Goal: Task Accomplishment & Management: Manage account settings

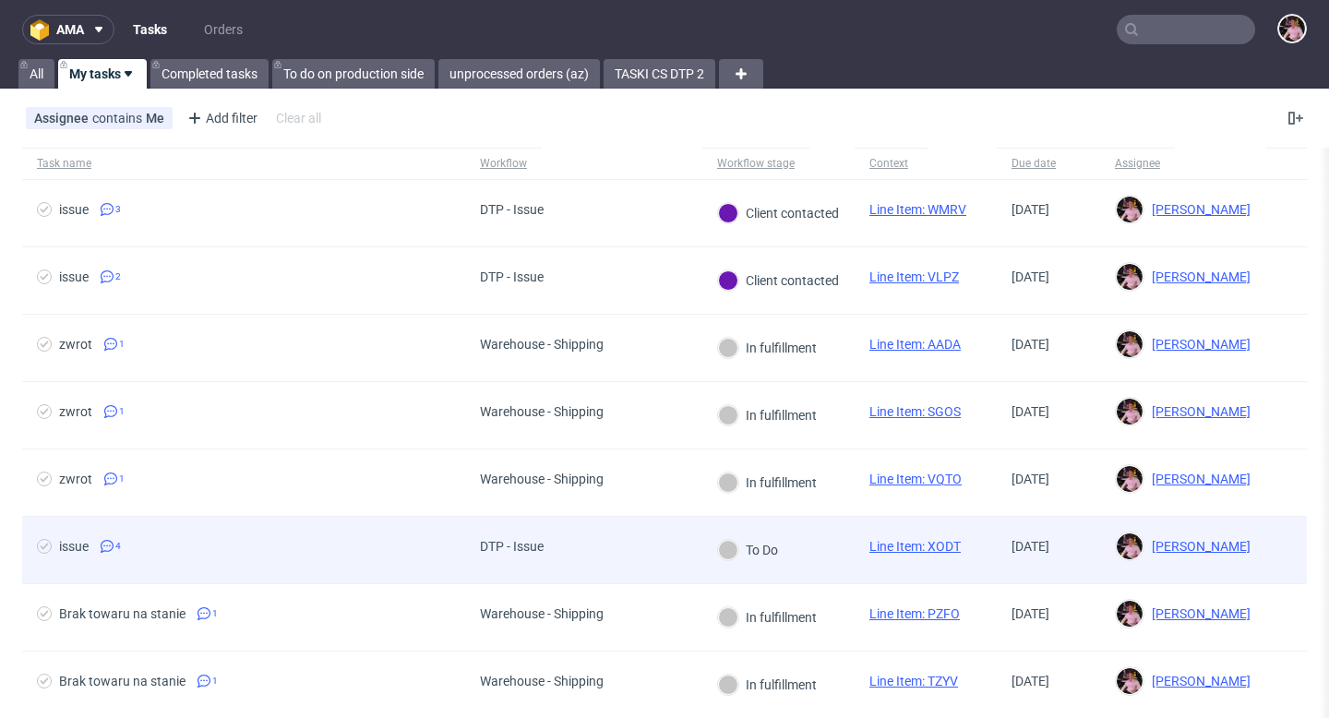
click at [490, 539] on div "DTP - Issue" at bounding box center [512, 546] width 64 height 15
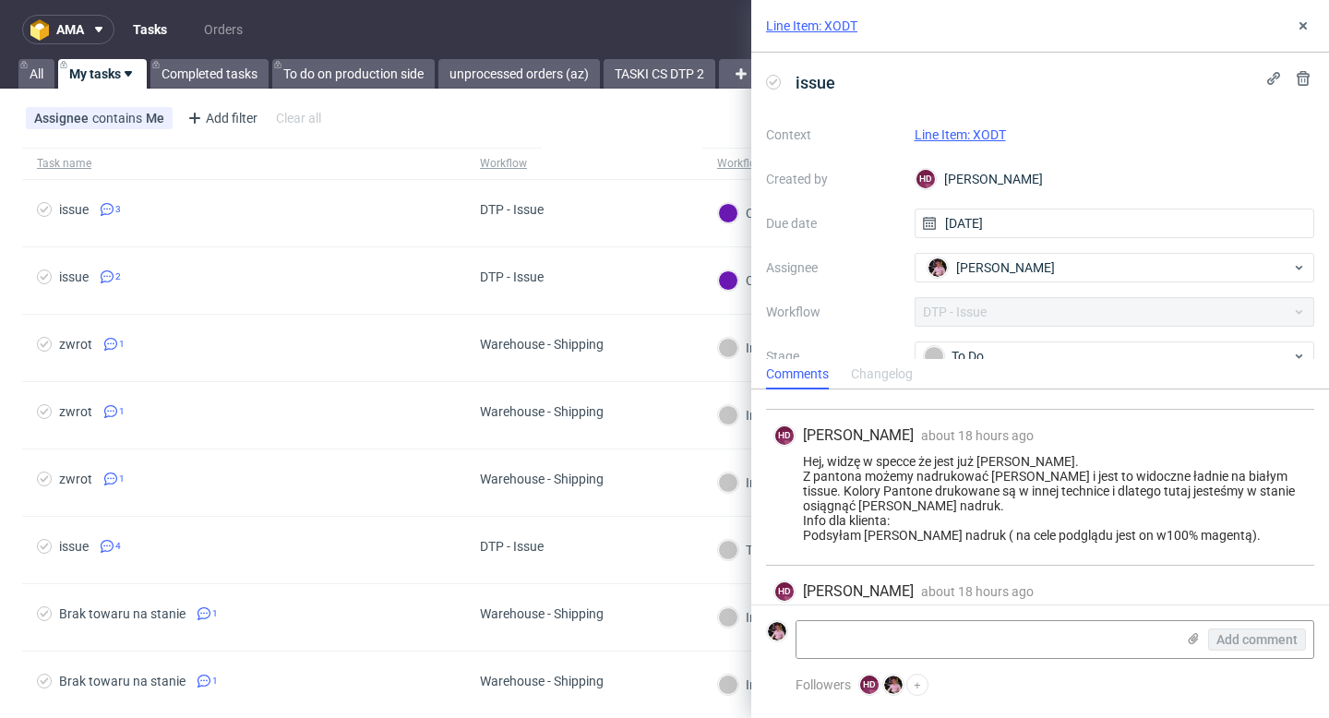
scroll to position [176, 0]
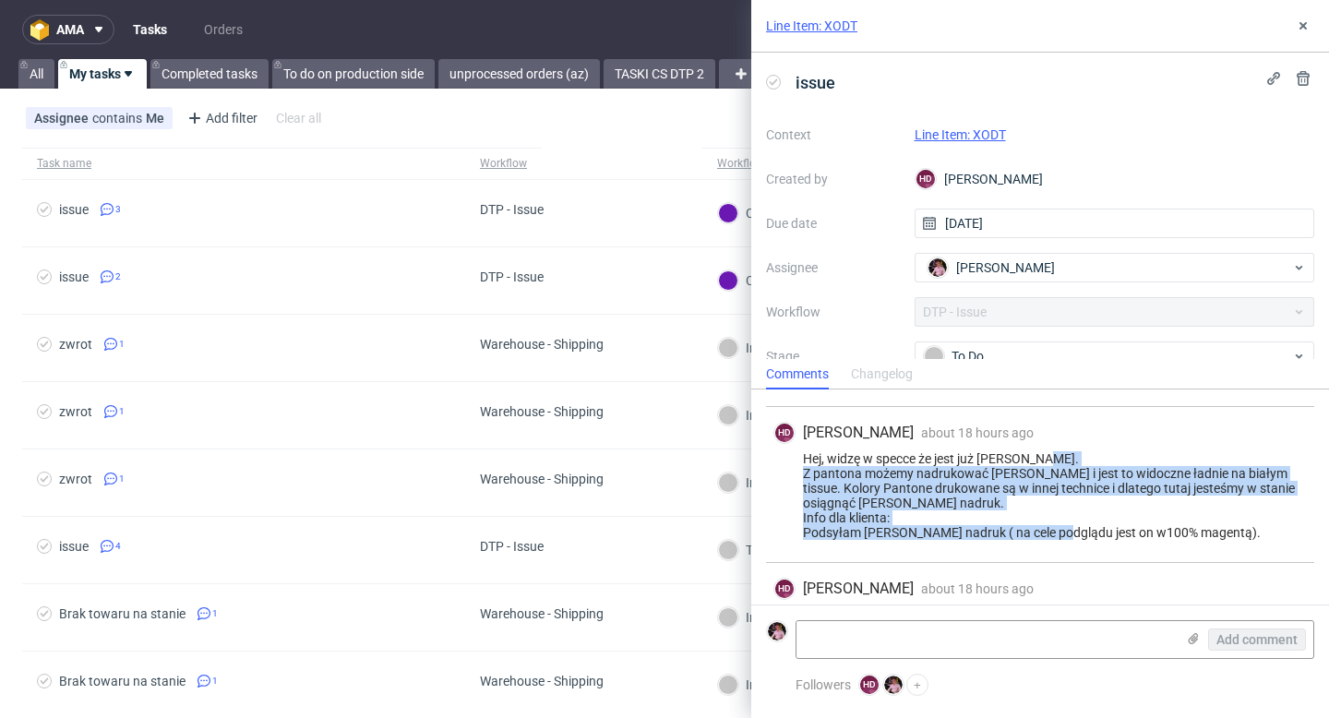
drag, startPoint x: 1198, startPoint y: 527, endPoint x: 793, endPoint y: 477, distance: 408.3
click at [793, 477] on div "Hej, widzę w specce że jest już Pantone. Z pantona możemy nadrukować biały i je…" at bounding box center [1041, 495] width 534 height 89
copy div "Z pantona możemy nadrukować biały i jest to widoczne ładnie na białym tissue. K…"
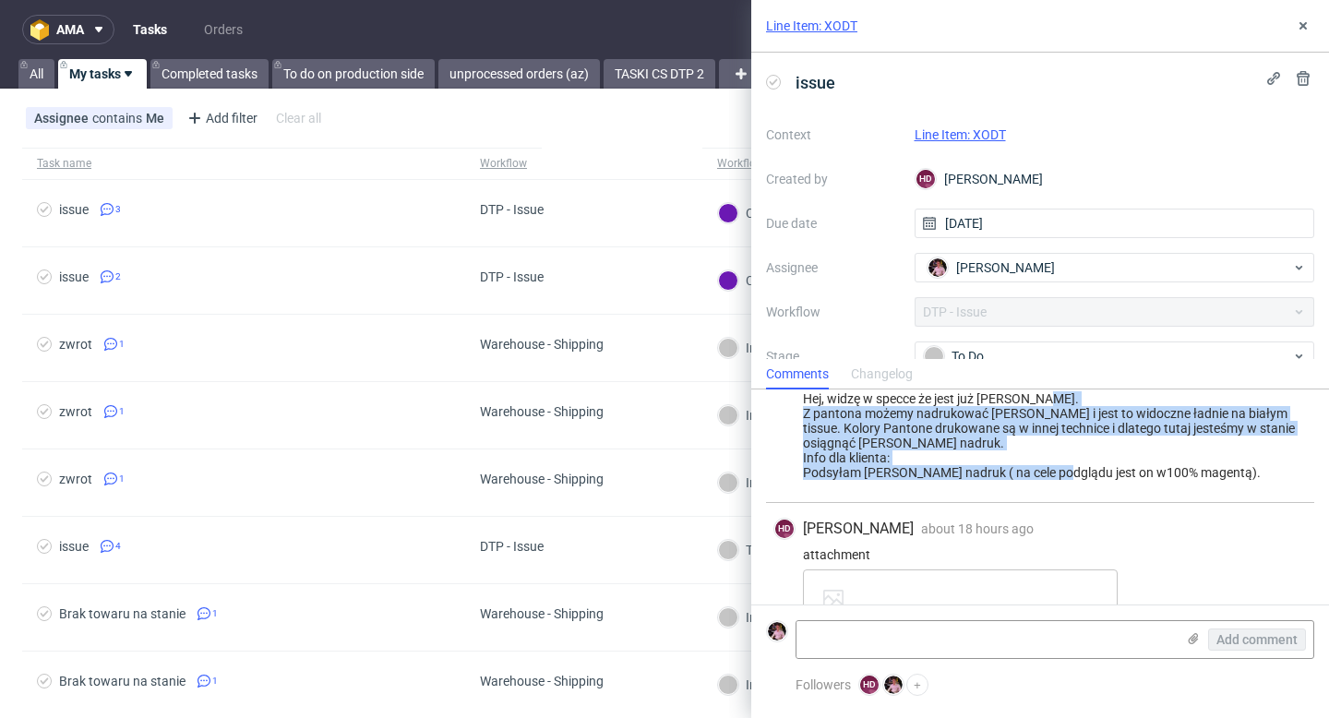
scroll to position [297, 0]
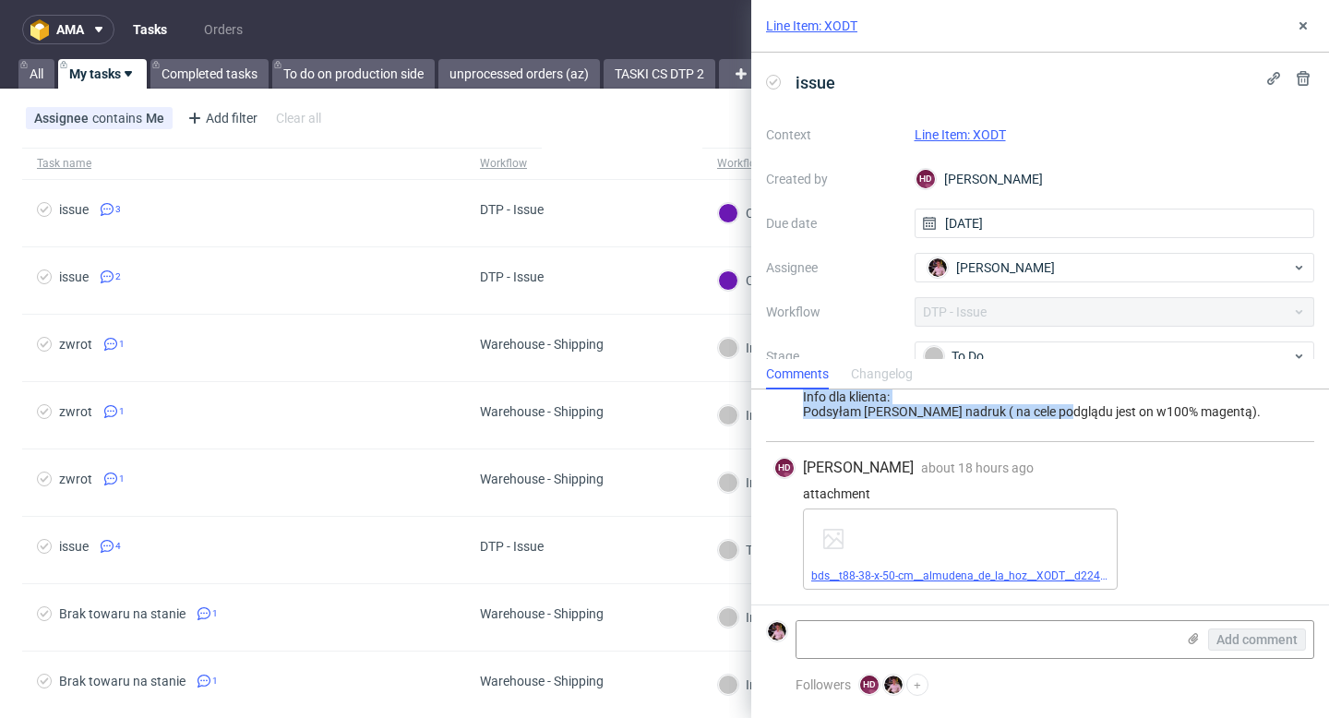
click at [920, 578] on link "bds__t88-38-x-50-cm__almudena_de_la_hoz__XODT__d2244189__oR121175742 (1).pdf" at bounding box center [1027, 576] width 431 height 13
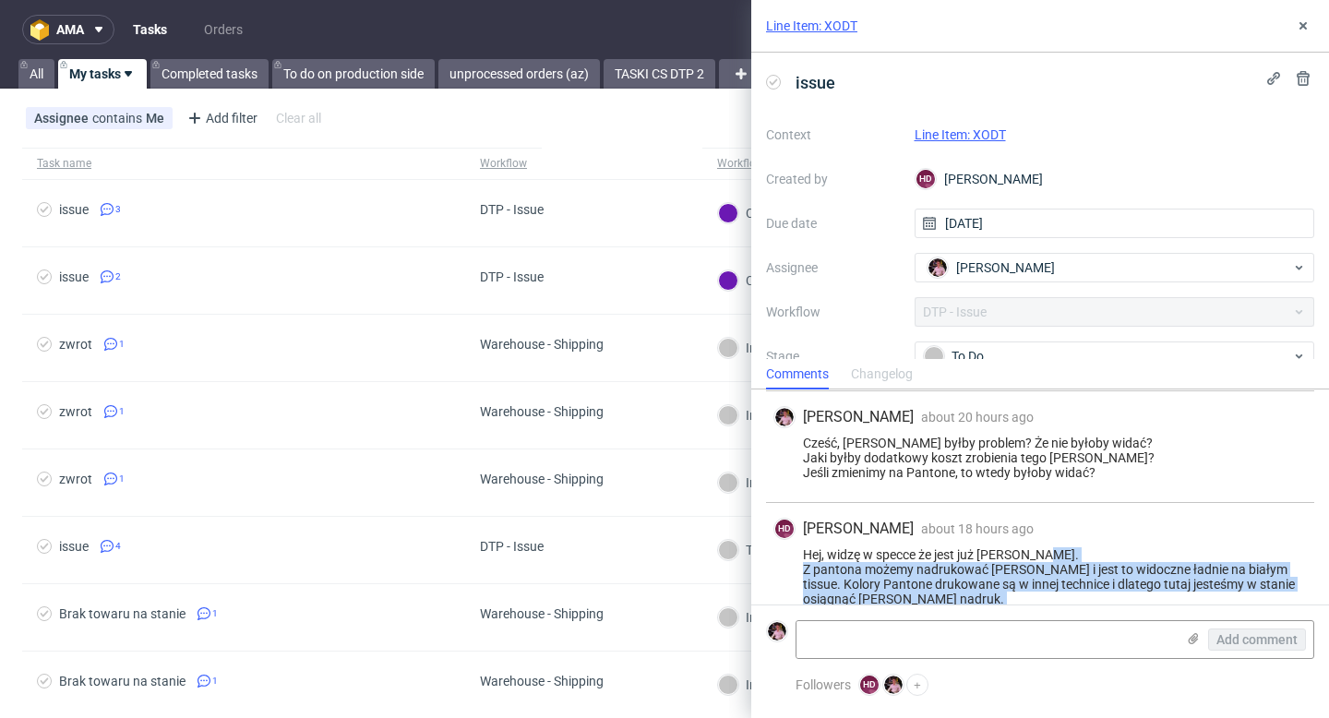
scroll to position [0, 0]
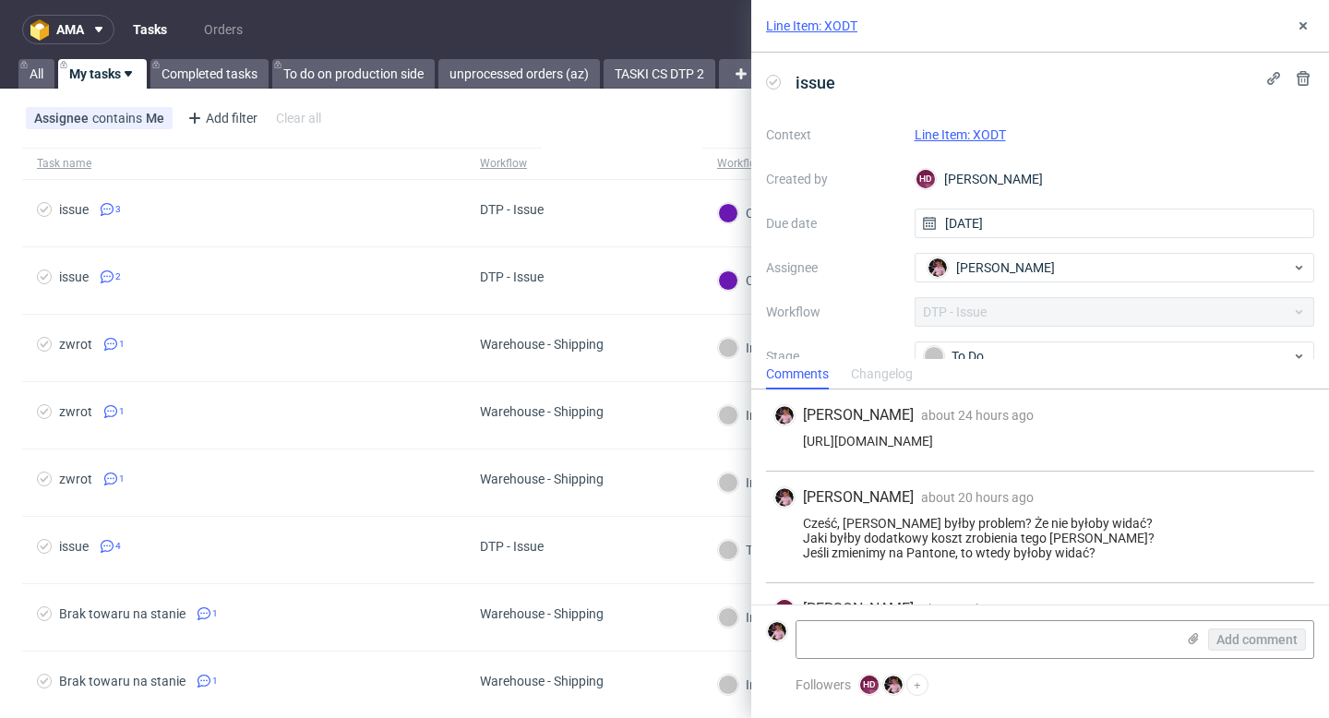
drag, startPoint x: 1257, startPoint y: 436, endPoint x: 777, endPoint y: 439, distance: 480.1
click at [777, 439] on div "https://app-eu1.hubspot.com/contacts/25600958/record/0-5/200696021226/" at bounding box center [1041, 441] width 534 height 15
copy div "https://app-eu1.hubspot.com/contacts/25600958/record/0-5/200696021226/"
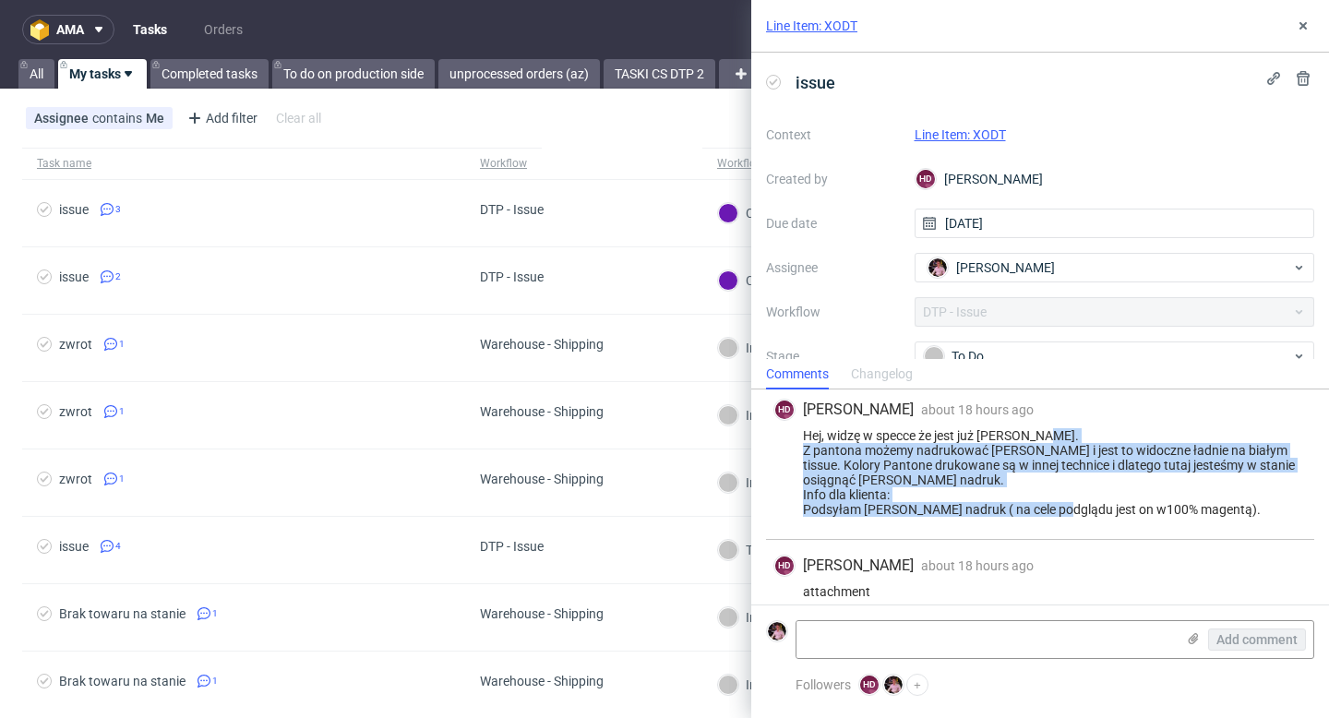
scroll to position [297, 0]
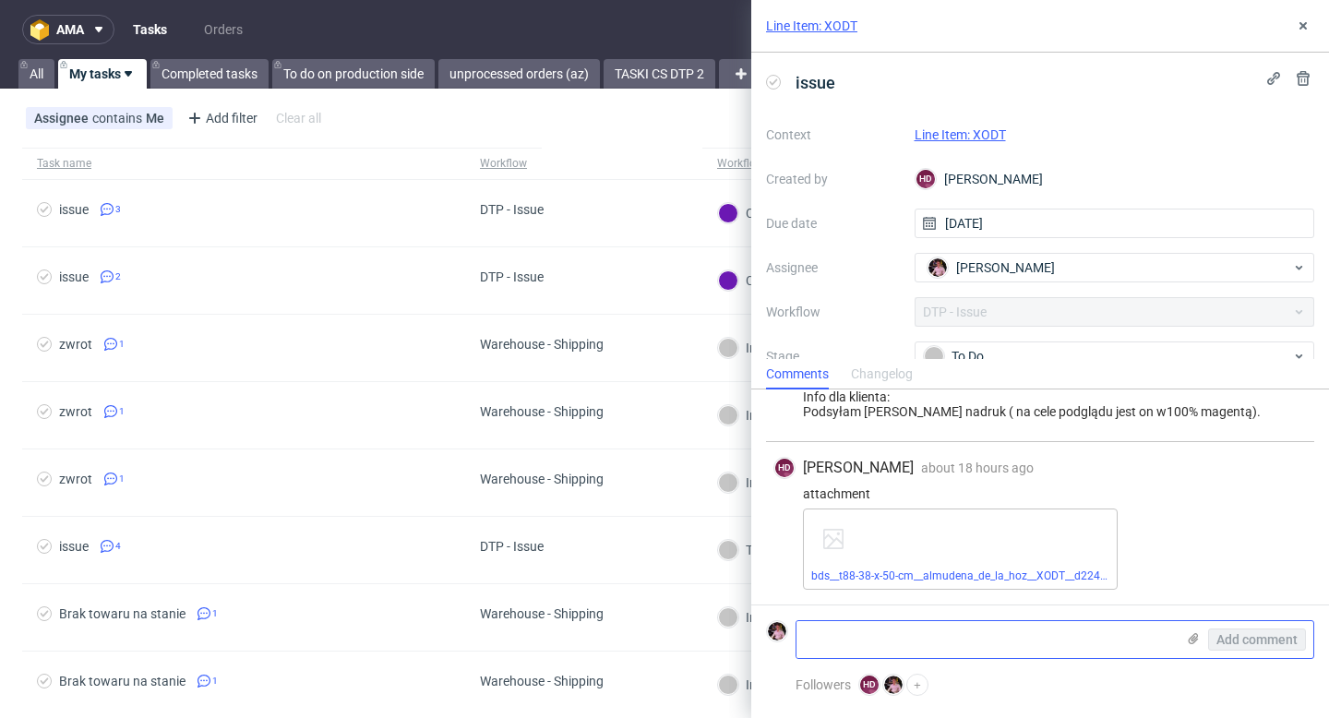
click at [893, 647] on textarea at bounding box center [986, 639] width 379 height 37
paste textarea "https://app-eu1.hubspot.com/contacts/25600958/record/0-5/201448718577/"
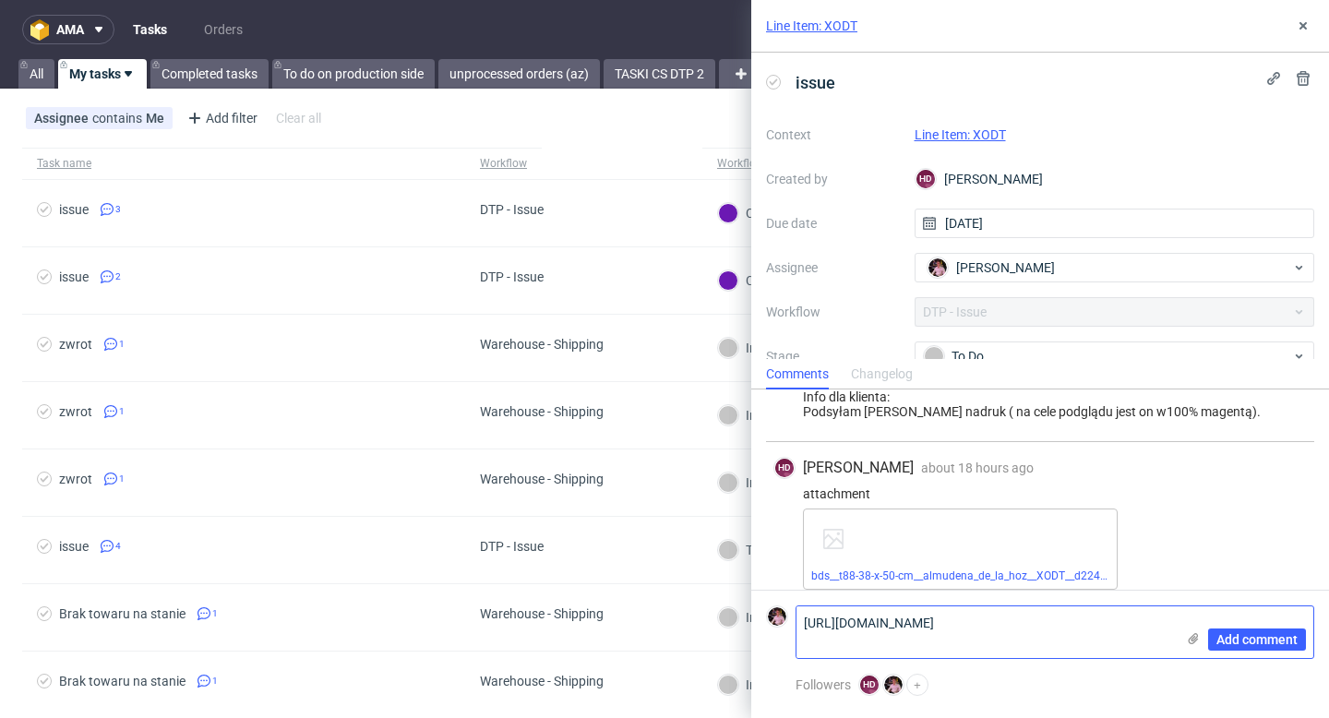
scroll to position [0, 0]
type textarea "https://app-eu1.hubspot.com/contacts/25600958/record/0-5/201448718577/"
click at [1220, 637] on span "Add comment" at bounding box center [1257, 639] width 81 height 13
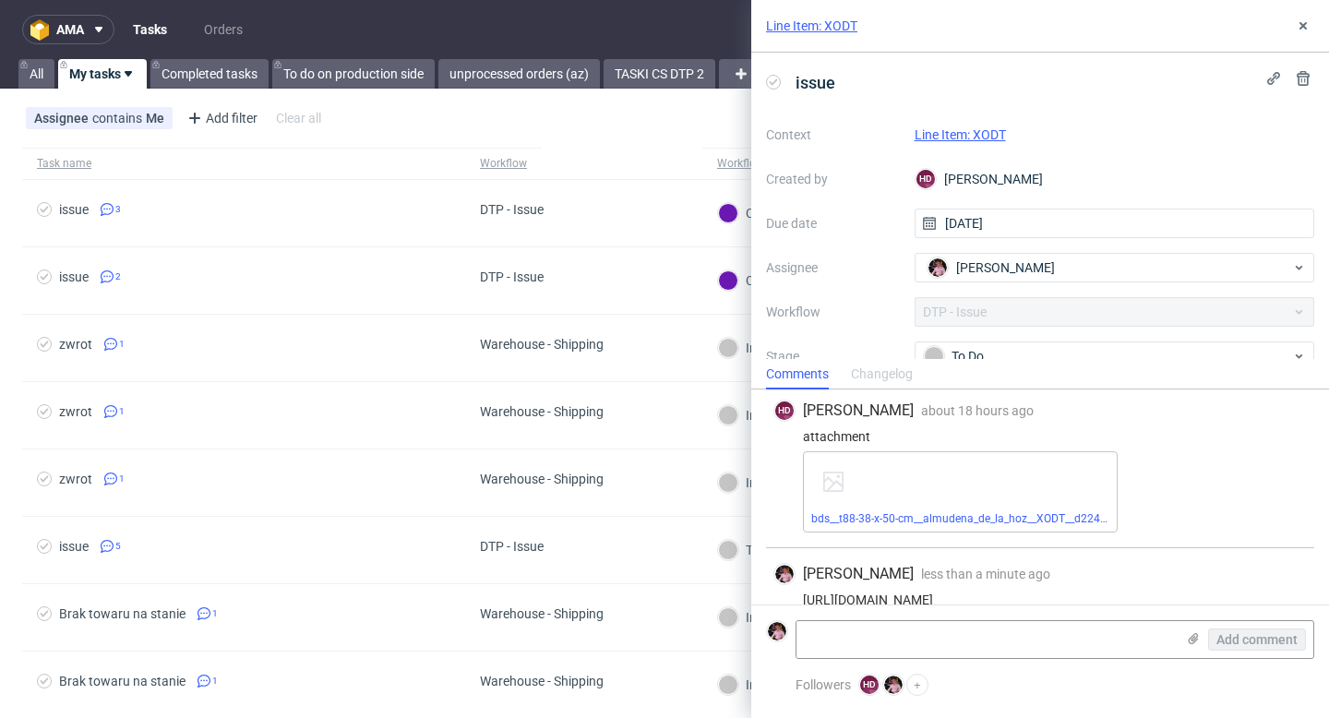
scroll to position [379, 0]
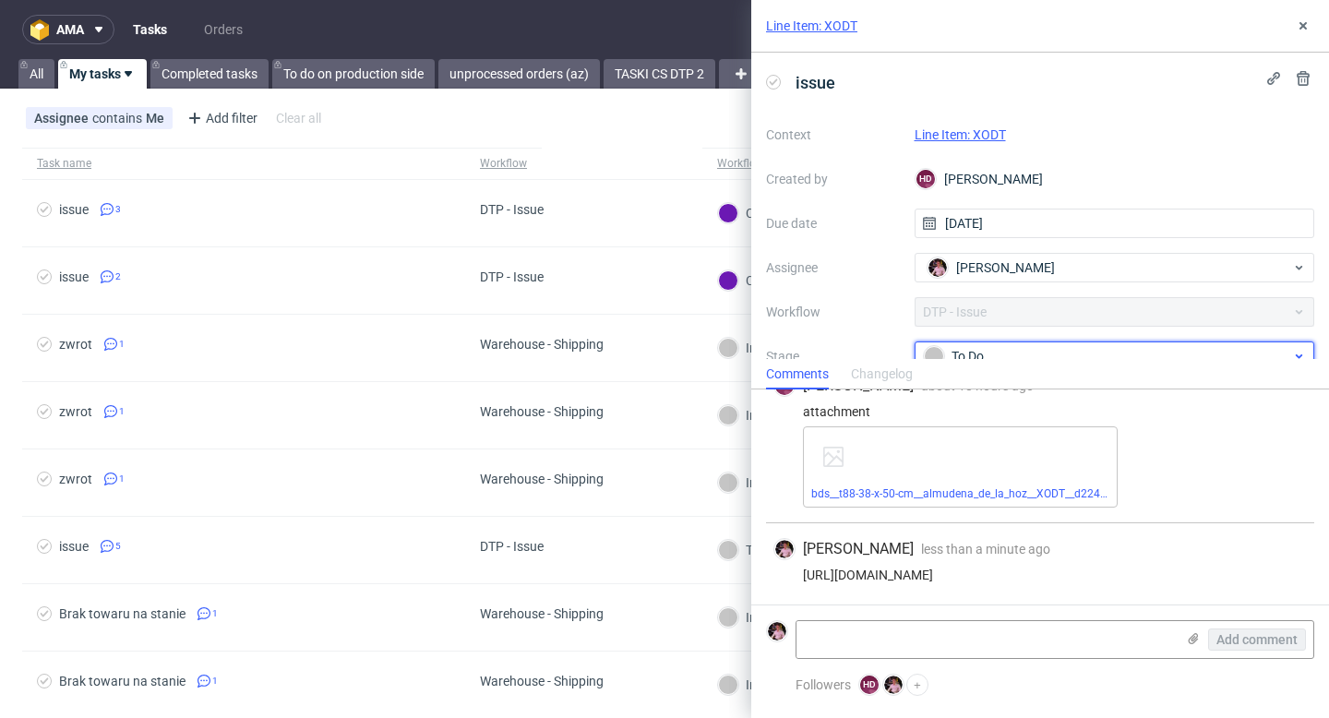
click at [1050, 357] on div "To Do" at bounding box center [1107, 356] width 367 height 20
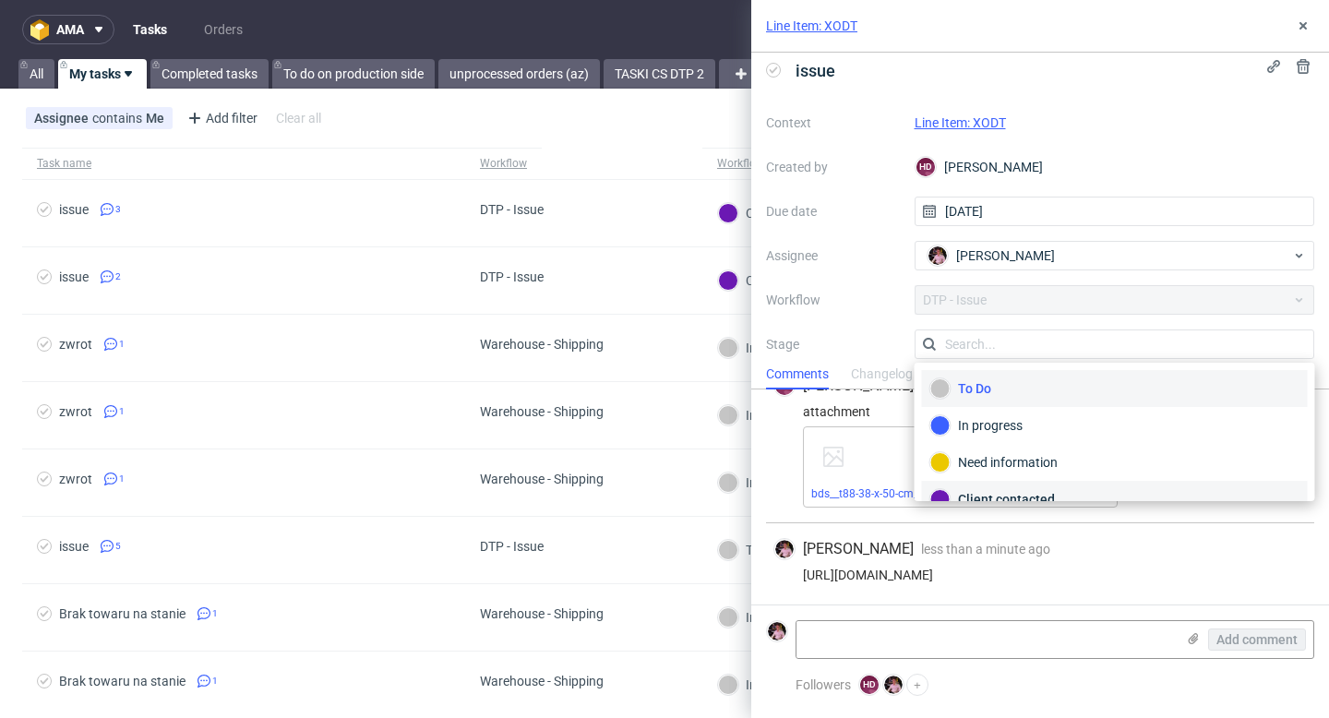
click at [987, 486] on div "Client contacted" at bounding box center [1115, 499] width 386 height 37
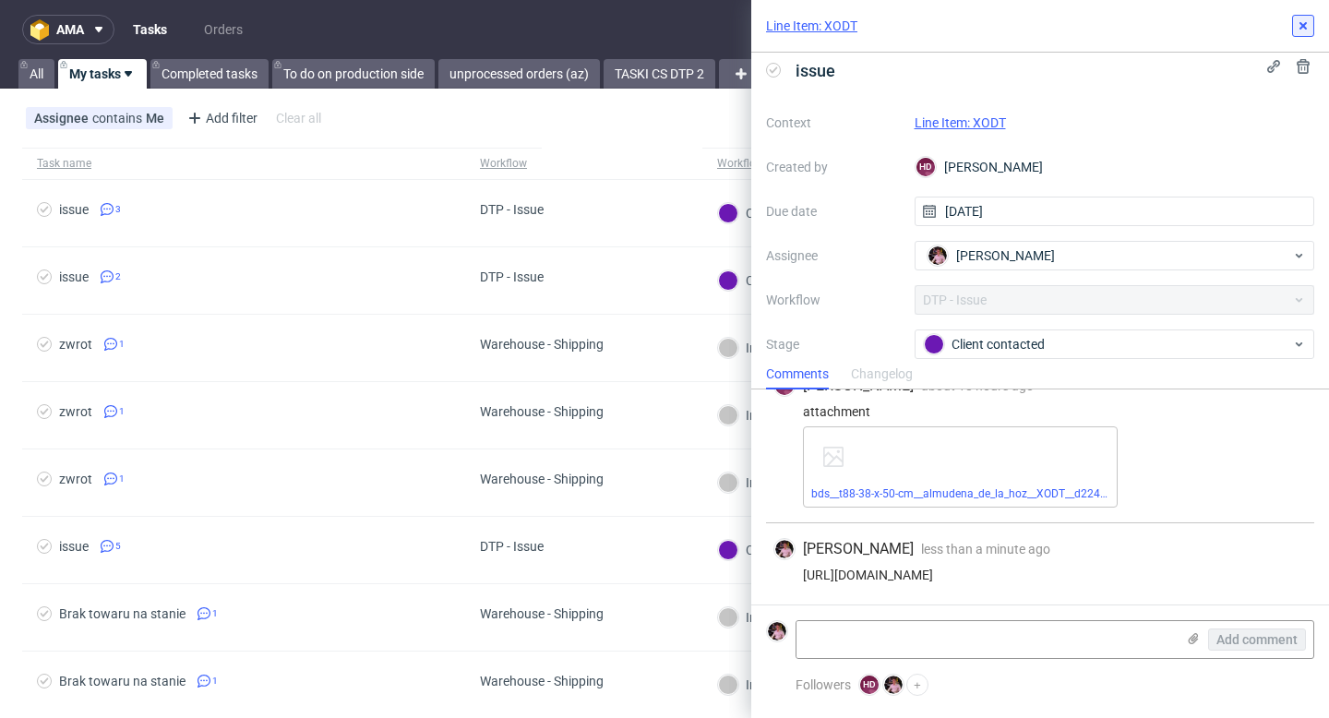
click at [1295, 16] on button at bounding box center [1304, 26] width 22 height 22
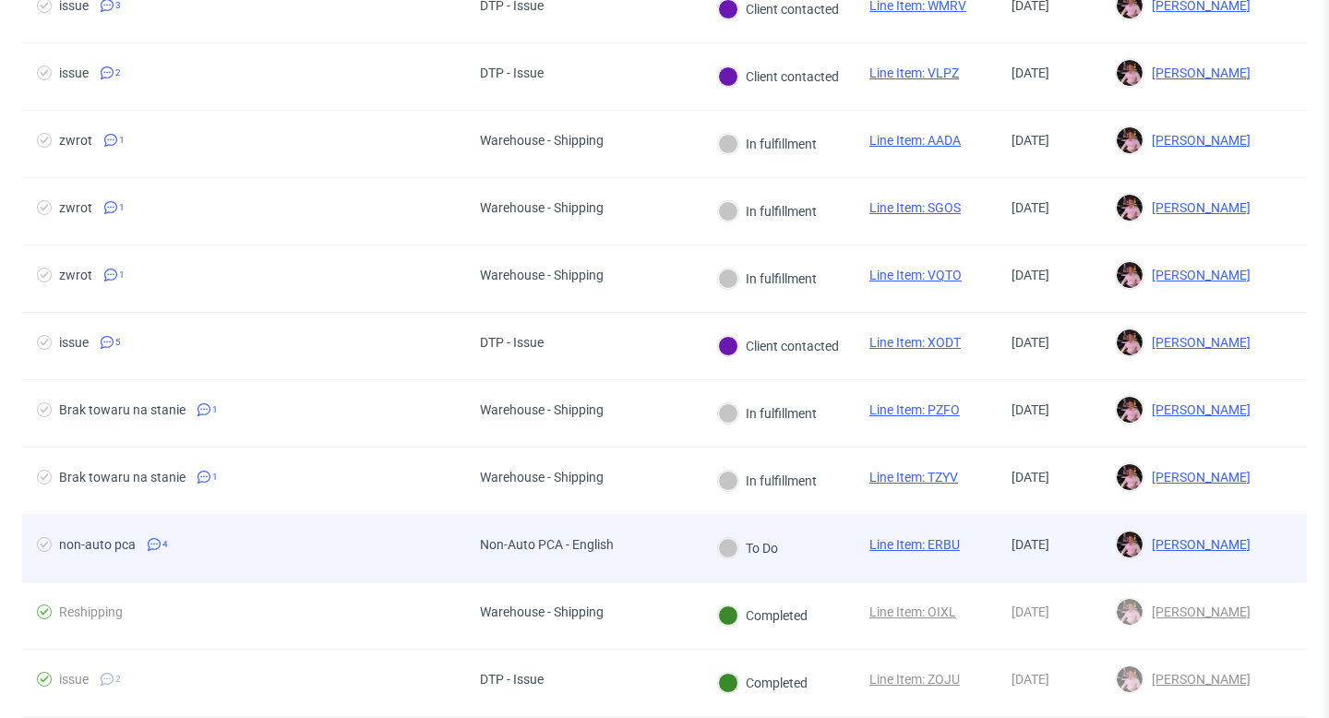
scroll to position [213, 0]
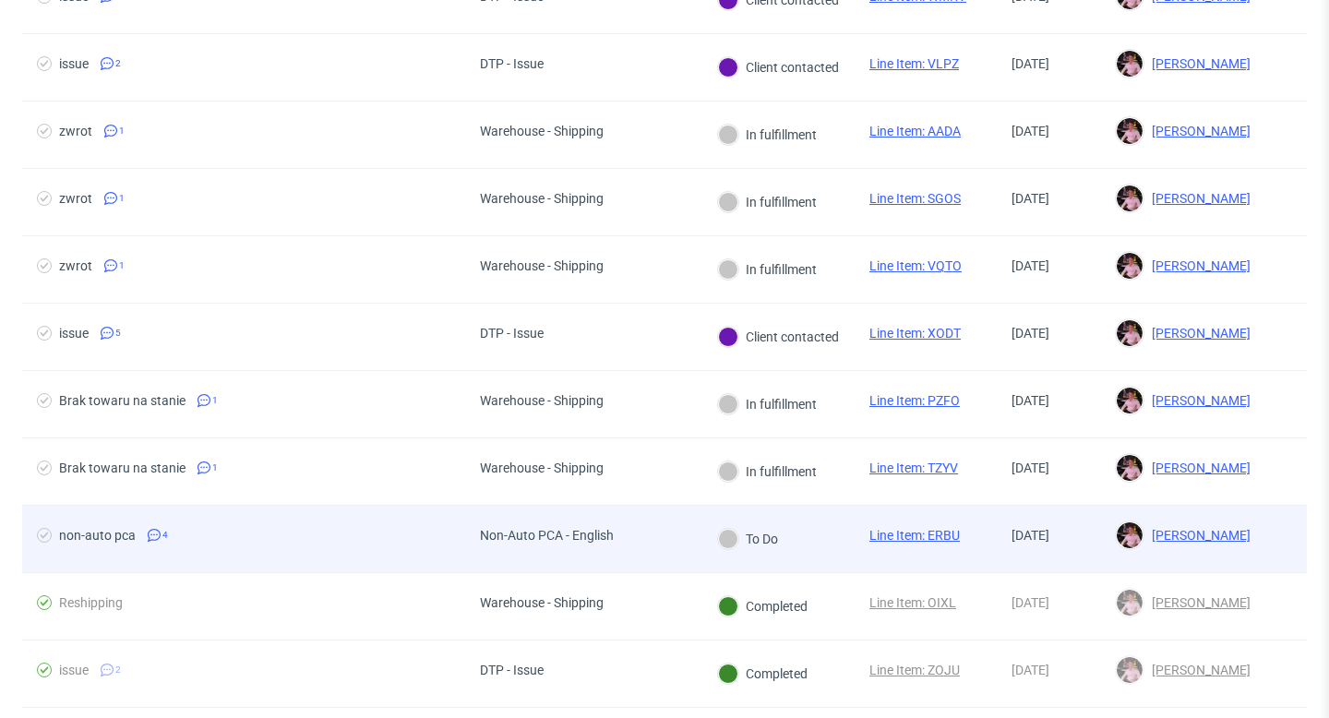
click at [705, 558] on div "To Do" at bounding box center [748, 539] width 91 height 66
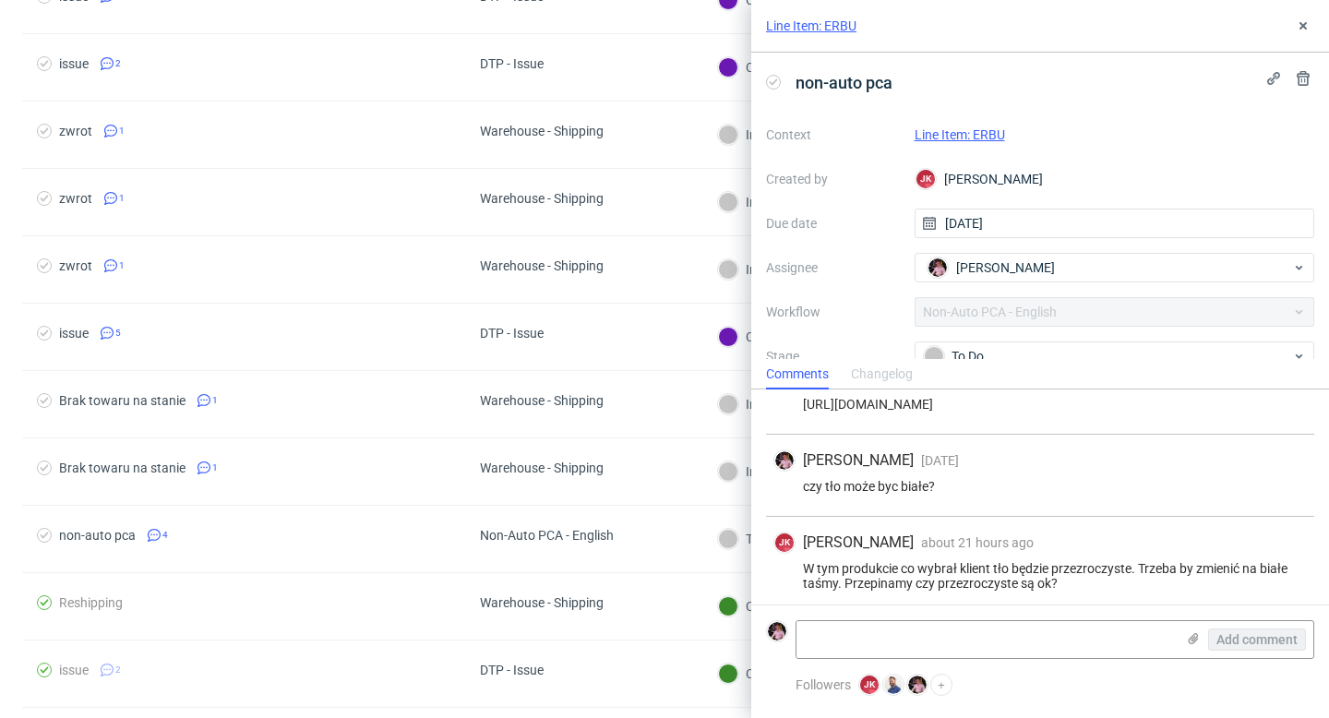
scroll to position [209, 0]
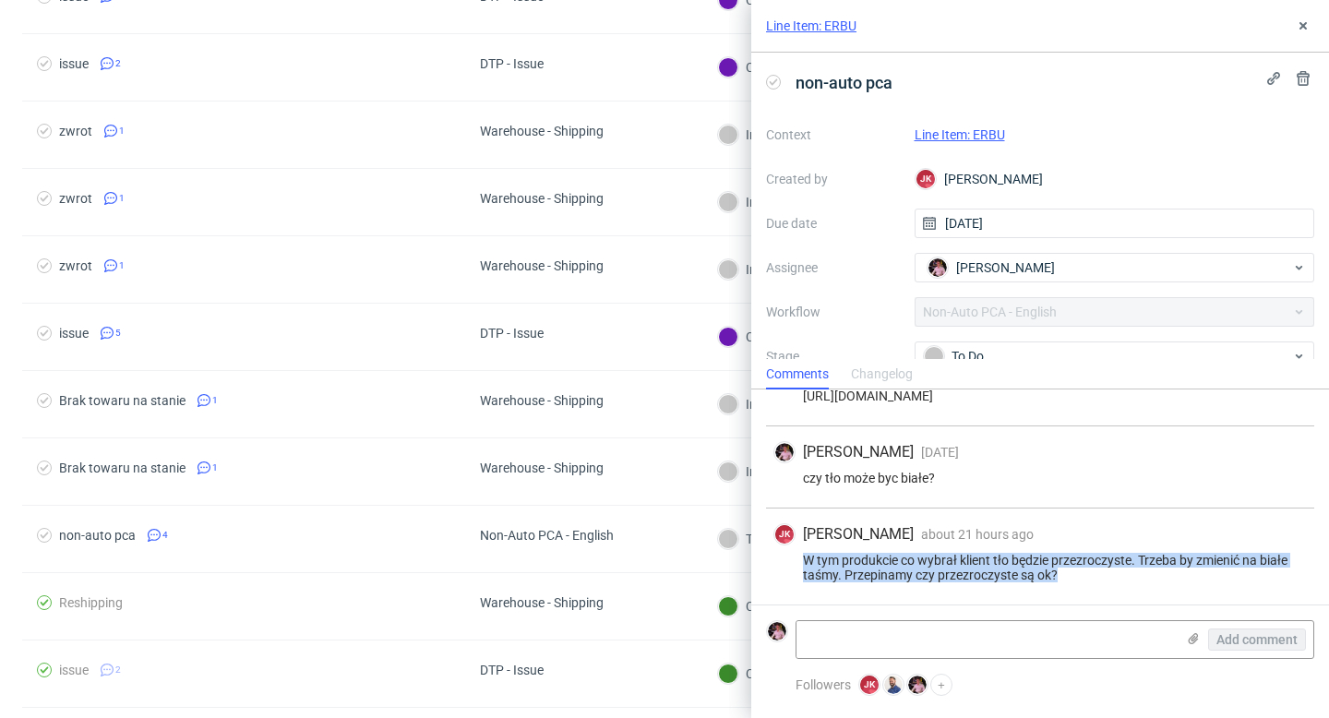
drag, startPoint x: 1060, startPoint y: 575, endPoint x: 798, endPoint y: 555, distance: 263.0
click at [798, 555] on div "W tym produkcie co wybrał klient tło będzie przezroczyste. Trzeba by zmienić na…" at bounding box center [1041, 568] width 534 height 30
copy div "W tym produkcie co wybrał klient tło będzie przezroczyste. Trzeba by zmienić na…"
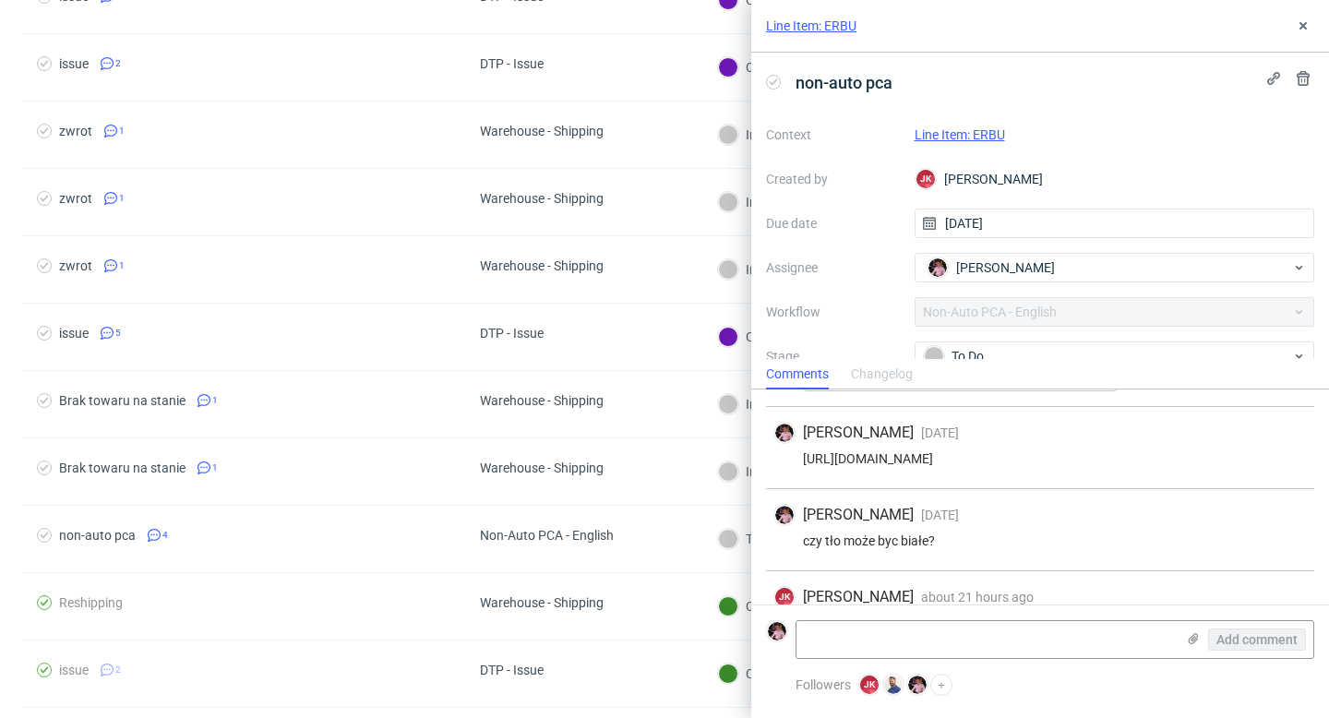
scroll to position [135, 0]
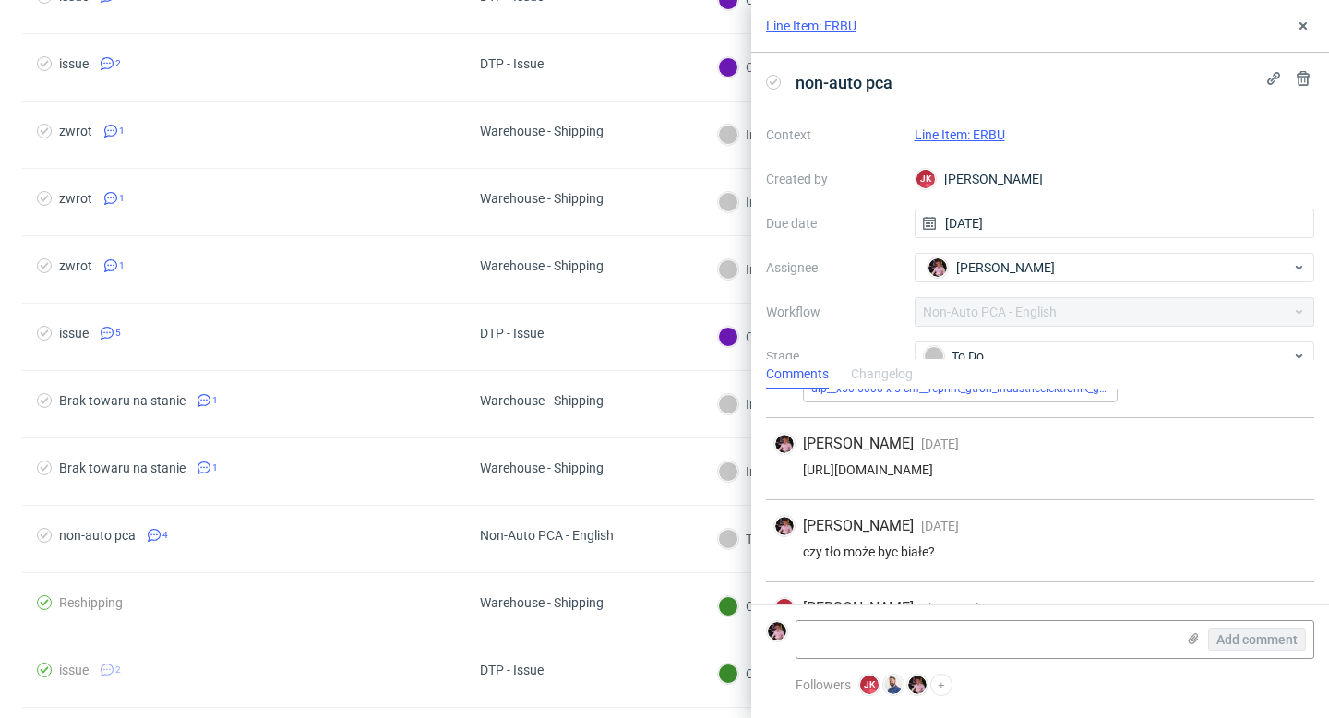
drag, startPoint x: 1258, startPoint y: 468, endPoint x: 753, endPoint y: 469, distance: 505.0
click at [753, 469] on div "JK Jan Kocik 20 days ago 23rd Jul 2025, 11:08 The design has been adjusted to t…" at bounding box center [1040, 467] width 578 height 424
copy div "[URL][DOMAIN_NAME]"
click at [889, 641] on textarea at bounding box center [986, 639] width 379 height 37
paste textarea "[URL][DOMAIN_NAME]"
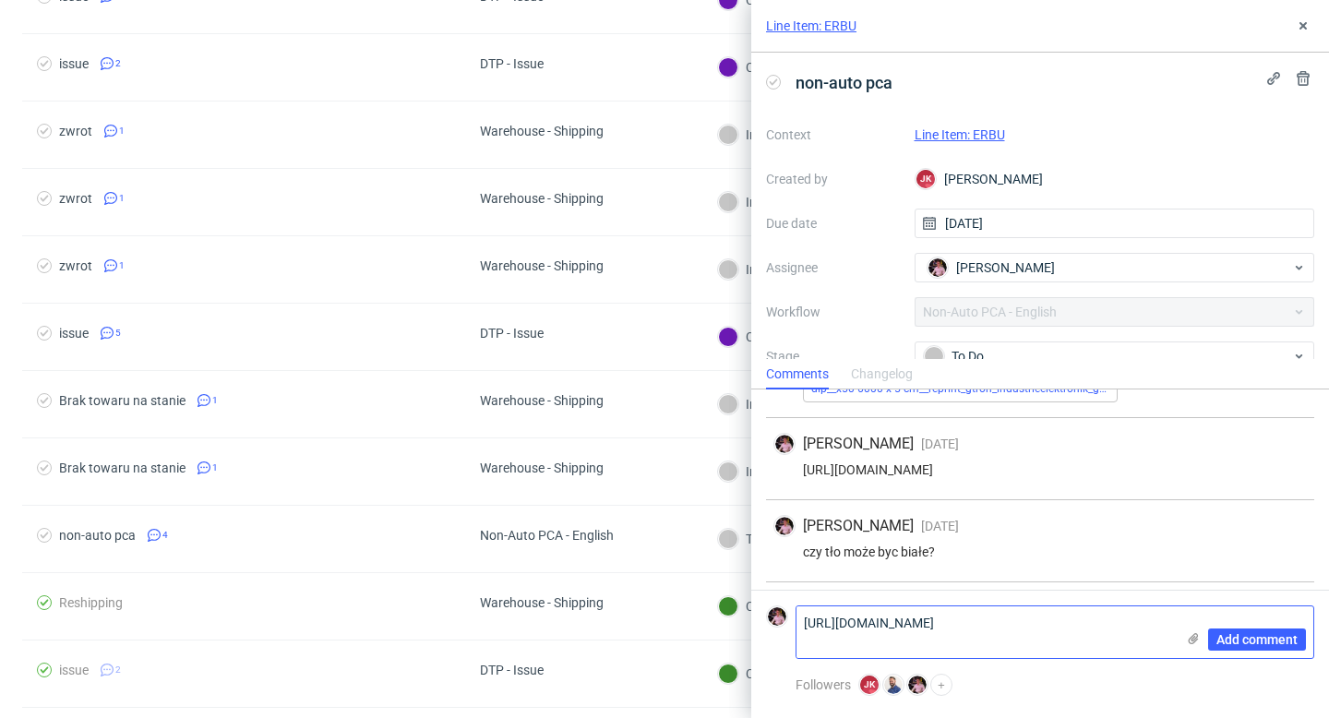
scroll to position [0, 0]
type textarea "[URL][DOMAIN_NAME]"
click at [1234, 634] on span "Add comment" at bounding box center [1257, 639] width 81 height 13
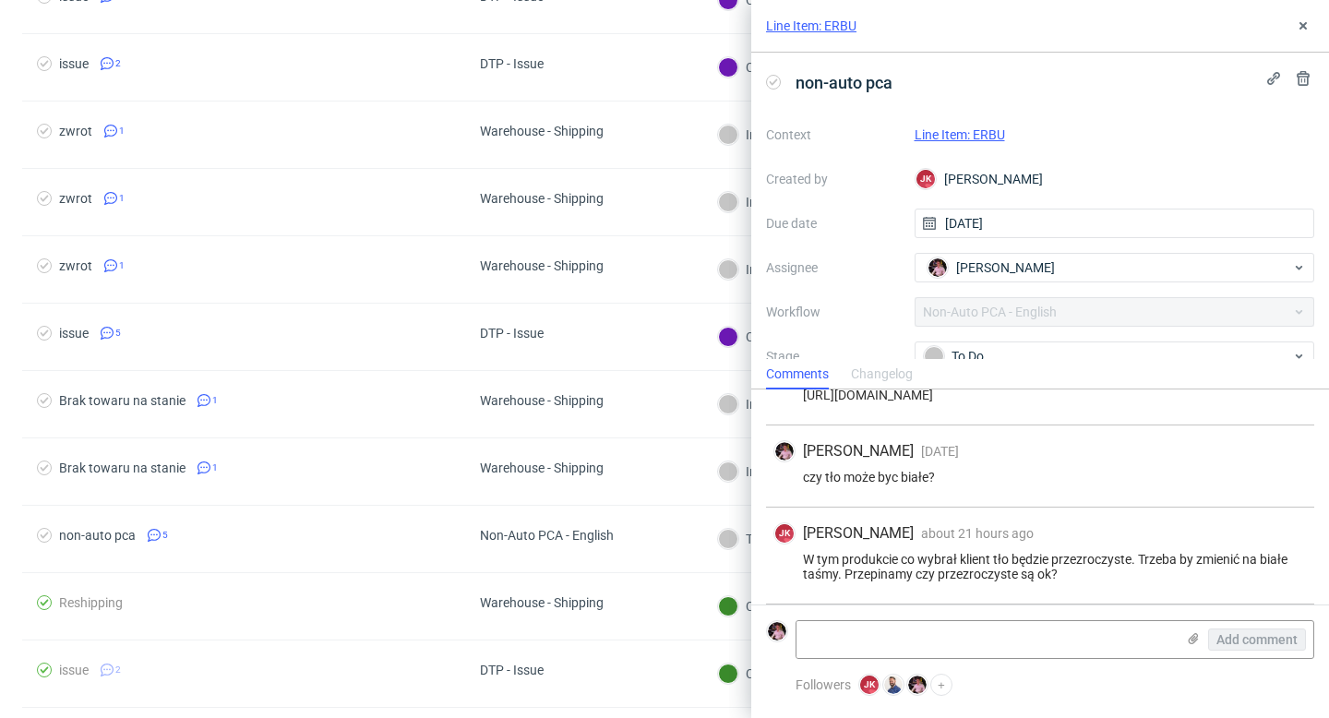
scroll to position [291, 0]
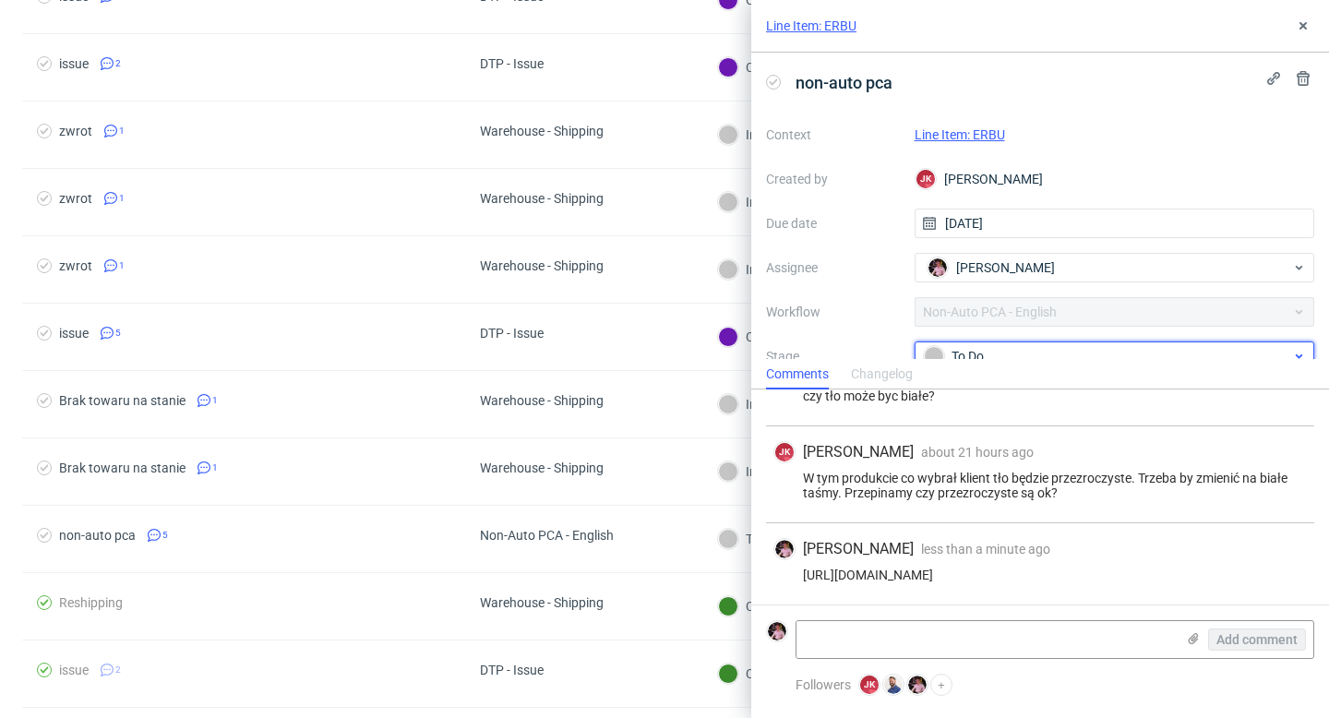
click at [1029, 352] on div "To Do" at bounding box center [1107, 356] width 367 height 20
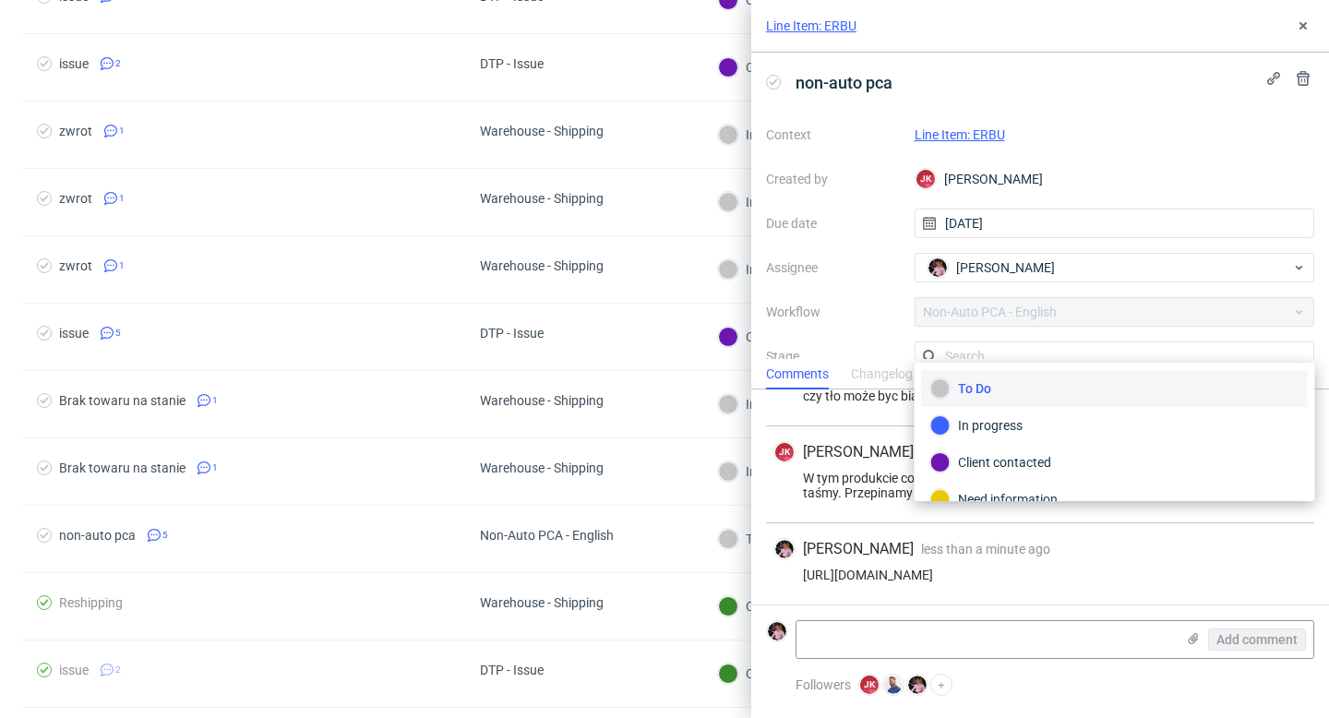
scroll to position [12, 0]
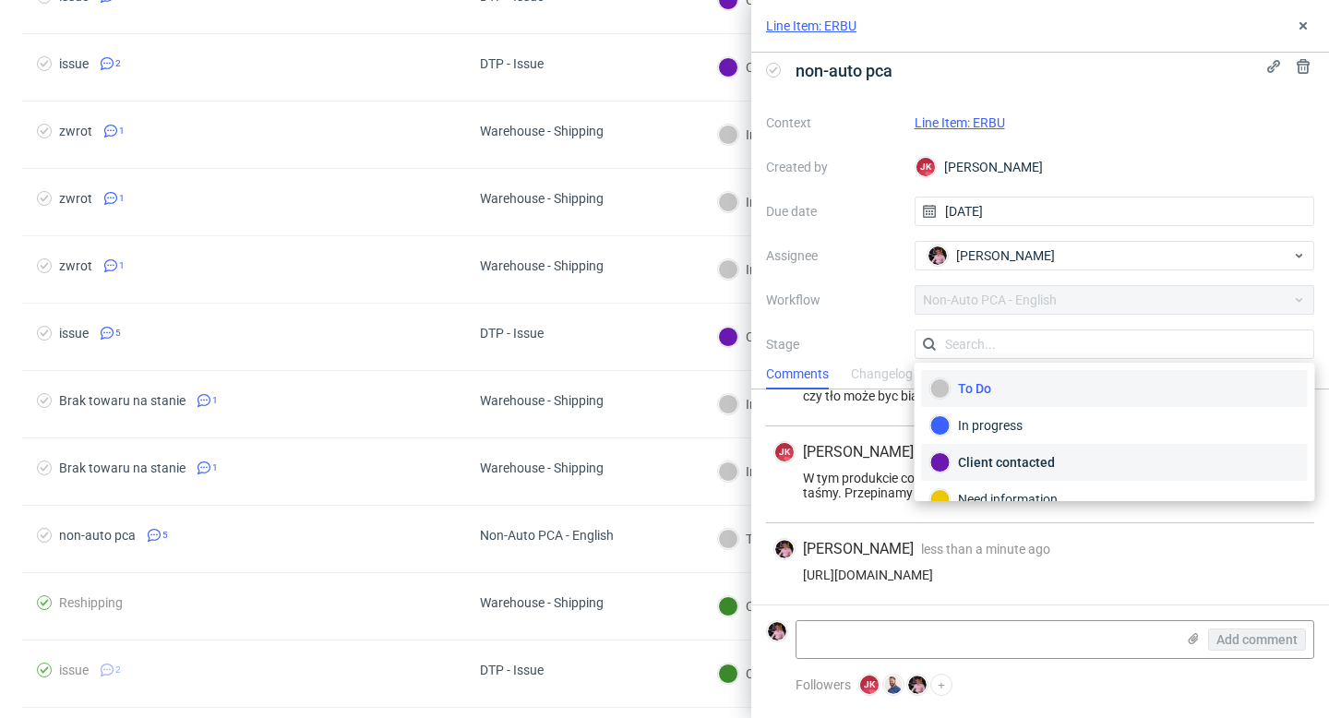
click at [1001, 455] on div "Client contacted" at bounding box center [1115, 462] width 369 height 20
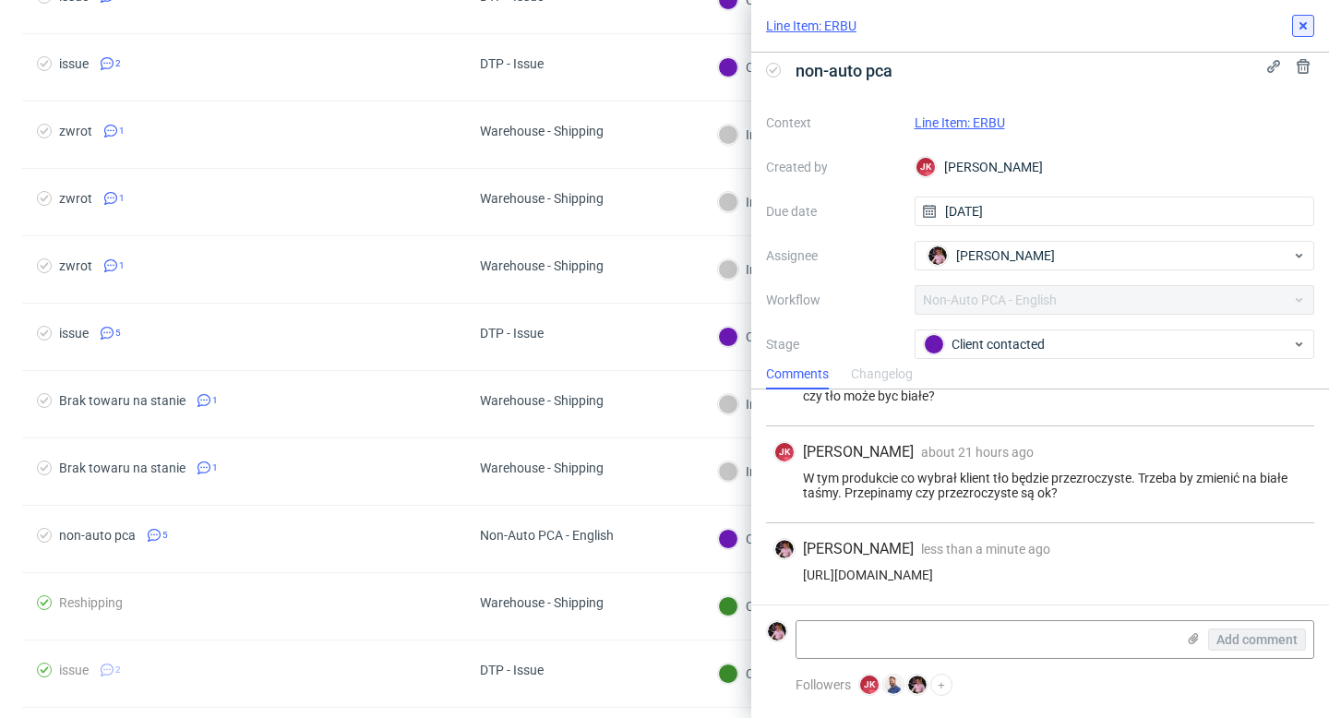
click at [1301, 25] on icon at bounding box center [1303, 25] width 15 height 15
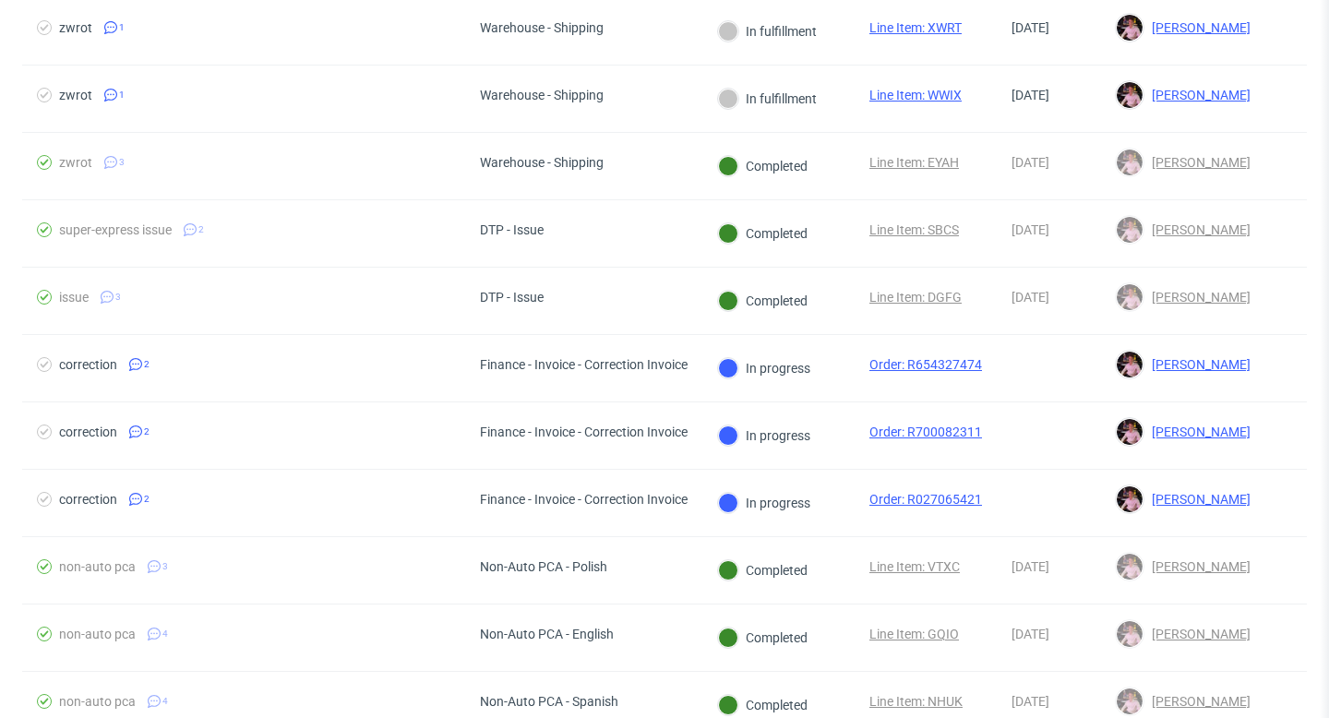
scroll to position [1543, 0]
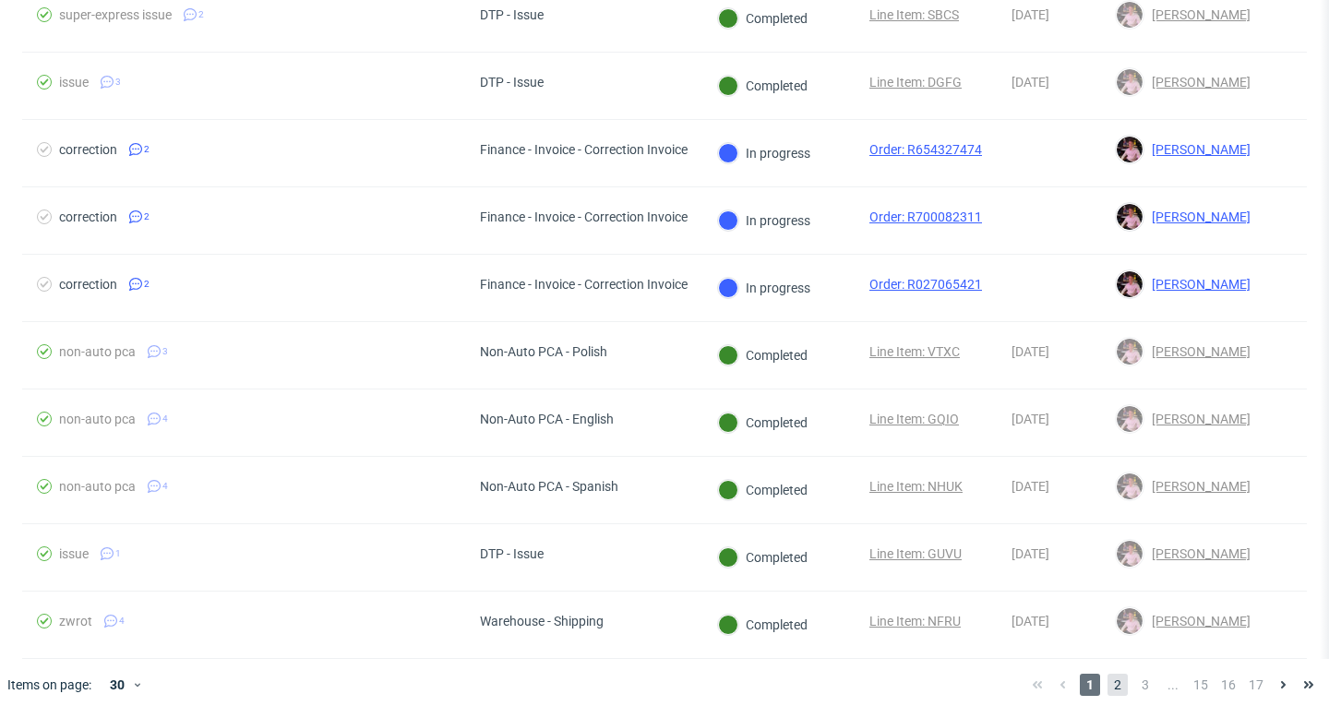
click at [1108, 683] on span "2" at bounding box center [1118, 685] width 20 height 22
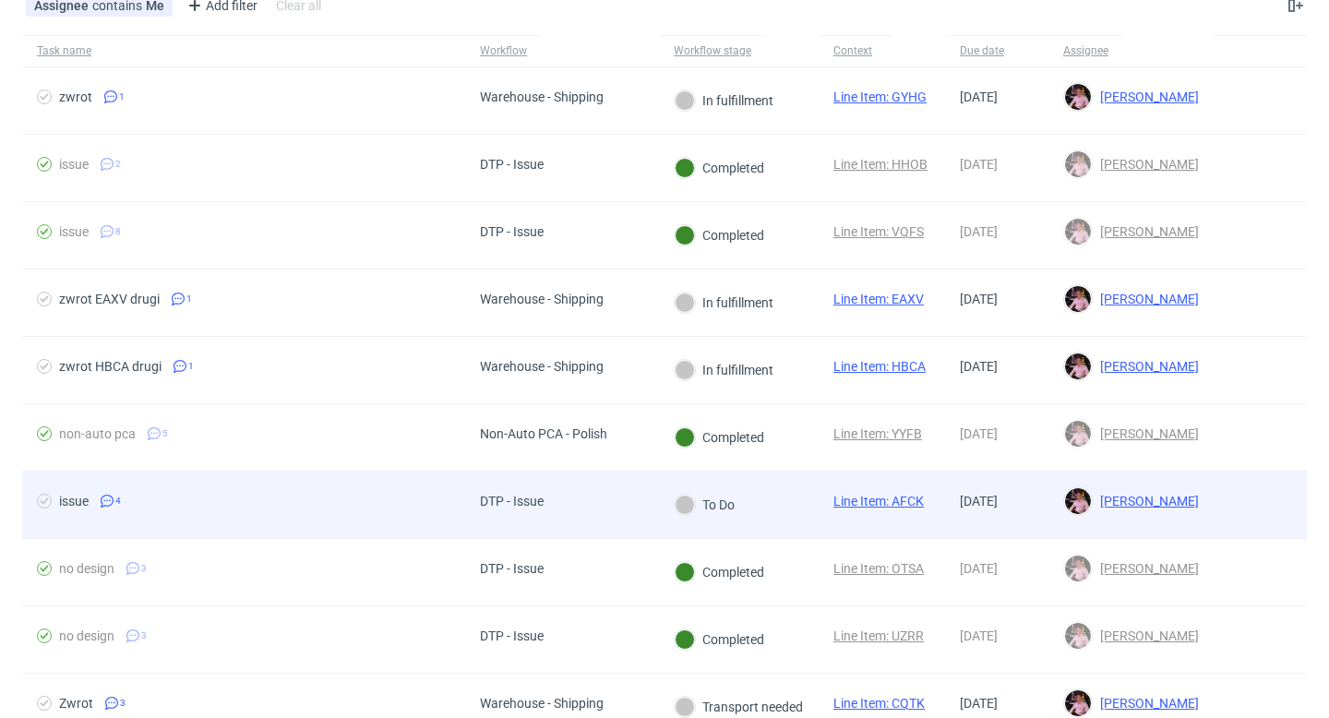
scroll to position [127, 0]
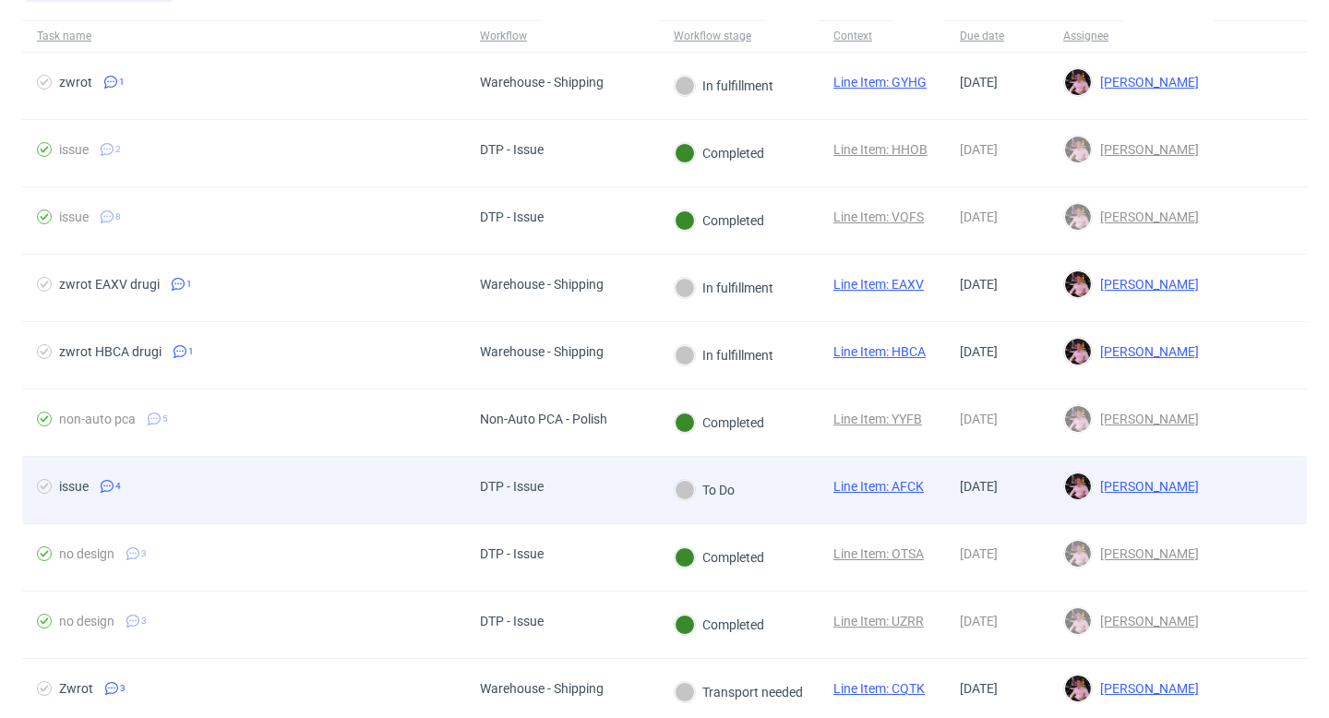
click at [601, 485] on div "DTP - Issue" at bounding box center [562, 490] width 194 height 67
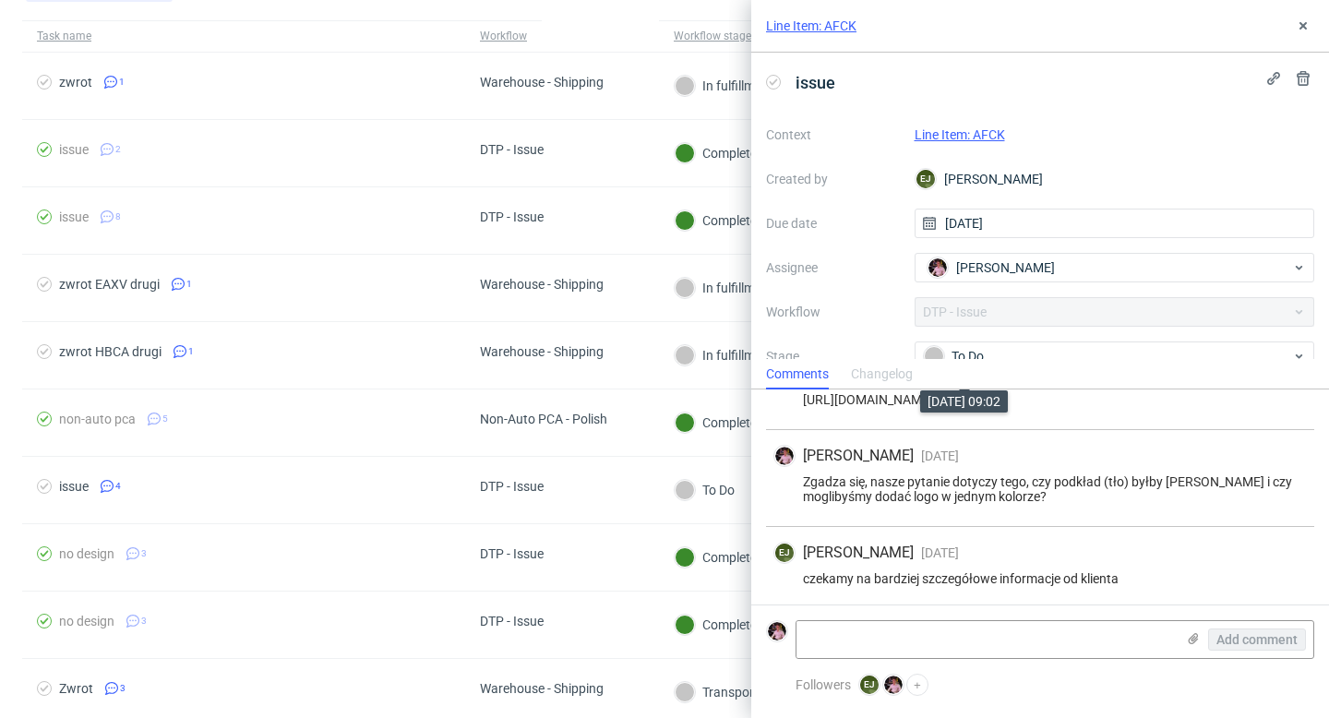
scroll to position [142, 0]
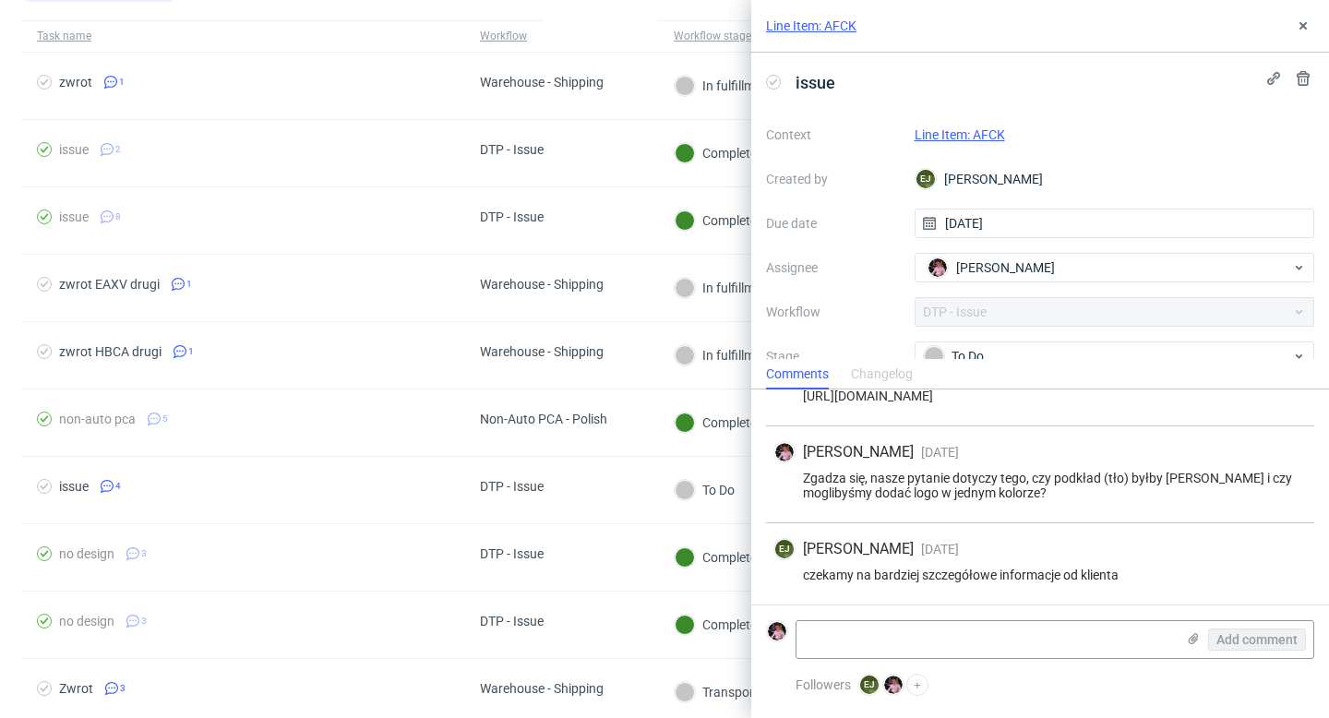
click at [955, 135] on link "Line Item: AFCK" at bounding box center [960, 134] width 90 height 15
click at [917, 649] on textarea at bounding box center [986, 639] width 379 height 37
type textarea "kilkukrotnie nie odpisuje klient"
click at [1253, 645] on span "Add comment" at bounding box center [1257, 639] width 81 height 13
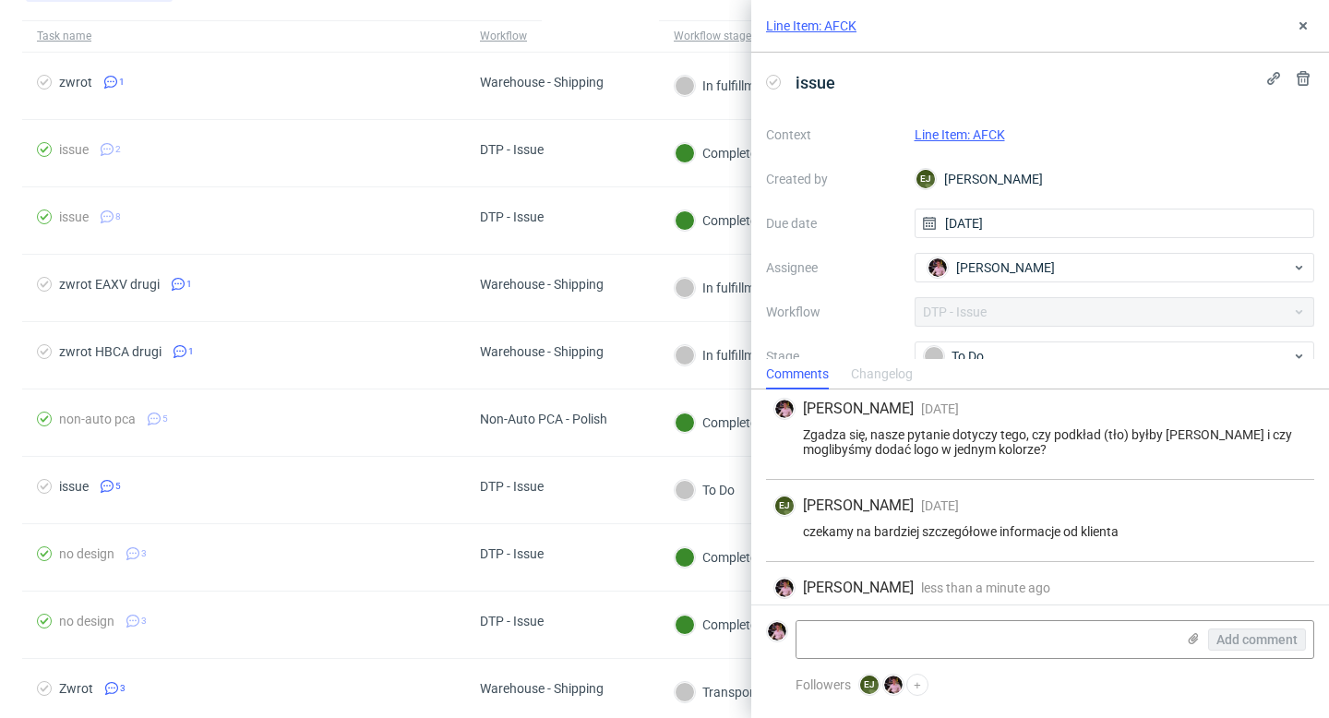
scroll to position [224, 0]
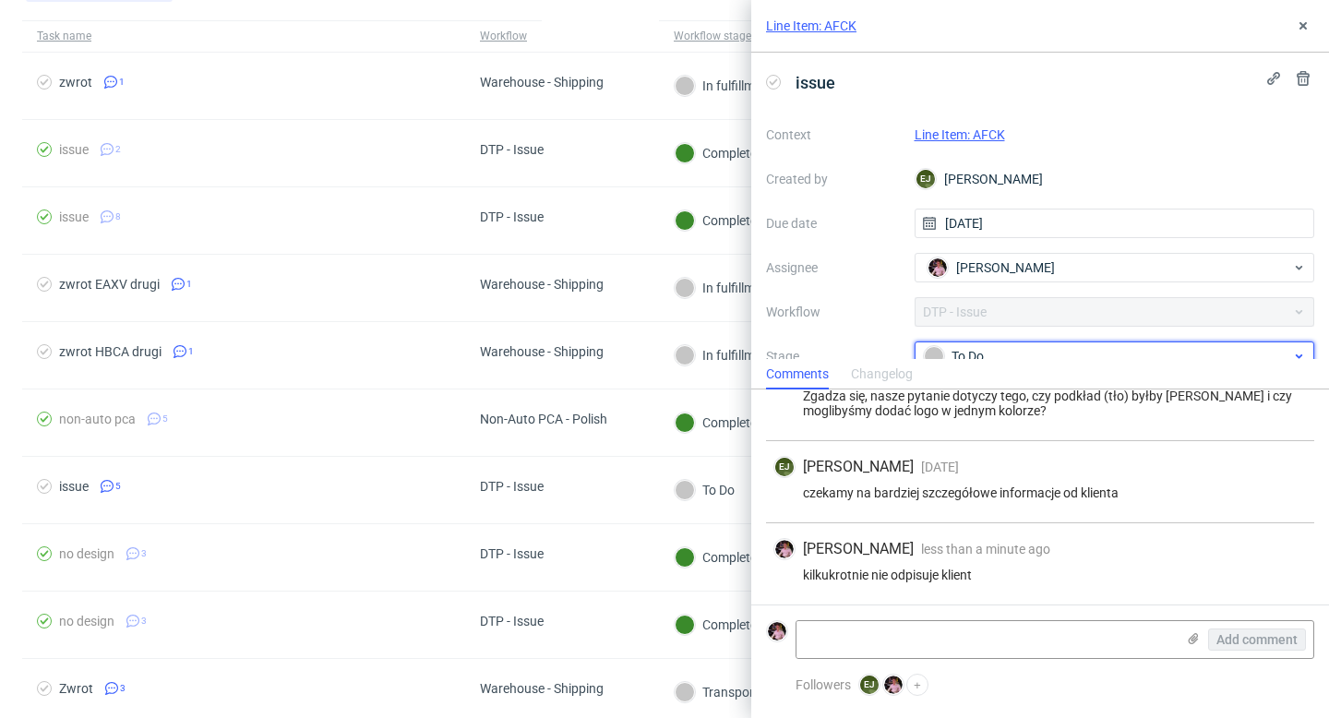
click at [1027, 348] on div "To Do" at bounding box center [1107, 356] width 367 height 20
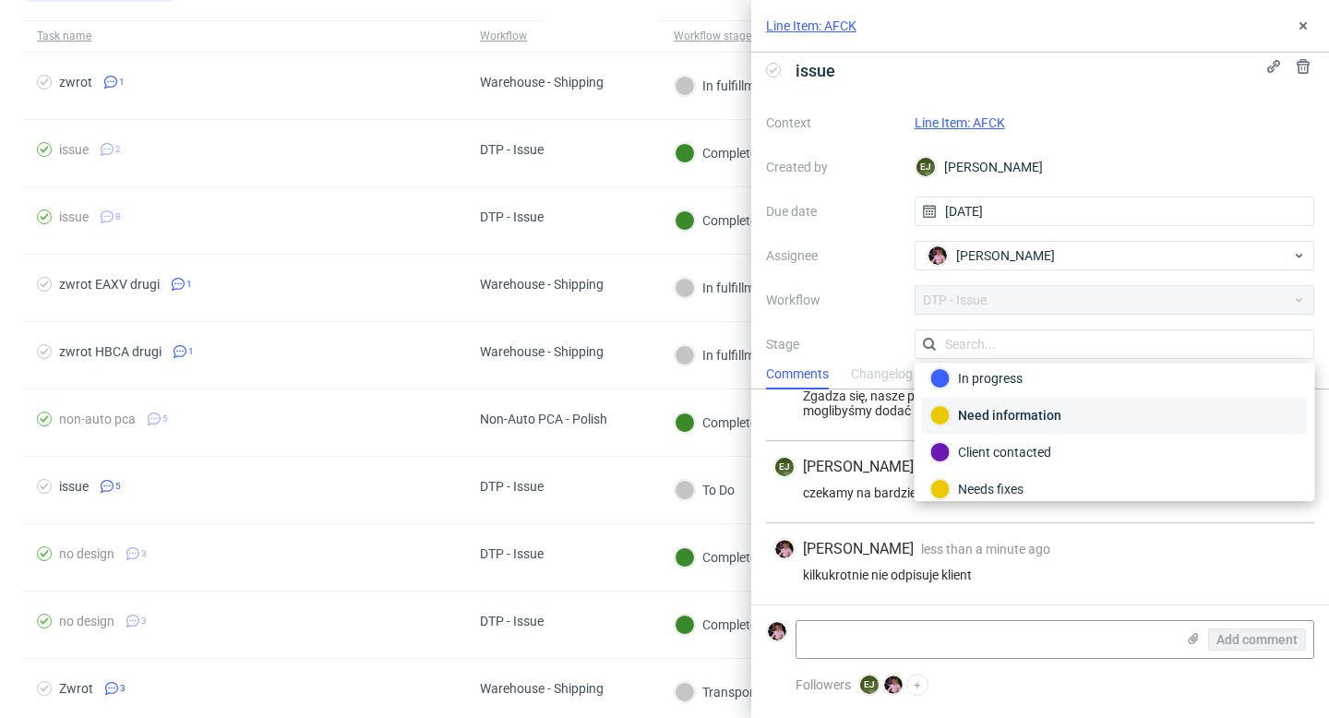
scroll to position [33, 0]
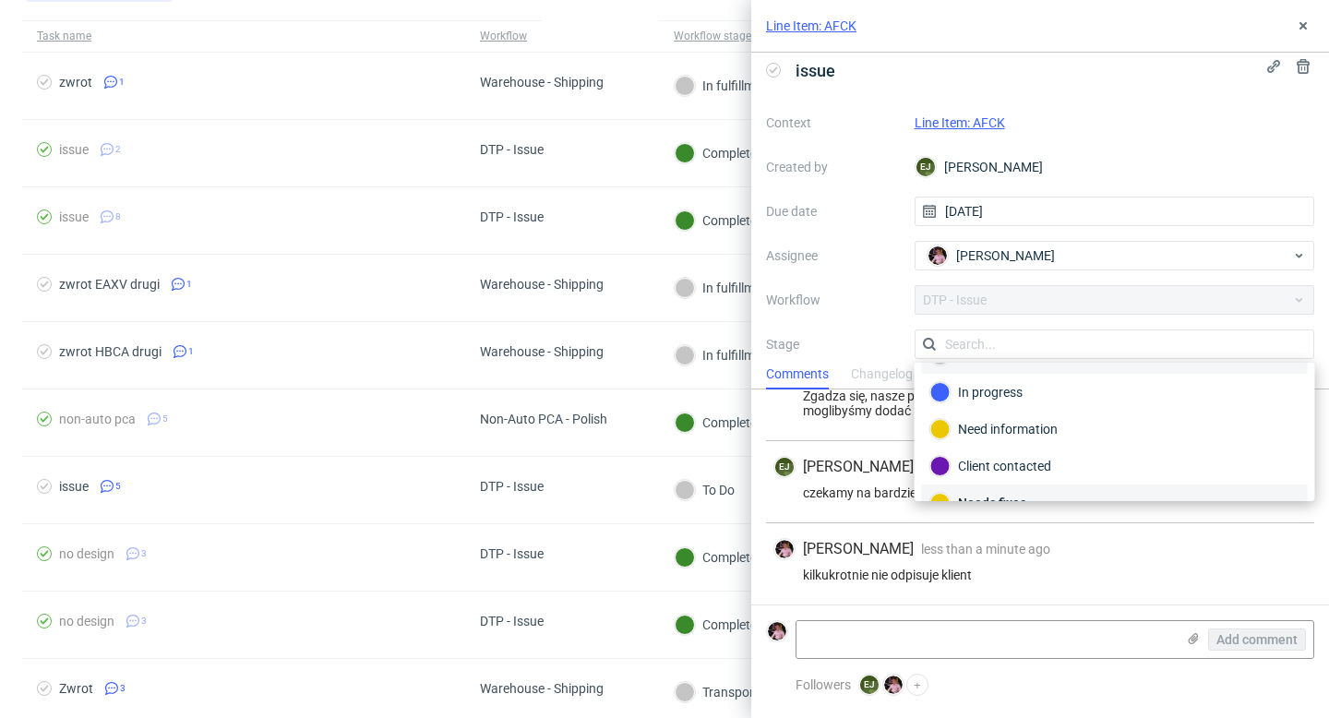
click at [1024, 491] on div "Needs fixes" at bounding box center [1115, 503] width 386 height 37
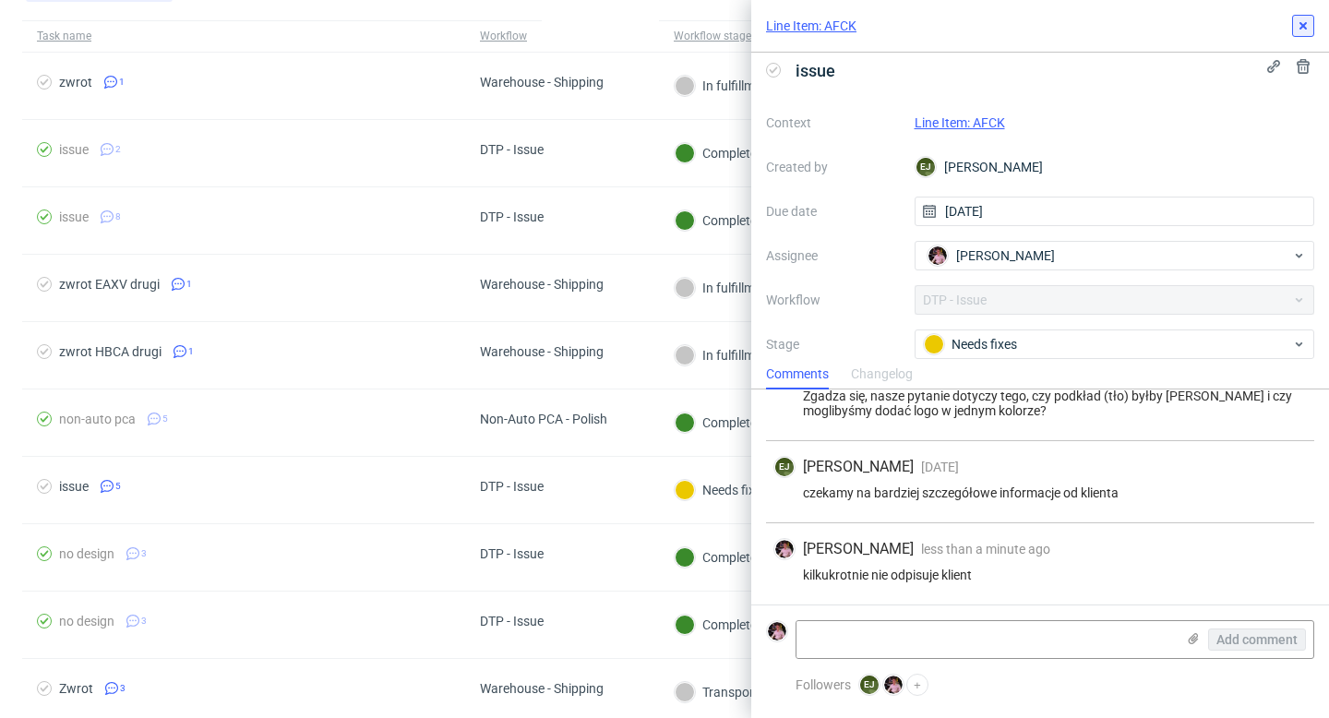
click at [1300, 34] on button at bounding box center [1304, 26] width 22 height 22
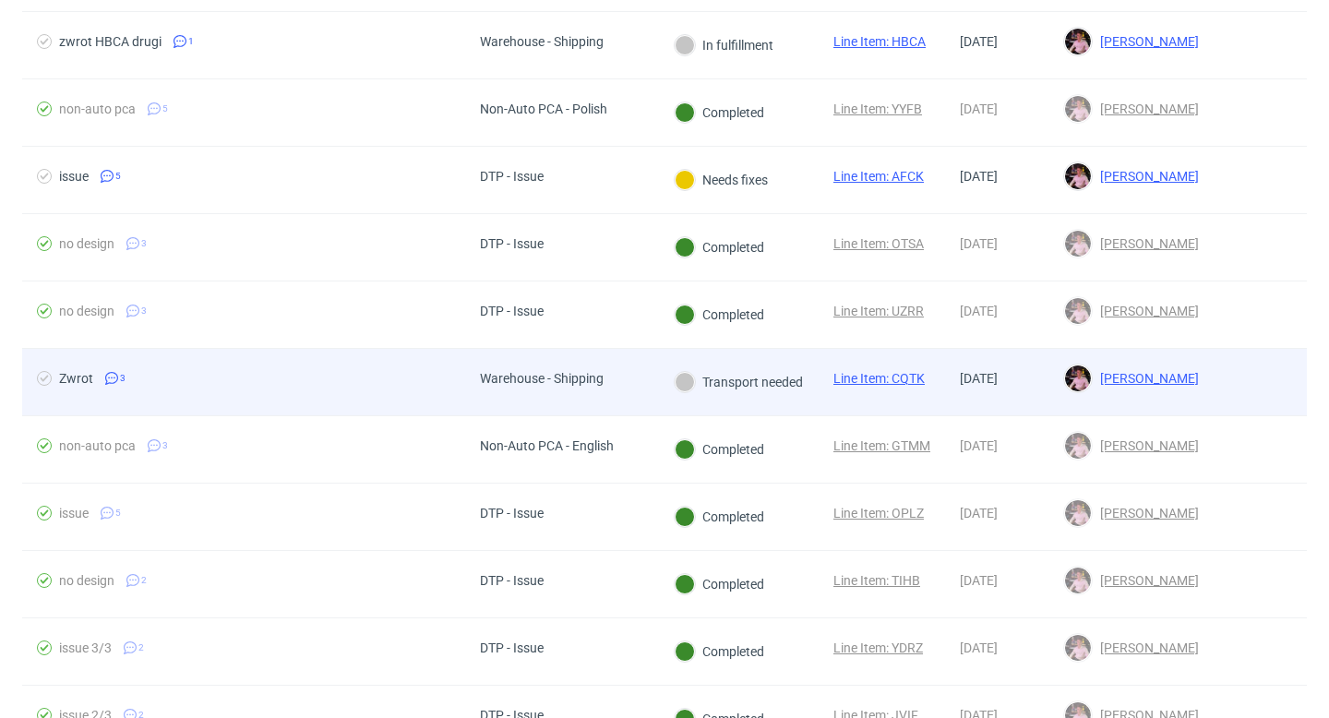
scroll to position [455, 0]
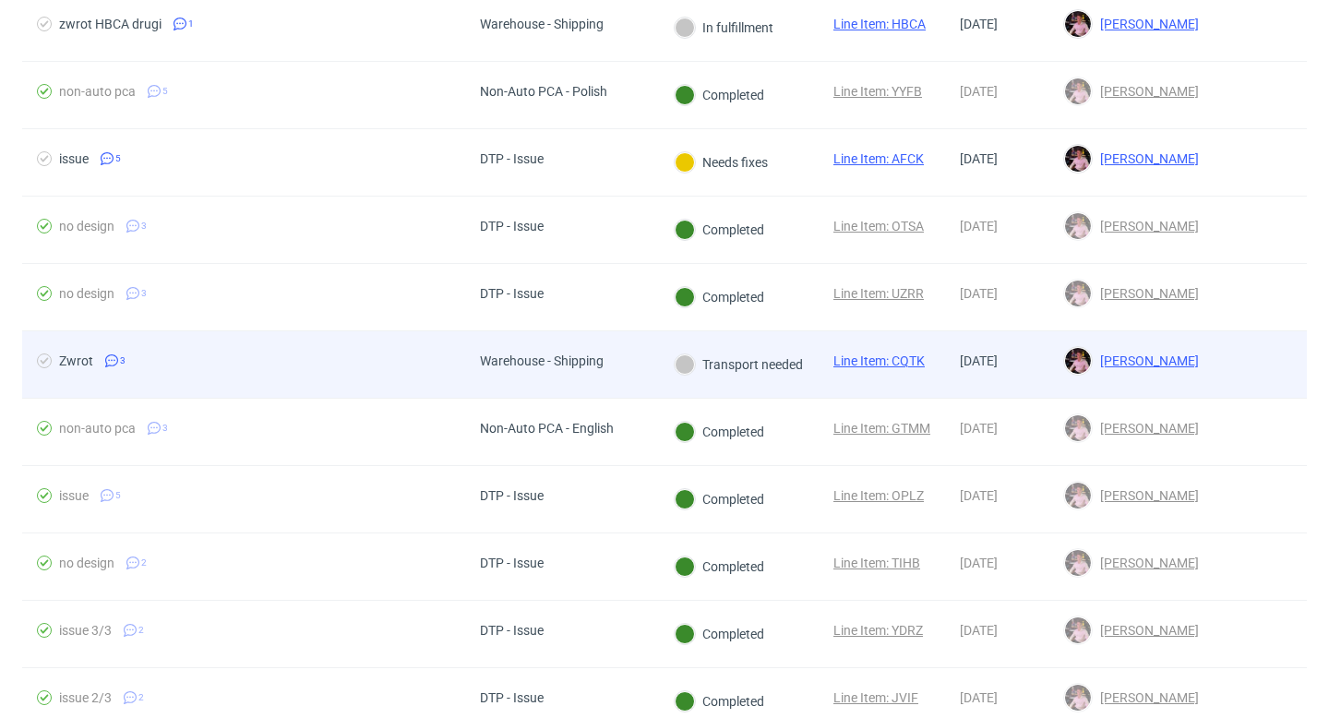
click at [649, 379] on div "Warehouse - Shipping" at bounding box center [562, 364] width 194 height 67
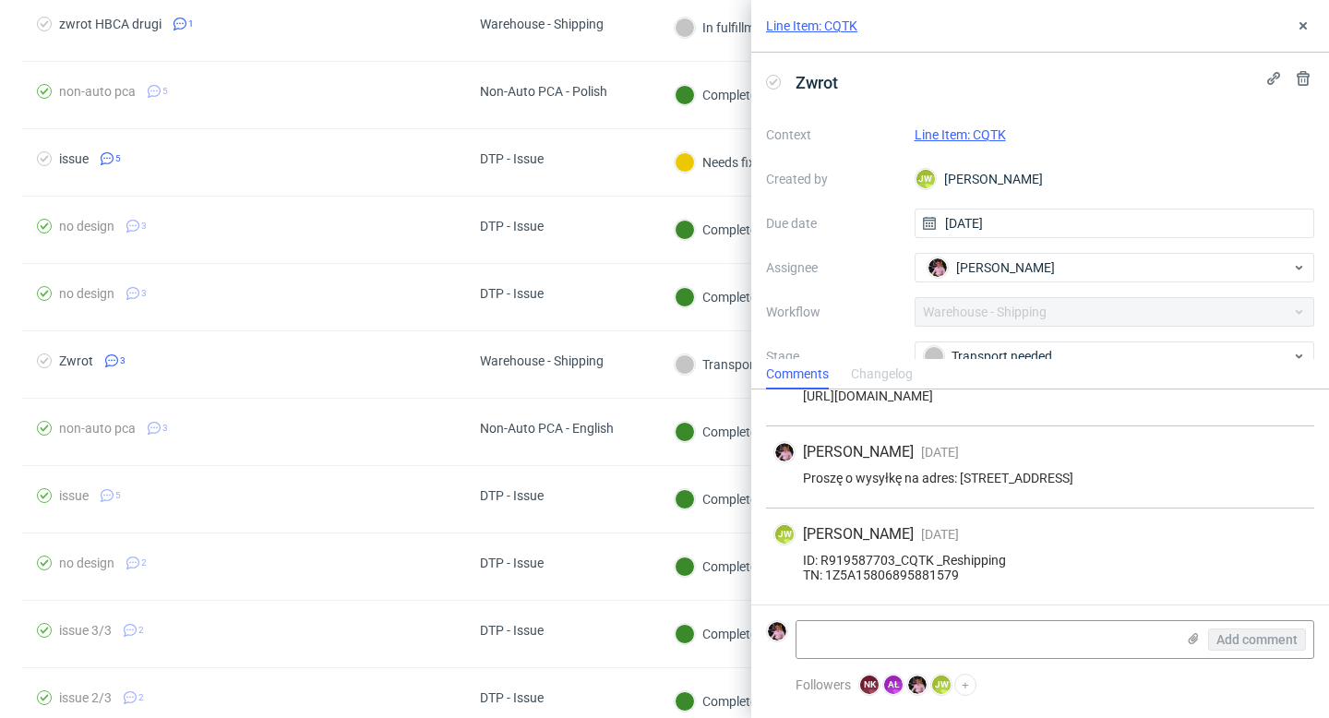
scroll to position [60, 0]
click at [992, 348] on div "Transport needed" at bounding box center [1107, 356] width 367 height 20
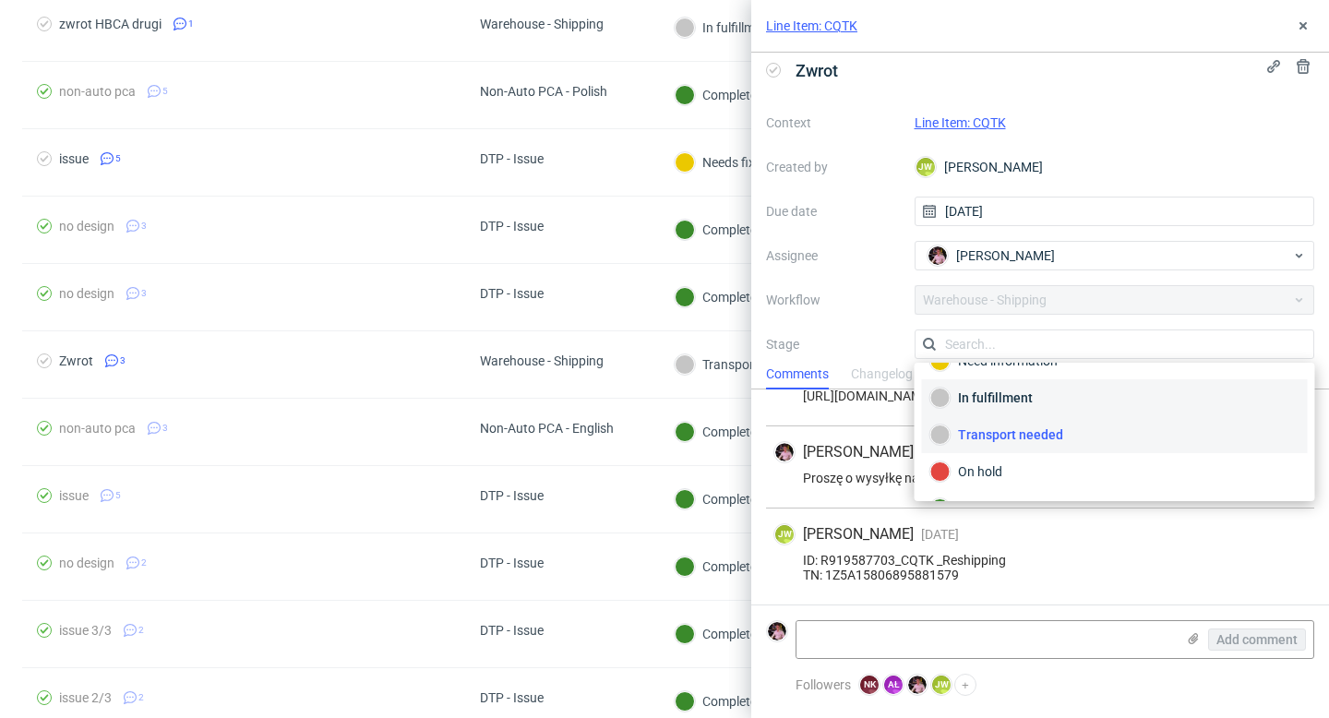
scroll to position [98, 0]
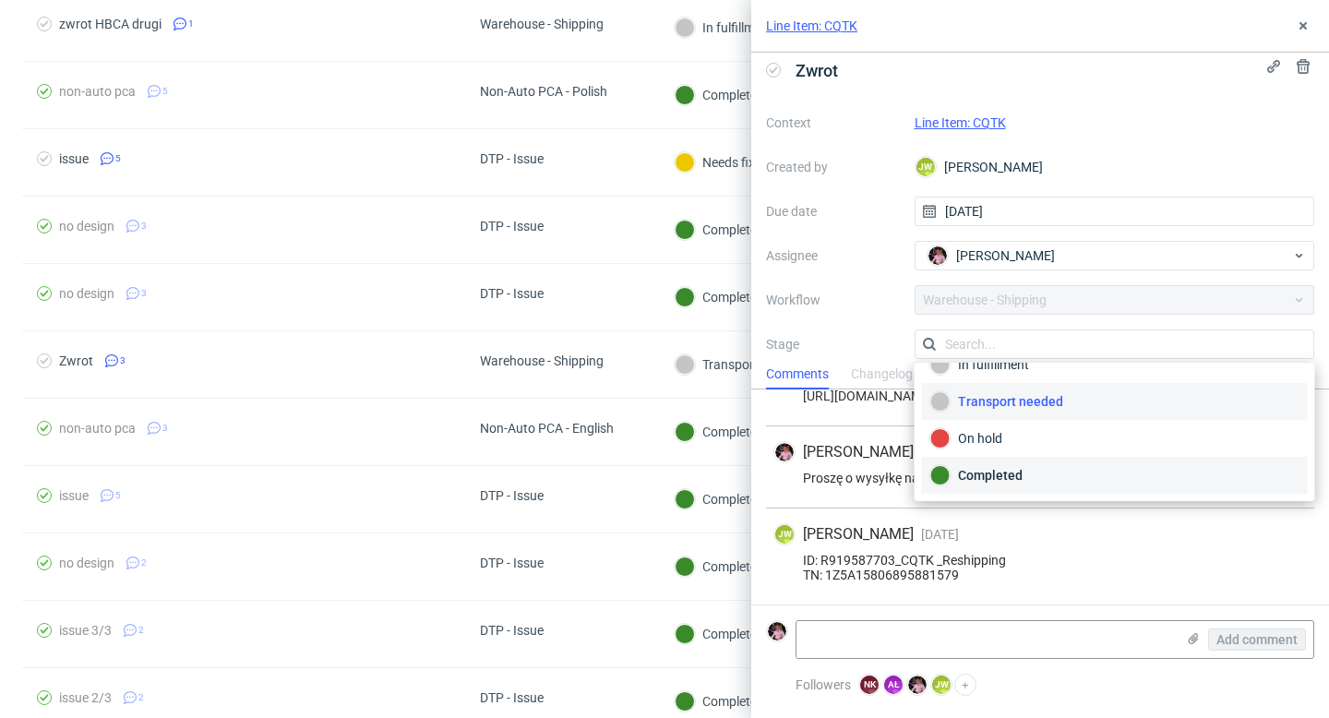
click at [1014, 473] on div "Completed" at bounding box center [1115, 475] width 369 height 20
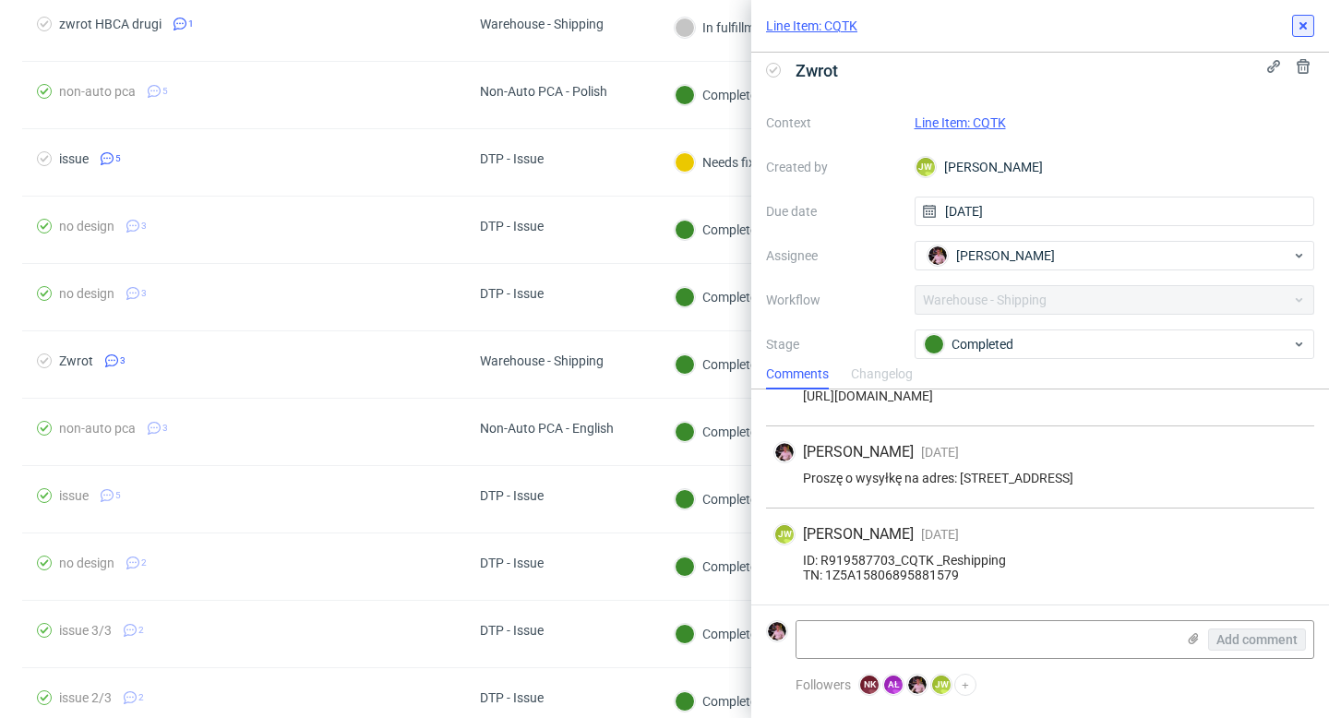
click at [1310, 26] on button at bounding box center [1304, 26] width 22 height 22
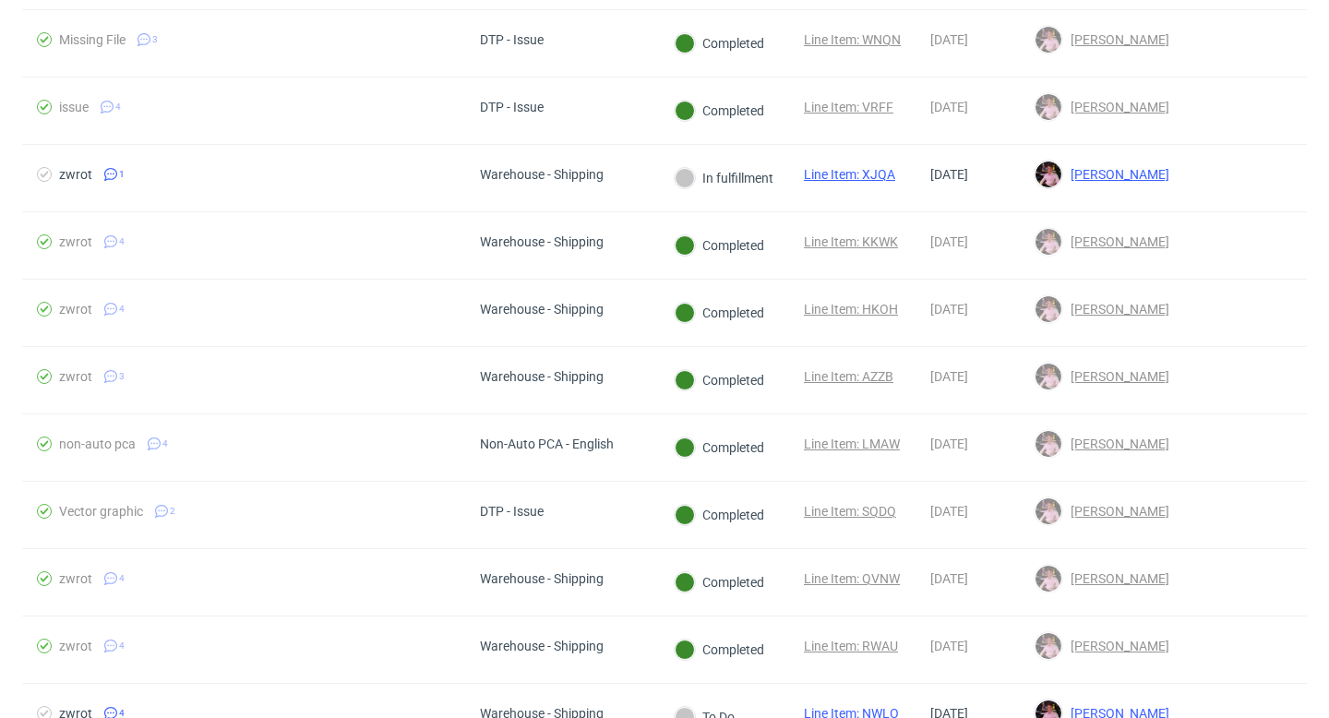
scroll to position [1310, 0]
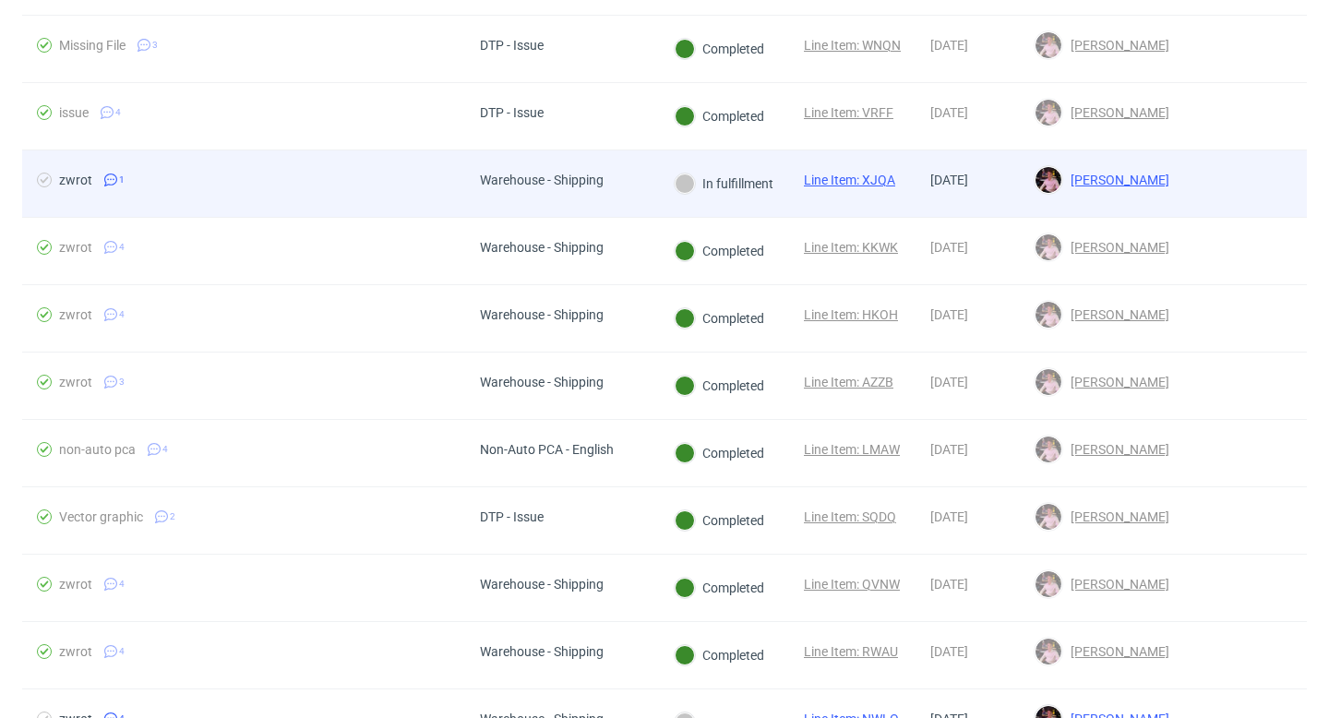
click at [658, 181] on div "Warehouse - Shipping" at bounding box center [562, 183] width 194 height 67
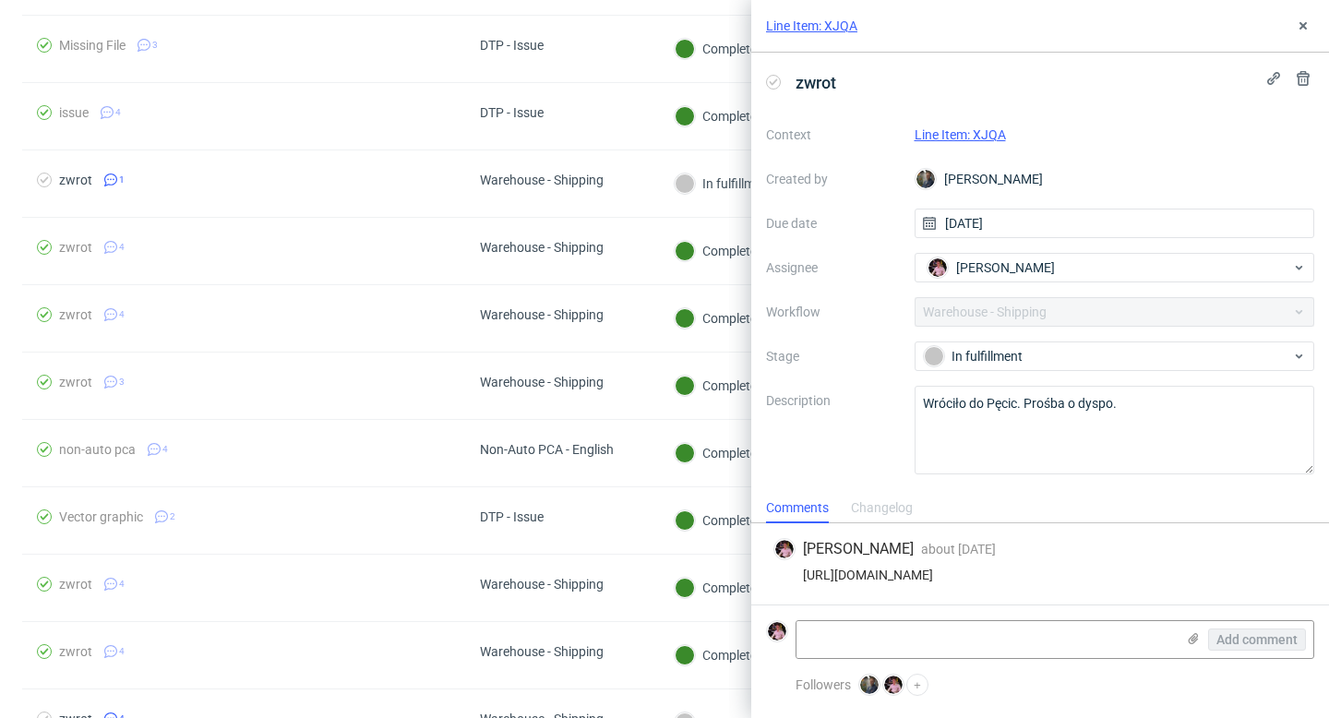
click at [1023, 573] on div "https://app-eu1.hubspot.com/contacts/25600958/record/0-5/174057417954/" at bounding box center [1041, 575] width 534 height 15
copy div "https://app-eu1.hubspot.com/contacts/25600958/record/0-5/174057417954/"
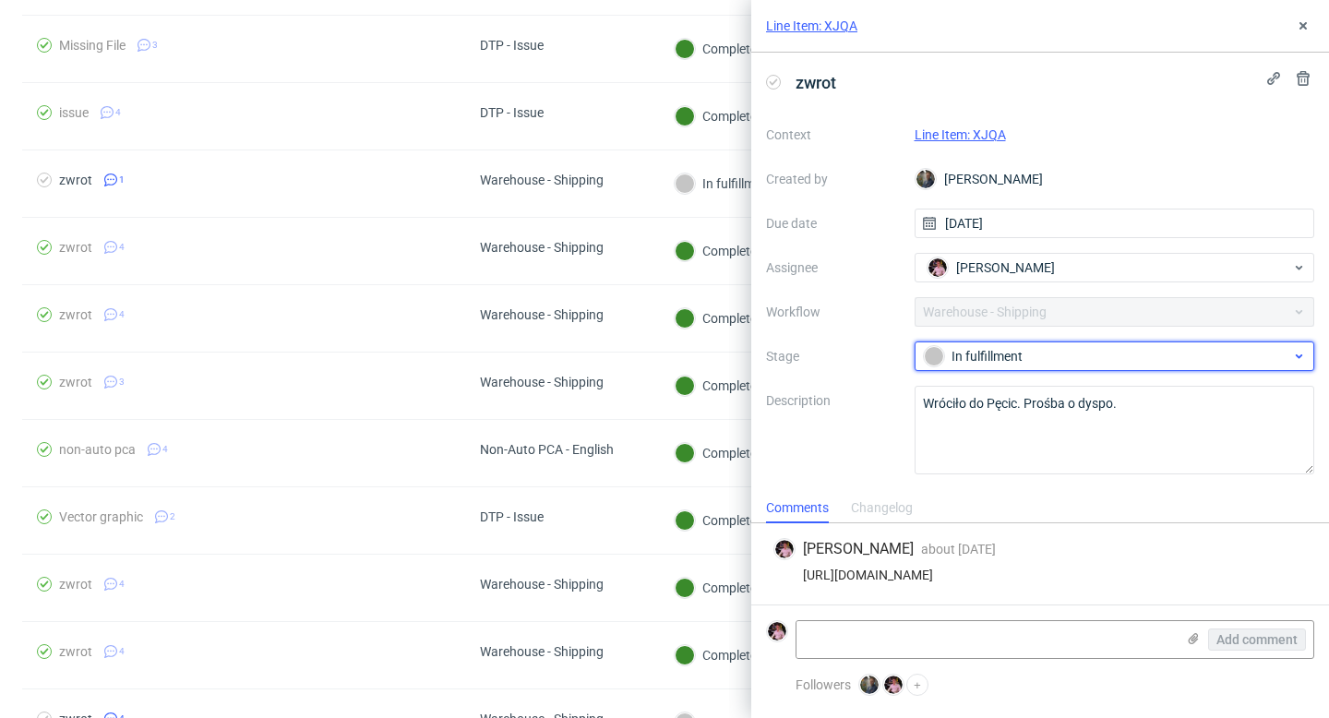
click at [1015, 352] on div "In fulfillment" at bounding box center [1107, 356] width 367 height 20
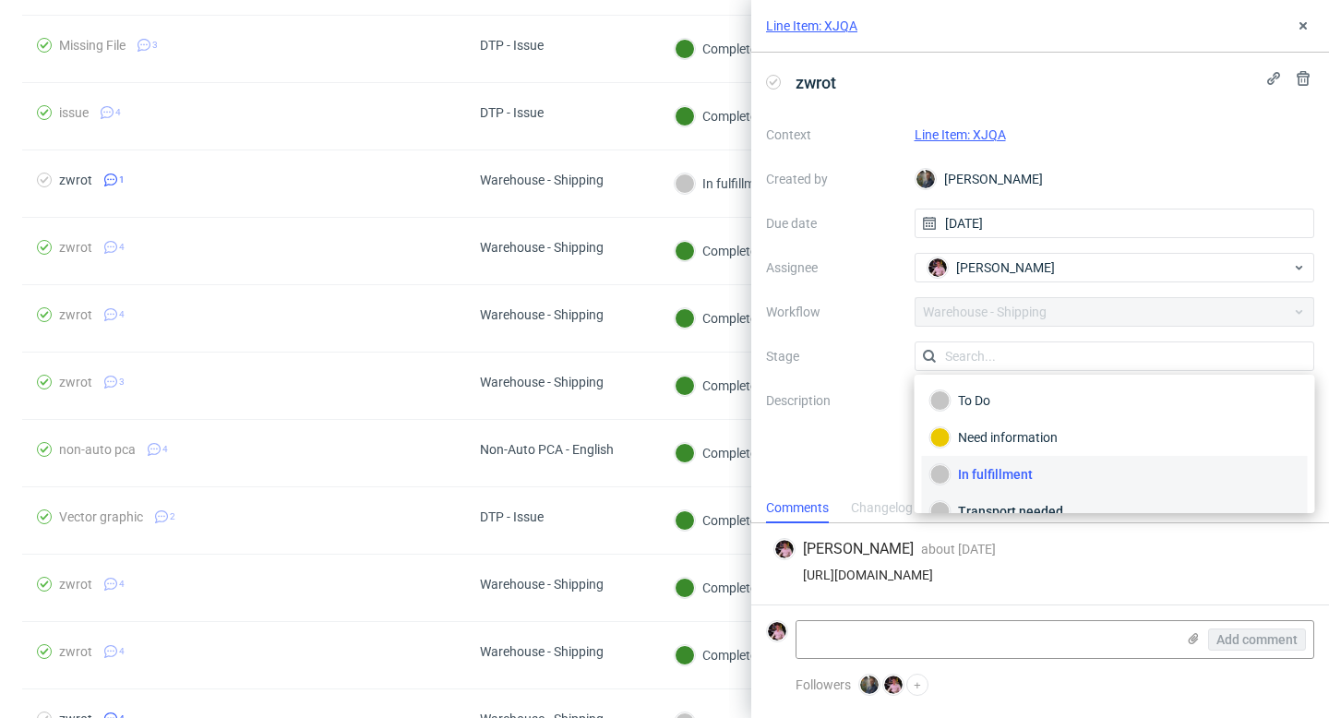
scroll to position [98, 0]
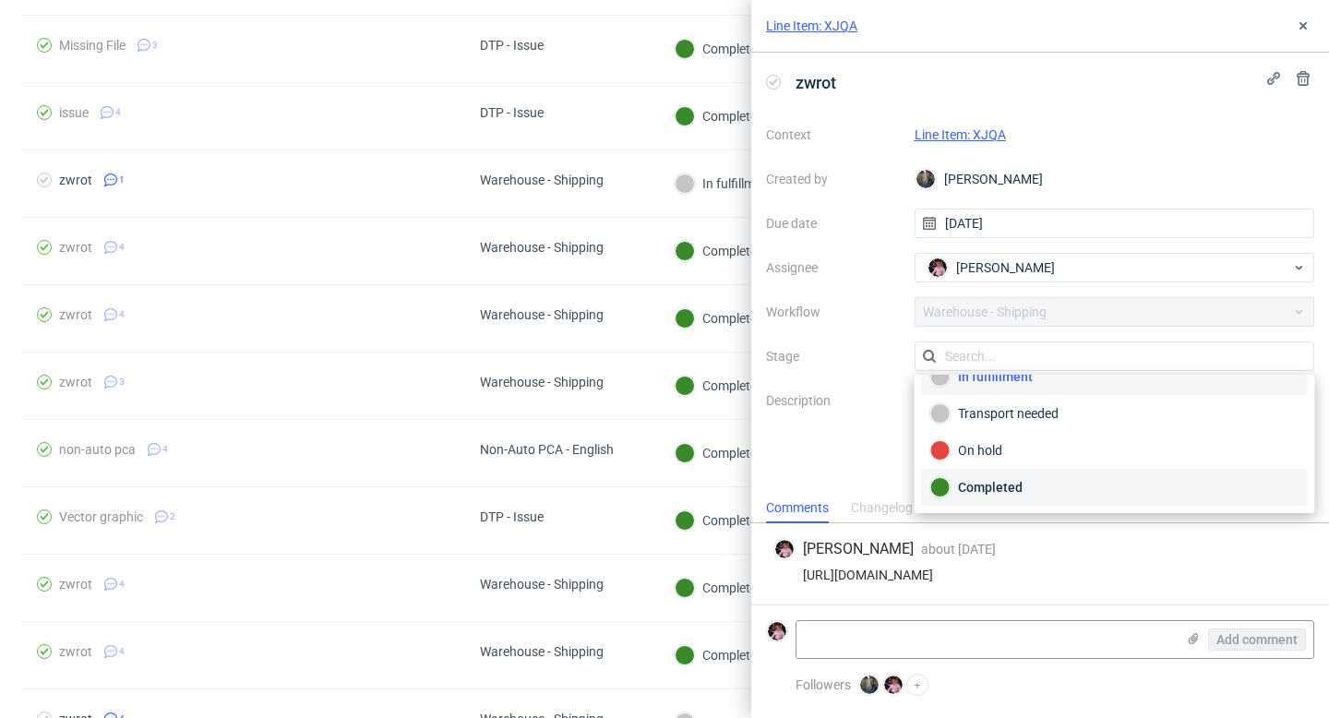
click at [1010, 477] on div "Completed" at bounding box center [1115, 487] width 369 height 20
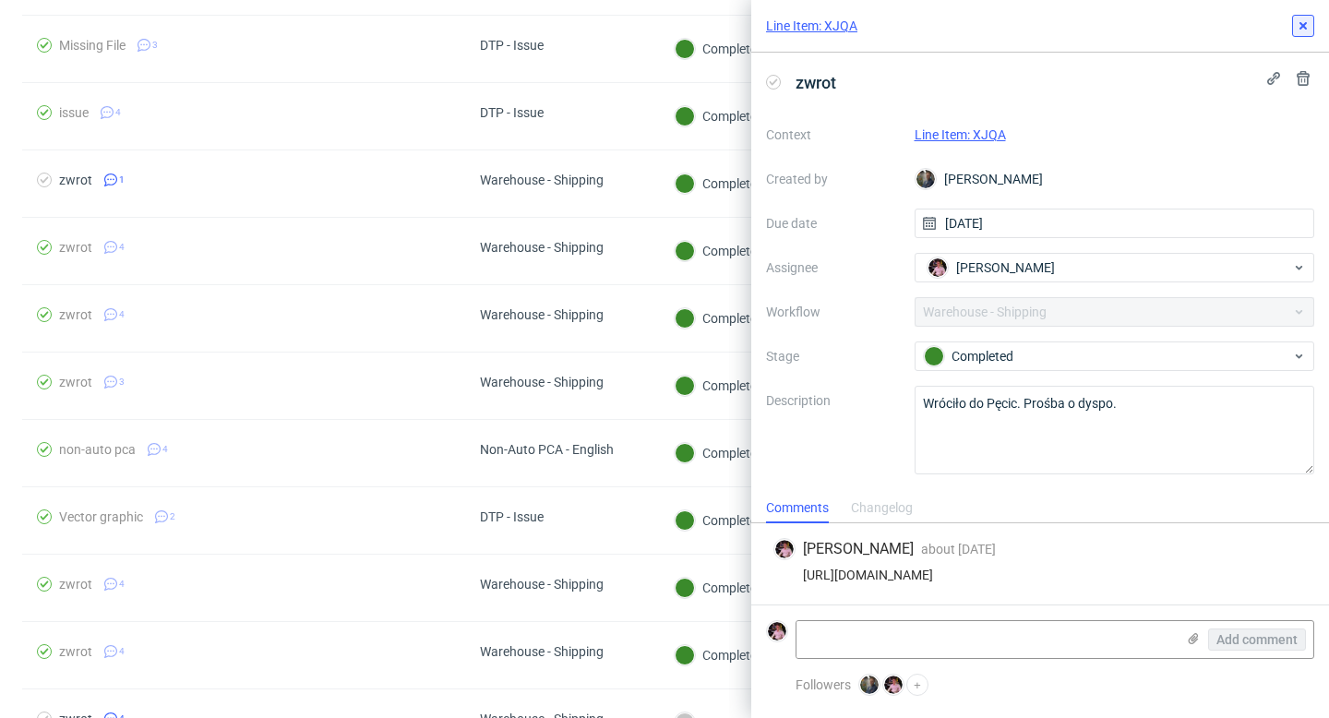
click at [1305, 30] on icon at bounding box center [1303, 25] width 15 height 15
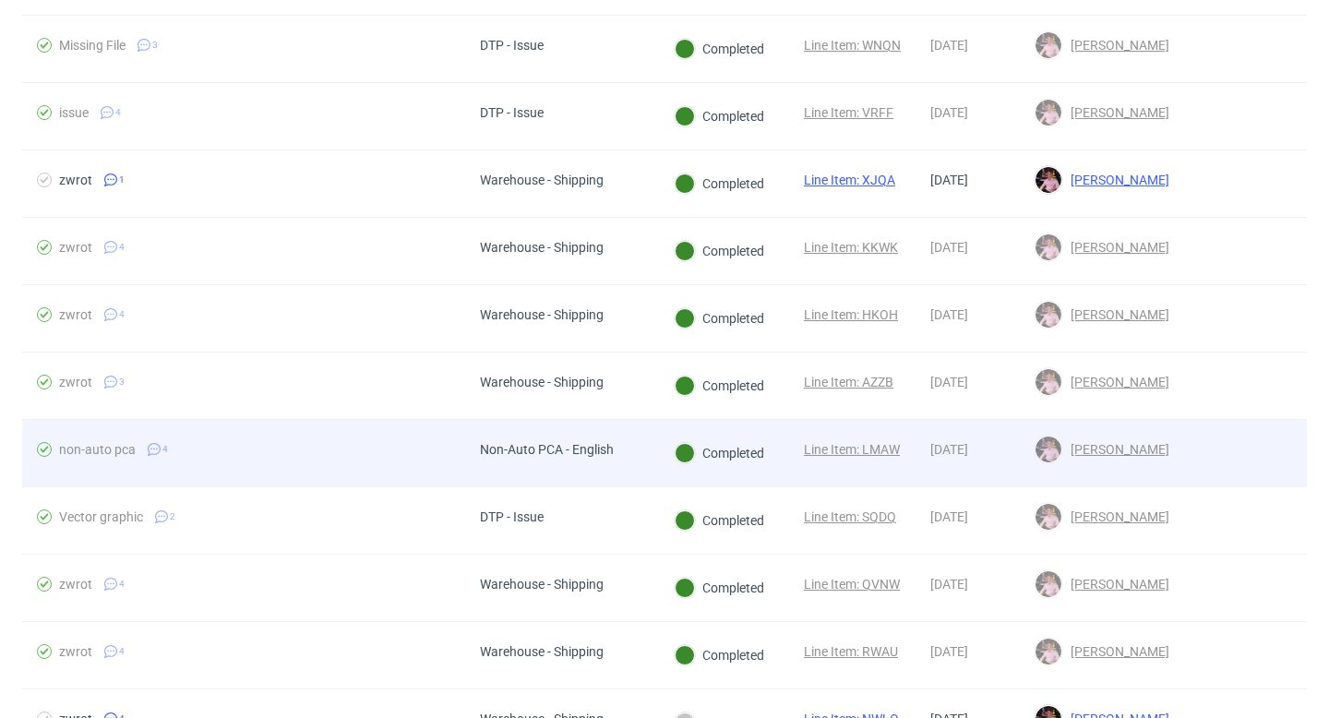
scroll to position [1543, 0]
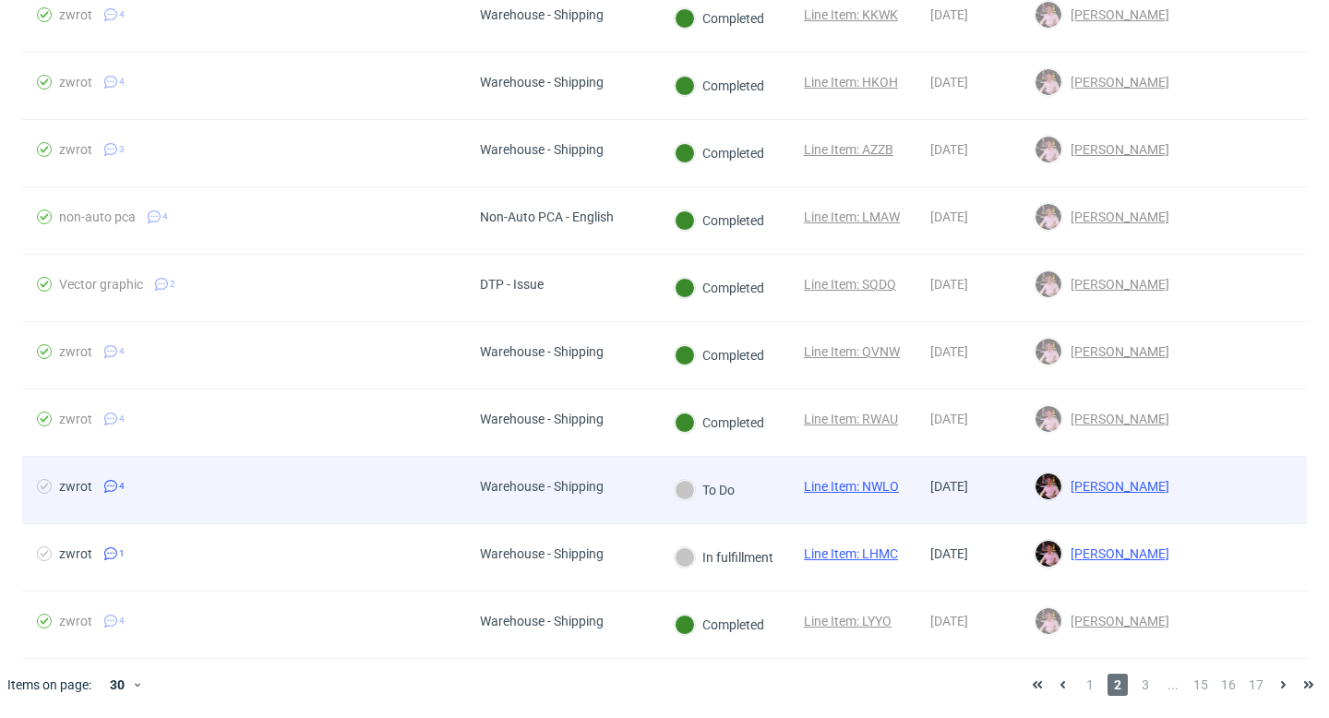
click at [683, 477] on div "To Do" at bounding box center [704, 490] width 91 height 66
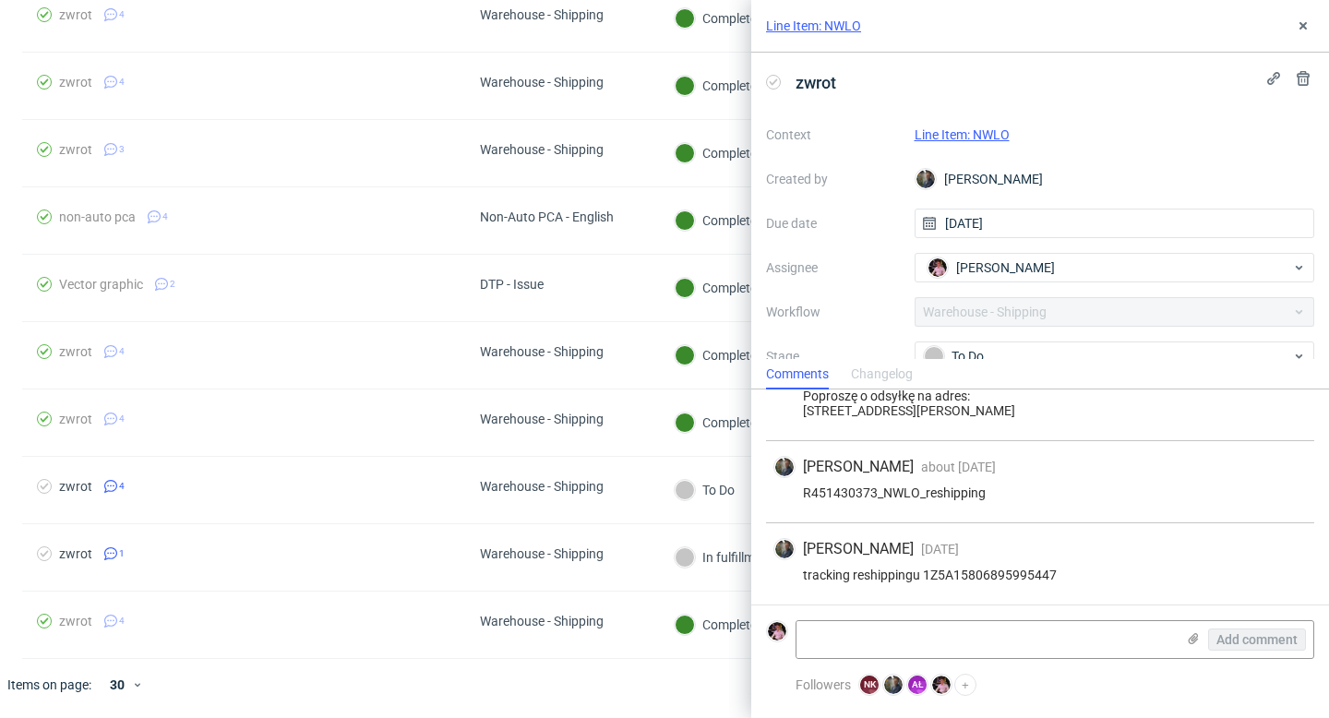
scroll to position [157, 0]
click at [986, 346] on div "To Do" at bounding box center [1107, 356] width 367 height 20
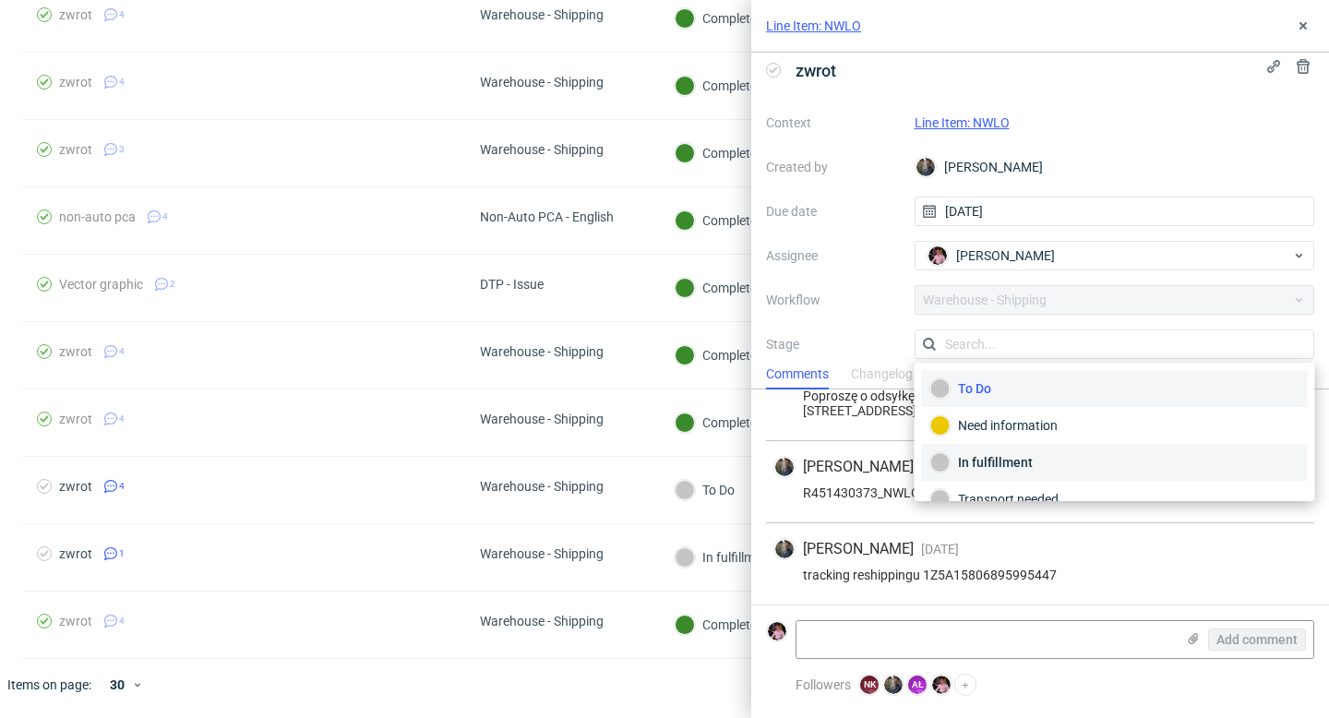
scroll to position [98, 0]
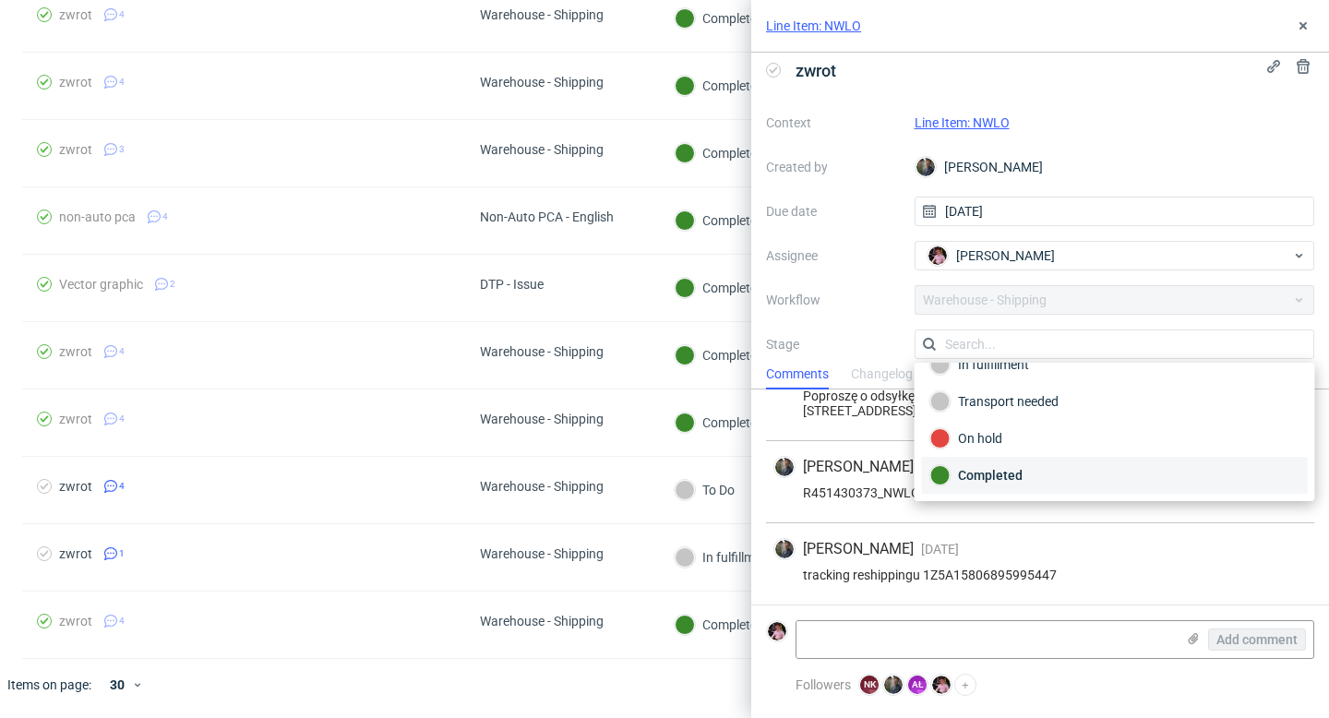
click at [1000, 475] on div "Completed" at bounding box center [1115, 475] width 369 height 20
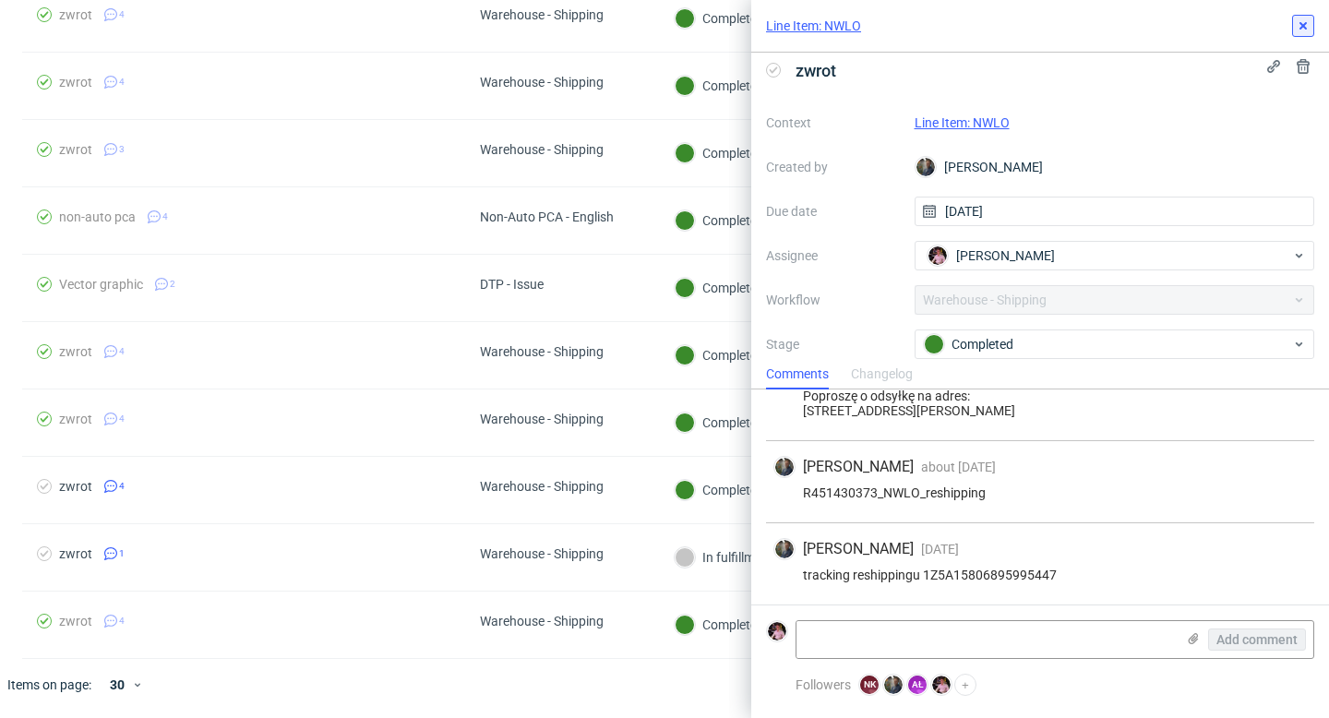
click at [1304, 32] on icon at bounding box center [1303, 25] width 15 height 15
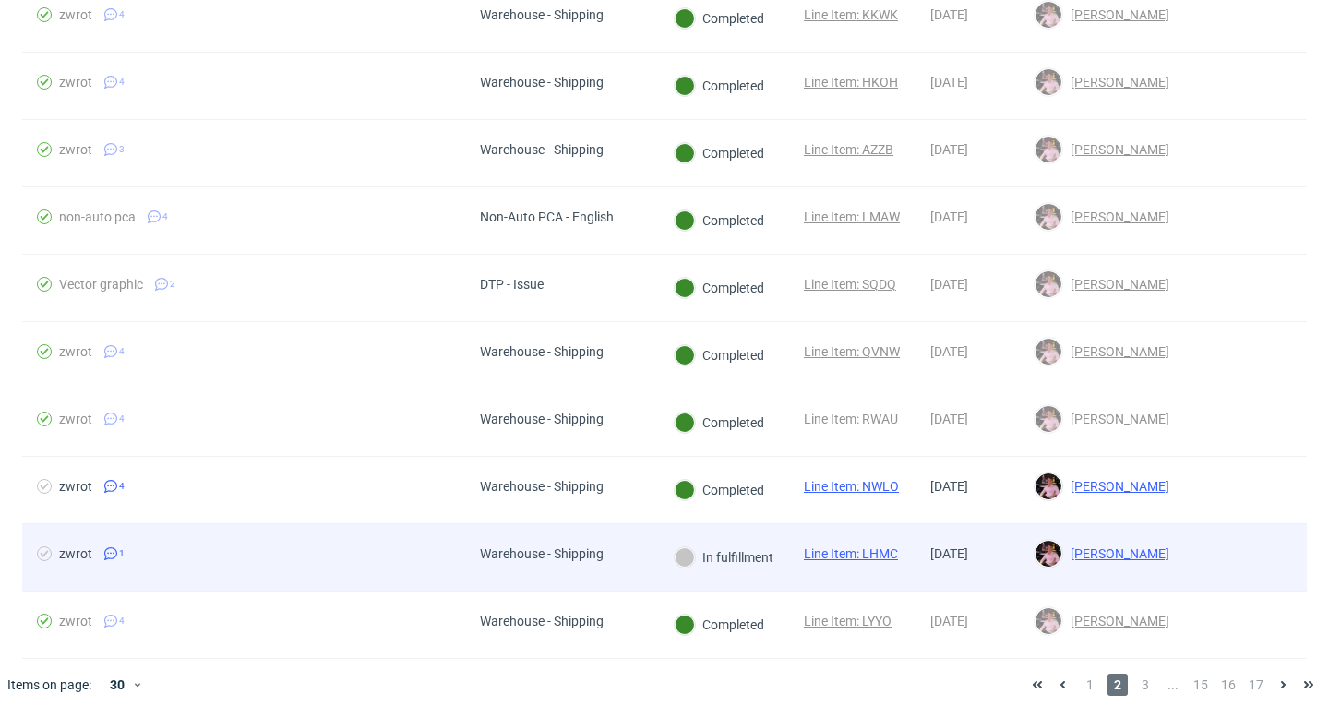
click at [703, 536] on div "In fulfillment" at bounding box center [724, 557] width 130 height 66
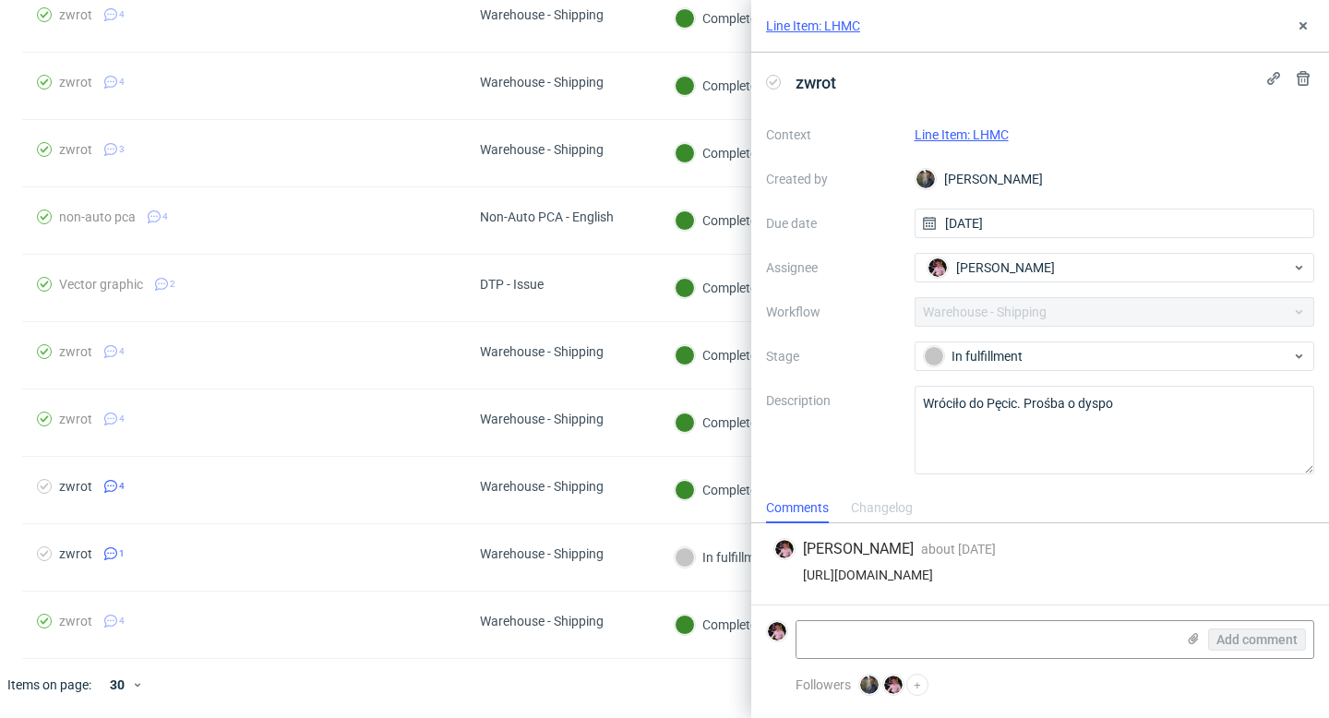
click at [1025, 574] on div "https://app-eu1.hubspot.com/contacts/25600958/record/0-5/173098979514/" at bounding box center [1041, 575] width 534 height 15
copy div "https://app-eu1.hubspot.com/contacts/25600958/record/0-5/173098979514/"
click at [1010, 336] on div "Context Line Item: LHMC Created by Maciej Sobola Due date 02/07/2025 Assignee A…" at bounding box center [1040, 297] width 548 height 355
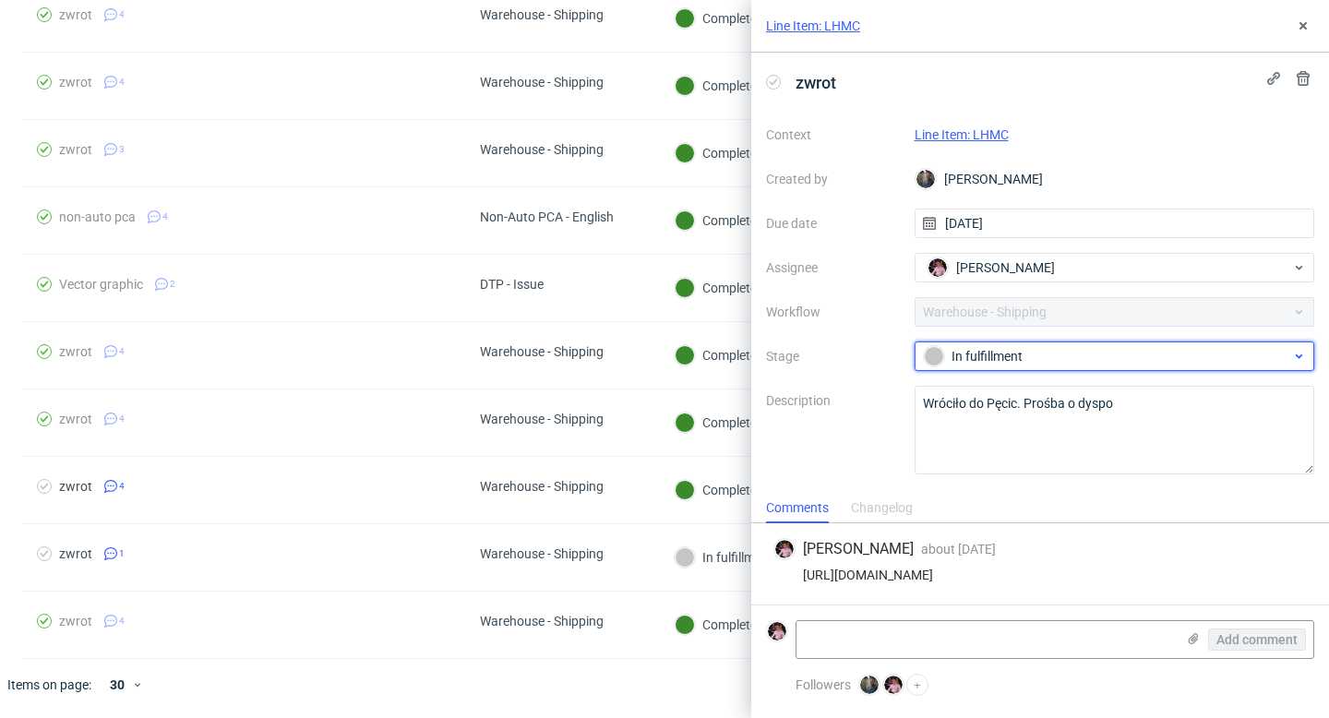
click at [1007, 362] on div "In fulfillment" at bounding box center [1107, 356] width 367 height 20
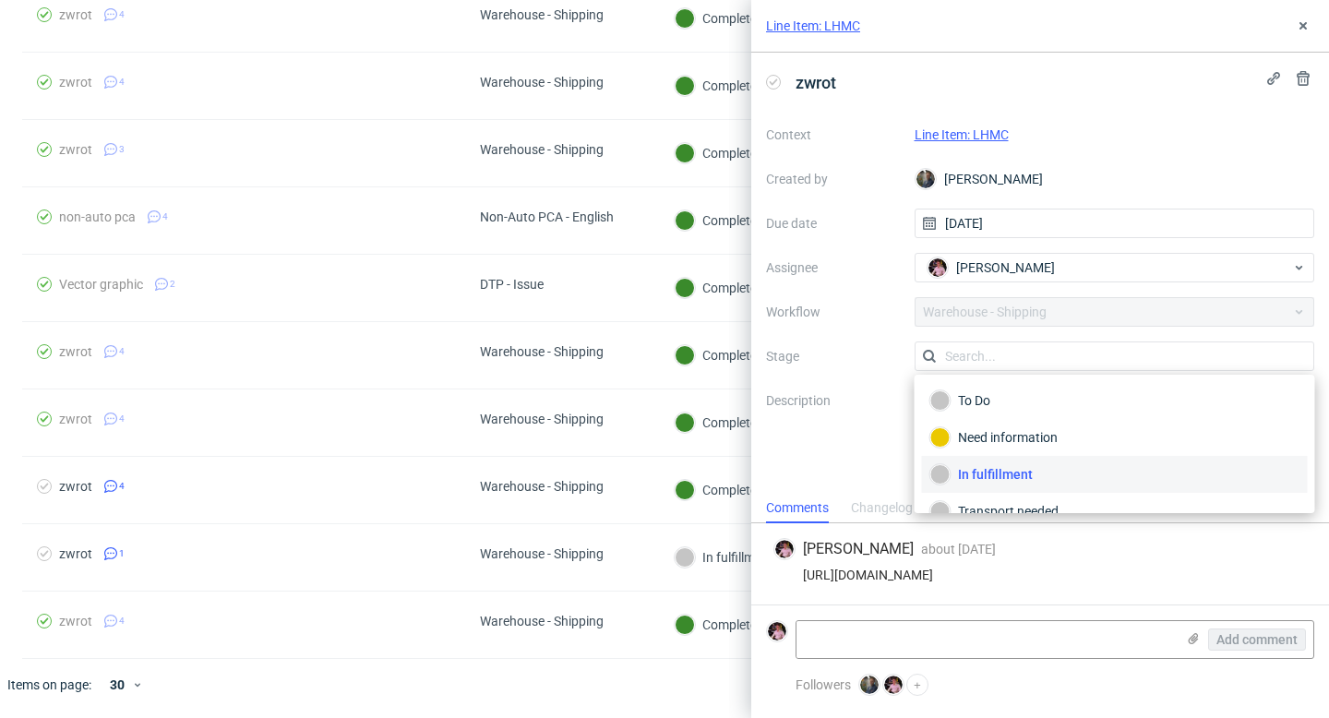
scroll to position [98, 0]
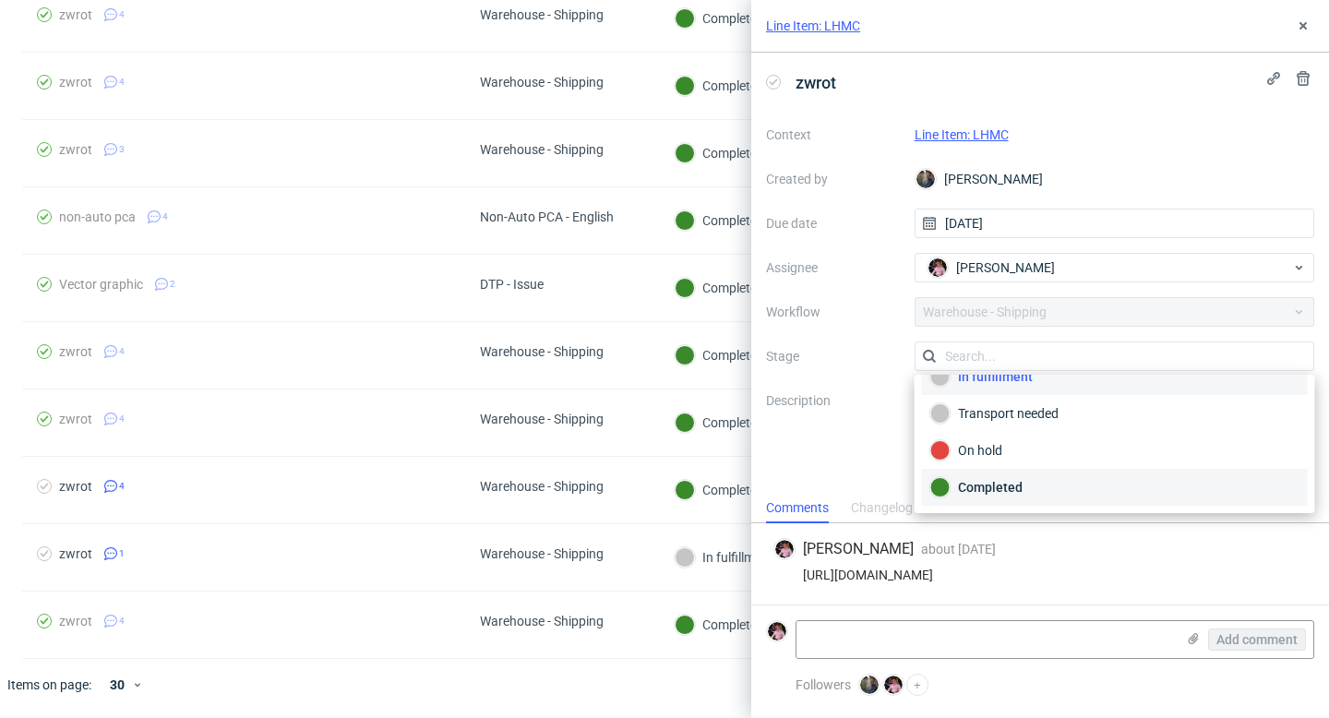
click at [983, 492] on div "Completed" at bounding box center [1115, 487] width 369 height 20
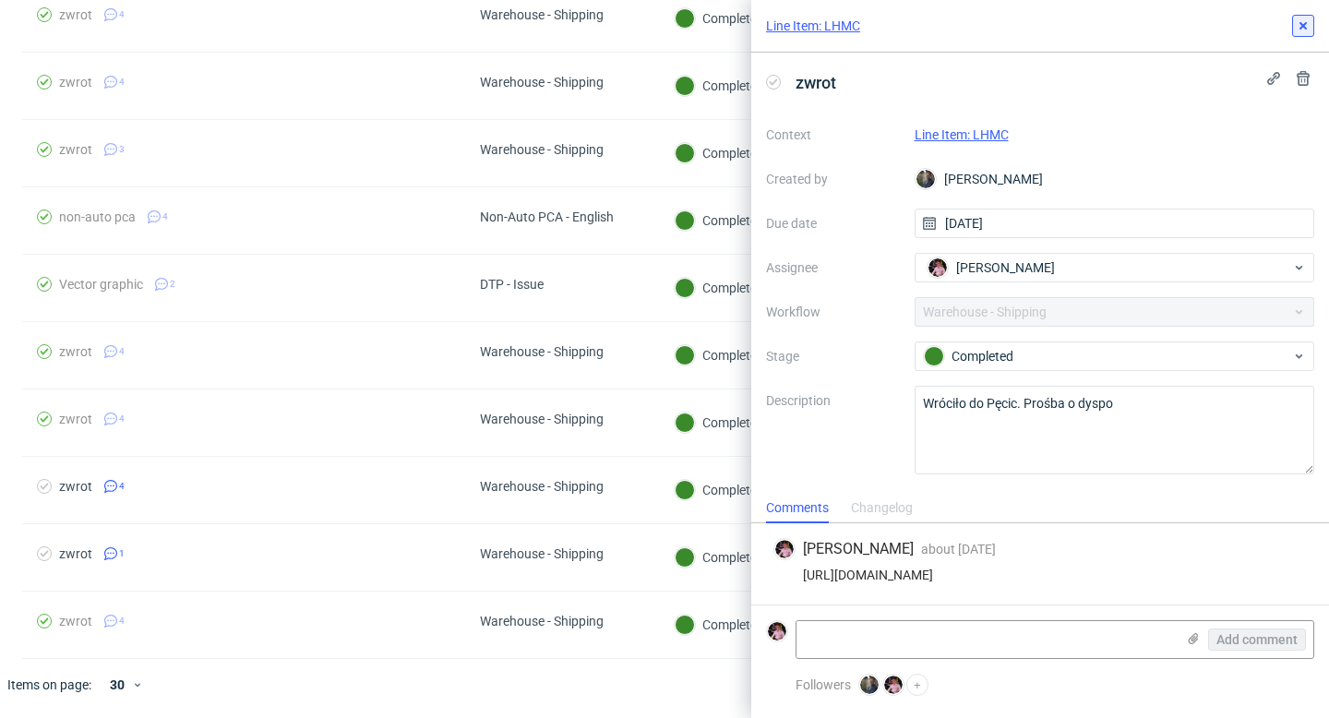
click at [1306, 26] on icon at bounding box center [1303, 25] width 15 height 15
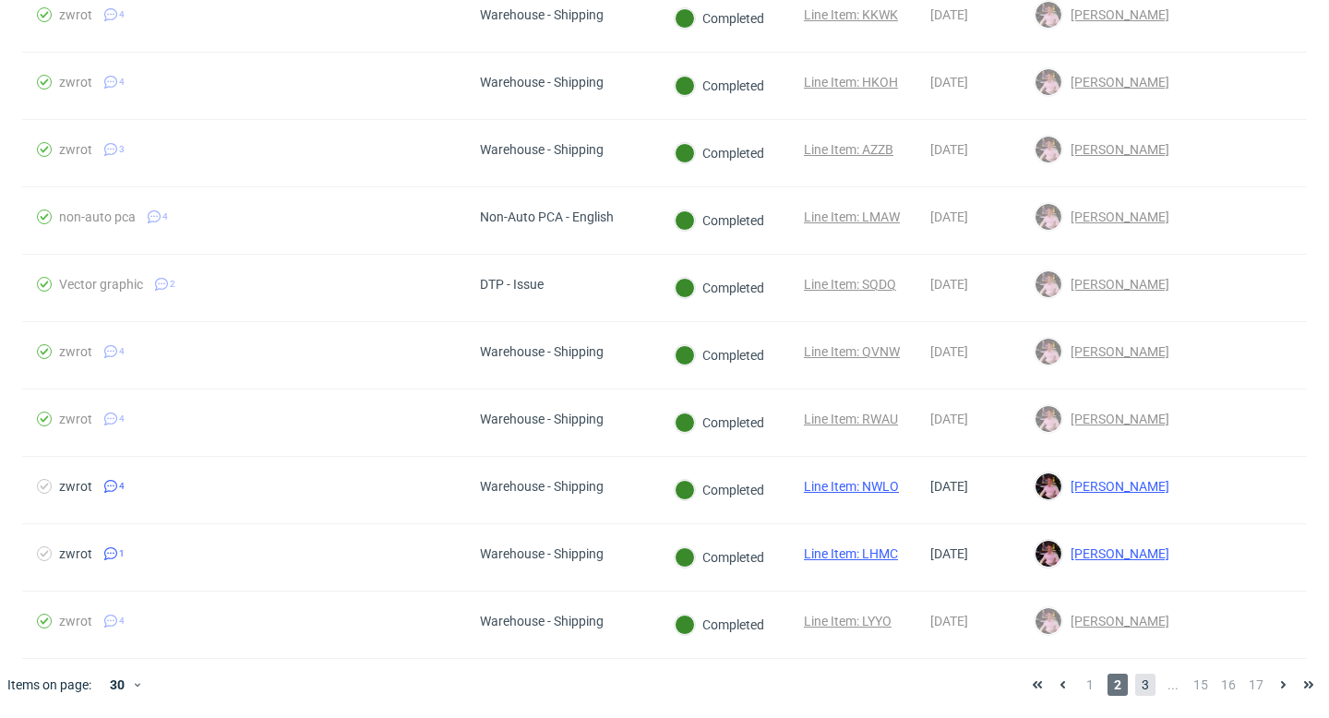
click at [1136, 684] on span "3" at bounding box center [1146, 685] width 20 height 22
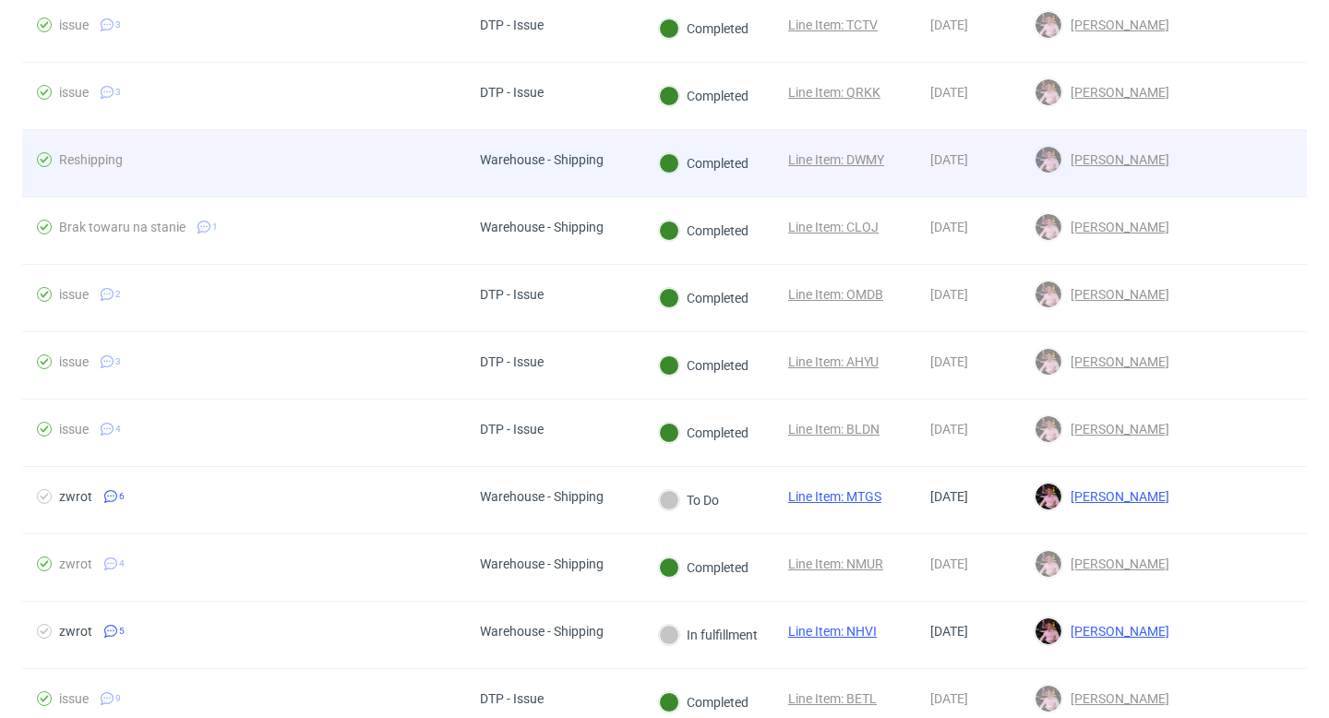
scroll to position [254, 0]
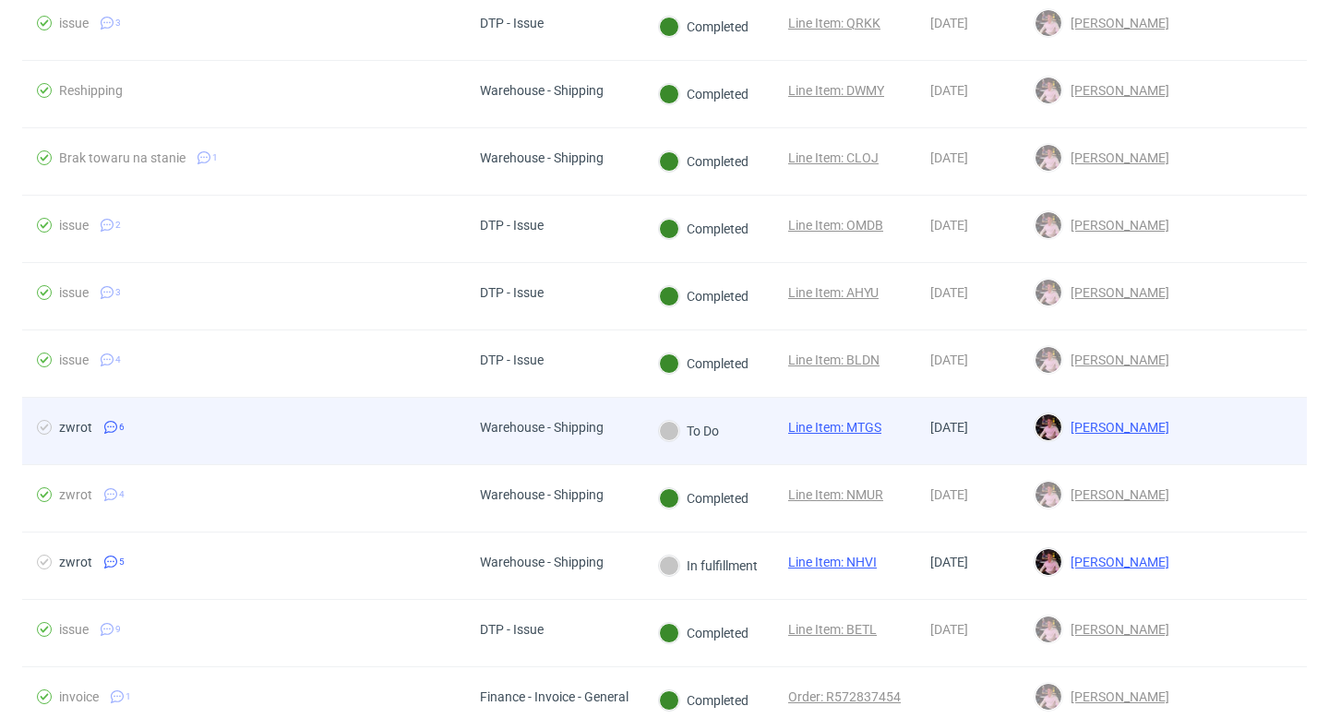
click at [579, 424] on div "Warehouse - Shipping" at bounding box center [542, 427] width 124 height 15
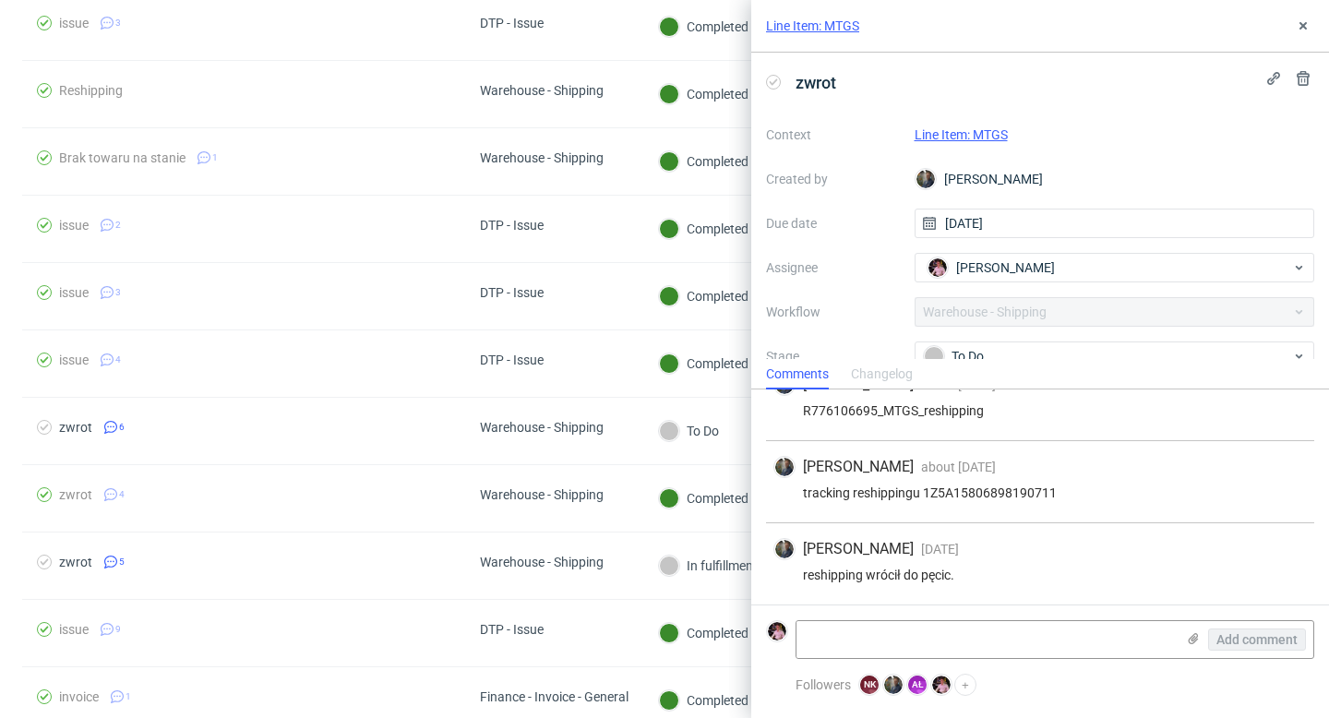
click at [984, 134] on link "Line Item: MTGS" at bounding box center [961, 134] width 93 height 15
click at [939, 638] on textarea at bounding box center [986, 639] width 379 height 37
paste textarea "https://app-eu1.hubspot.com/contacts/25600958/record/0-5/168666448071"
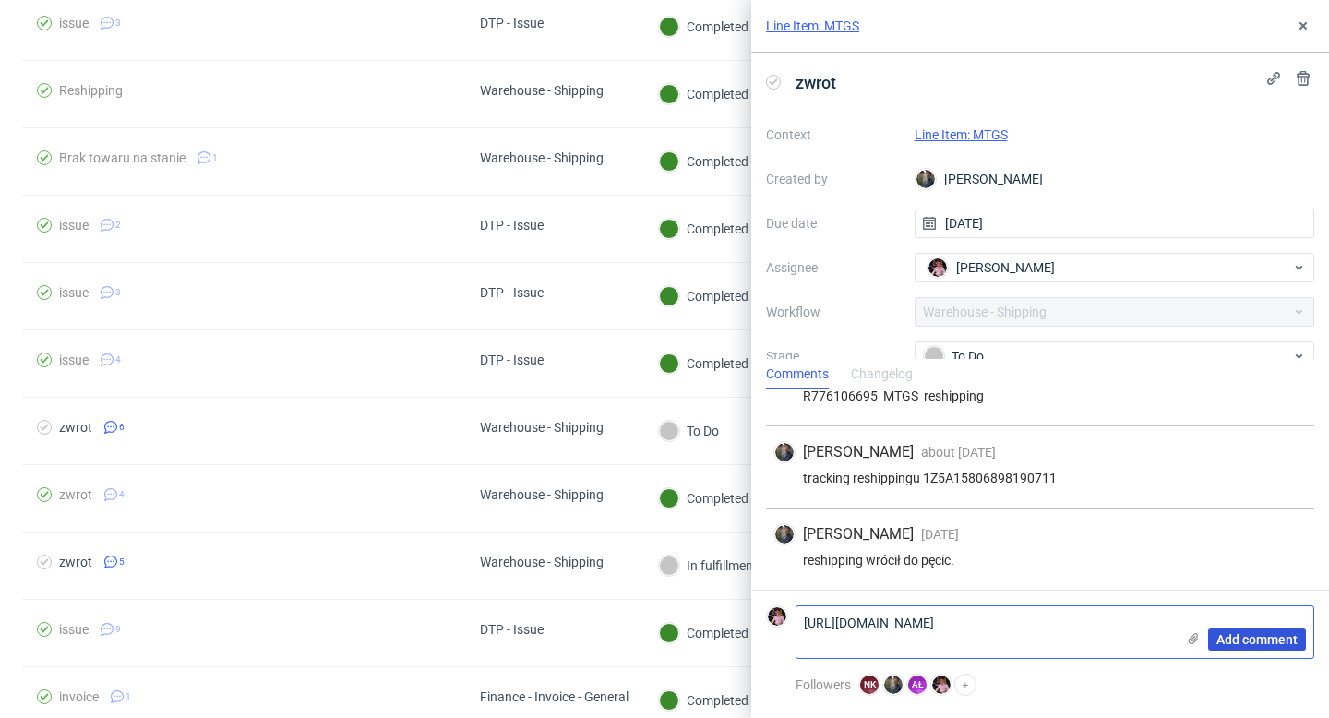
type textarea "https://app-eu1.hubspot.com/contacts/25600958/record/0-5/168666448071"
click at [1244, 633] on span "Add comment" at bounding box center [1257, 639] width 81 height 13
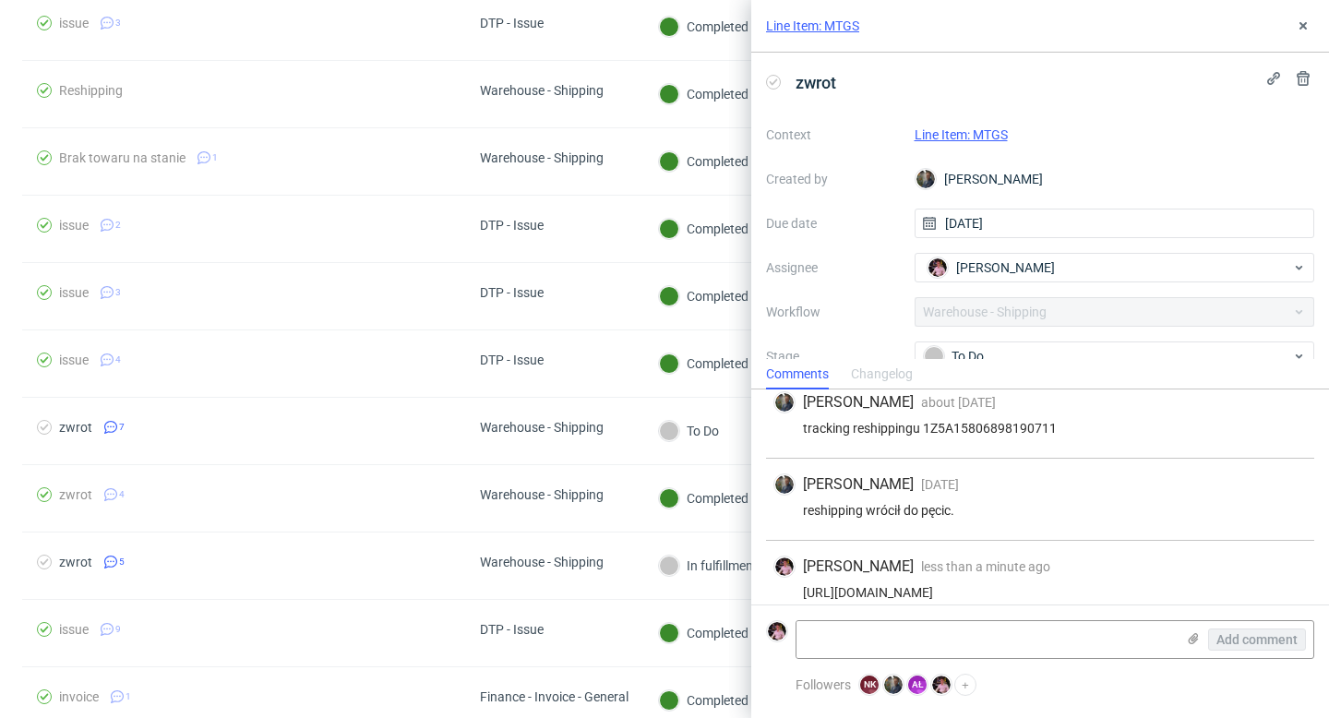
scroll to position [477, 0]
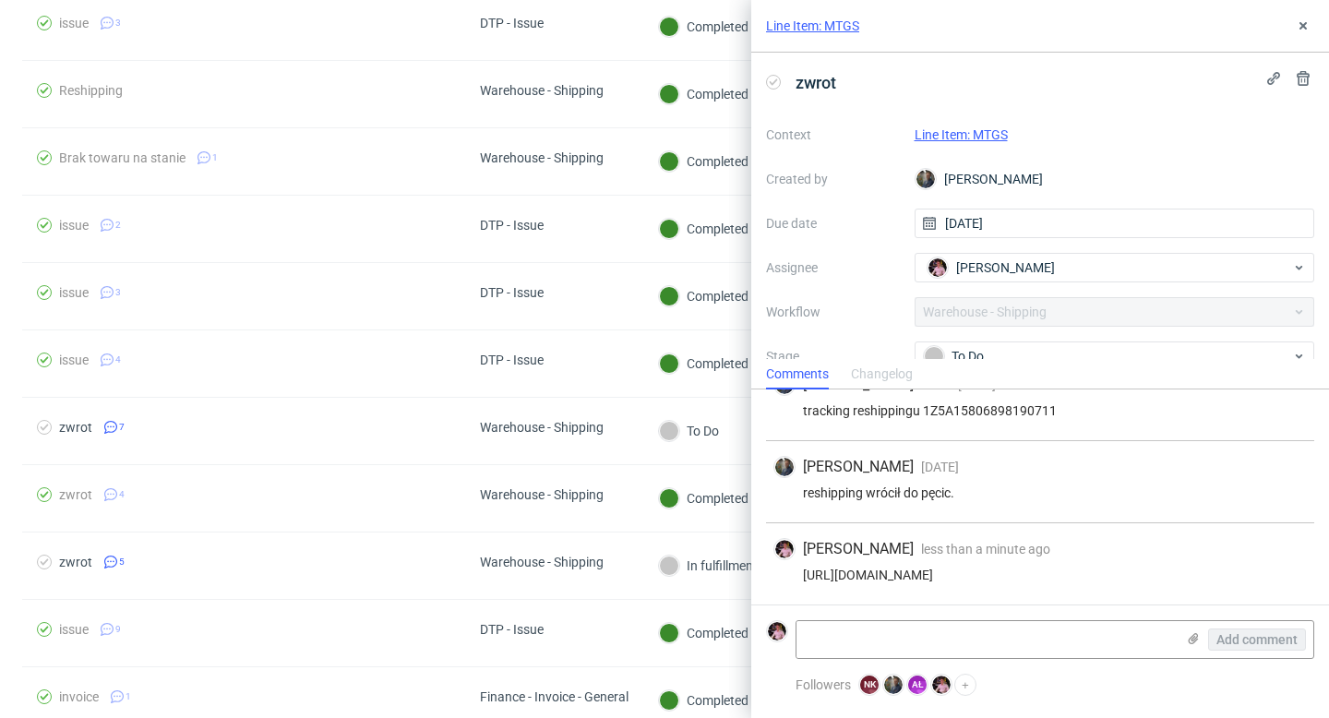
click at [996, 366] on div "Comments Changelog" at bounding box center [1040, 374] width 578 height 30
click at [982, 355] on div "To Do" at bounding box center [1107, 356] width 367 height 20
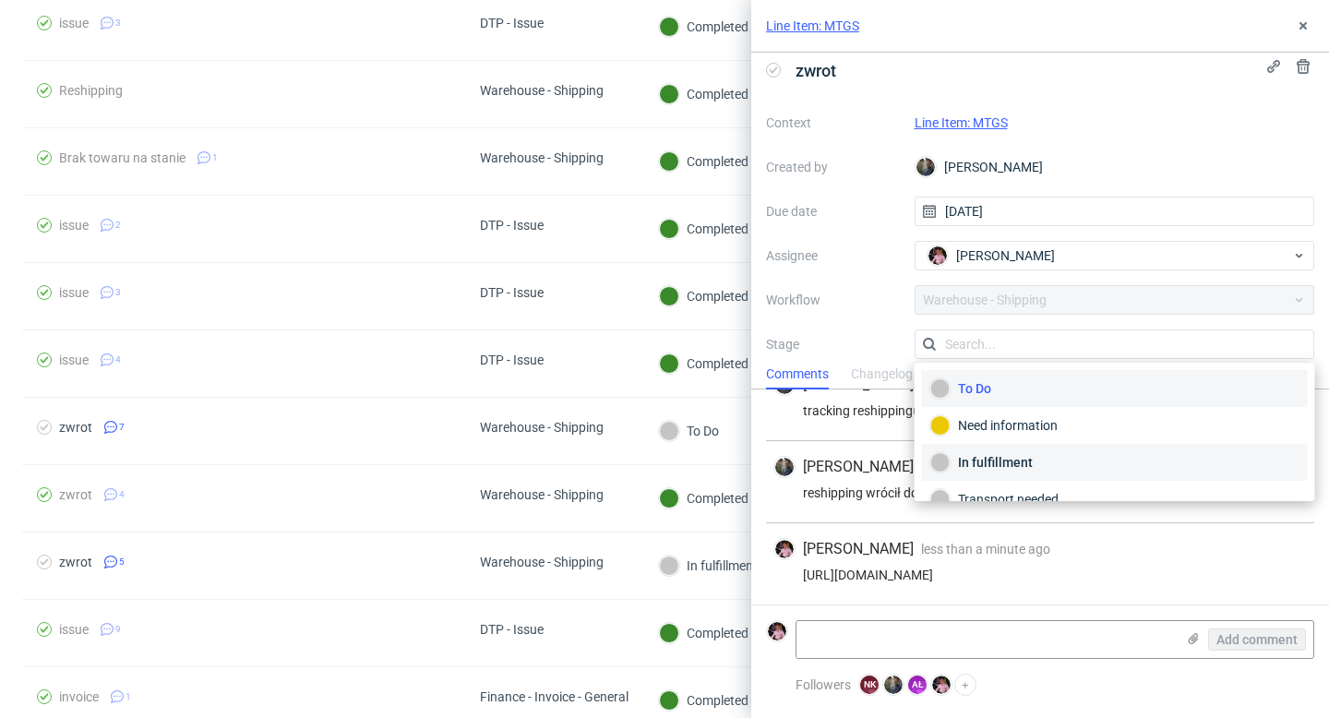
click at [991, 456] on div "In fulfillment" at bounding box center [1115, 462] width 369 height 20
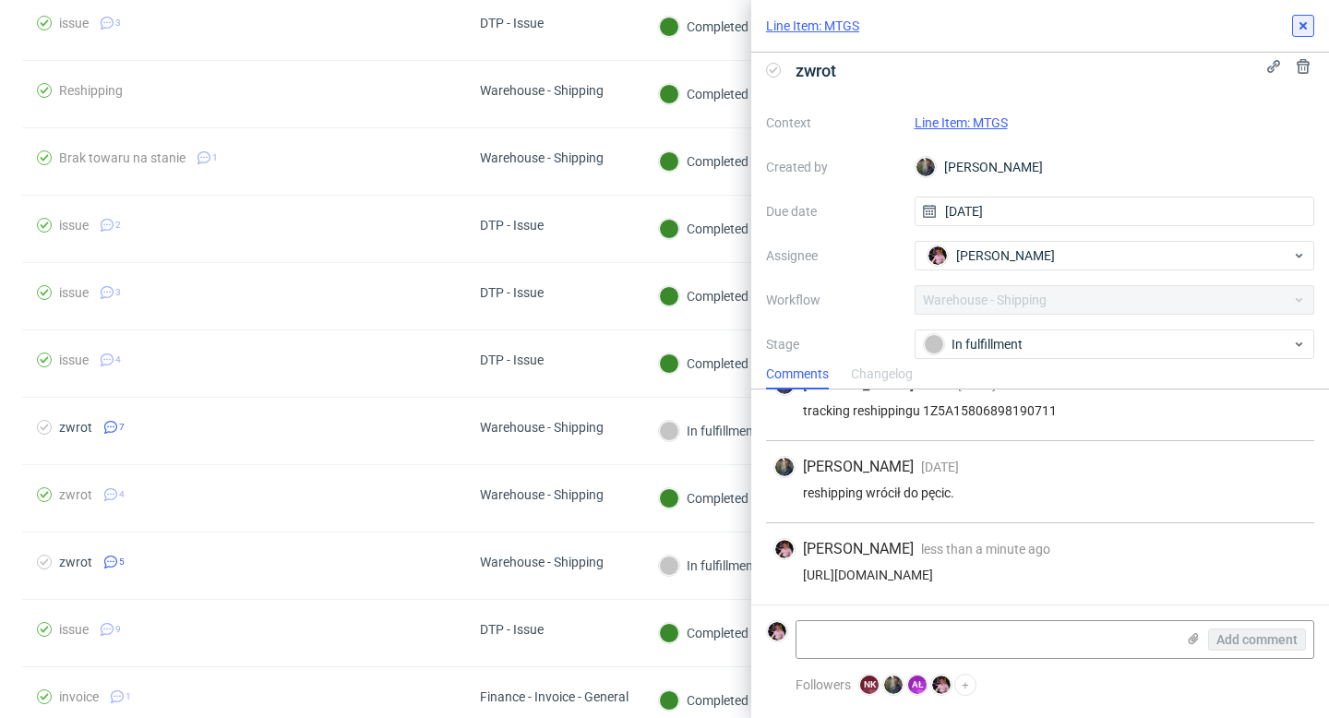
click at [1300, 21] on icon at bounding box center [1303, 25] width 15 height 15
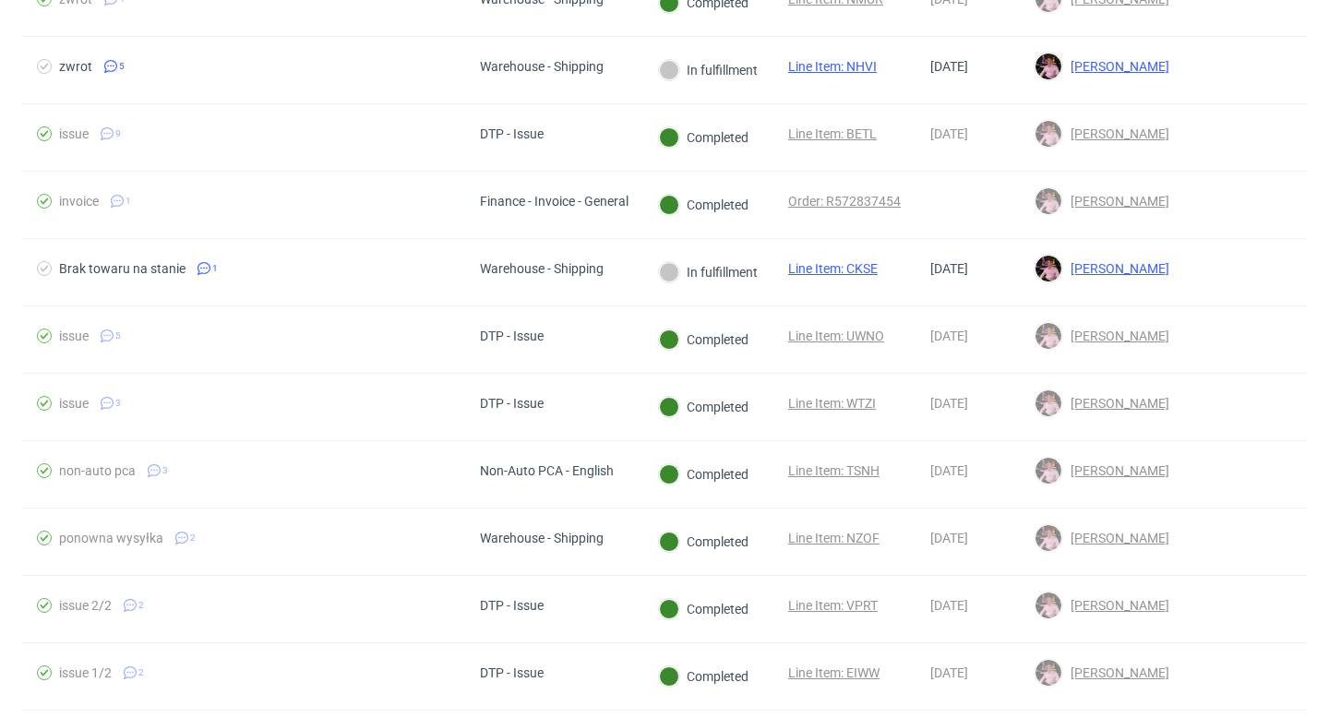
scroll to position [780, 0]
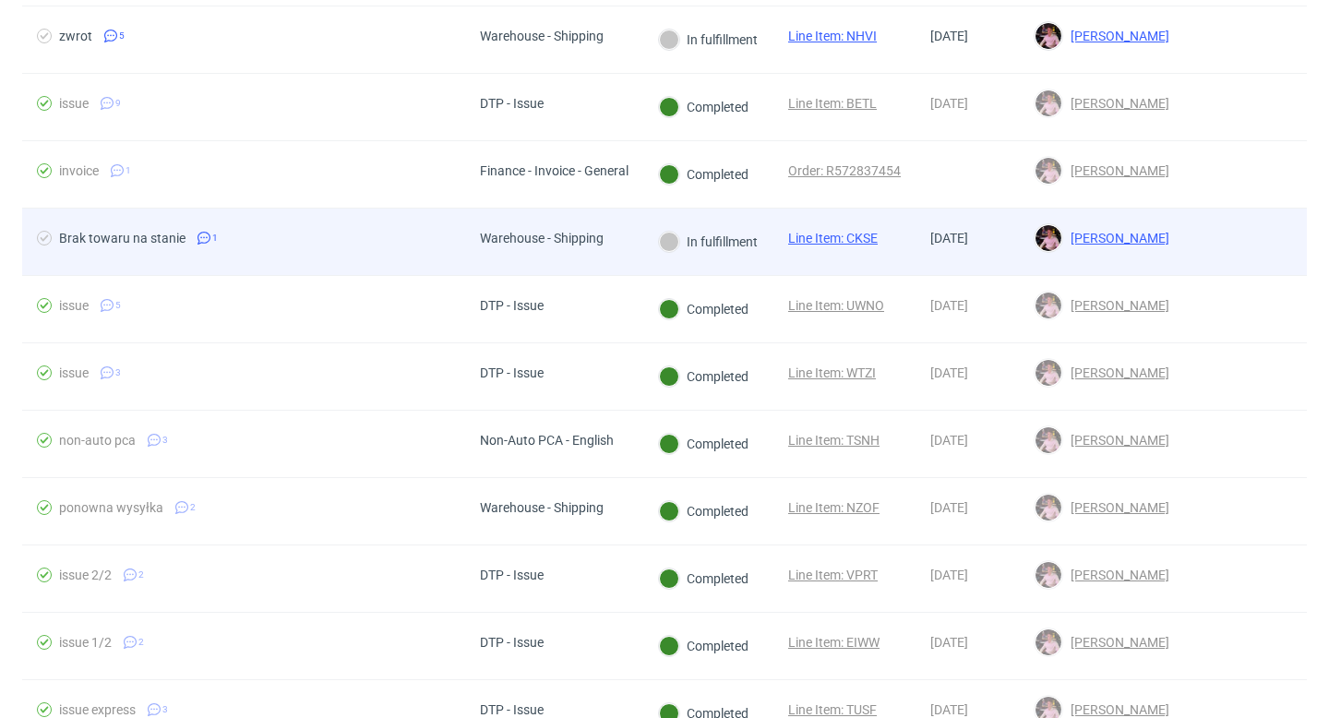
click at [702, 234] on div "In fulfillment" at bounding box center [708, 242] width 99 height 20
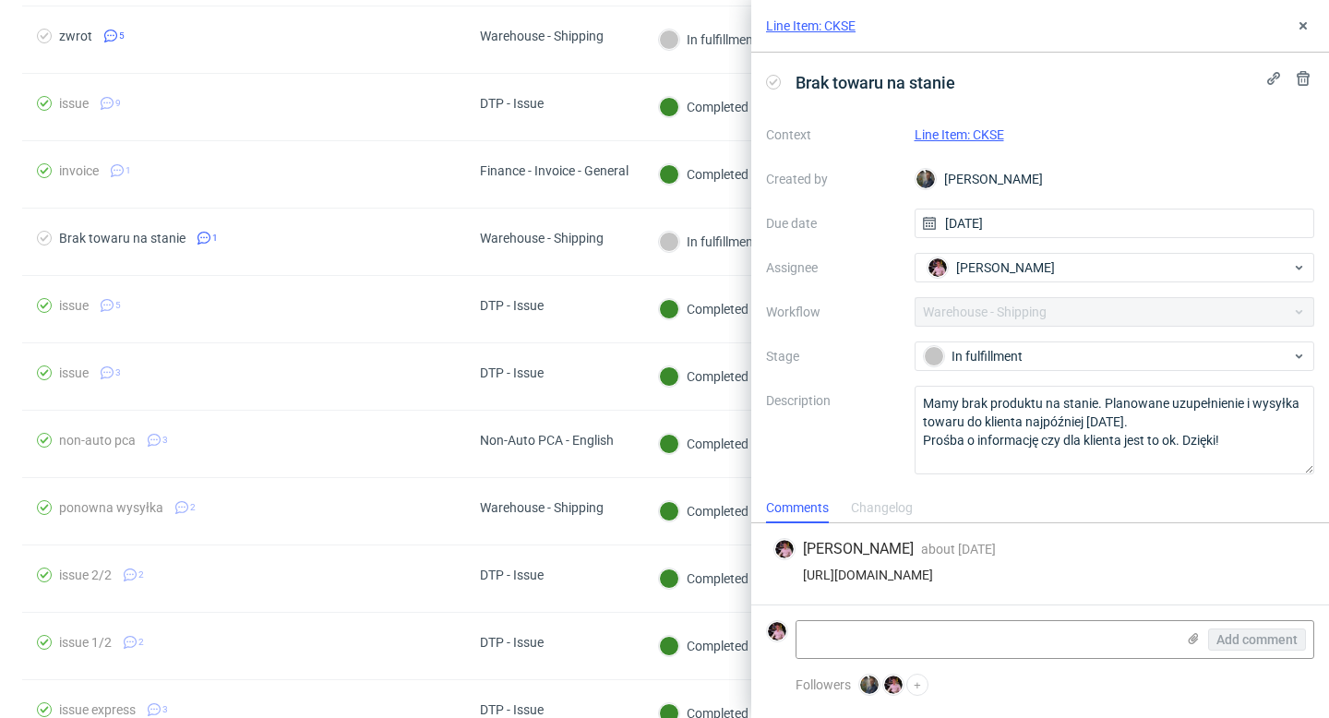
click at [1022, 576] on div "https://app-eu1.hubspot.com/contacts/25600958/record/0-5/168666404026/" at bounding box center [1041, 575] width 534 height 15
copy div "https://app-eu1.hubspot.com/contacts/25600958/record/0-5/168666404026/"
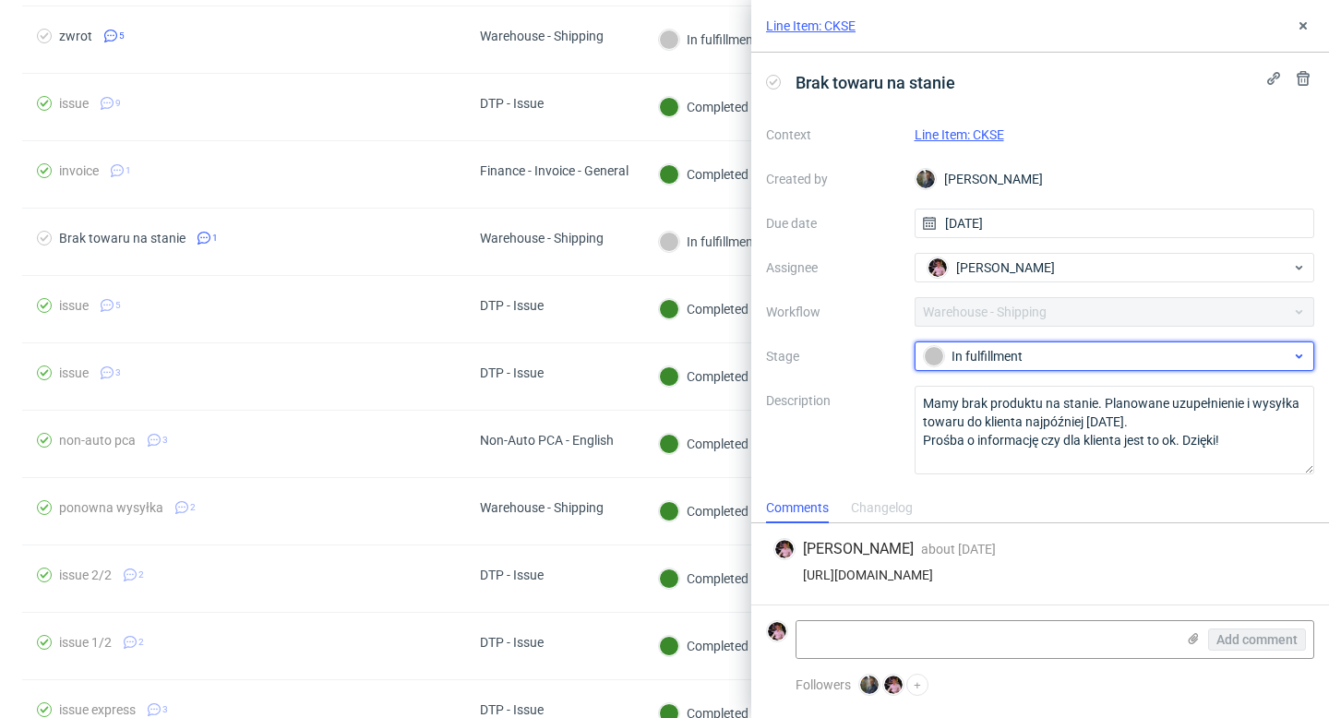
click at [1052, 354] on div "In fulfillment" at bounding box center [1107, 356] width 367 height 20
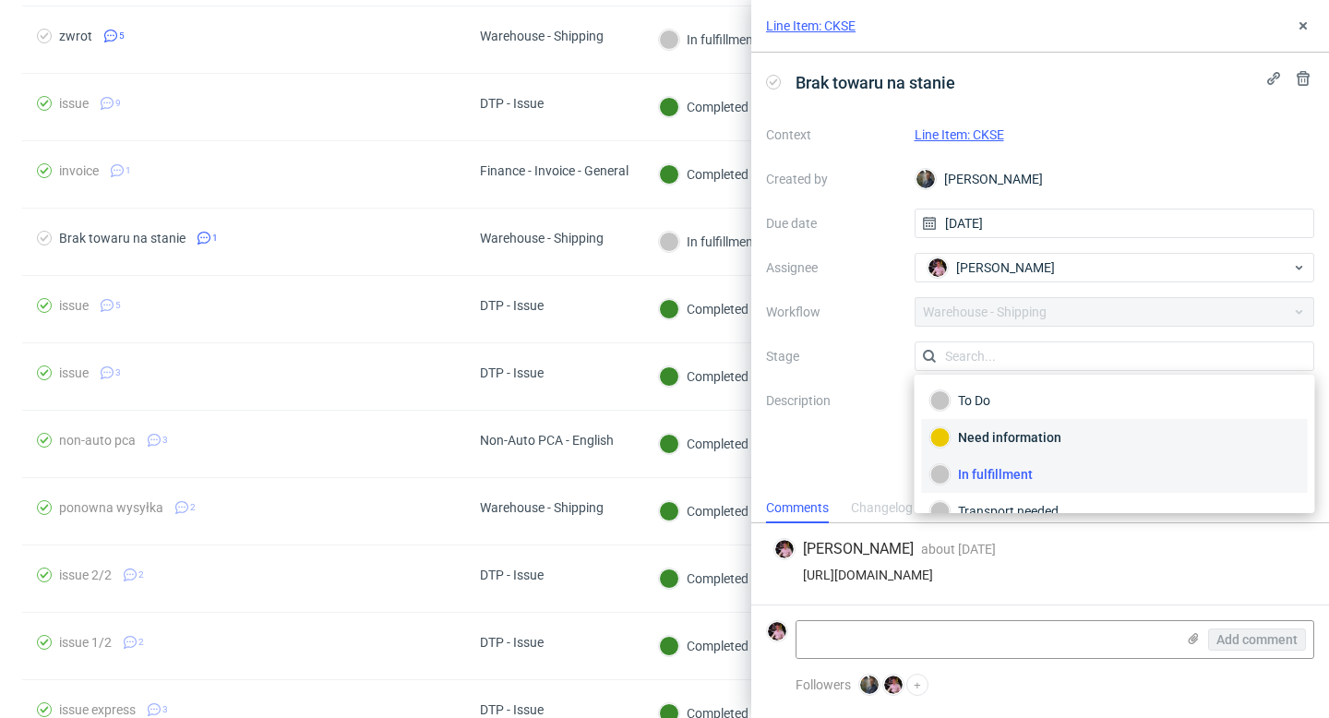
scroll to position [98, 0]
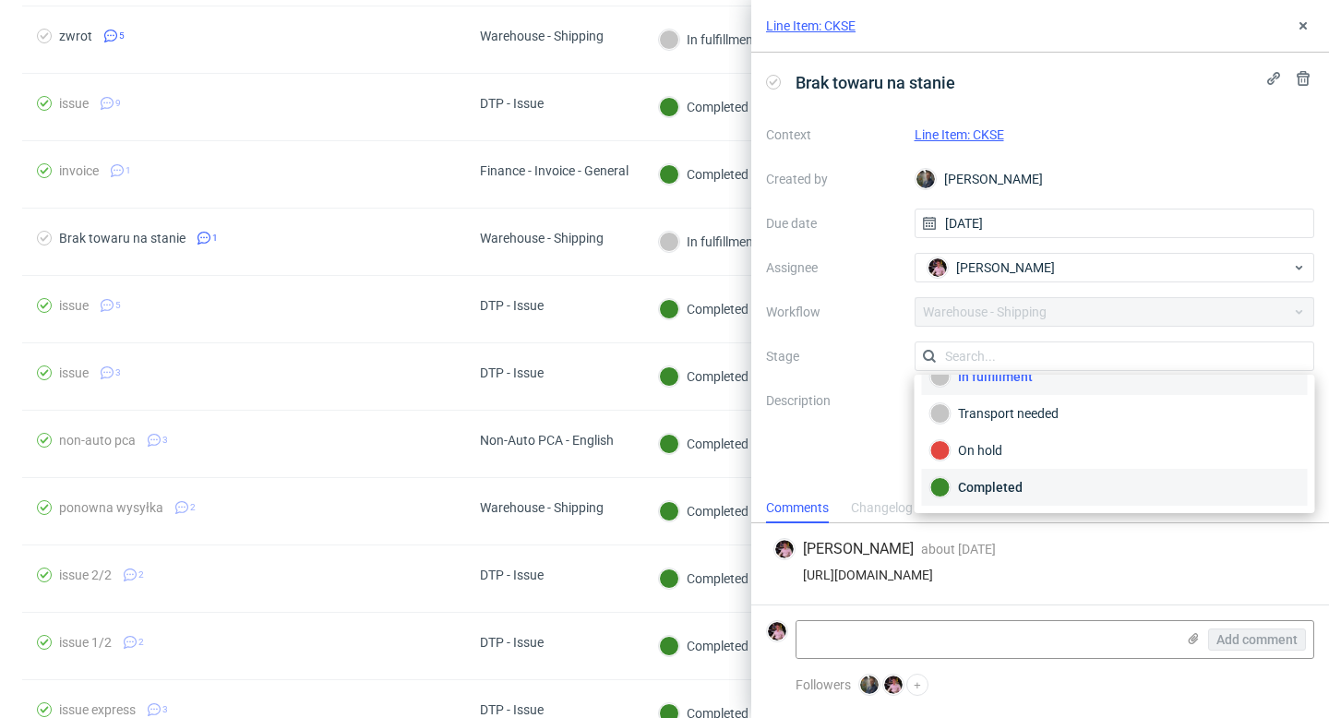
click at [1004, 489] on div "Completed" at bounding box center [1115, 487] width 369 height 20
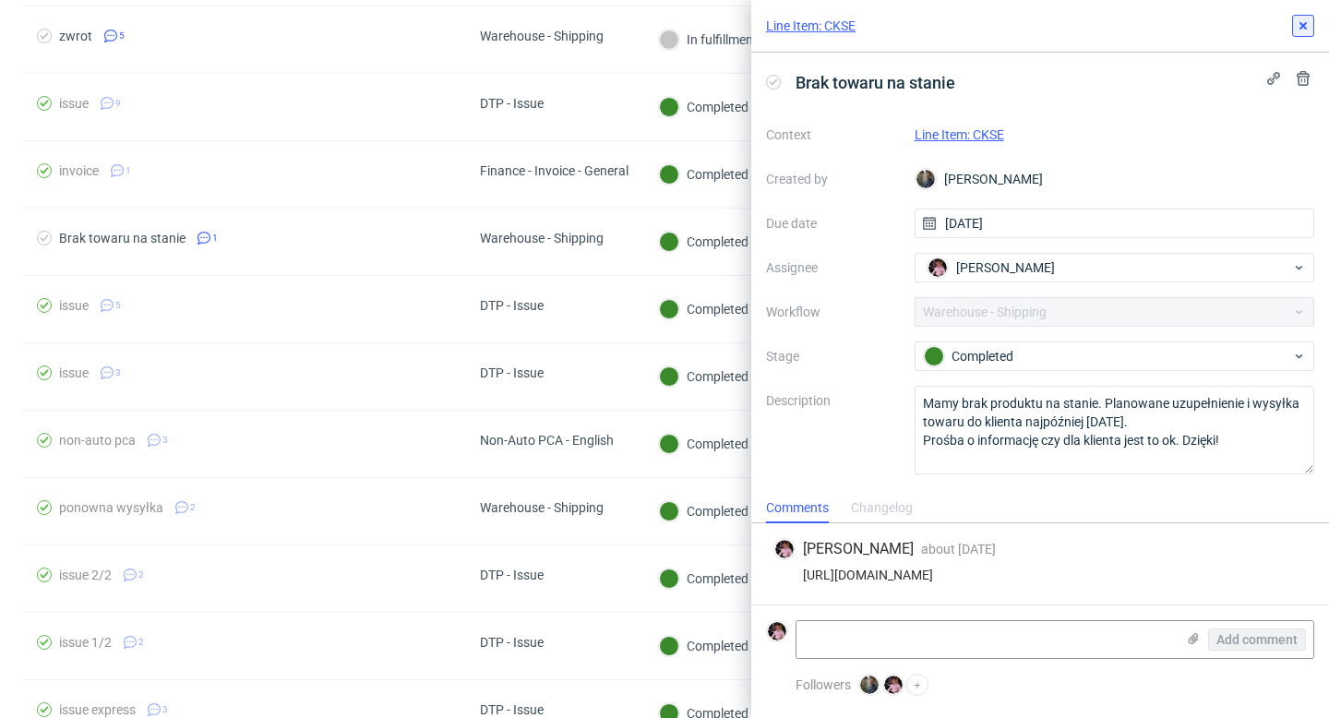
click at [1300, 28] on use at bounding box center [1303, 25] width 7 height 7
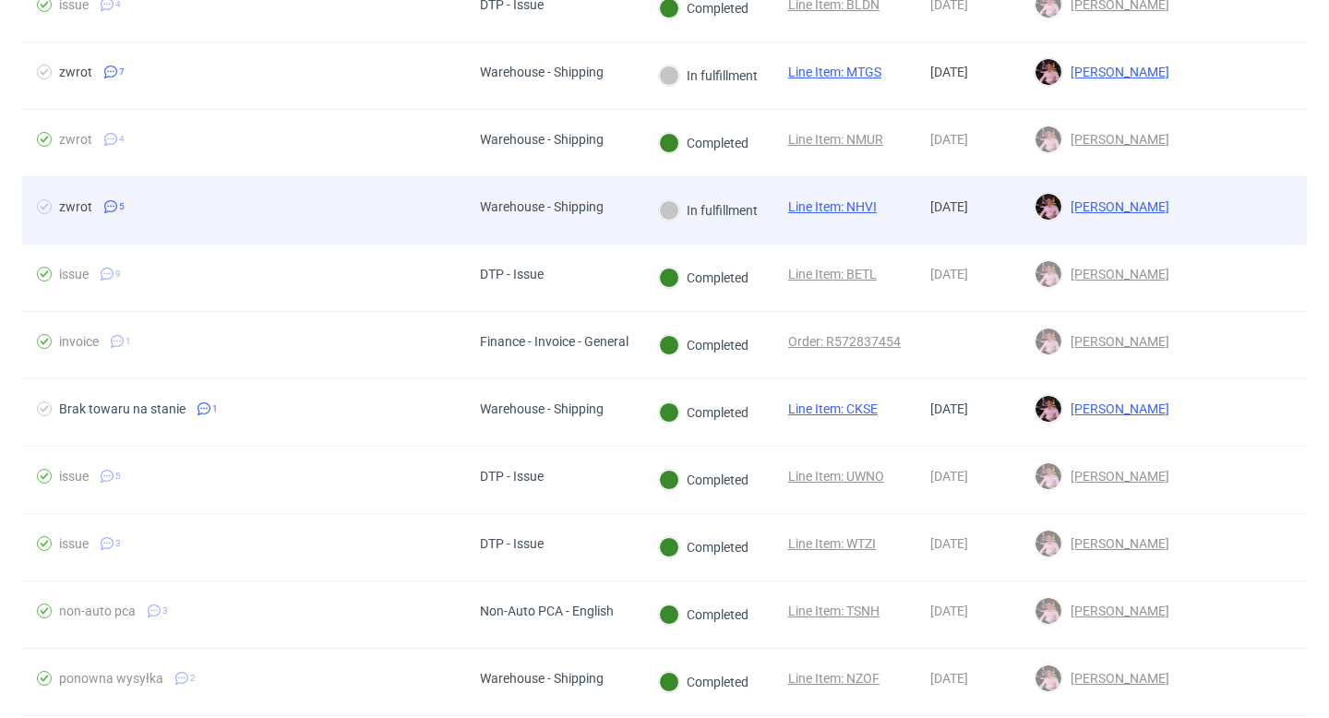
scroll to position [602, 0]
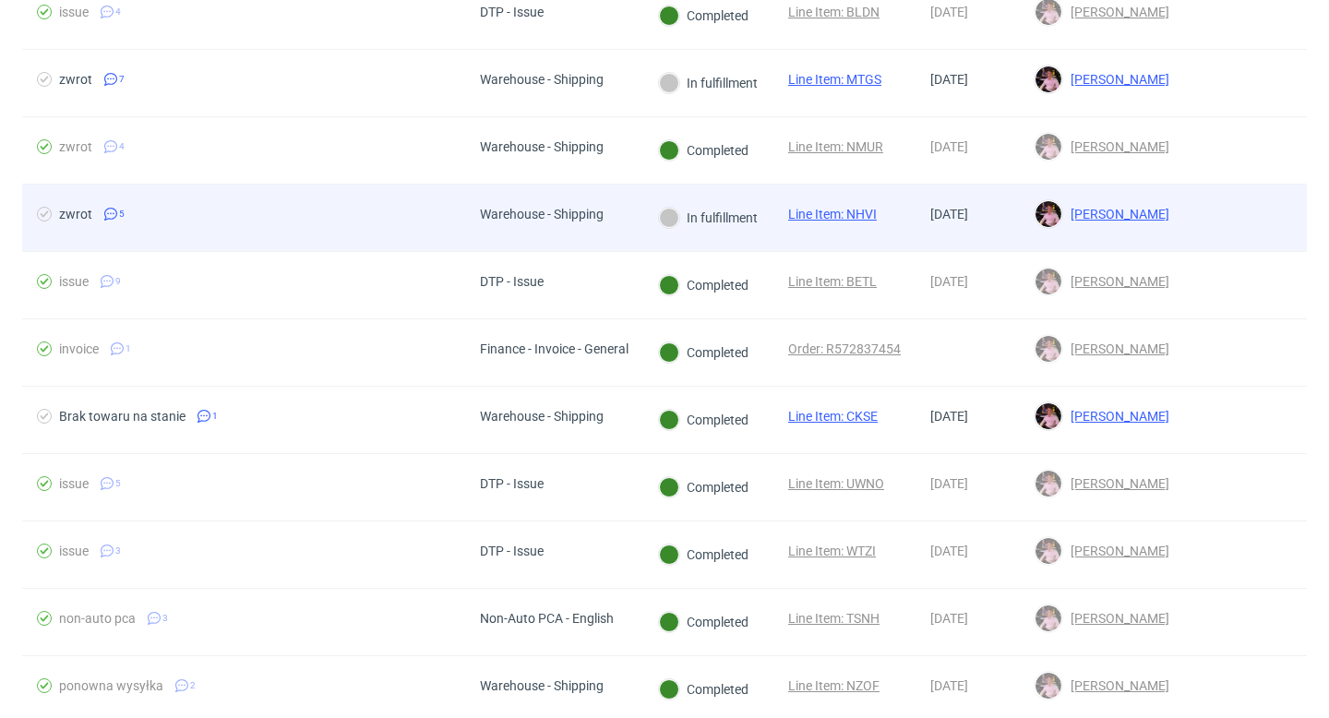
click at [619, 189] on div "Warehouse - Shipping" at bounding box center [541, 218] width 153 height 66
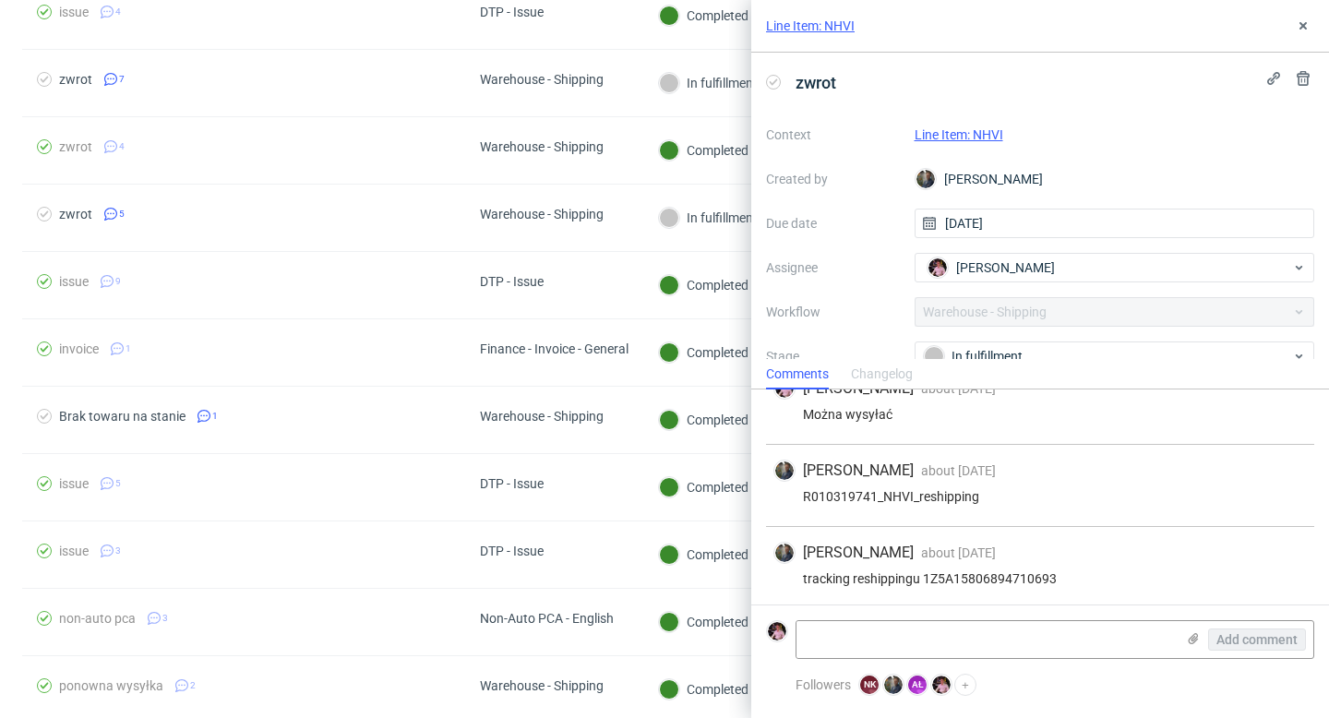
scroll to position [210, 0]
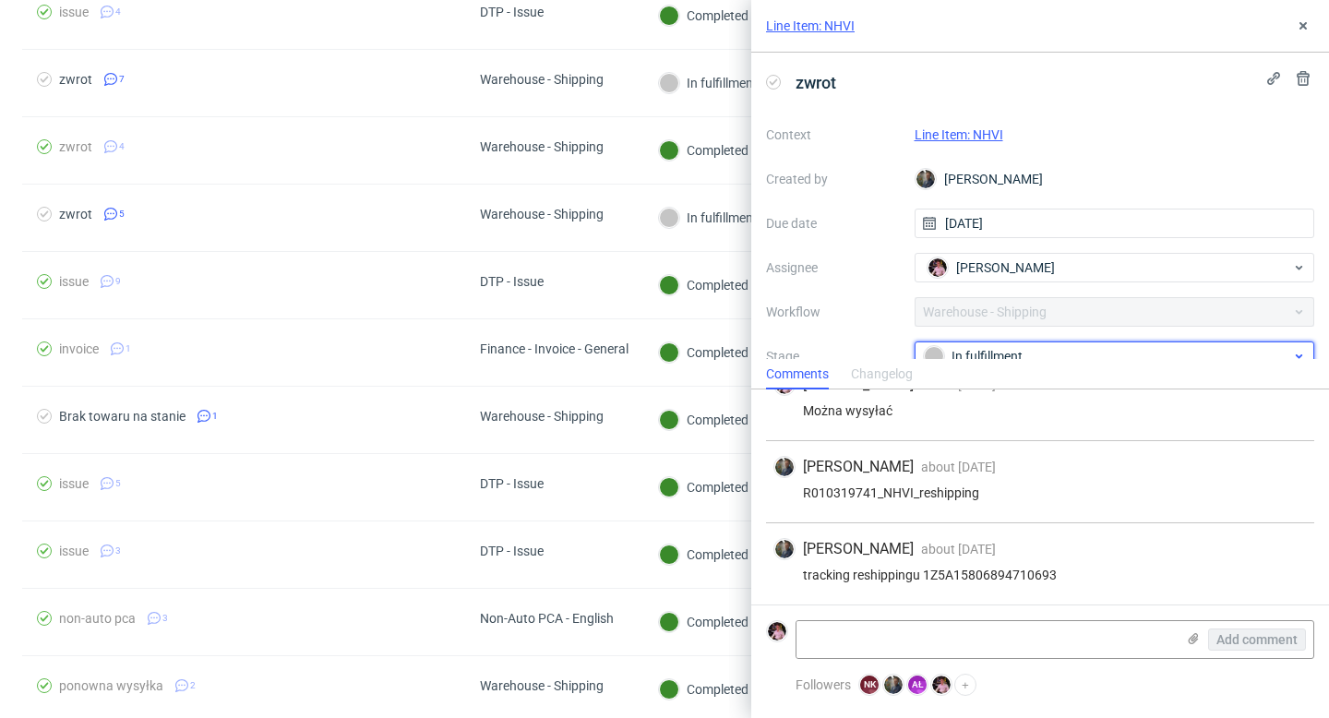
click at [1027, 342] on div "In fulfillment" at bounding box center [1115, 357] width 401 height 30
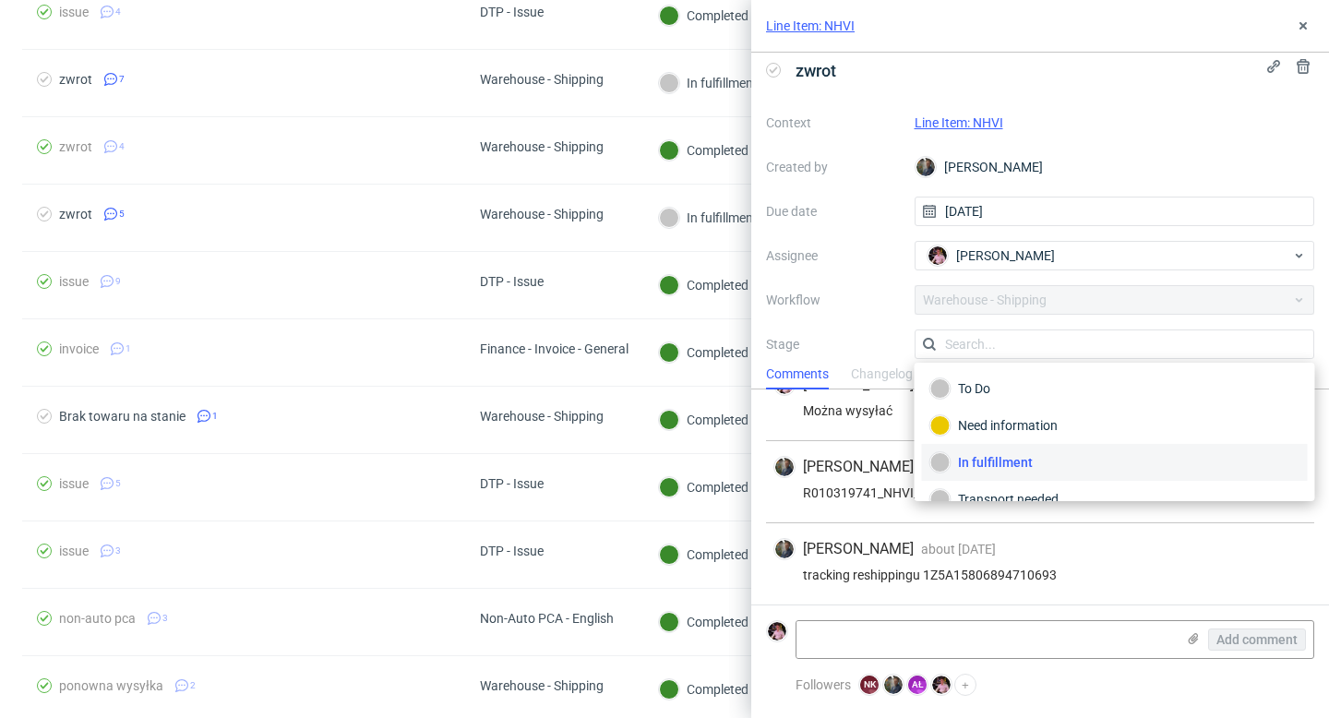
scroll to position [98, 0]
click at [1015, 472] on div "Completed" at bounding box center [1115, 475] width 369 height 20
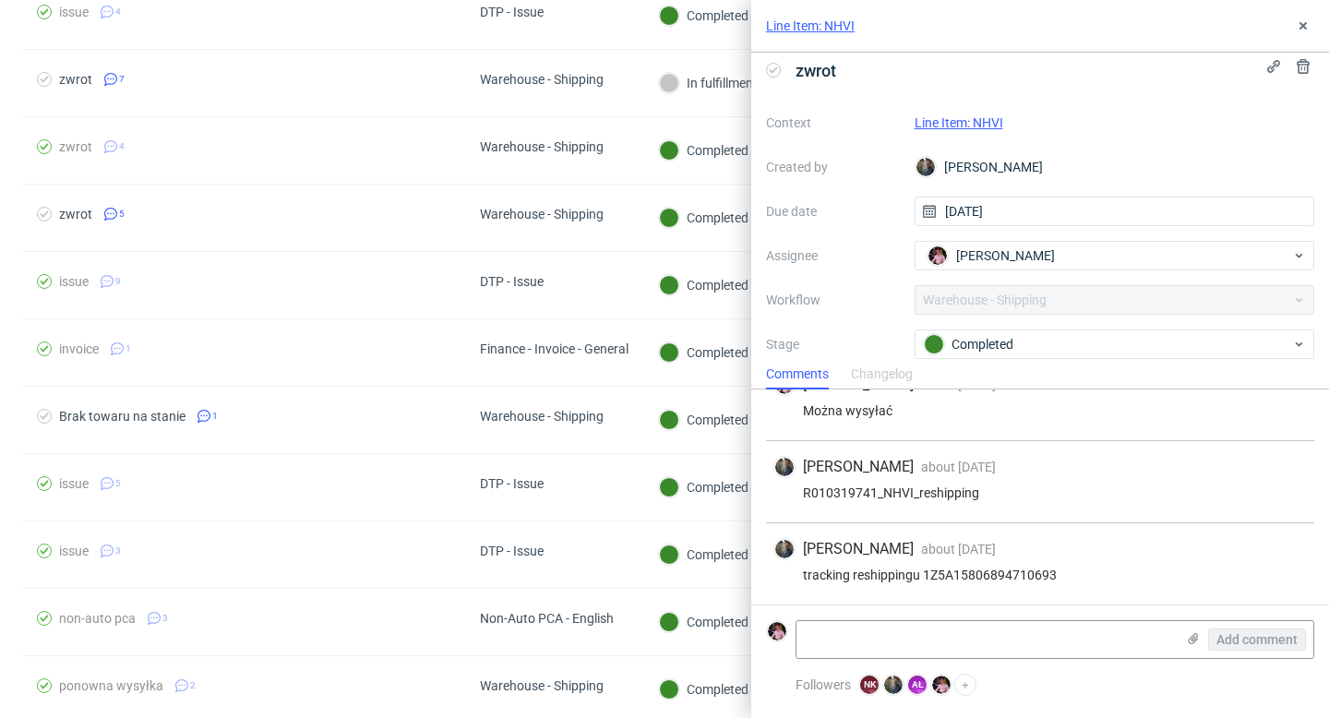
click at [1312, 39] on div "Line Item: NHVI" at bounding box center [1040, 26] width 578 height 53
click at [1307, 28] on icon at bounding box center [1303, 25] width 15 height 15
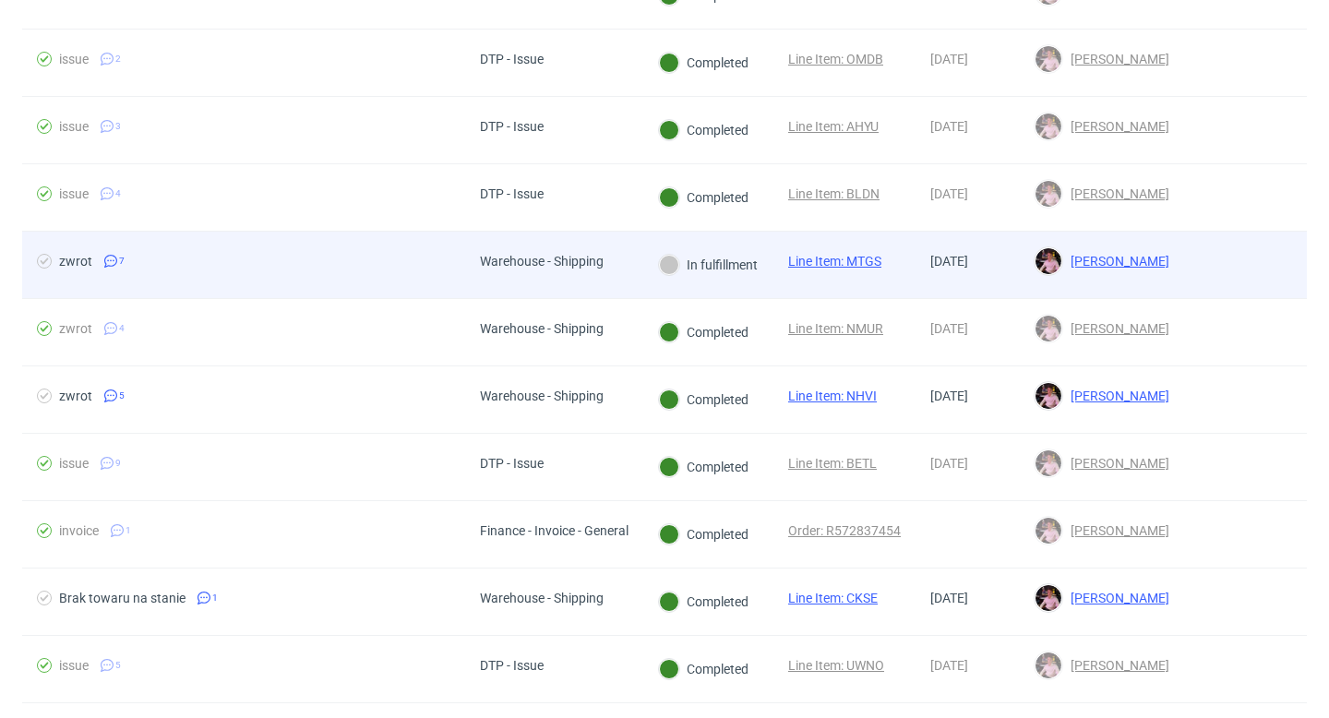
scroll to position [401, 0]
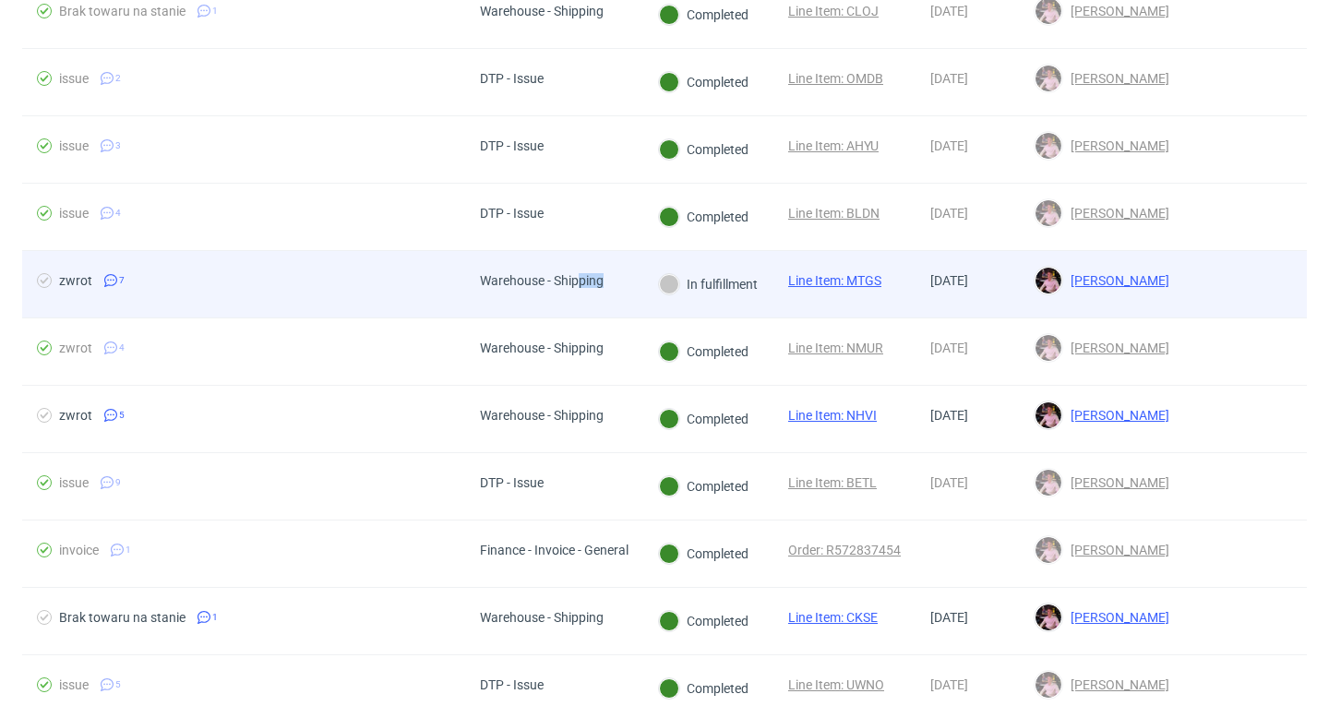
click at [579, 288] on span "Warehouse - Shipping" at bounding box center [542, 284] width 124 height 22
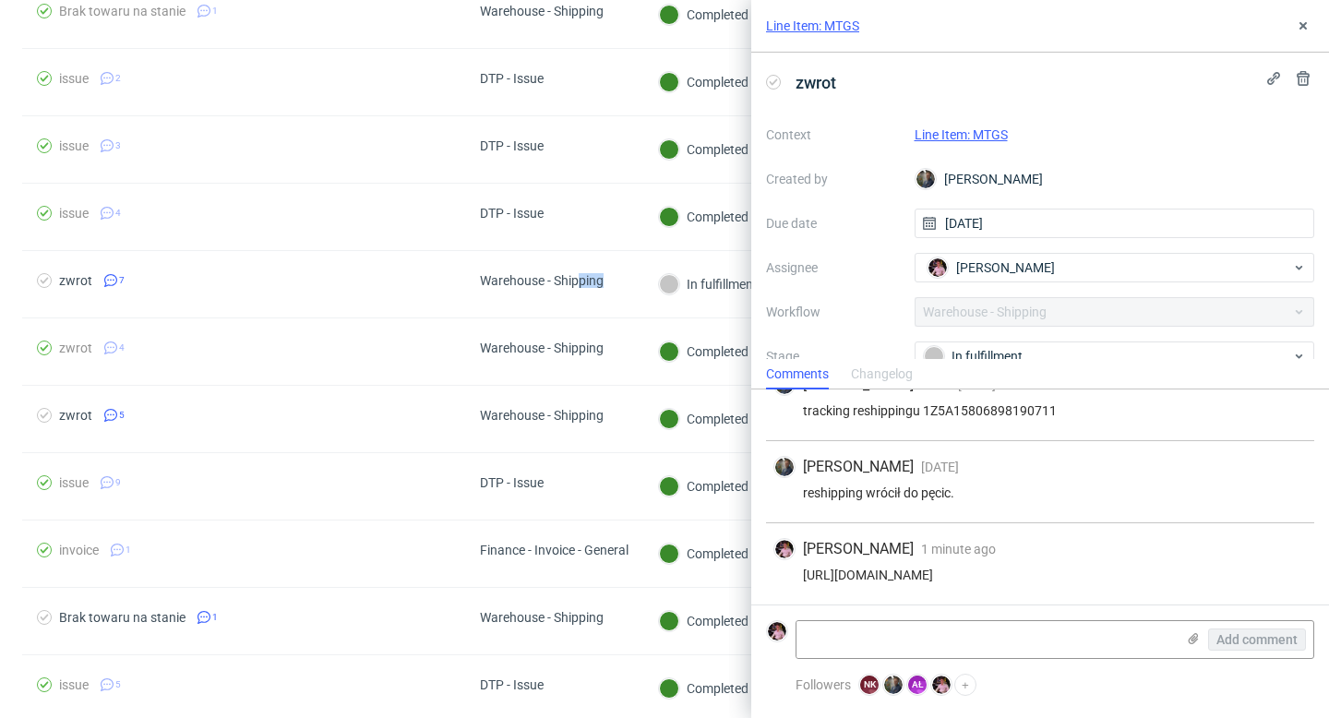
scroll to position [477, 0]
click at [1303, 34] on button at bounding box center [1304, 26] width 22 height 22
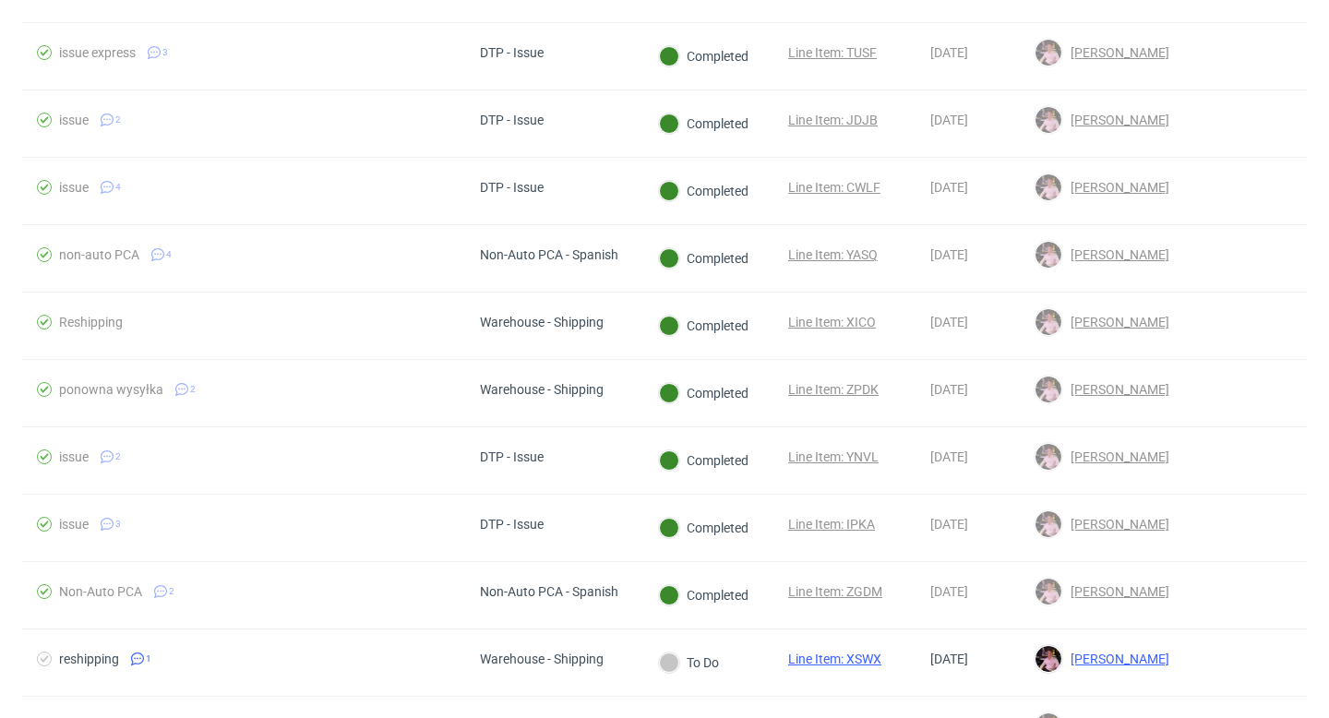
scroll to position [1543, 0]
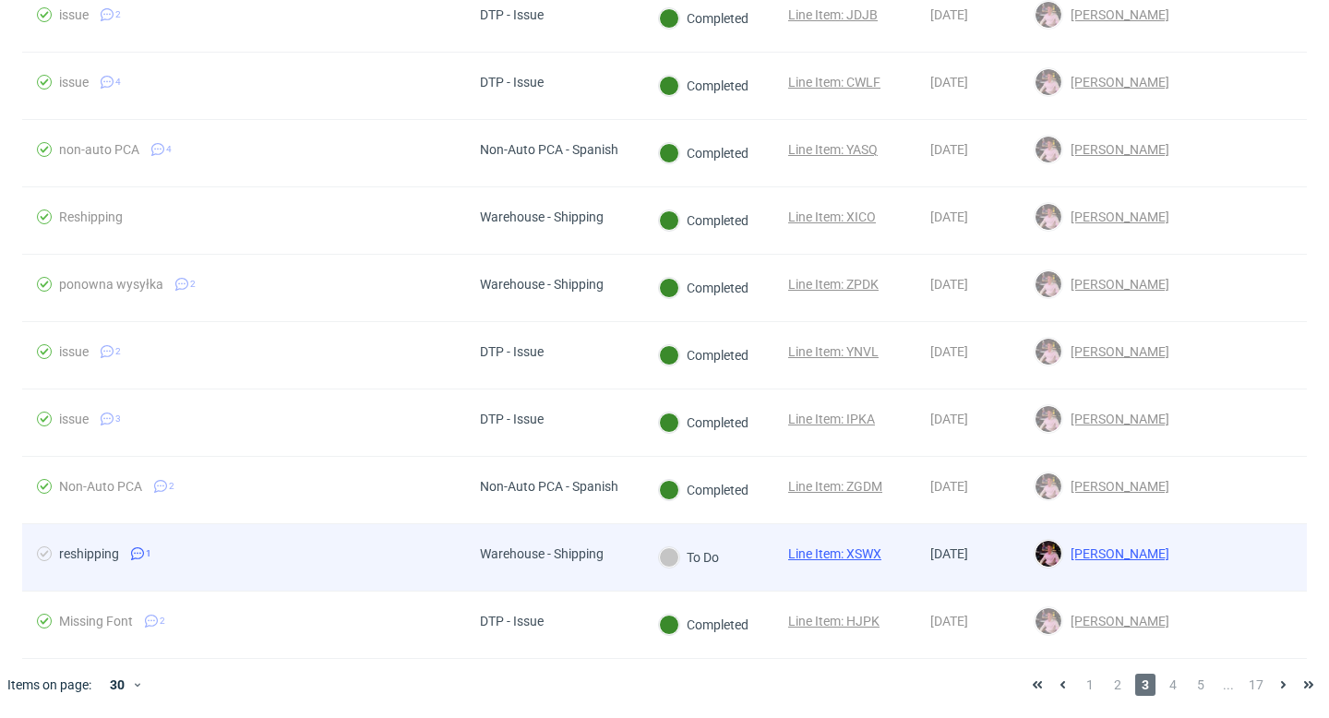
click at [655, 558] on div "To Do" at bounding box center [688, 557] width 91 height 66
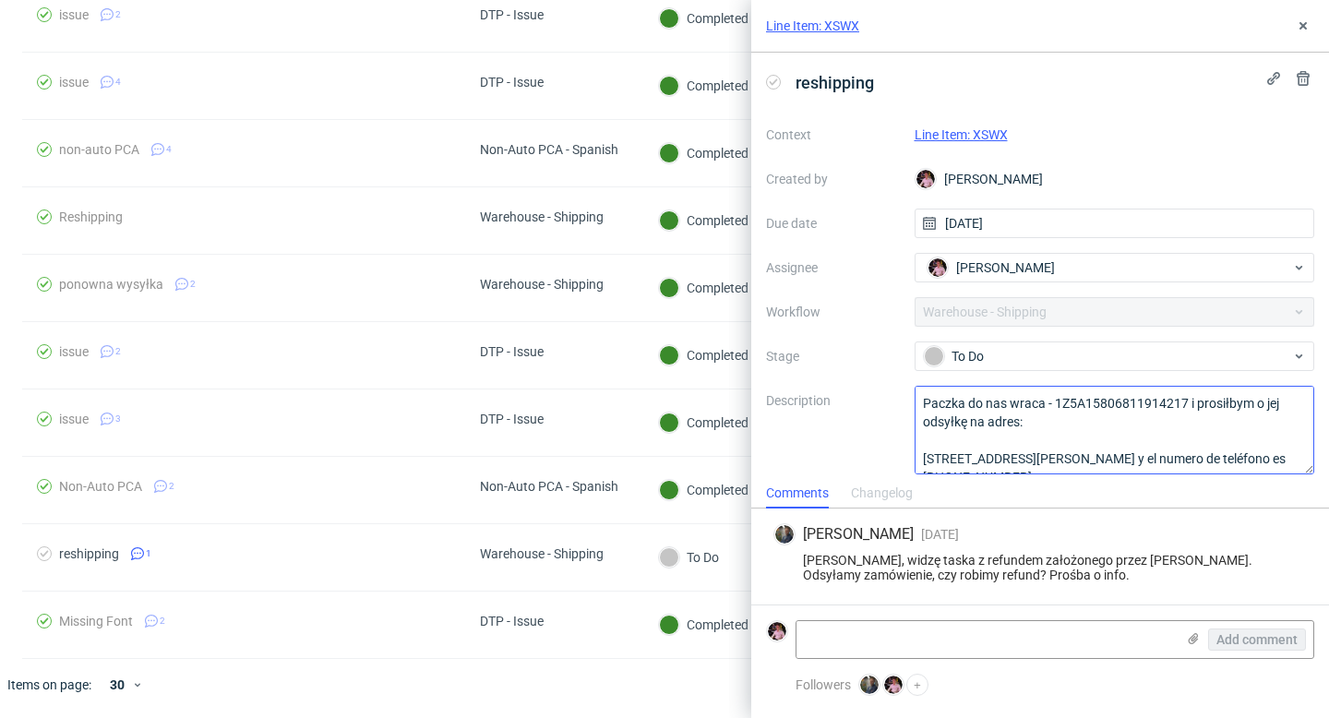
scroll to position [20, 0]
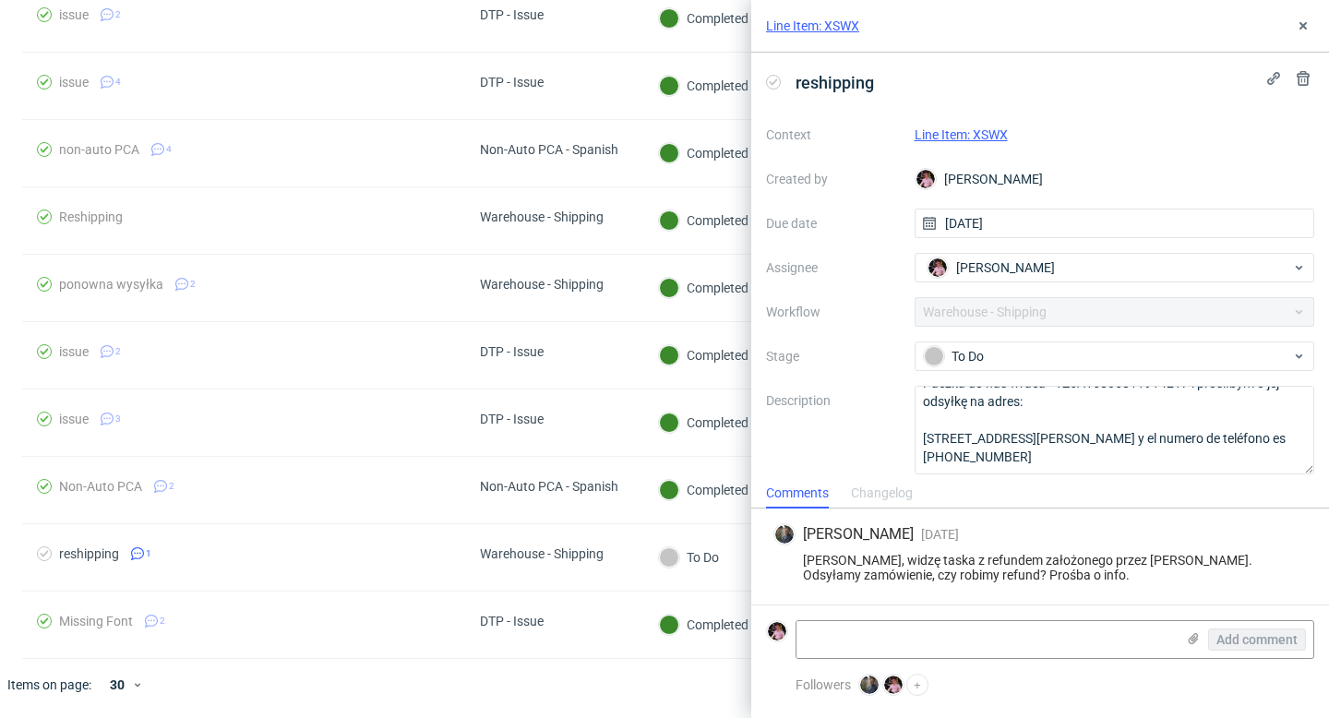
click at [979, 138] on link "Line Item: XSWX" at bounding box center [961, 134] width 93 height 15
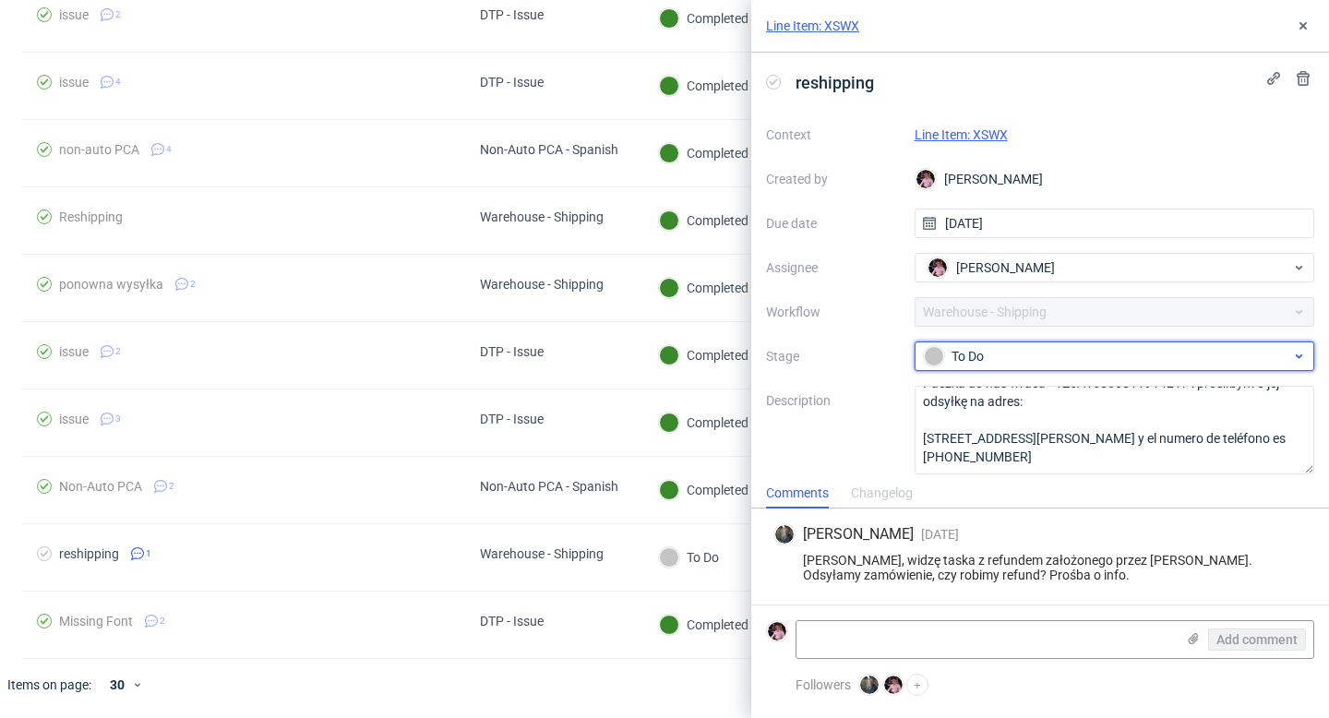
click at [981, 361] on div "To Do" at bounding box center [1107, 356] width 367 height 20
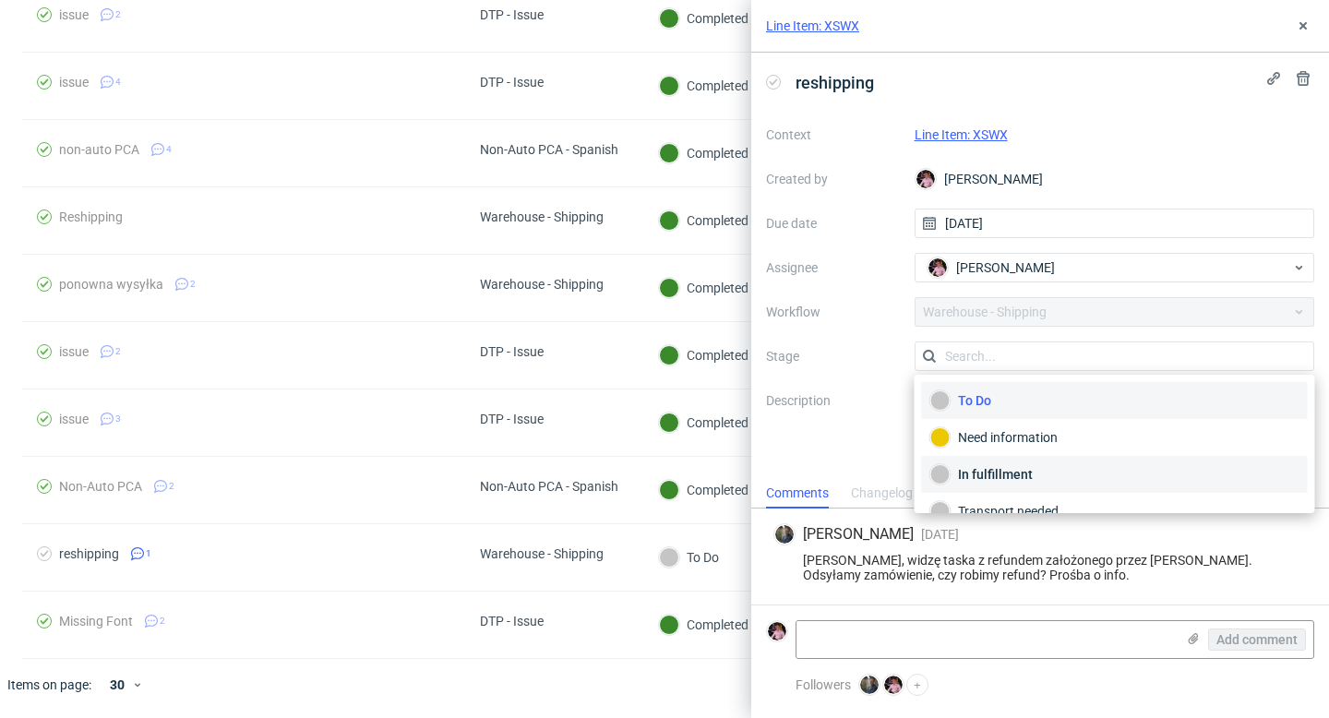
scroll to position [98, 0]
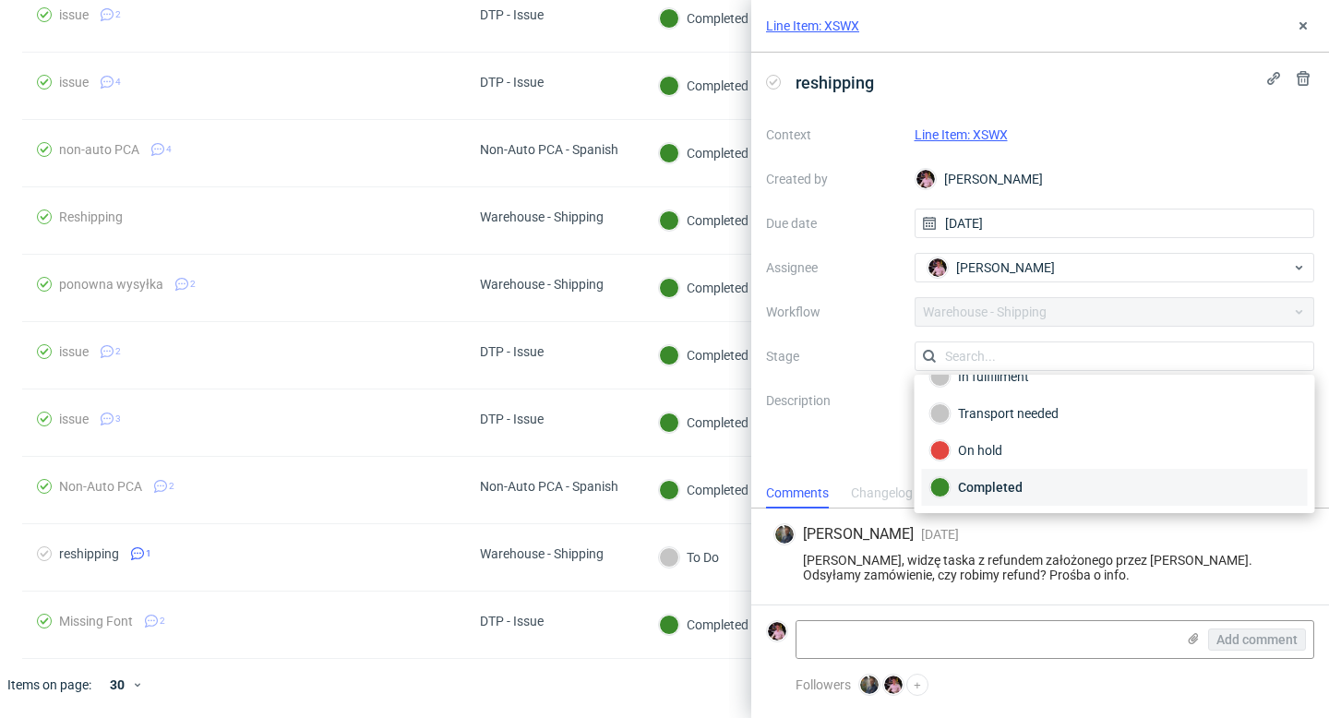
click at [1003, 485] on div "Completed" at bounding box center [1115, 487] width 369 height 20
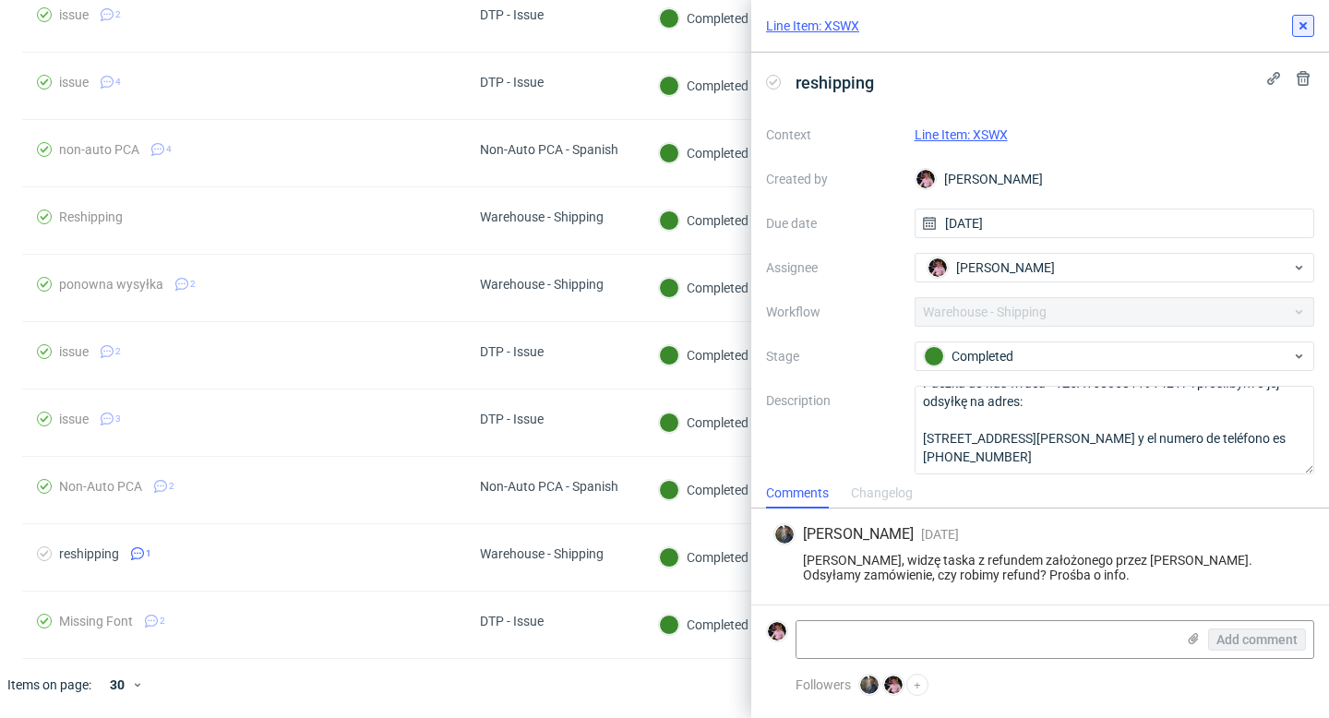
click at [1311, 27] on button at bounding box center [1304, 26] width 22 height 22
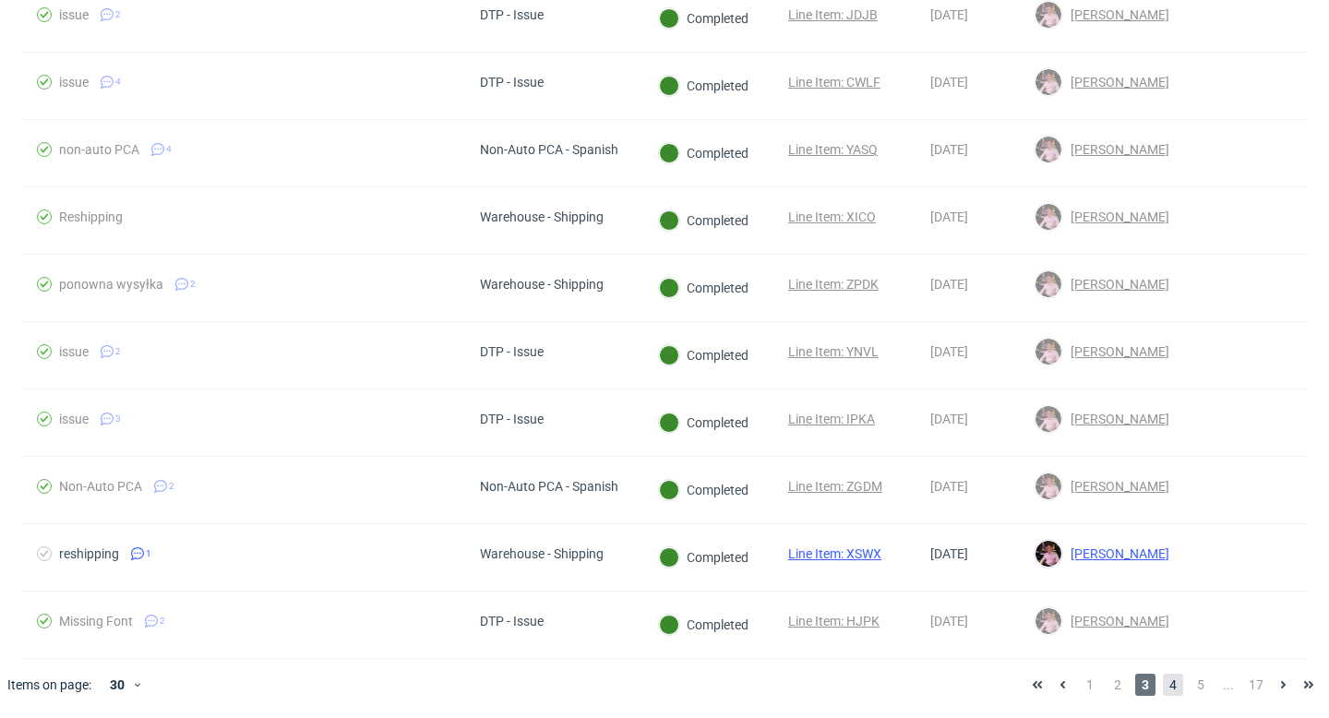
click at [1163, 686] on span "4" at bounding box center [1173, 685] width 20 height 22
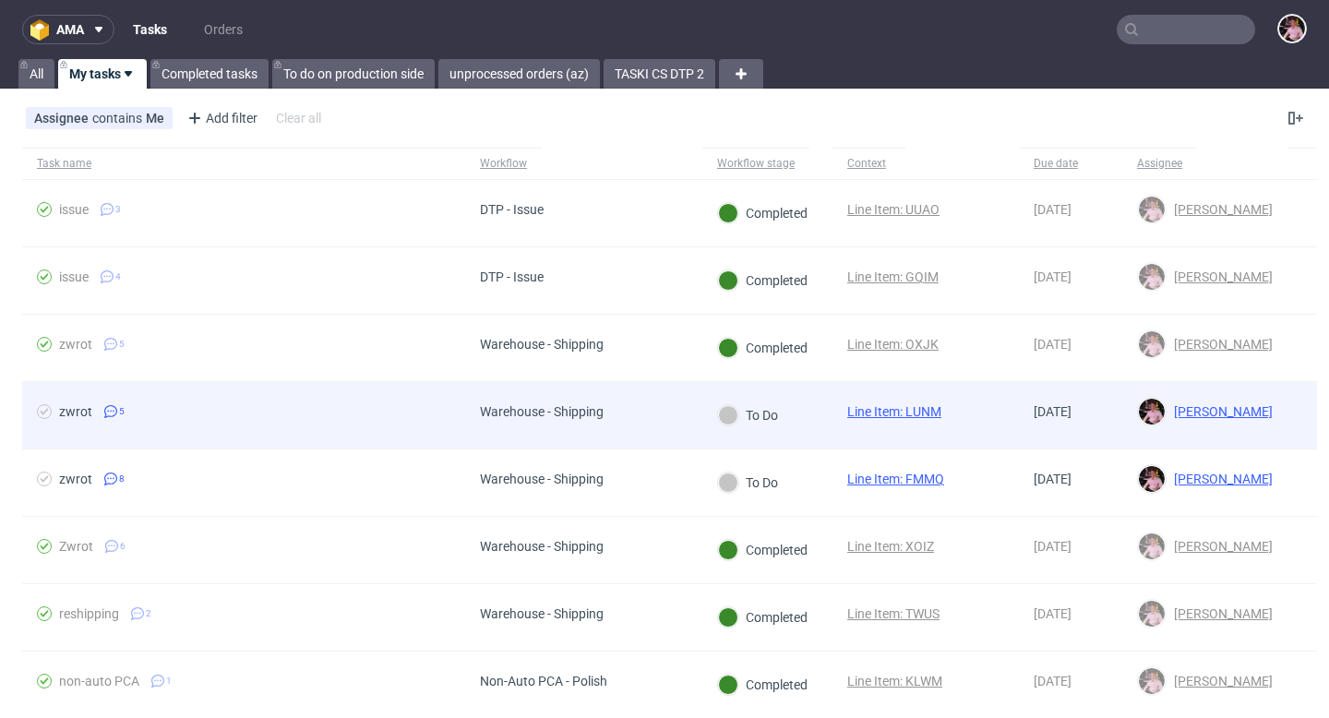
click at [702, 401] on div "Warehouse - Shipping" at bounding box center [583, 415] width 237 height 67
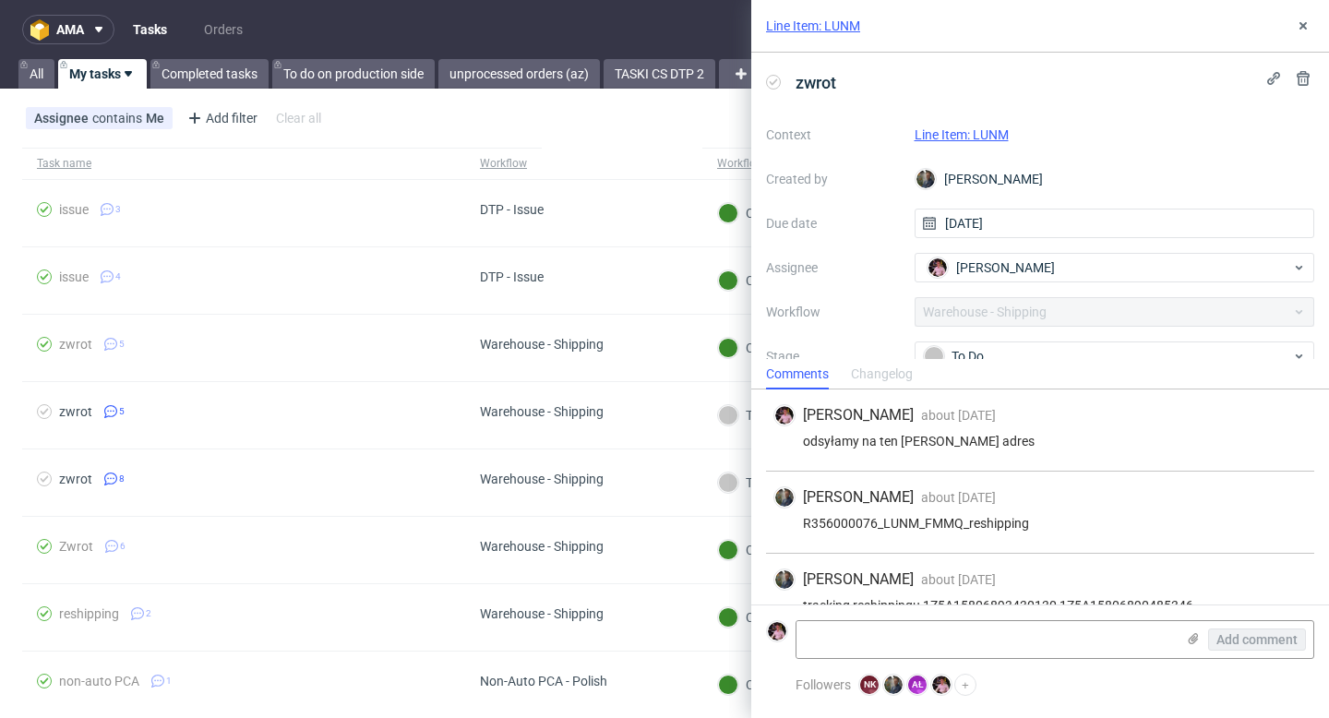
click at [971, 136] on link "Line Item: LUNM" at bounding box center [962, 134] width 94 height 15
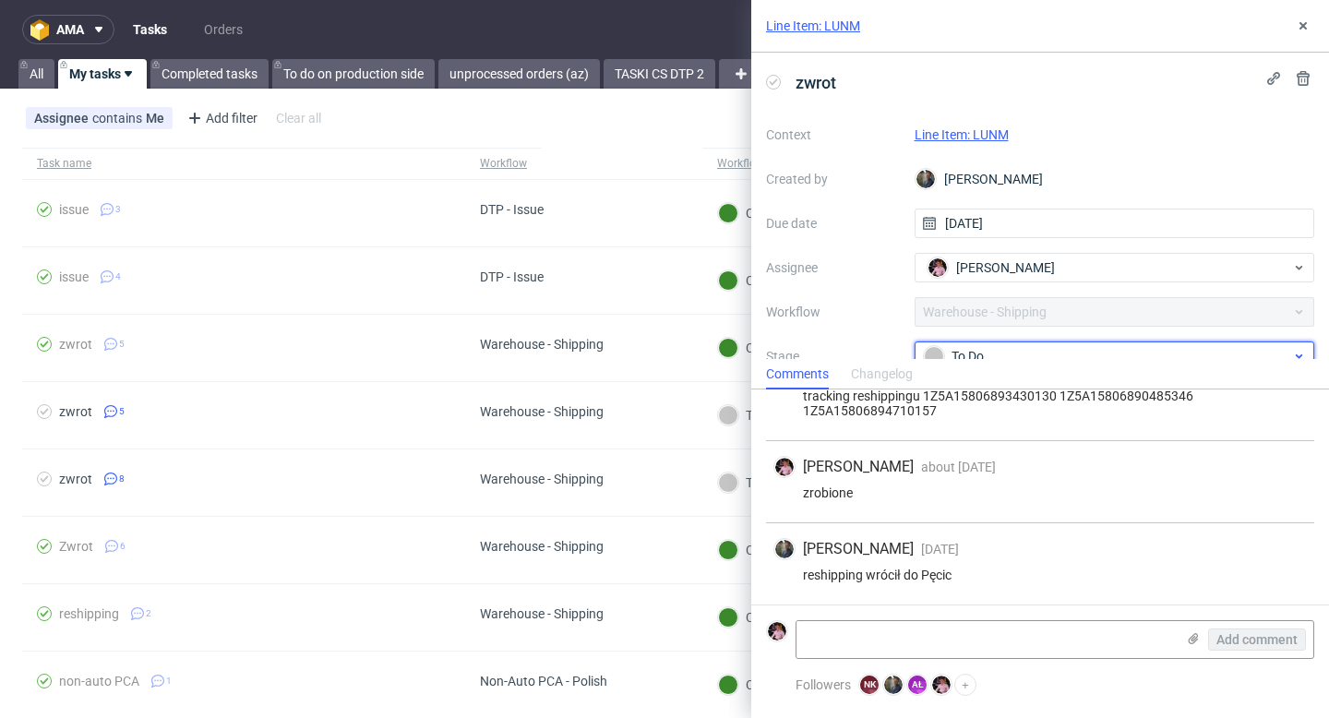
click at [995, 343] on div "To Do" at bounding box center [1115, 357] width 401 height 30
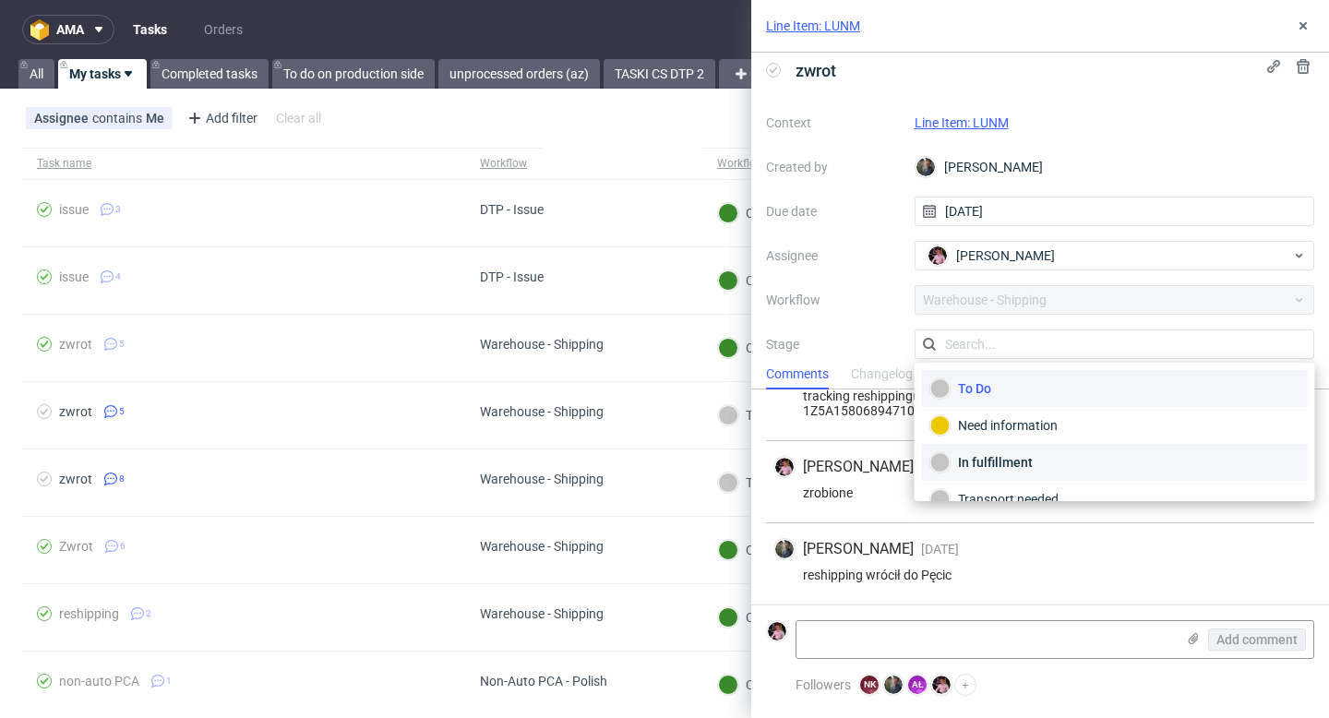
scroll to position [98, 0]
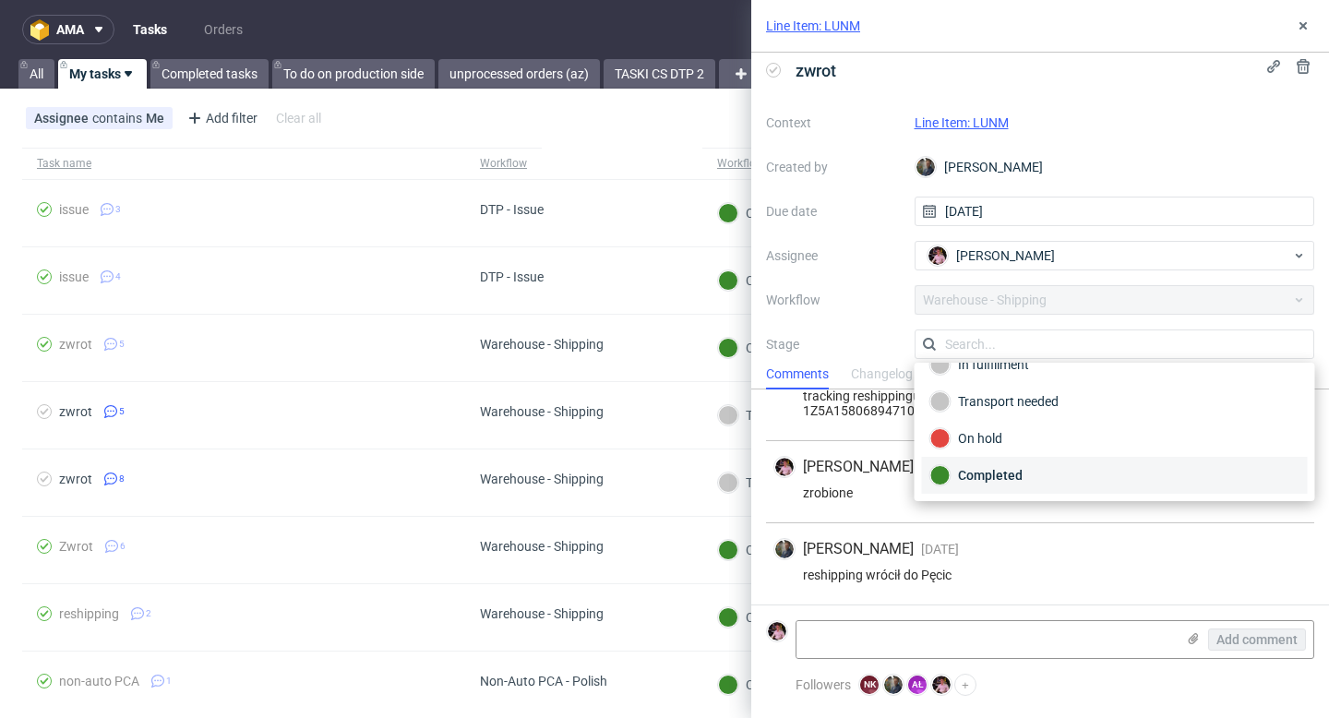
click at [996, 475] on div "Completed" at bounding box center [1115, 475] width 369 height 20
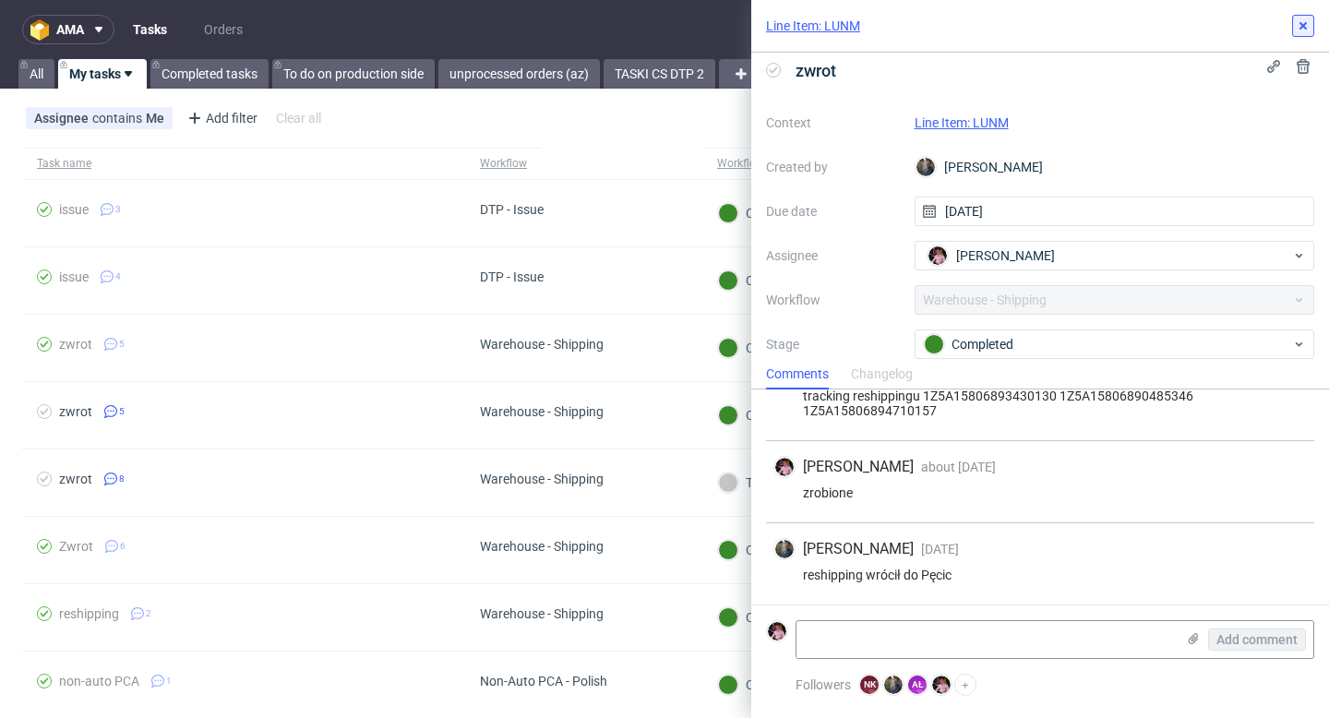
click at [1305, 21] on icon at bounding box center [1303, 25] width 15 height 15
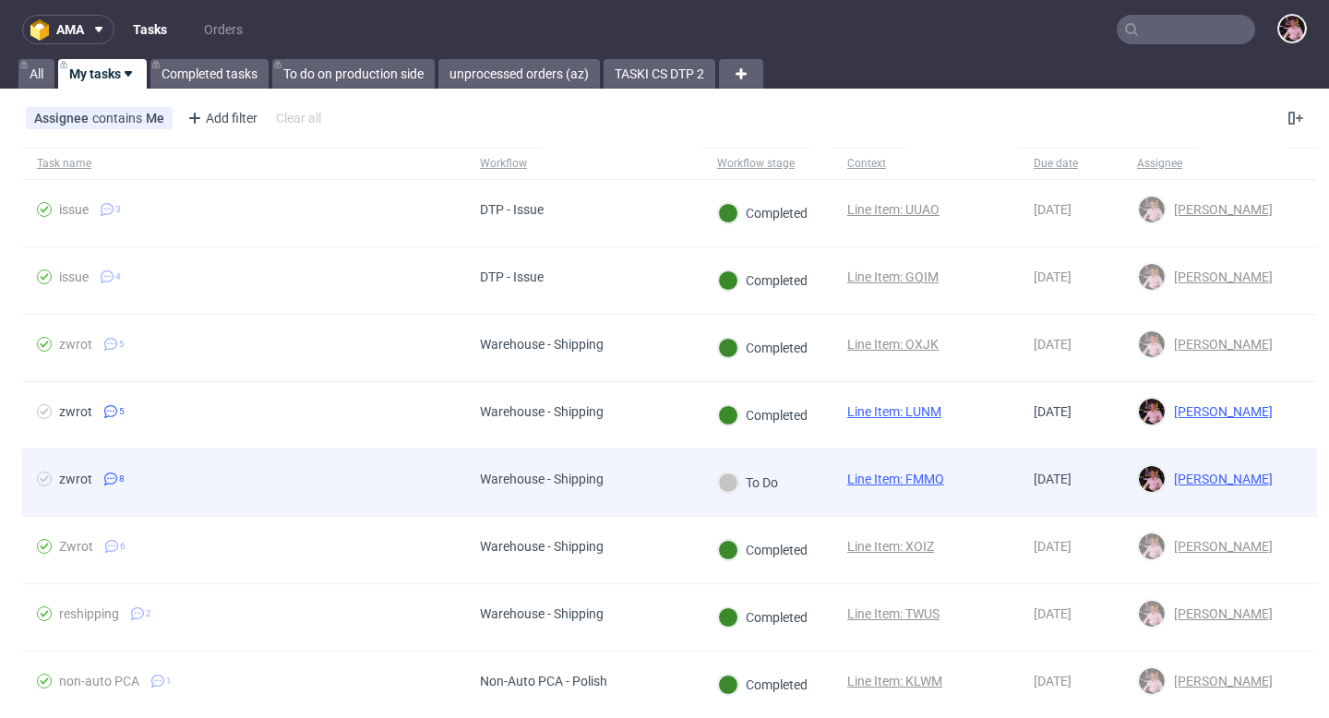
click at [678, 496] on div "Warehouse - Shipping" at bounding box center [583, 483] width 237 height 67
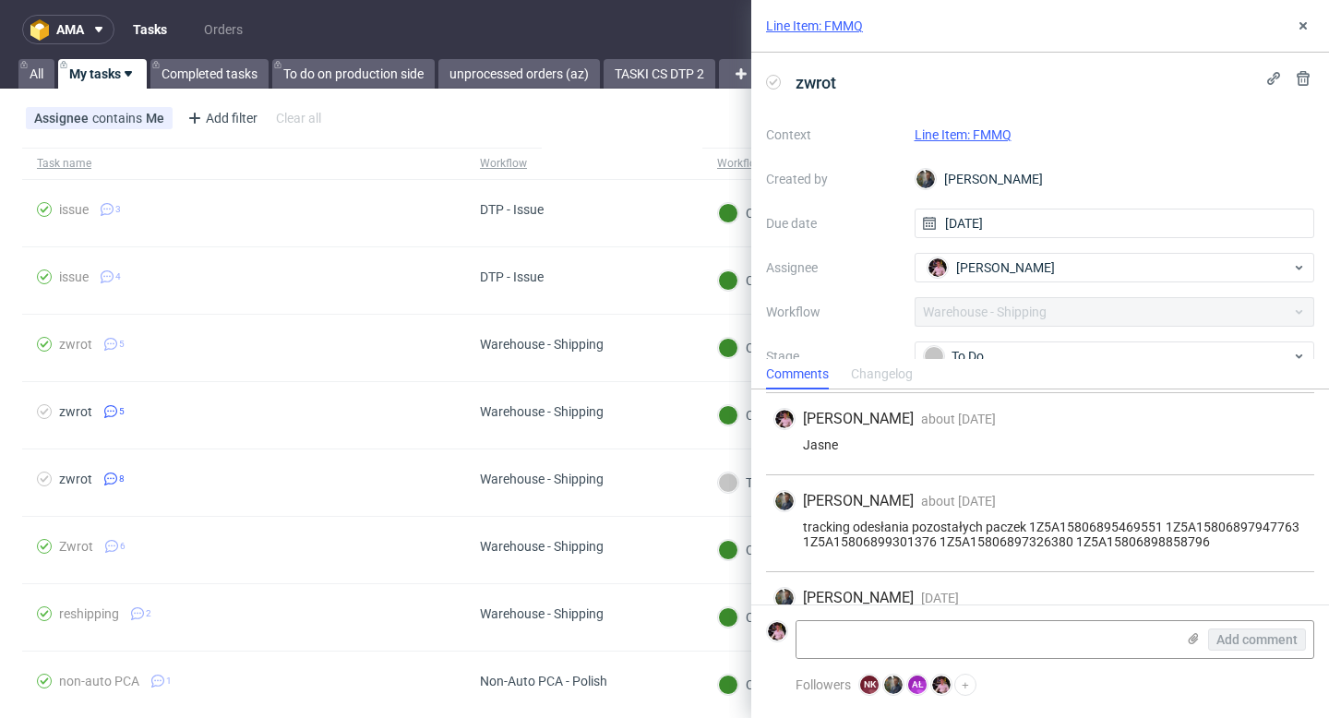
scroll to position [486, 0]
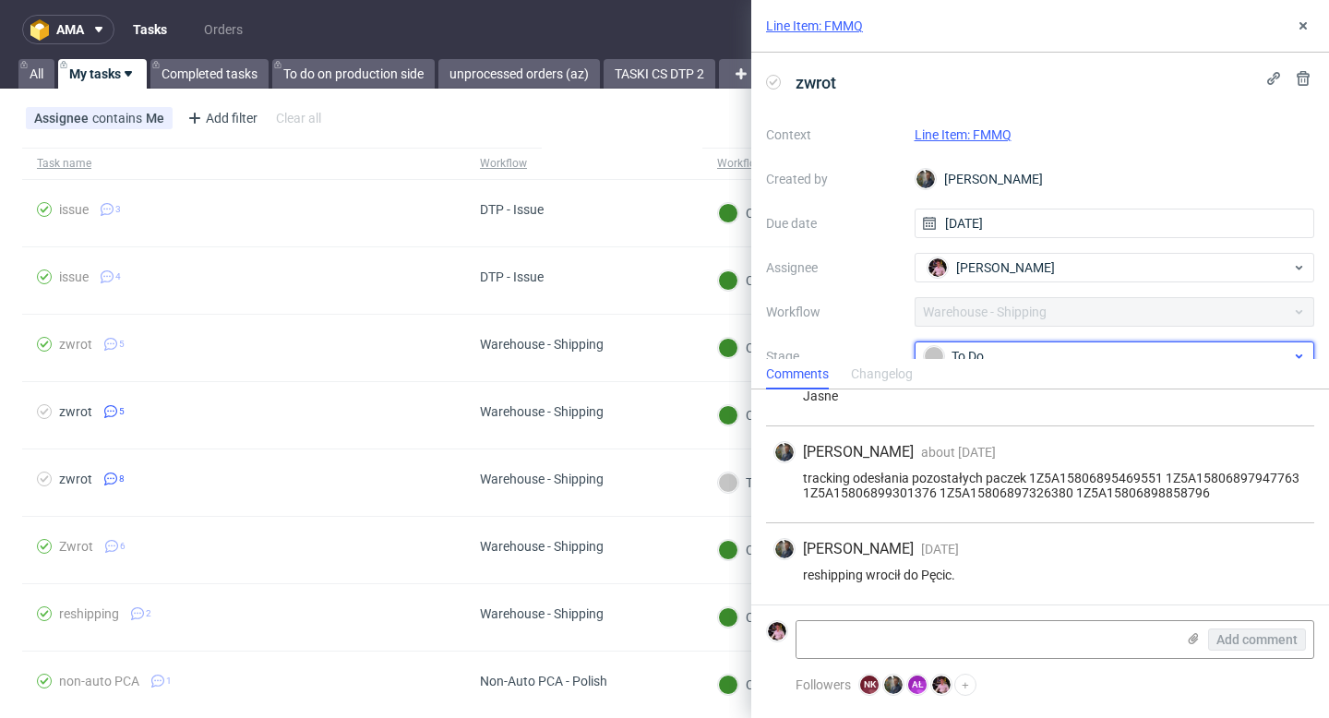
click at [1009, 351] on div "To Do" at bounding box center [1107, 356] width 367 height 20
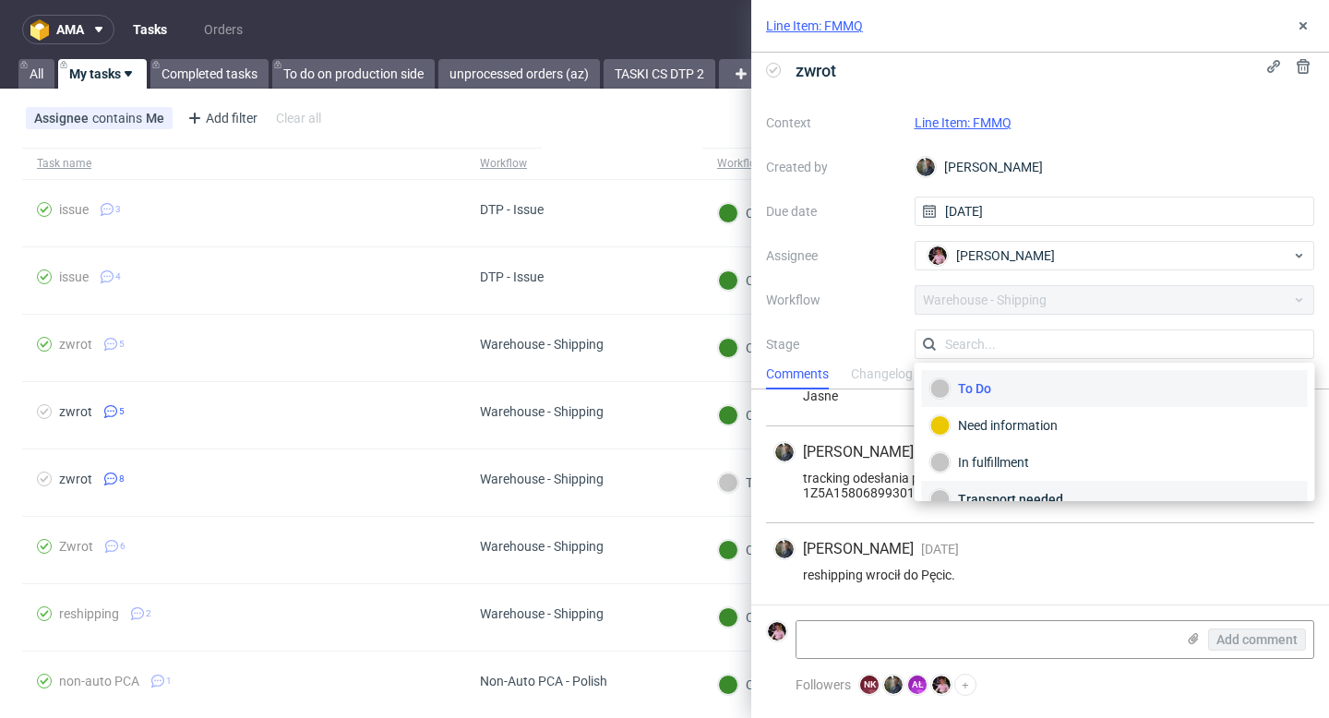
scroll to position [98, 0]
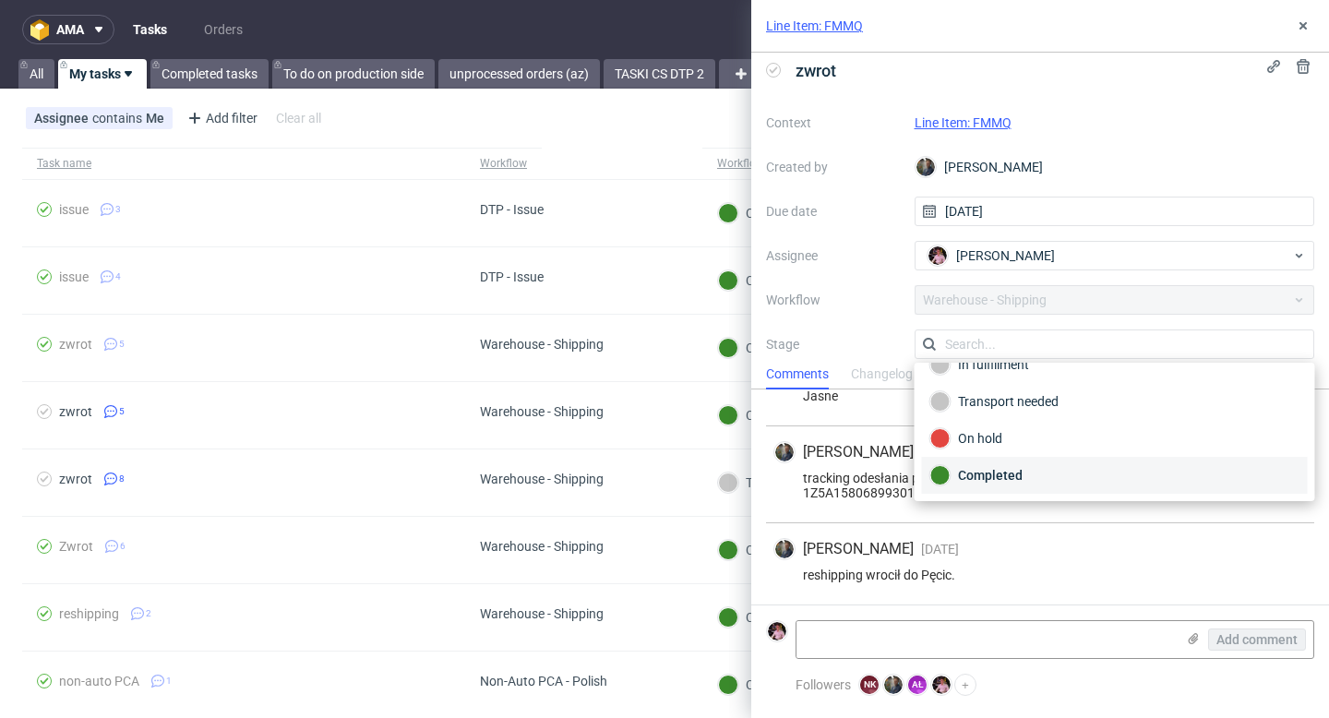
click at [993, 485] on div "Completed" at bounding box center [1115, 475] width 369 height 20
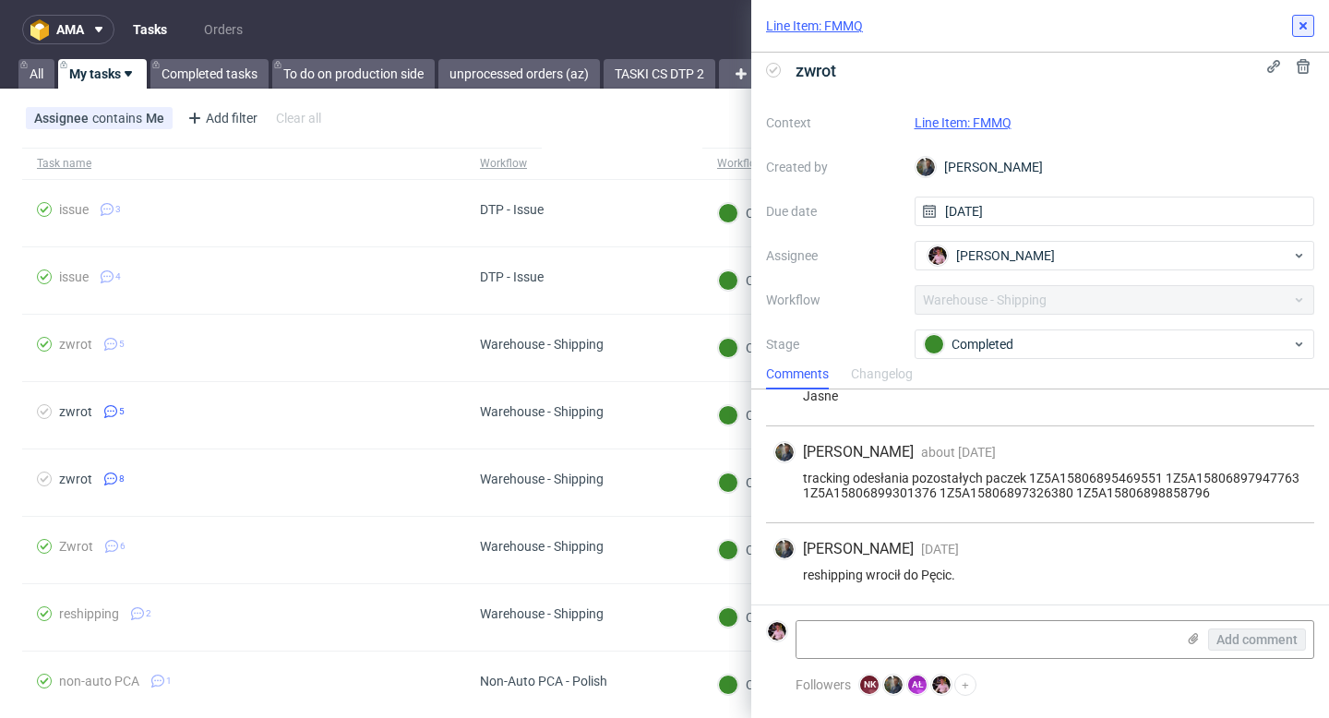
click at [1297, 31] on icon at bounding box center [1303, 25] width 15 height 15
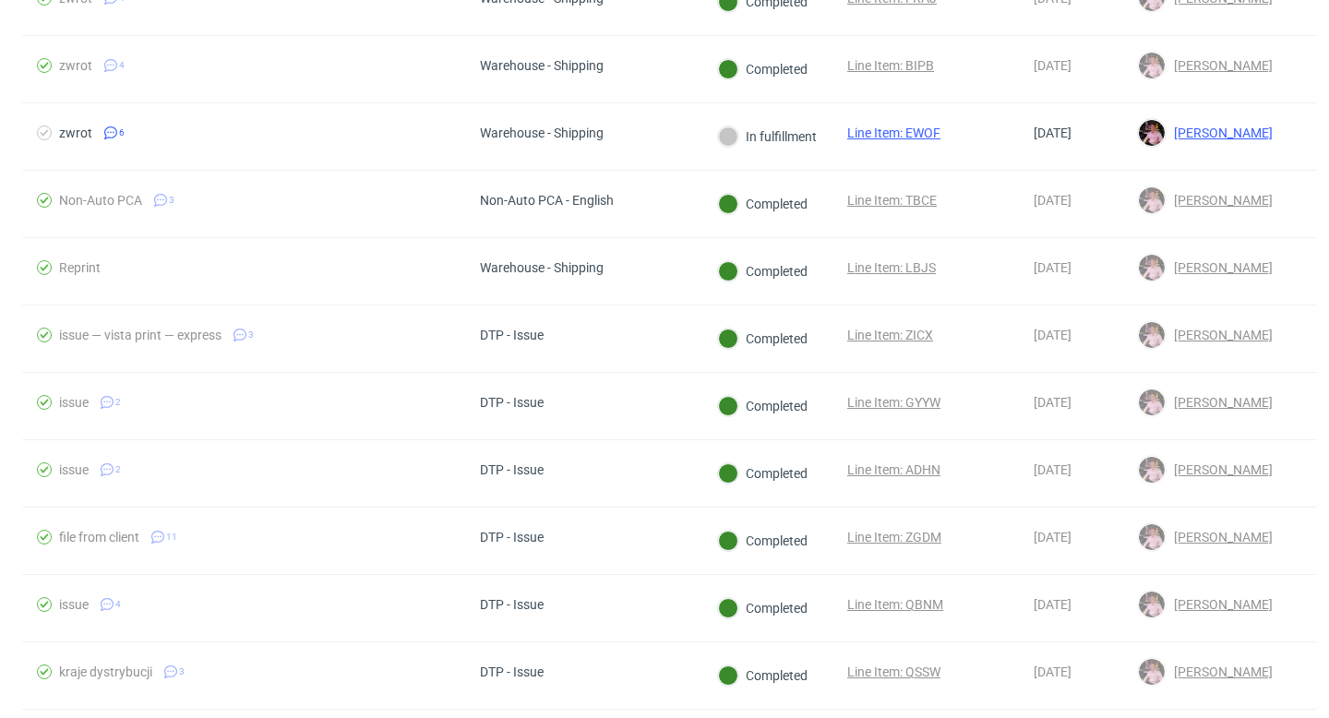
scroll to position [1113, 0]
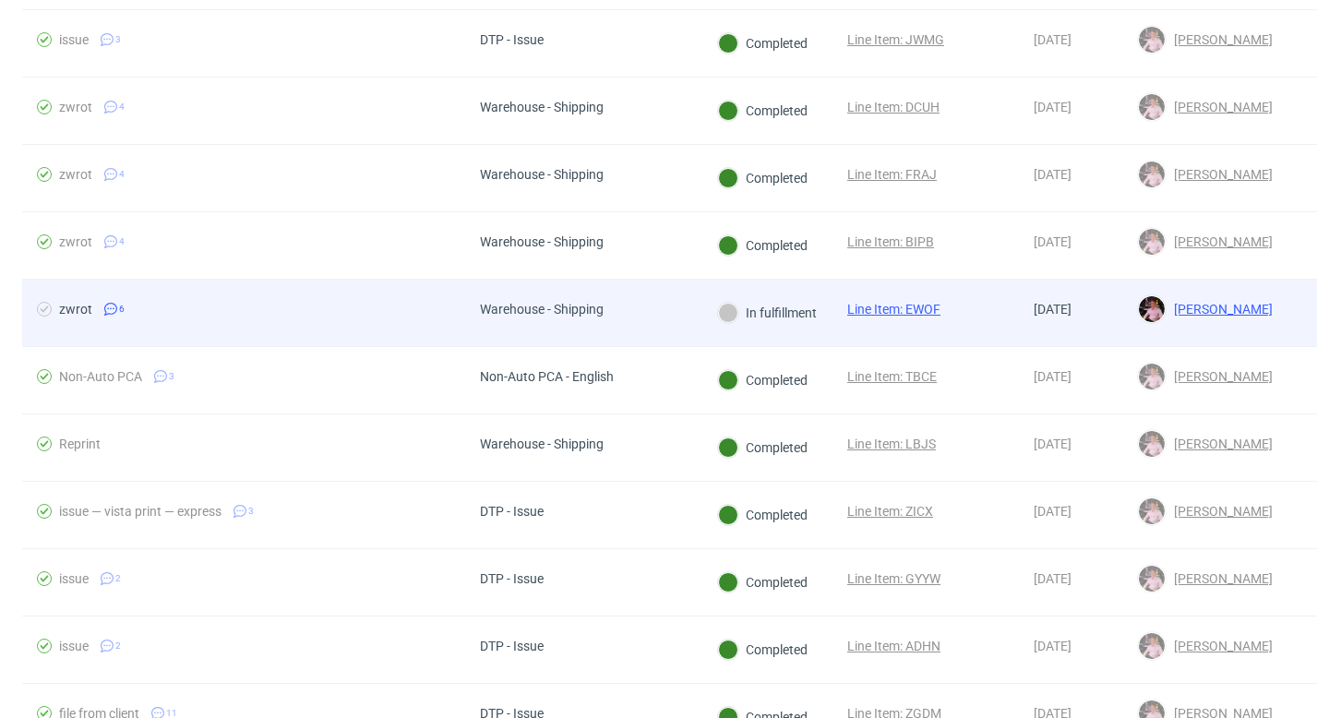
click at [699, 320] on div "Warehouse - Shipping" at bounding box center [583, 313] width 237 height 67
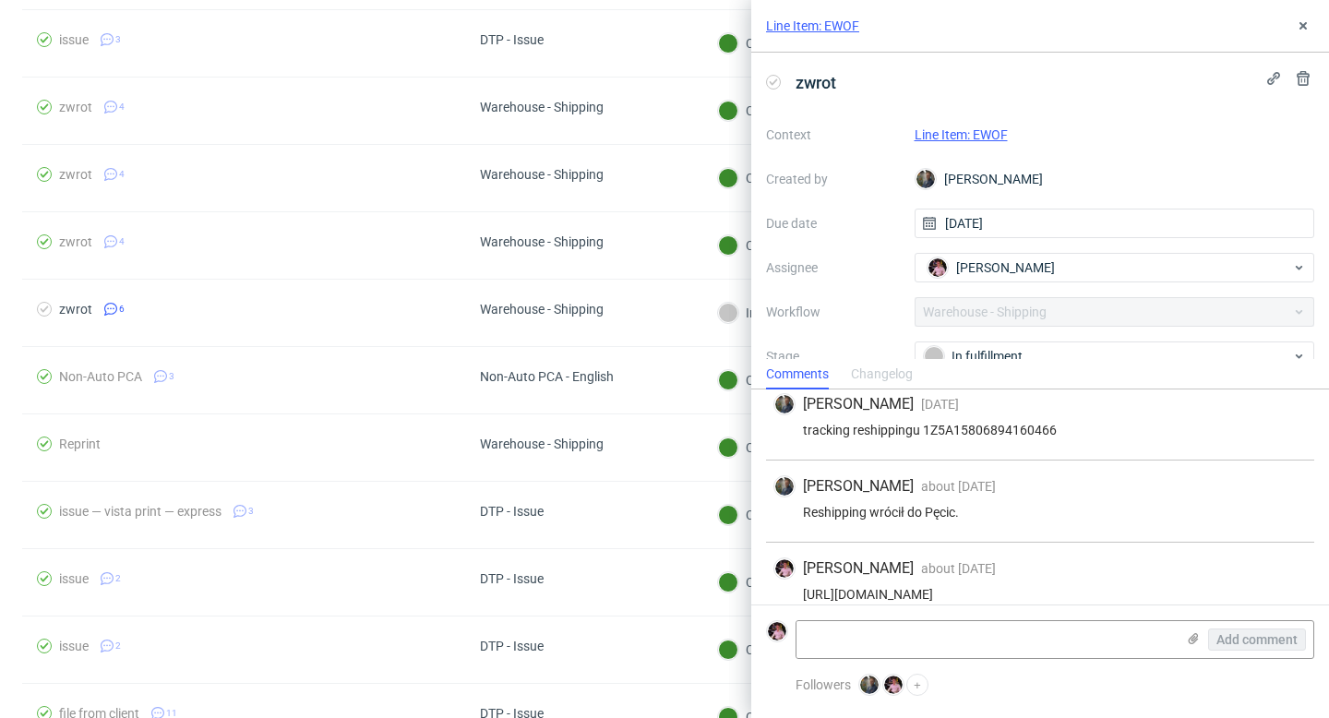
scroll to position [307, 0]
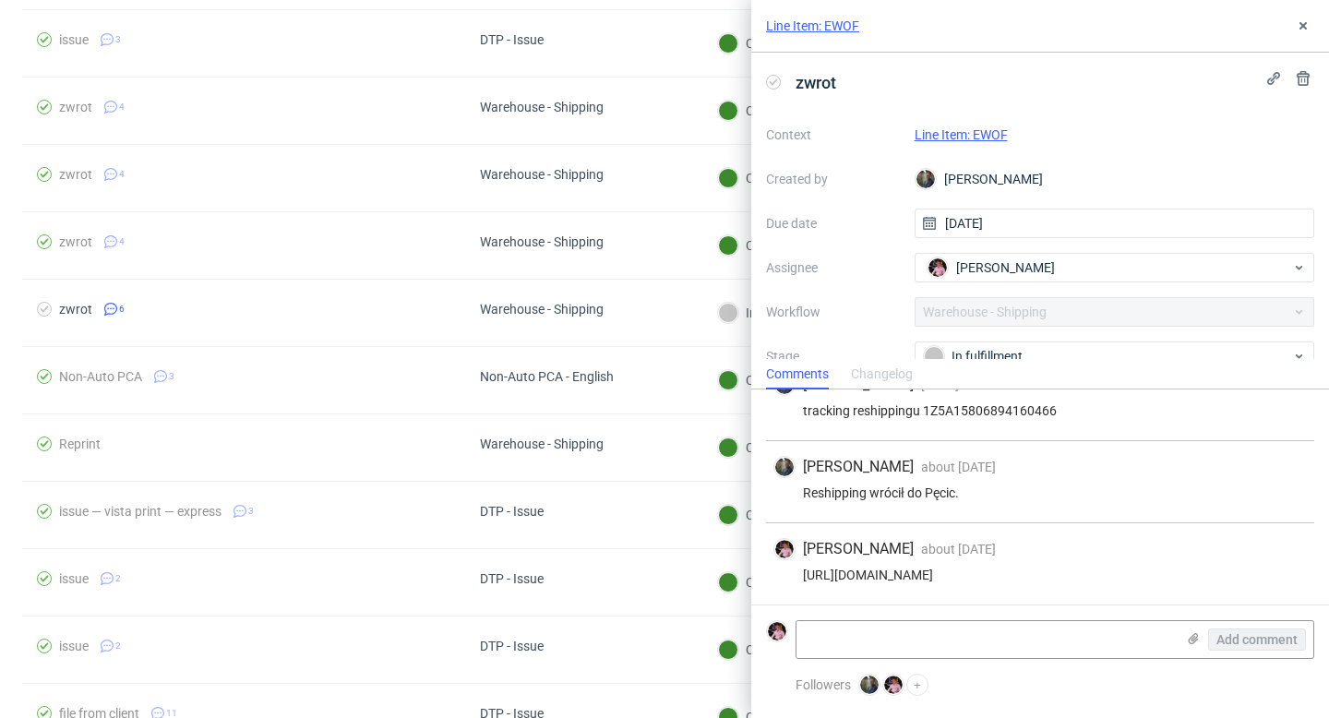
click at [988, 572] on div "https://app-eu1.hubspot.com/contacts/25600958/record/0-5/157628936399" at bounding box center [1041, 575] width 534 height 15
copy div "https://app-eu1.hubspot.com/contacts/25600958/record/0-5/157628936399"
click at [1025, 352] on div "In fulfillment" at bounding box center [1107, 356] width 367 height 20
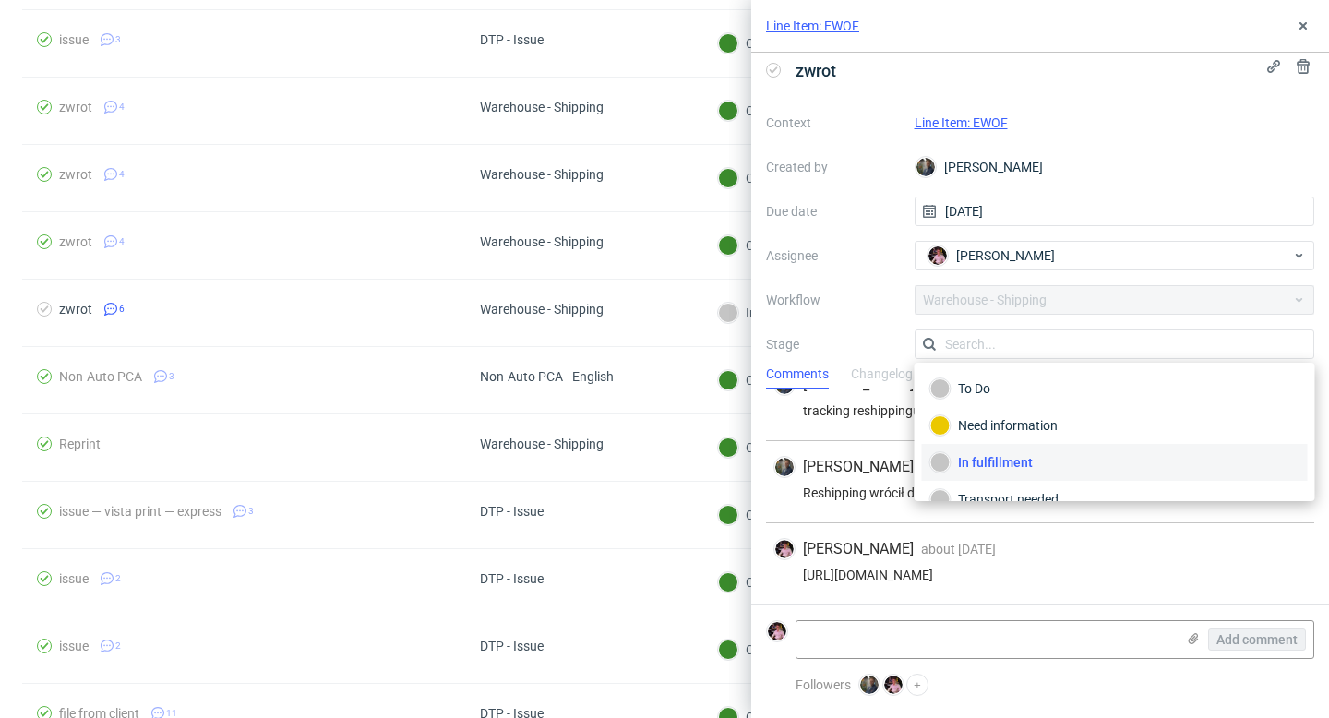
scroll to position [98, 0]
click at [1019, 476] on div "Completed" at bounding box center [1115, 475] width 369 height 20
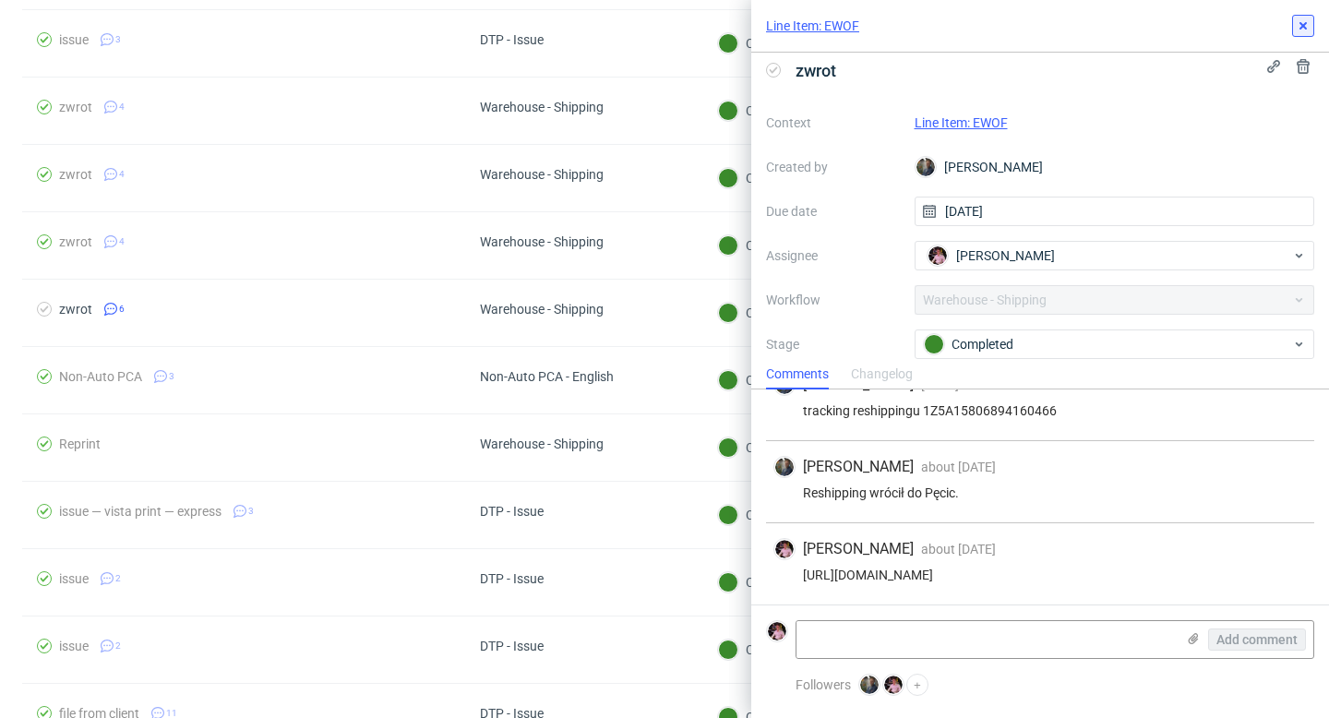
click at [1305, 28] on use at bounding box center [1303, 25] width 7 height 7
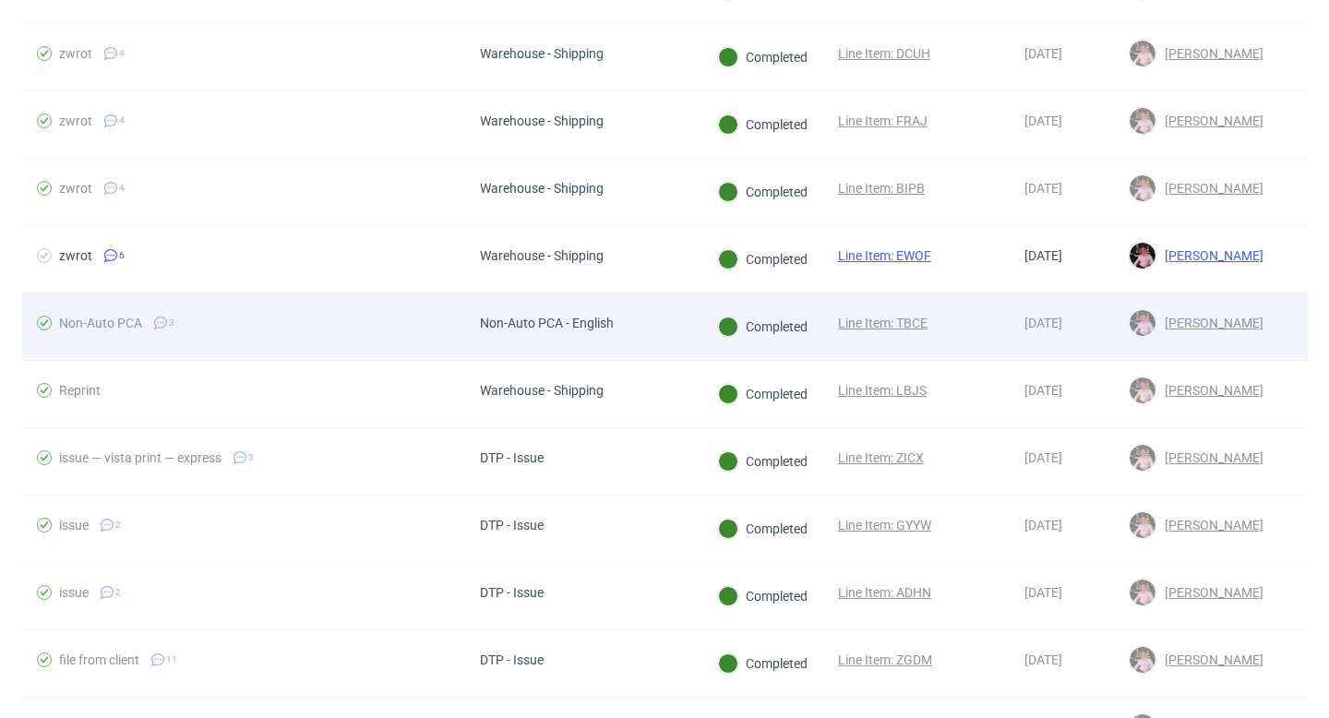
scroll to position [1543, 0]
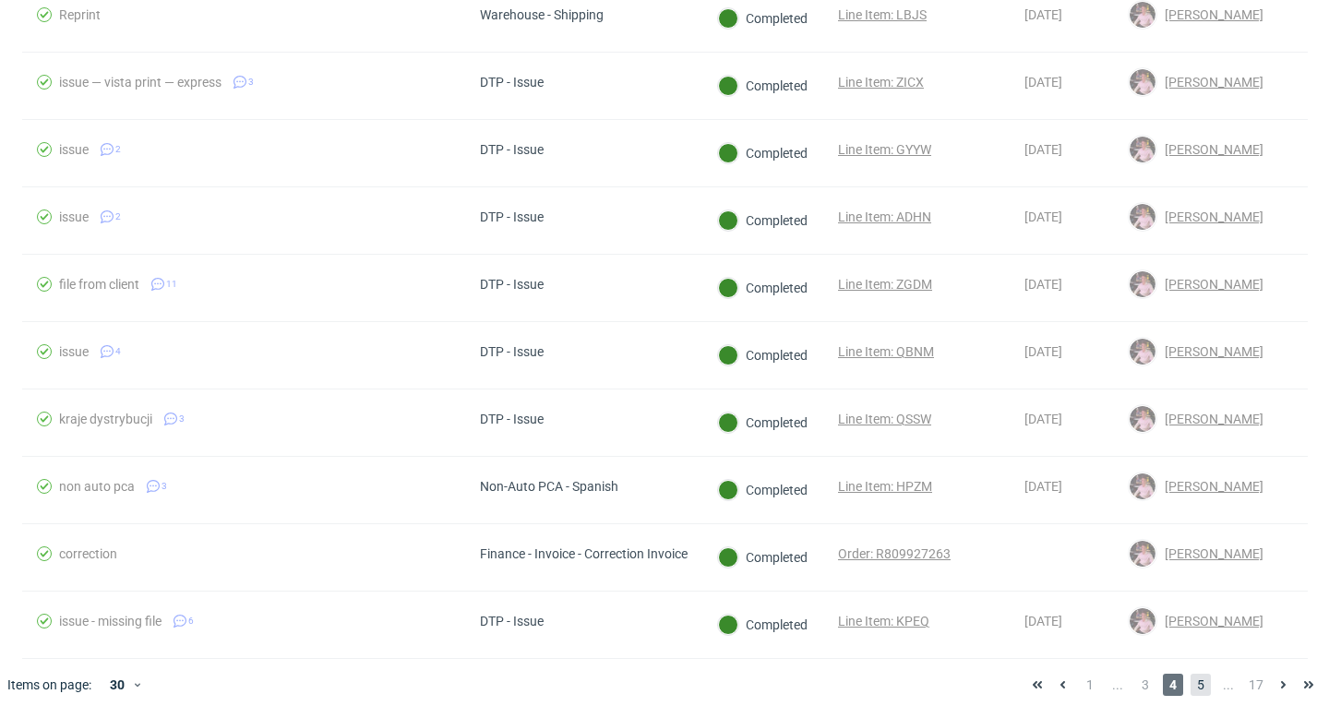
click at [1191, 684] on span "5" at bounding box center [1201, 685] width 20 height 22
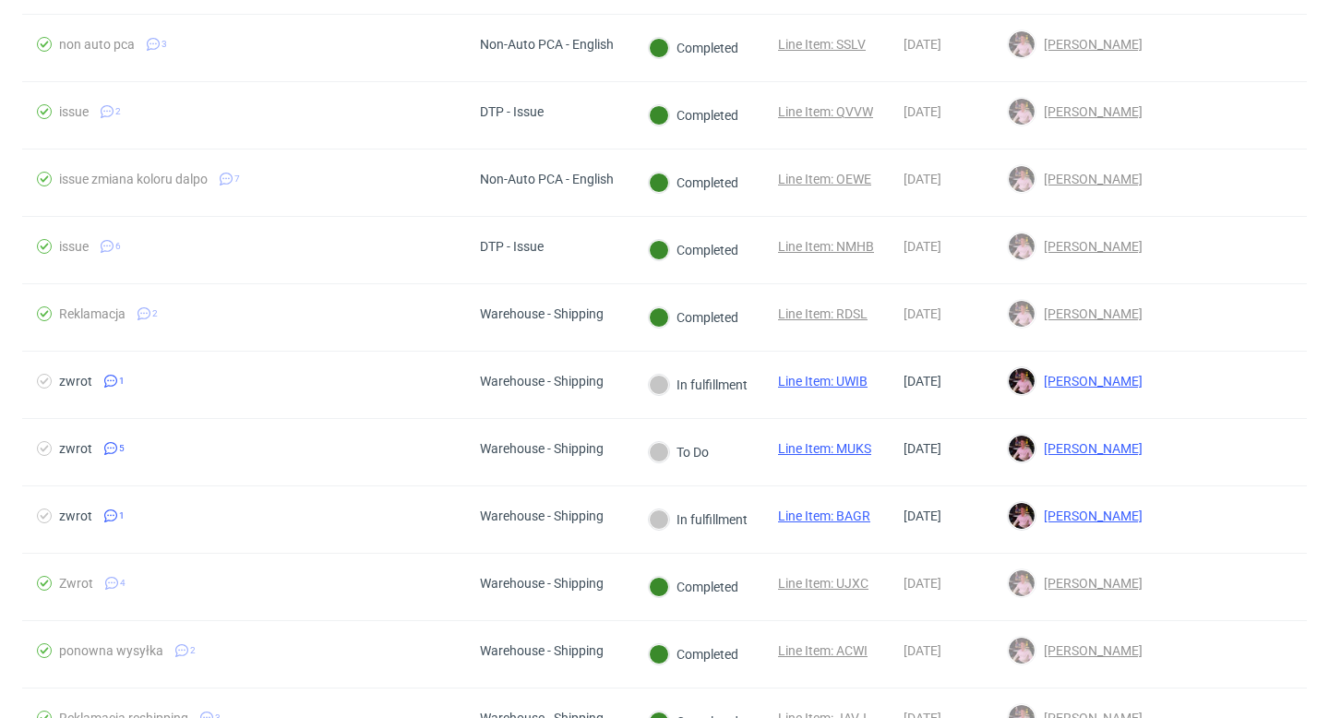
scroll to position [506, 0]
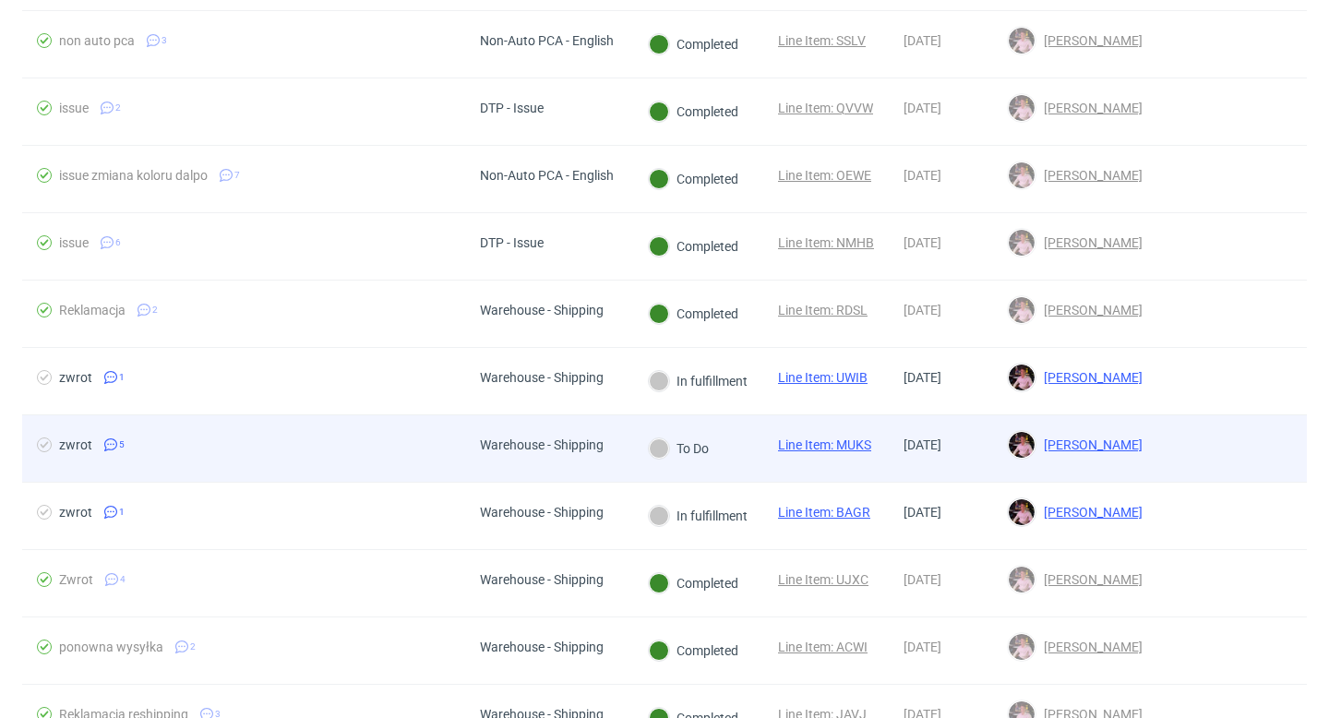
click at [659, 434] on div "To Do" at bounding box center [678, 448] width 91 height 66
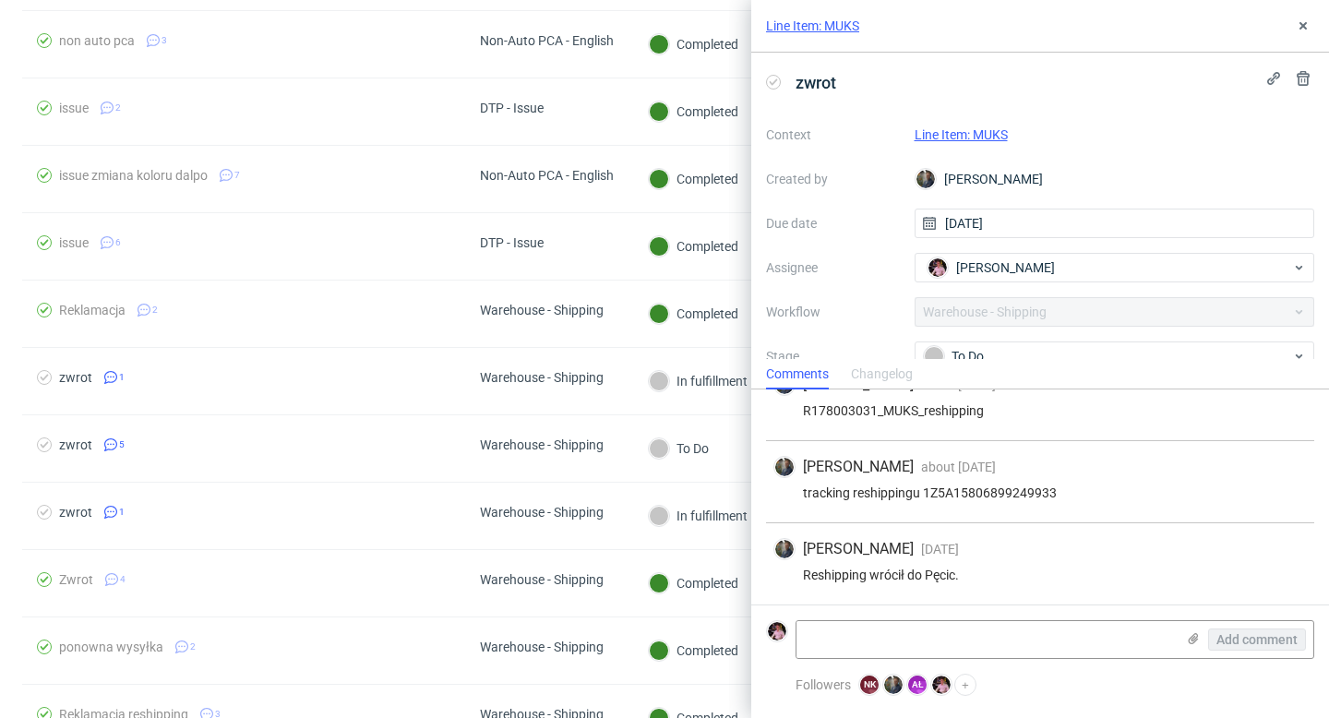
scroll to position [239, 0]
click at [992, 347] on div "To Do" at bounding box center [1107, 356] width 367 height 20
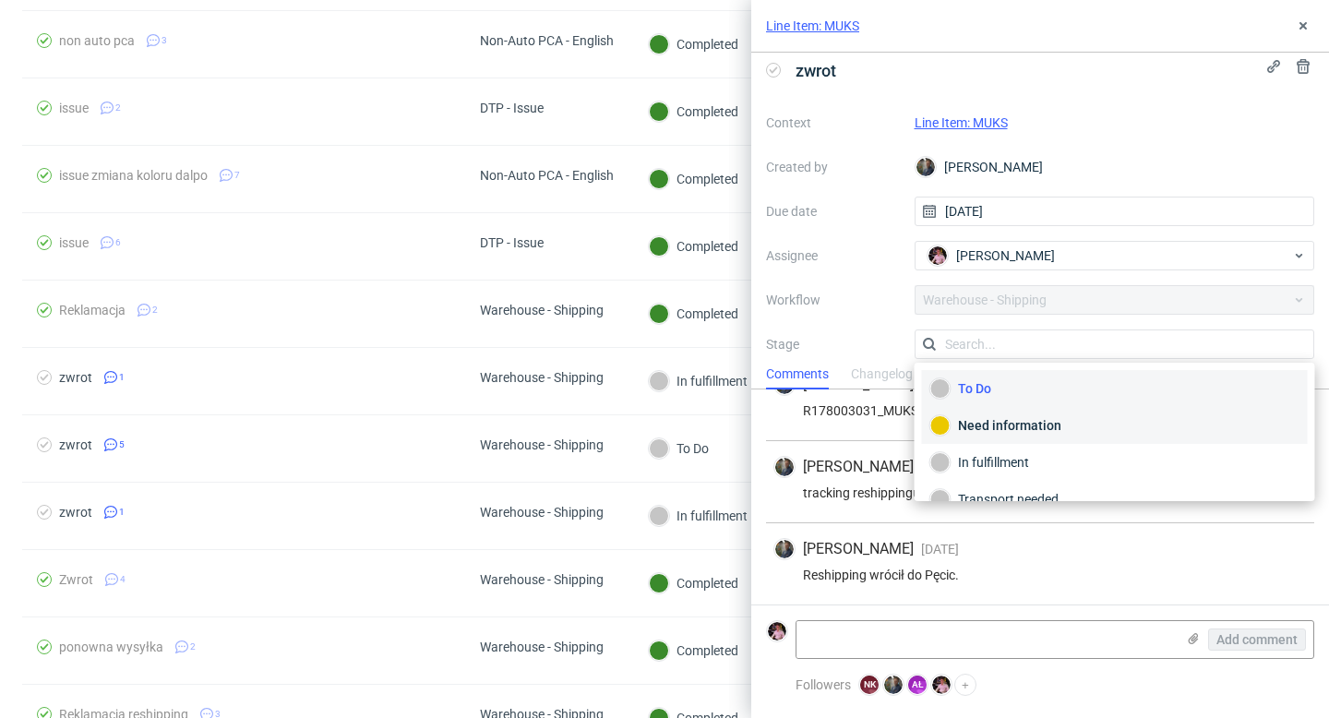
scroll to position [98, 0]
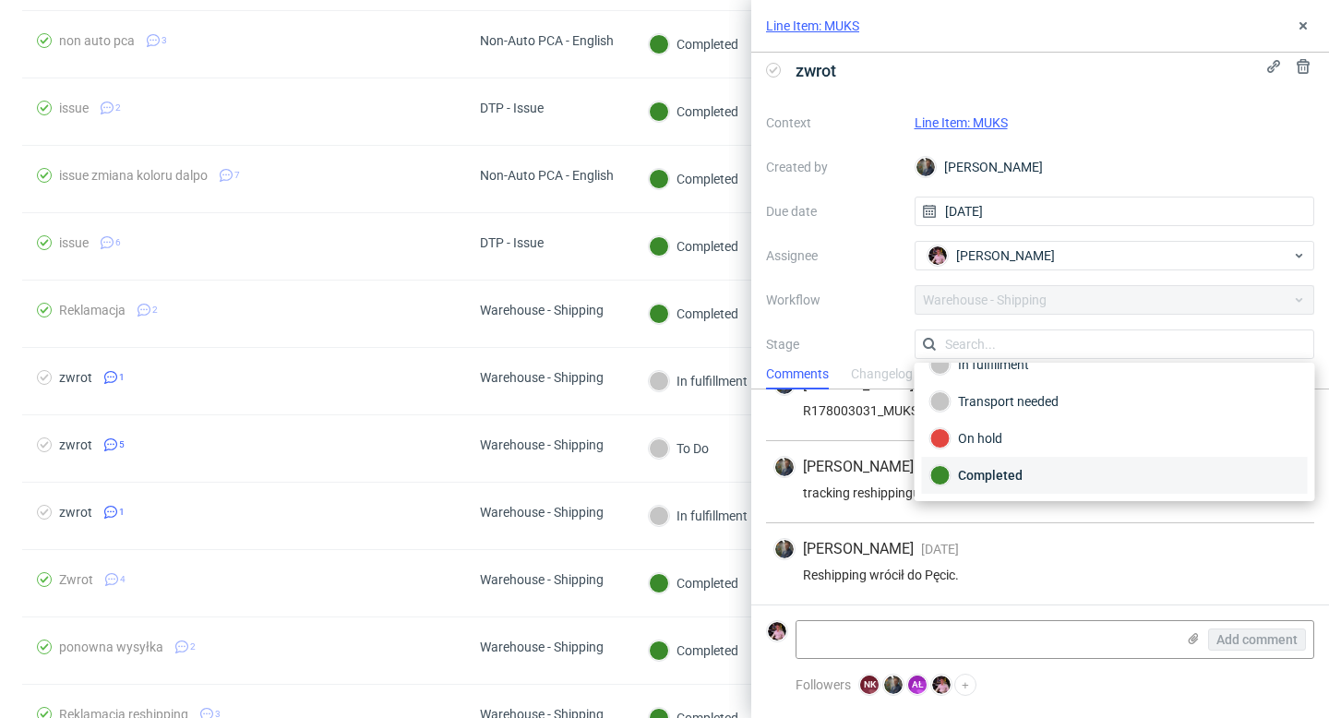
click at [1009, 467] on div "Completed" at bounding box center [1115, 475] width 369 height 20
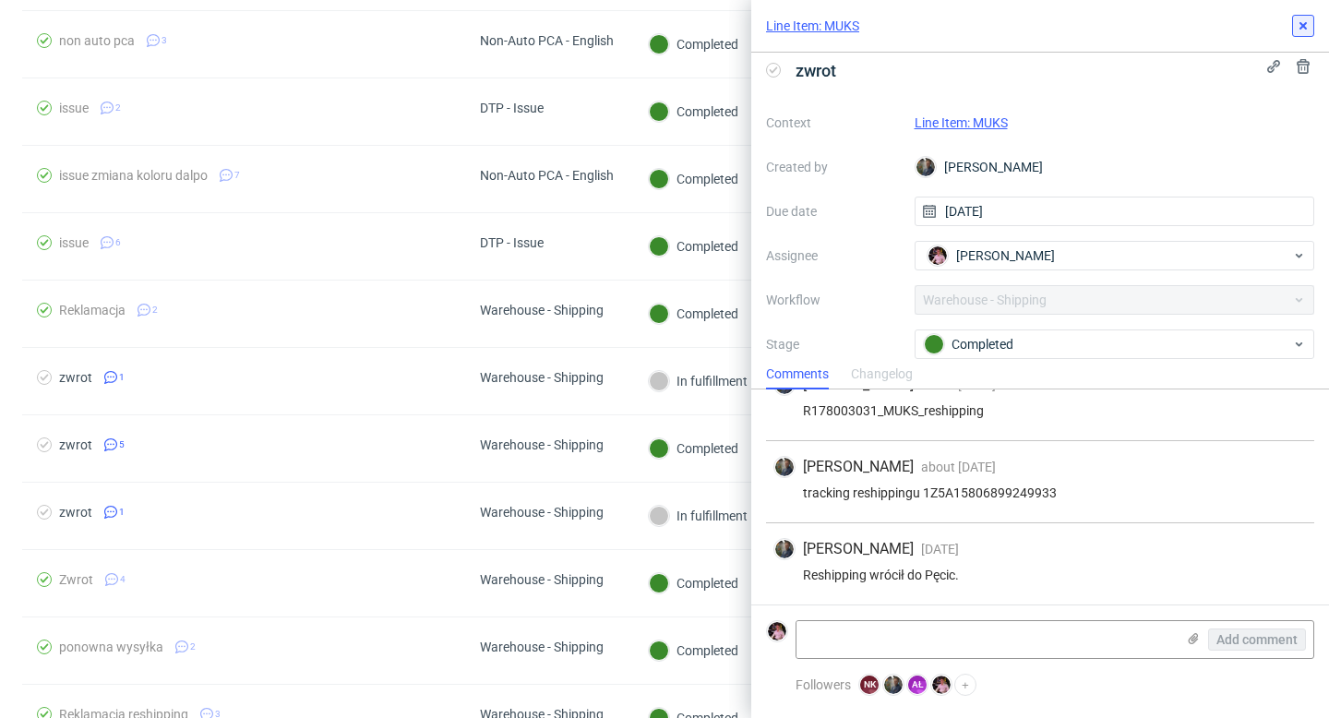
click at [1302, 24] on use at bounding box center [1303, 25] width 7 height 7
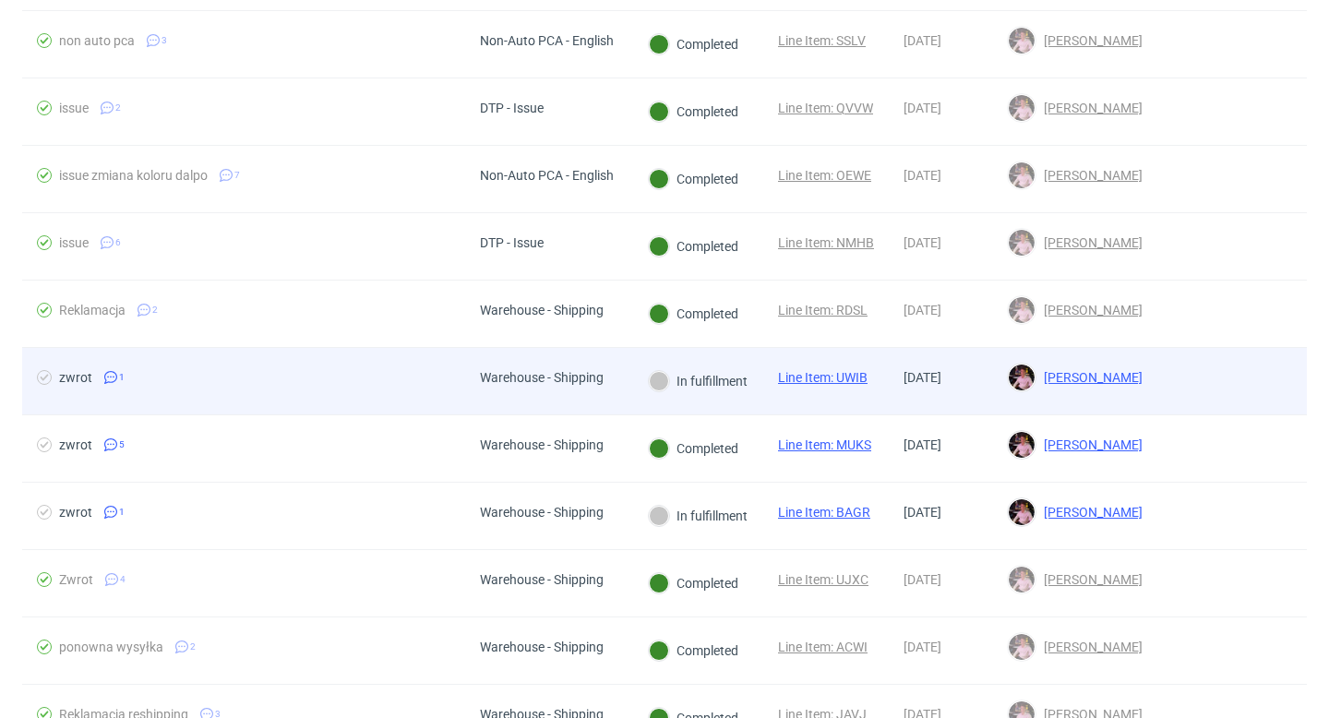
click at [667, 379] on div at bounding box center [659, 381] width 20 height 20
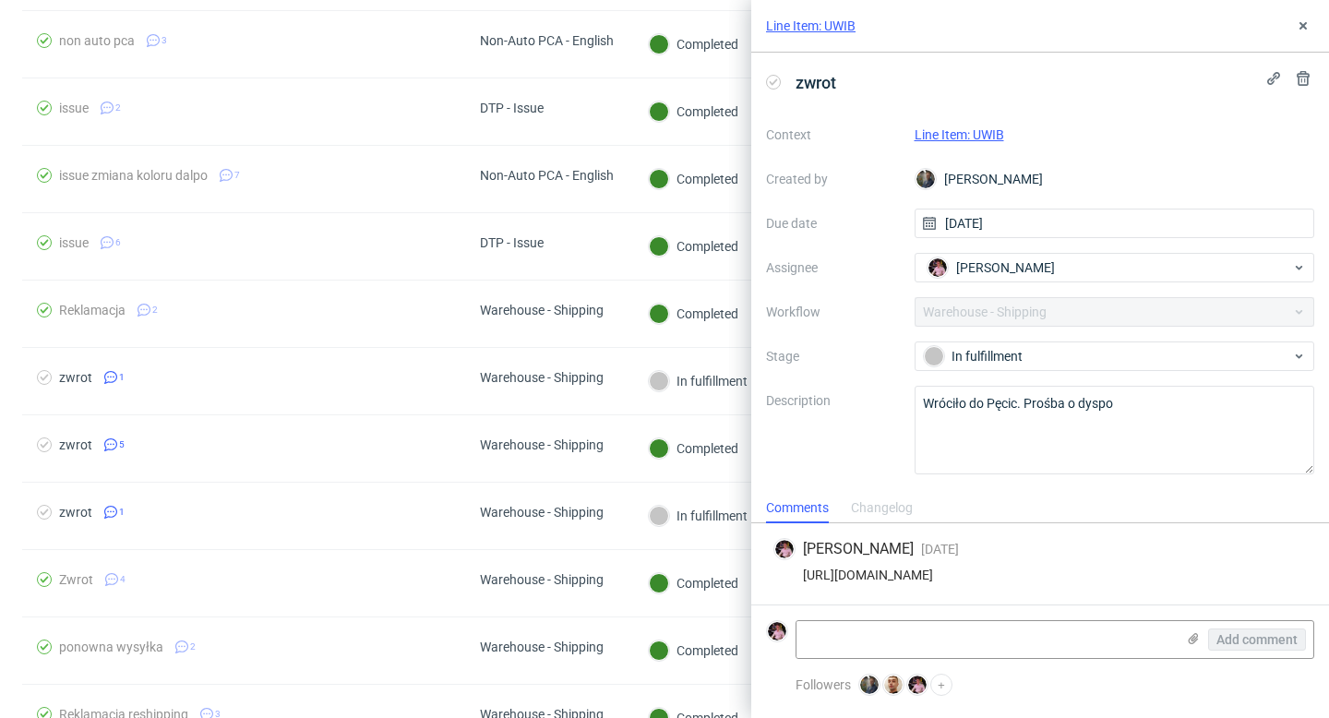
click at [1040, 573] on div "https://app-eu1.hubspot.com/contacts/25600958/record/0-5/134758770908" at bounding box center [1041, 575] width 534 height 15
copy div "https://app-eu1.hubspot.com/contacts/25600958/record/0-5/134758770908"
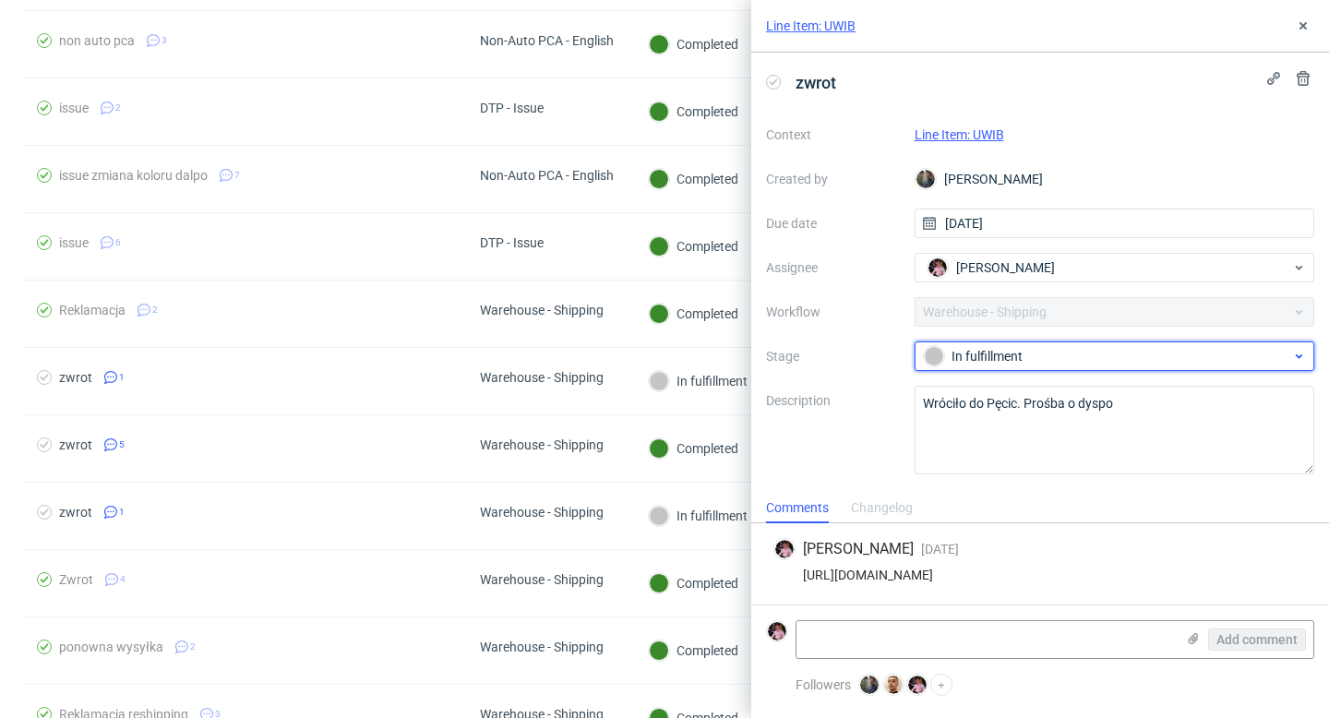
click at [1041, 359] on div "In fulfillment" at bounding box center [1107, 356] width 367 height 20
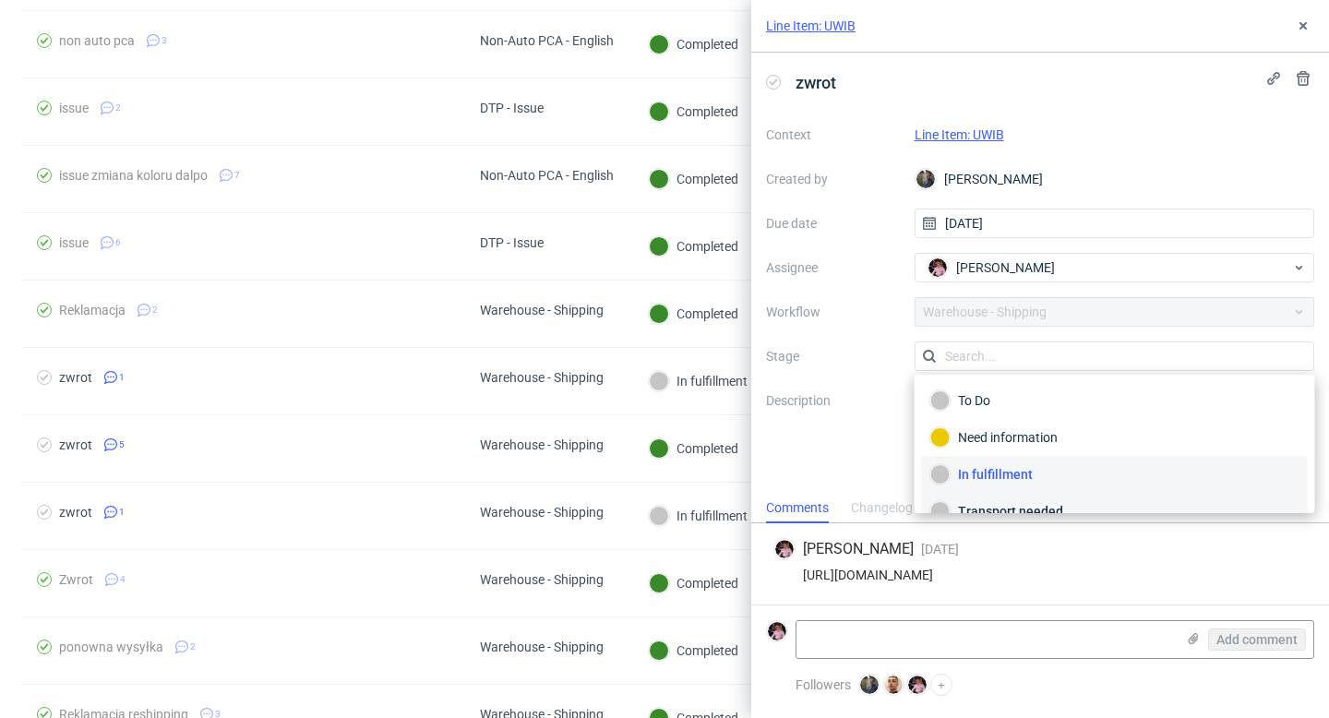
scroll to position [98, 0]
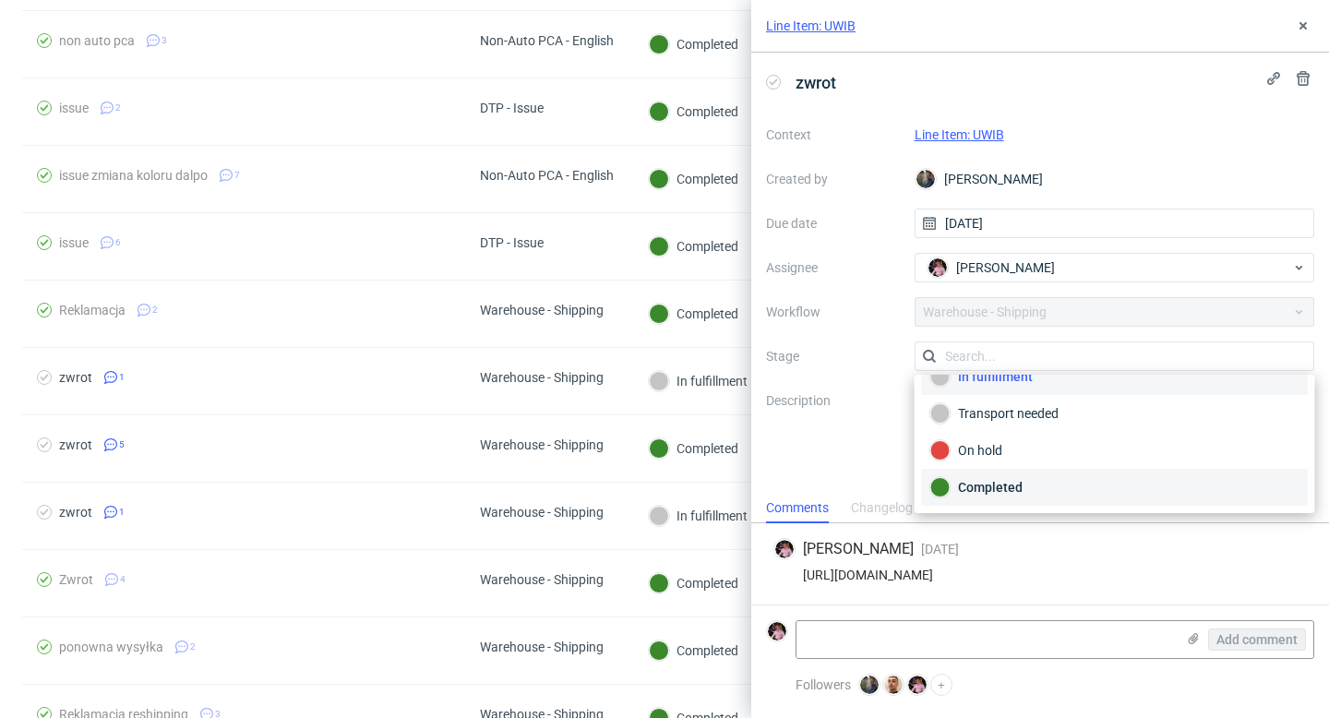
click at [1044, 493] on div "Completed" at bounding box center [1115, 487] width 369 height 20
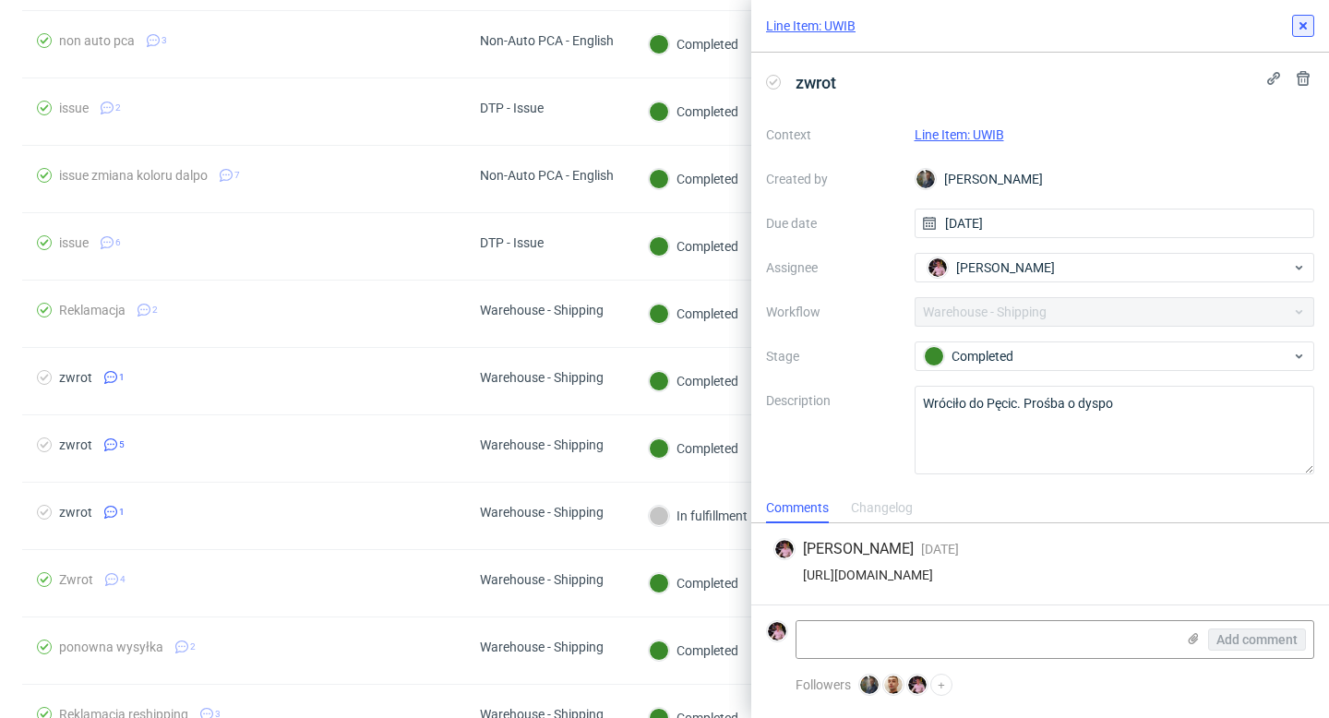
click at [1297, 26] on icon at bounding box center [1303, 25] width 15 height 15
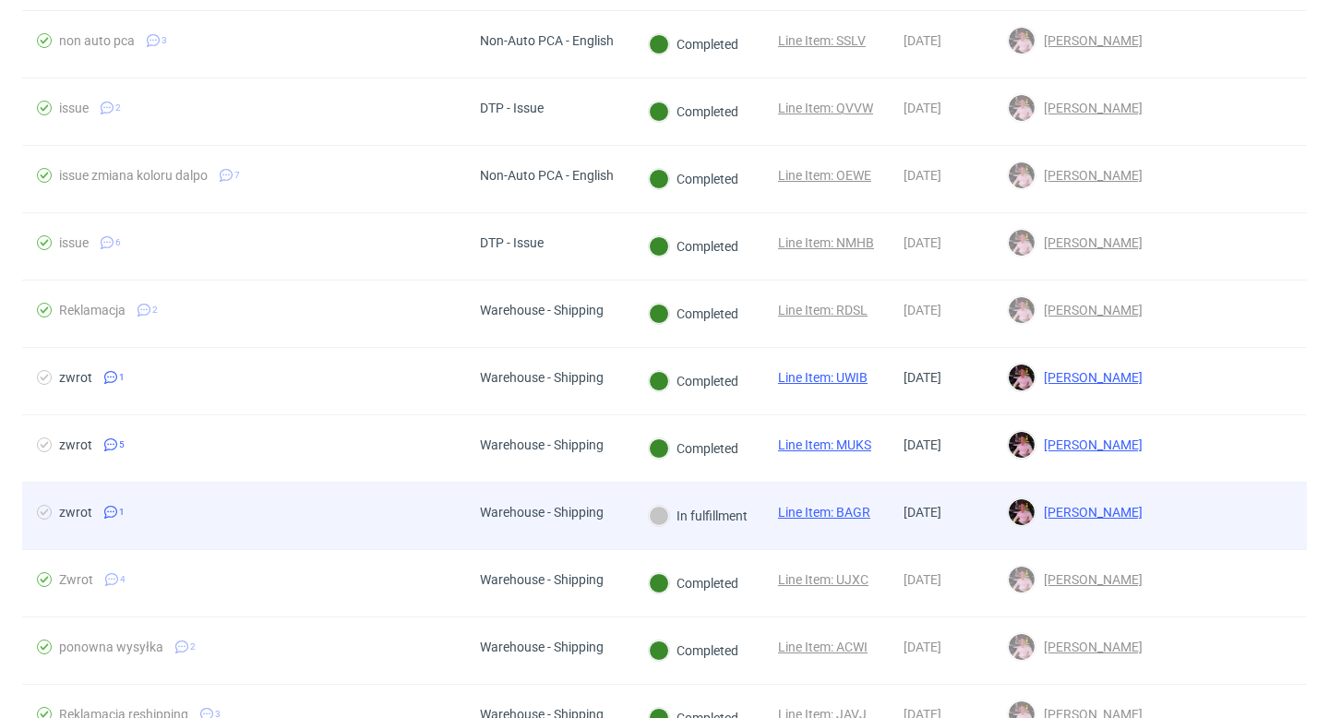
click at [649, 488] on div "In fulfillment" at bounding box center [698, 516] width 130 height 66
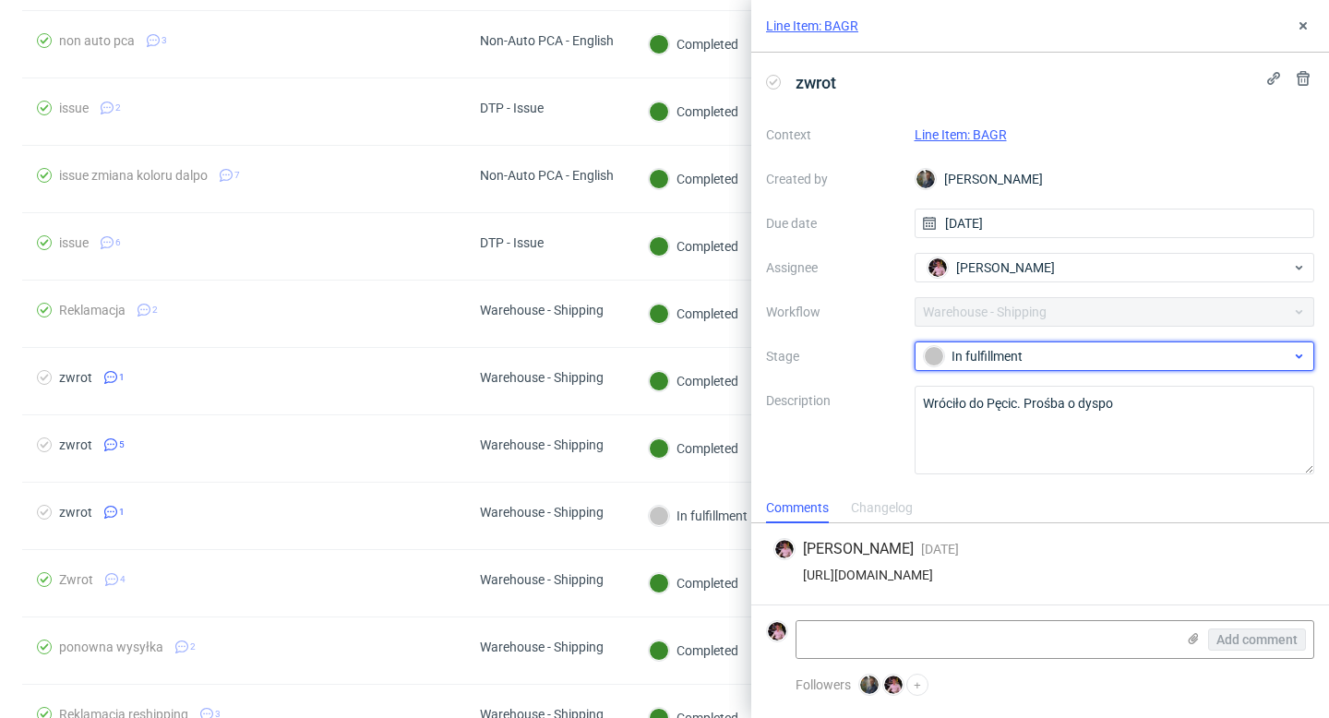
click at [1021, 358] on div "In fulfillment" at bounding box center [1107, 356] width 367 height 20
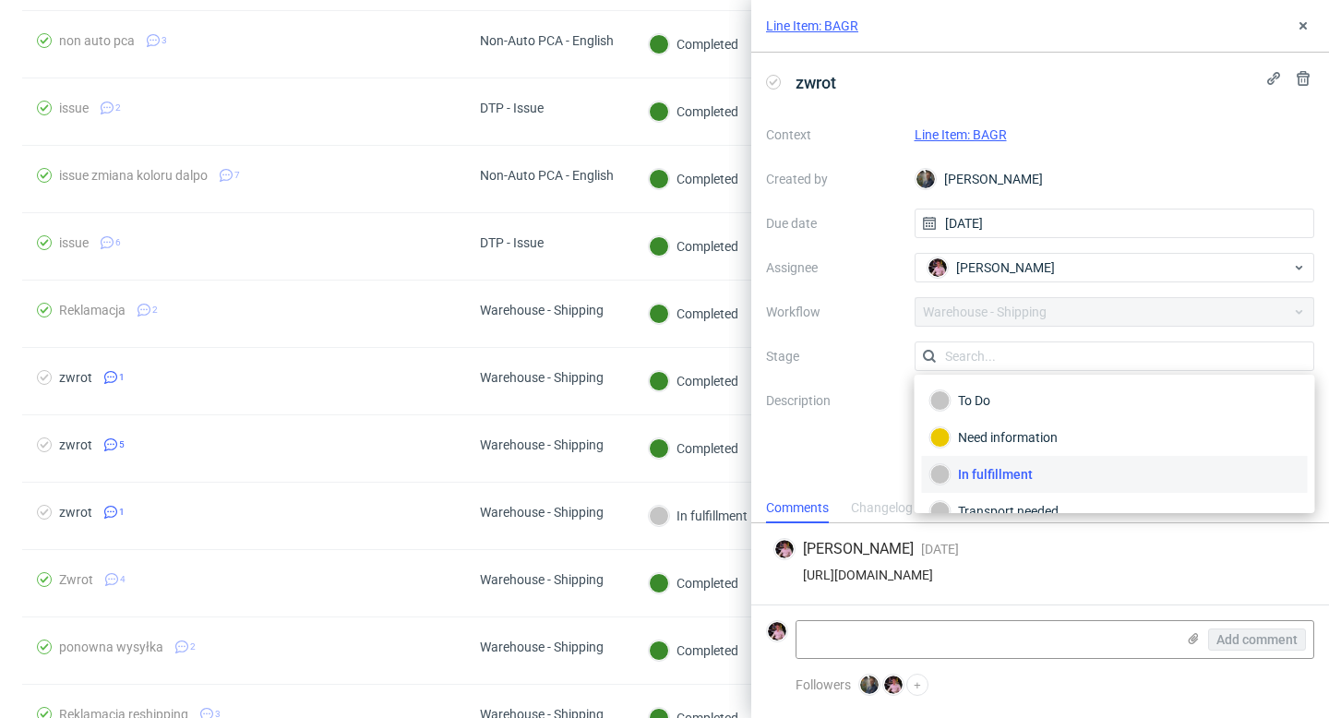
scroll to position [98, 0]
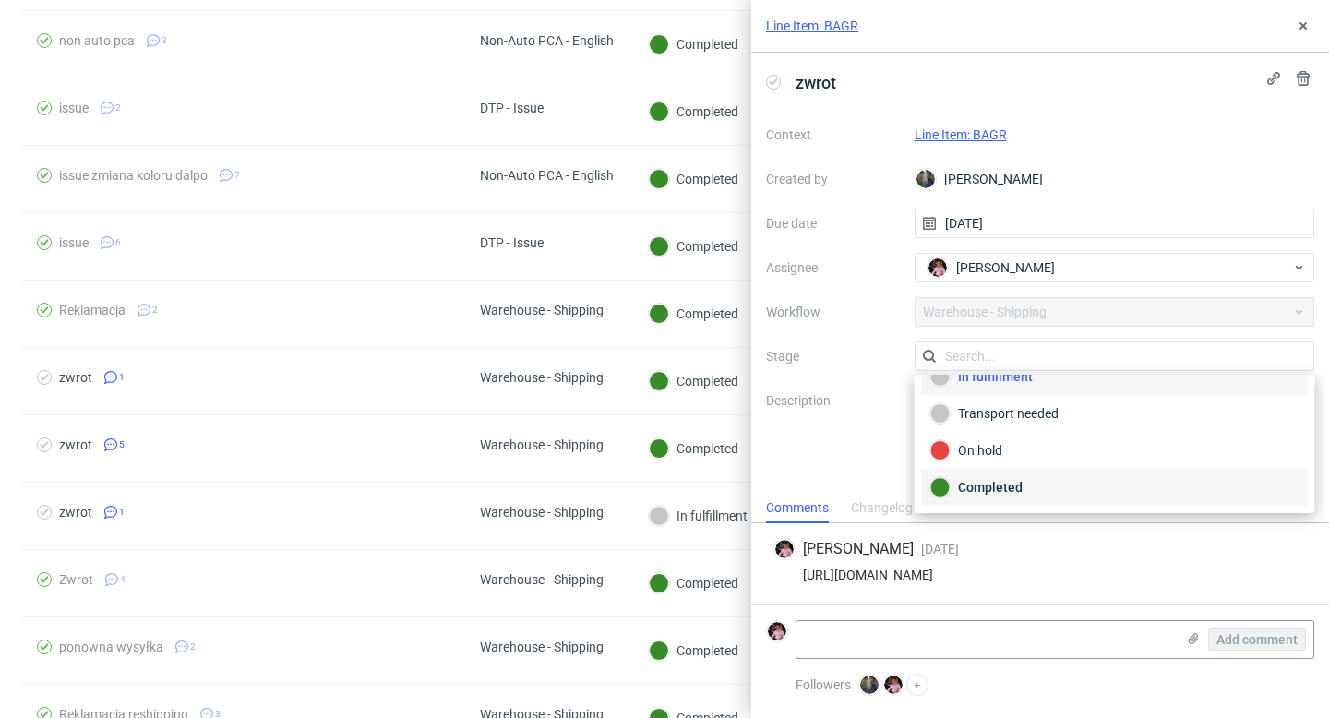
click at [1021, 489] on div "Completed" at bounding box center [1115, 487] width 369 height 20
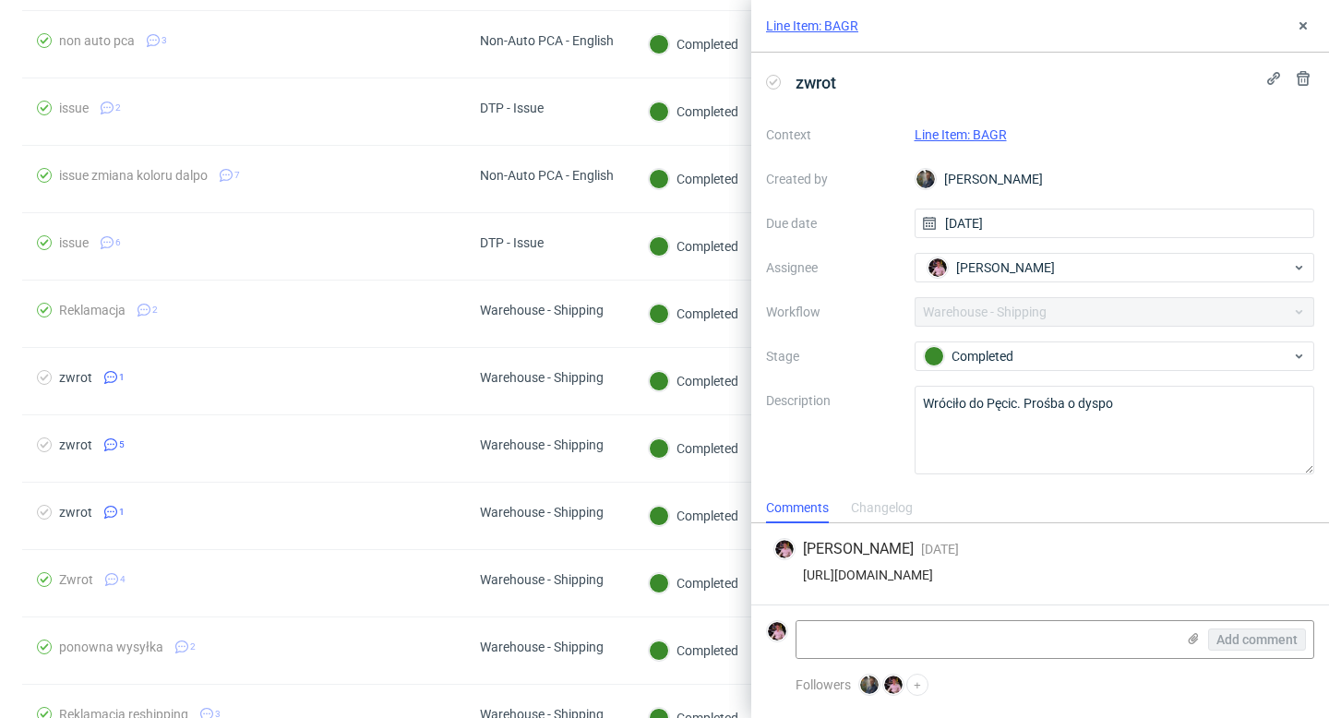
click at [1302, 40] on div "Line Item: BAGR" at bounding box center [1040, 26] width 578 height 53
click at [1299, 30] on icon at bounding box center [1303, 25] width 15 height 15
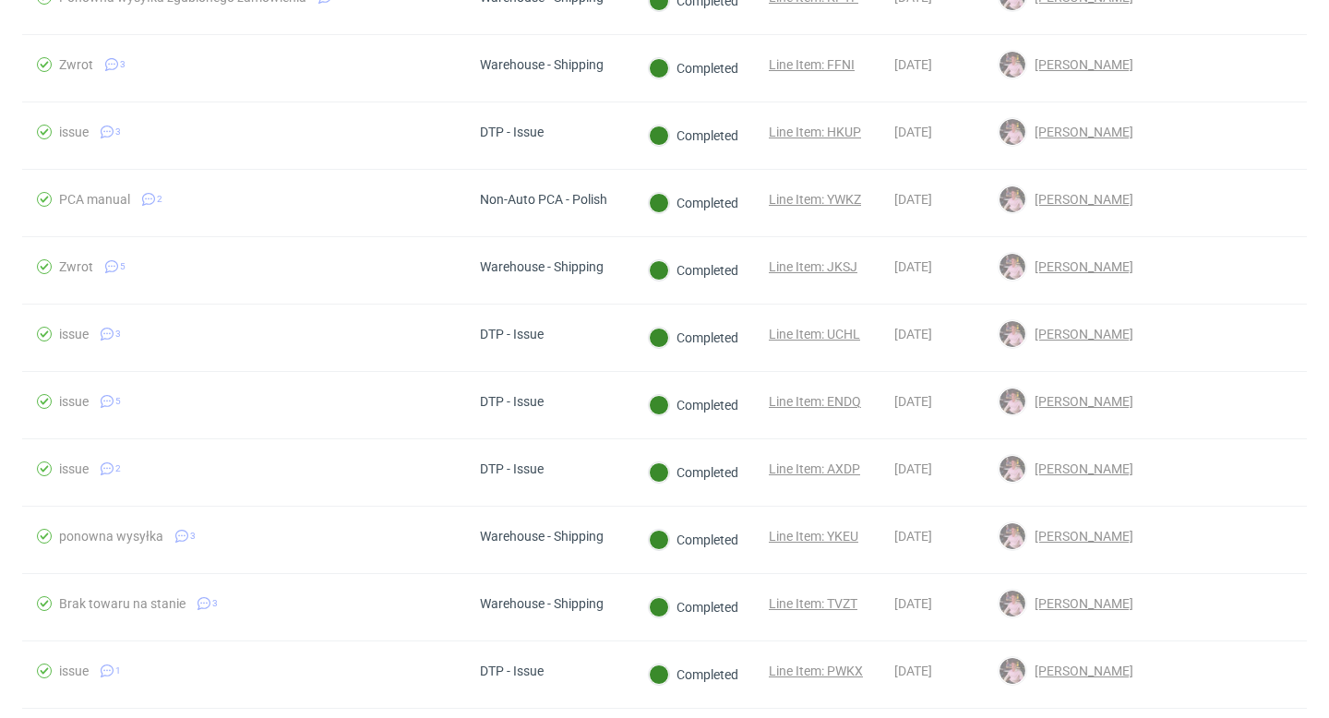
scroll to position [1543, 0]
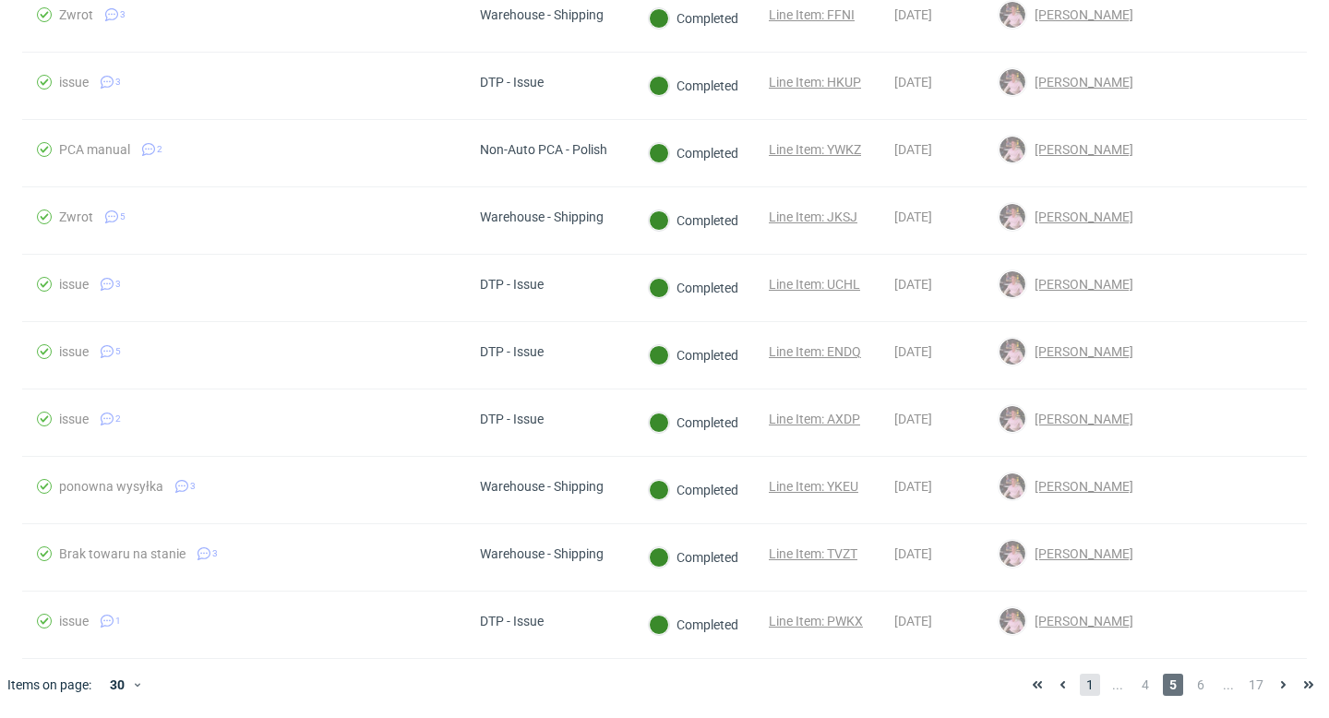
click at [1080, 681] on span "1" at bounding box center [1090, 685] width 20 height 22
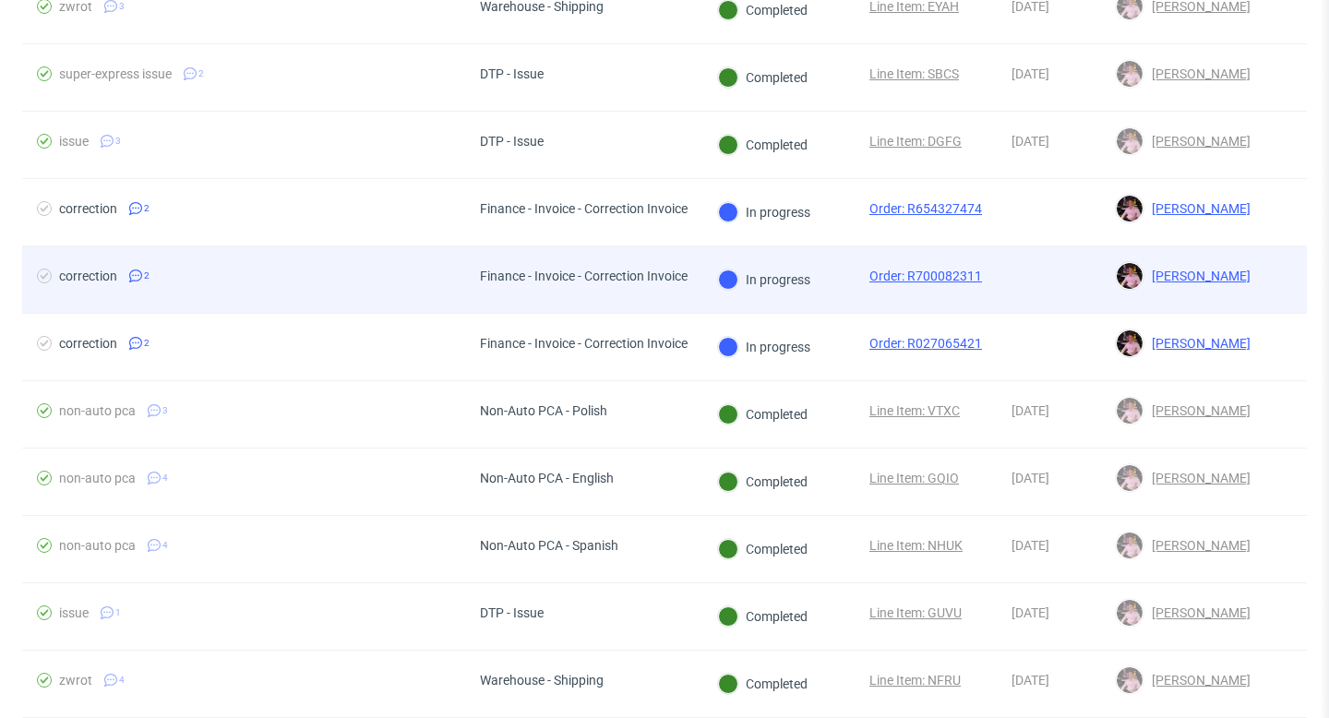
scroll to position [1477, 0]
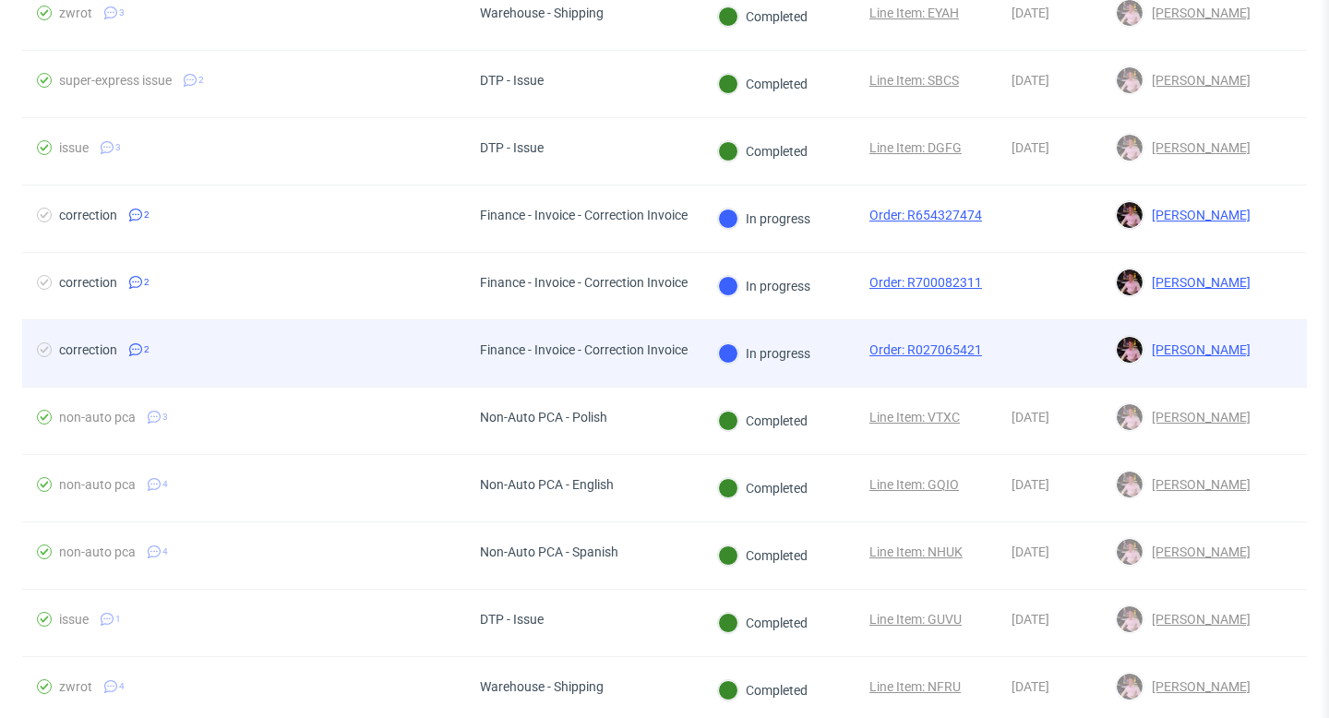
click at [570, 372] on div "Finance - Invoice - Correction Invoice" at bounding box center [583, 353] width 237 height 66
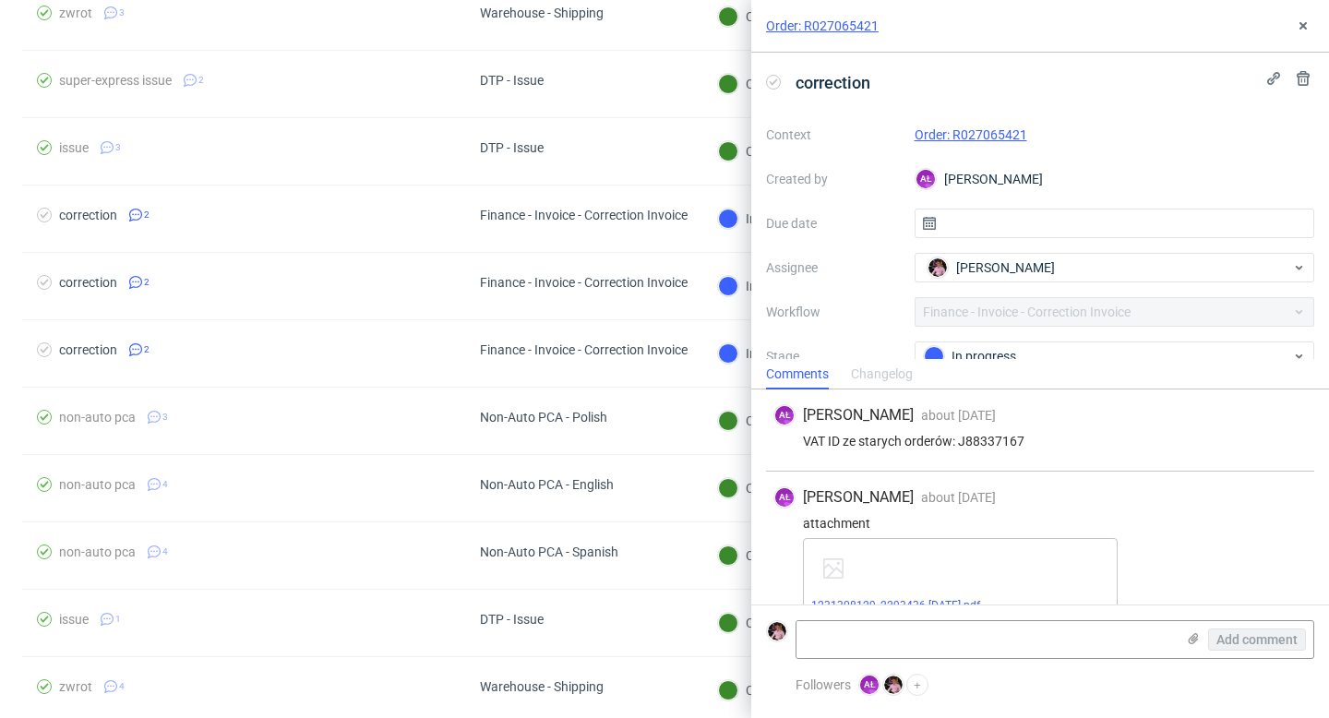
click at [995, 131] on link "Order: R027065421" at bounding box center [971, 134] width 113 height 15
click at [1310, 28] on icon at bounding box center [1303, 25] width 15 height 15
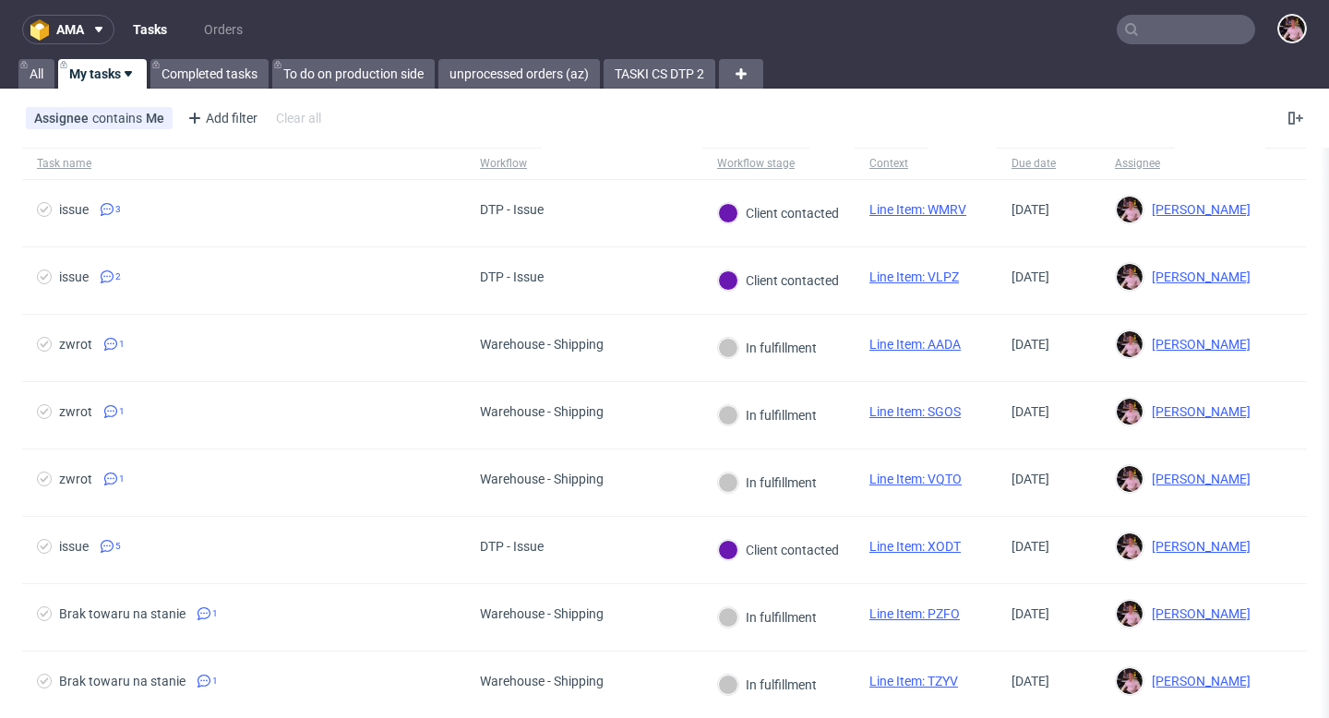
click at [1184, 31] on input "text" at bounding box center [1186, 30] width 138 height 30
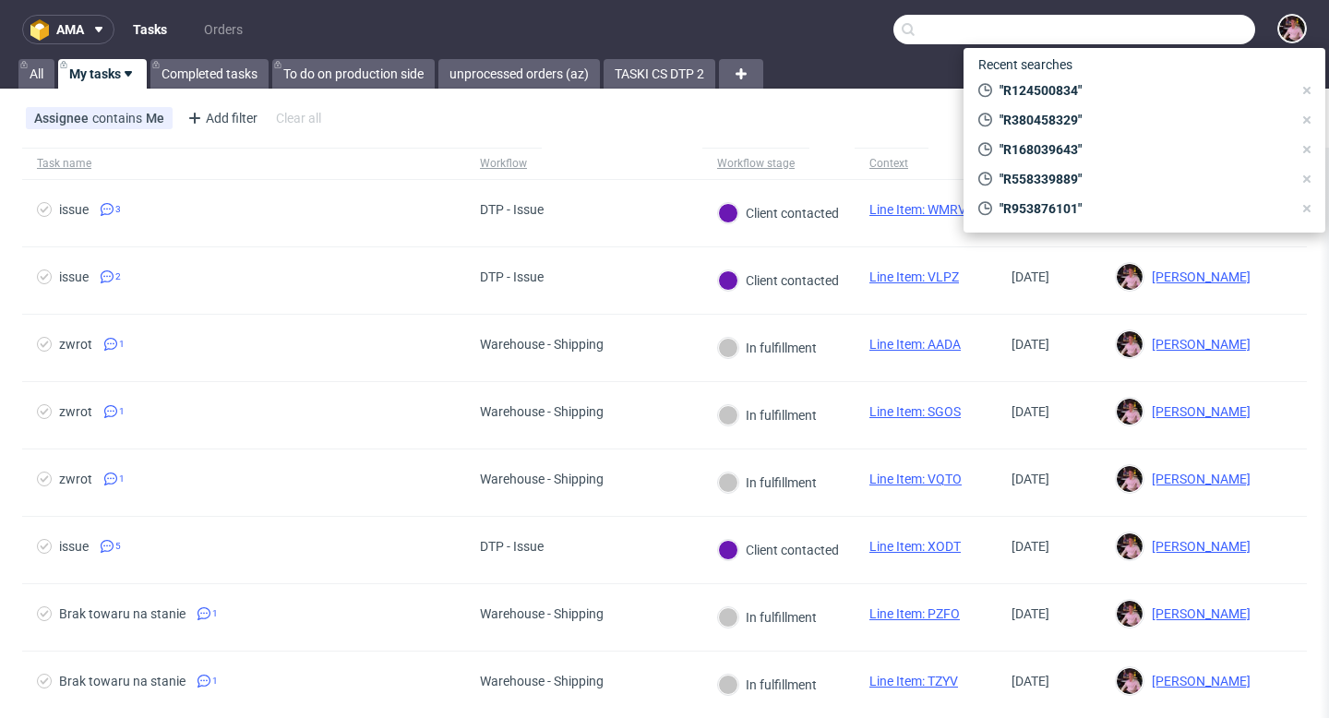
paste input "hello@bluelifestyle.co"
type input "hello@bluelifestyle.co"
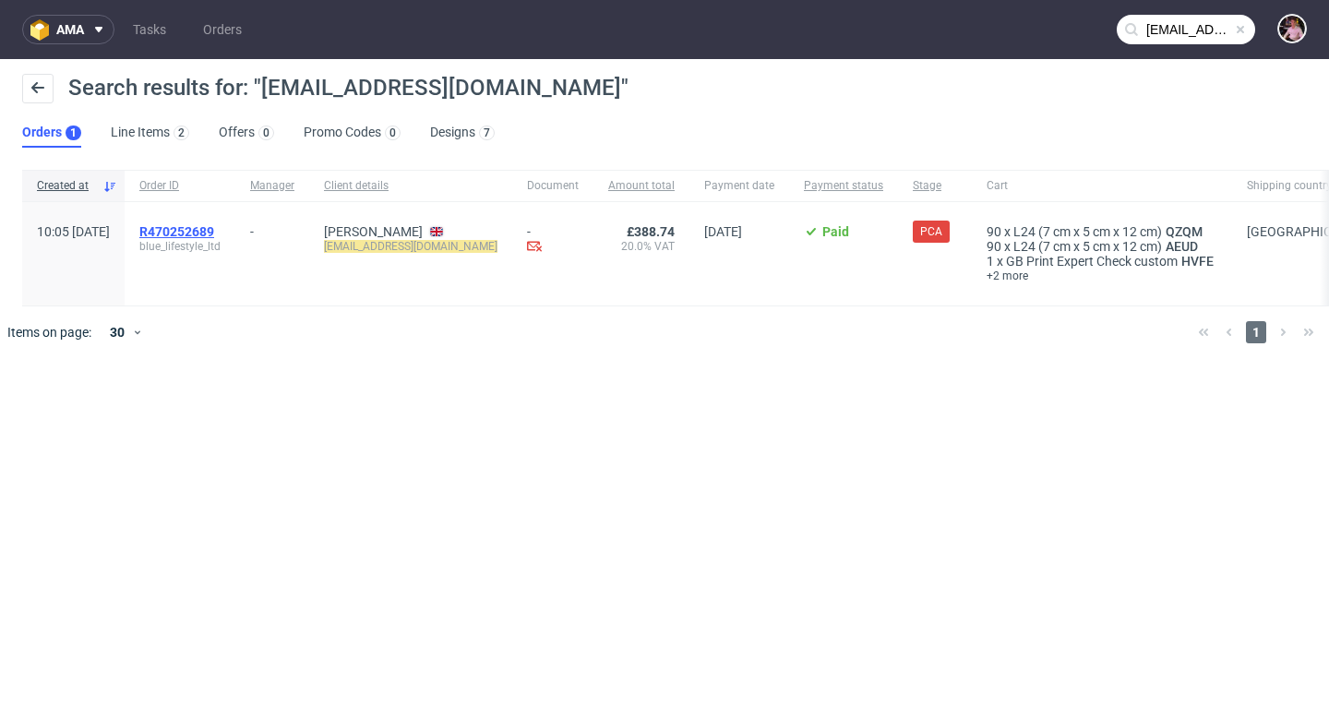
click at [214, 229] on span "R470252689" at bounding box center [176, 231] width 75 height 15
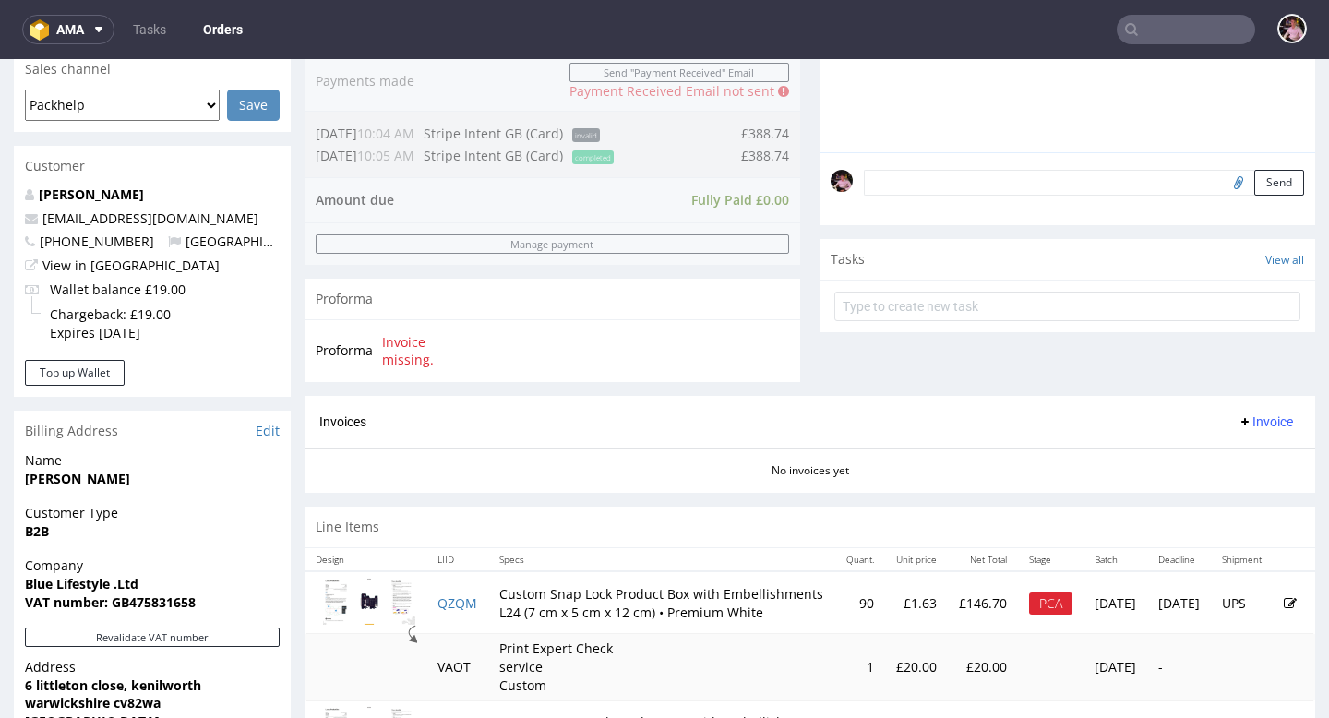
scroll to position [756, 0]
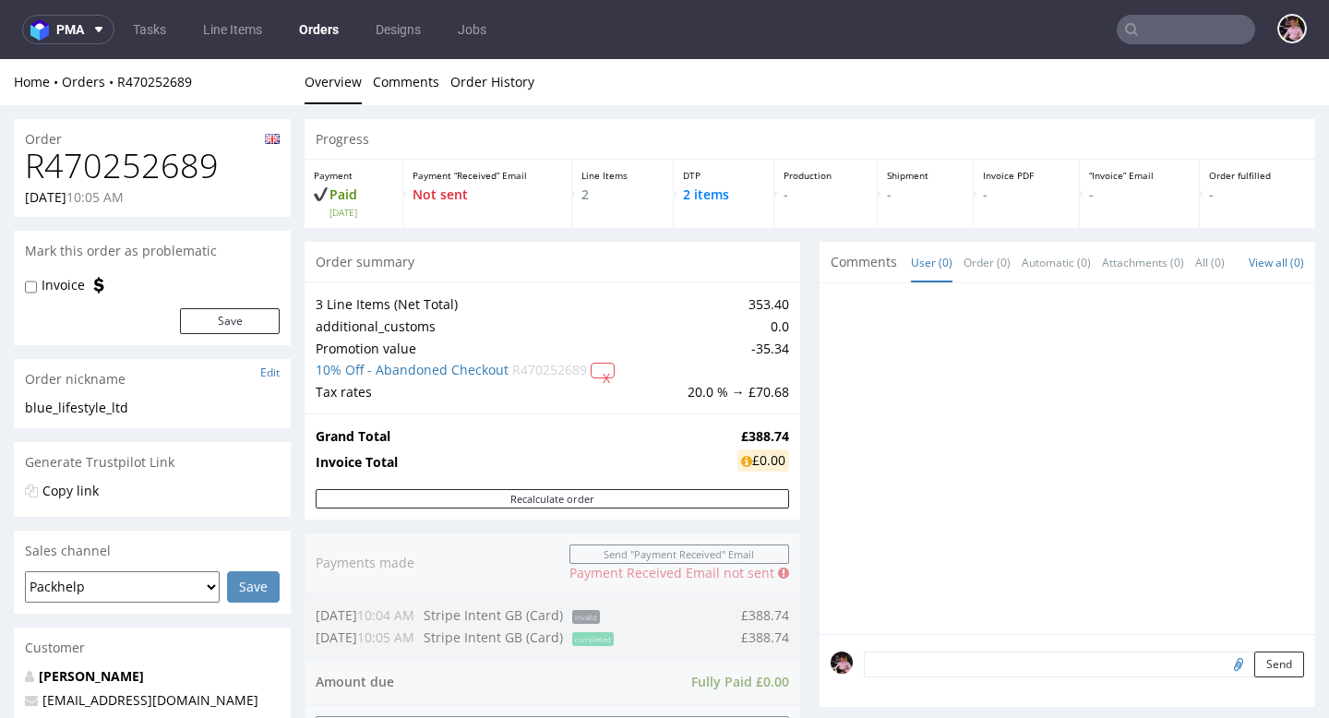
click at [107, 162] on h1 "R470252689" at bounding box center [152, 166] width 255 height 37
copy h1 "R470252689"
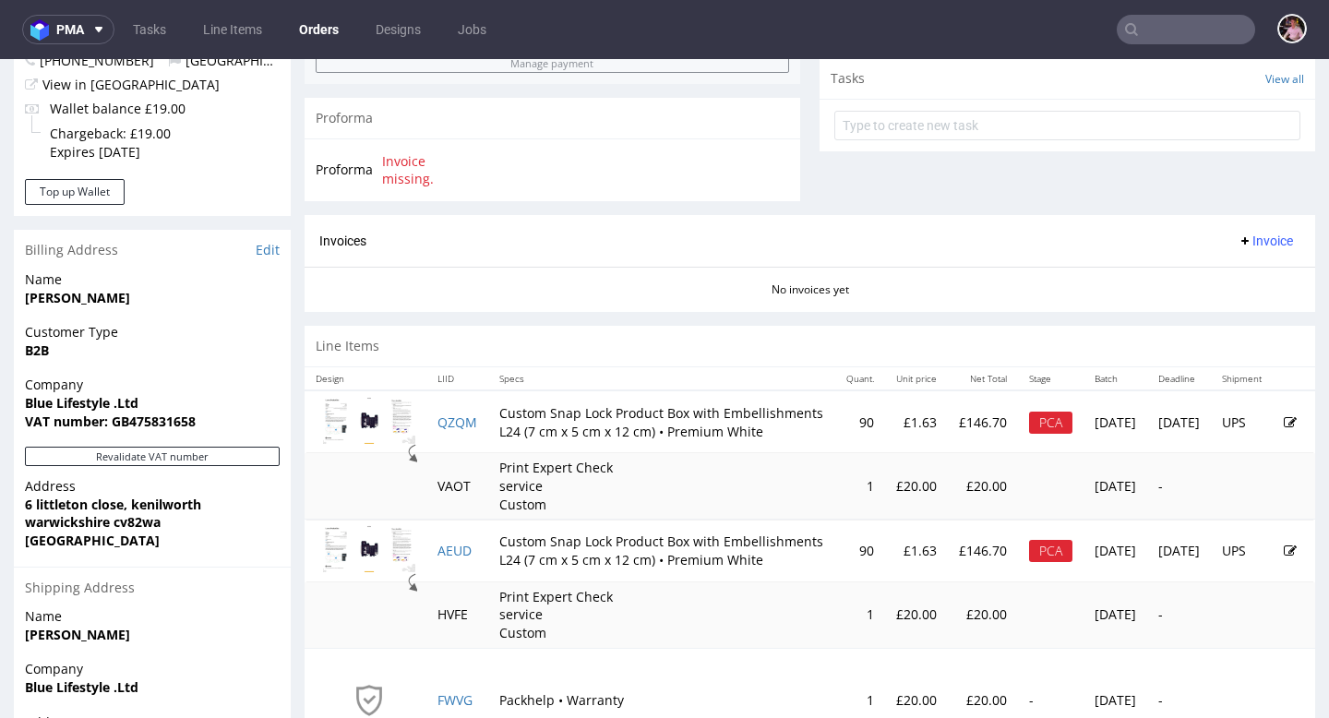
scroll to position [682, 0]
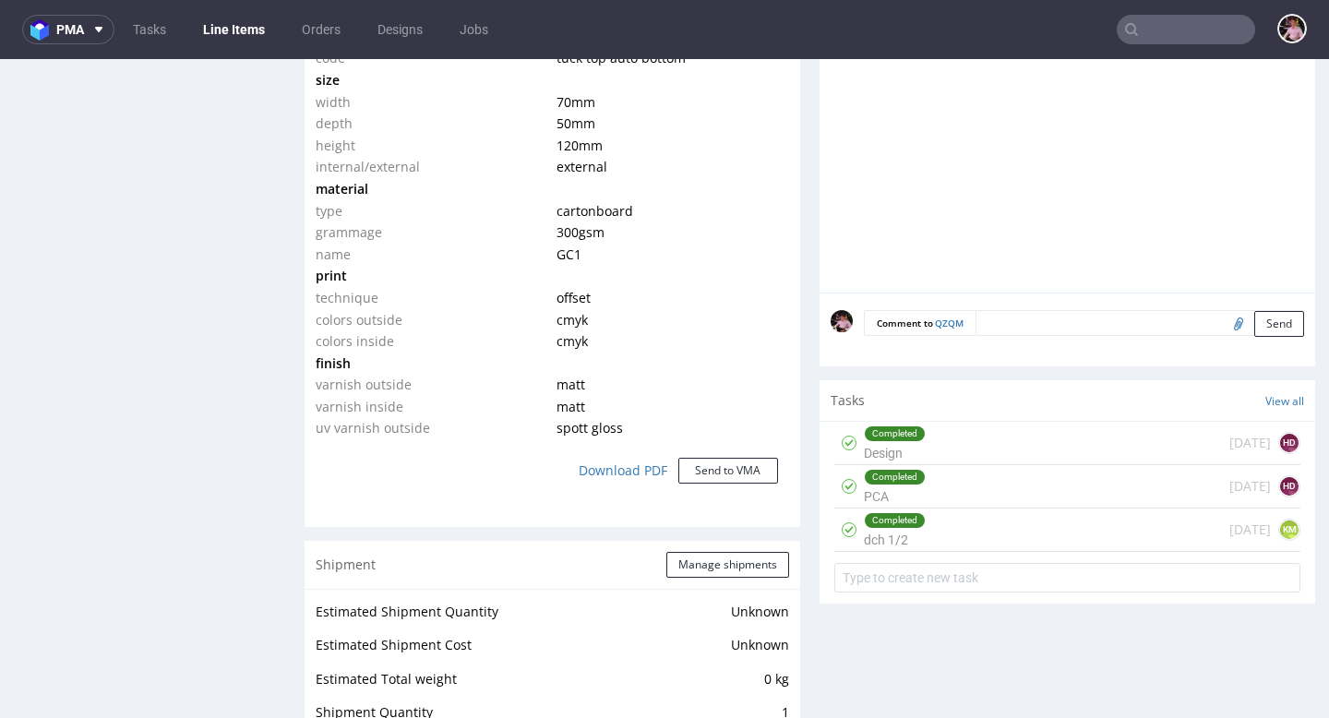
scroll to position [1417, 0]
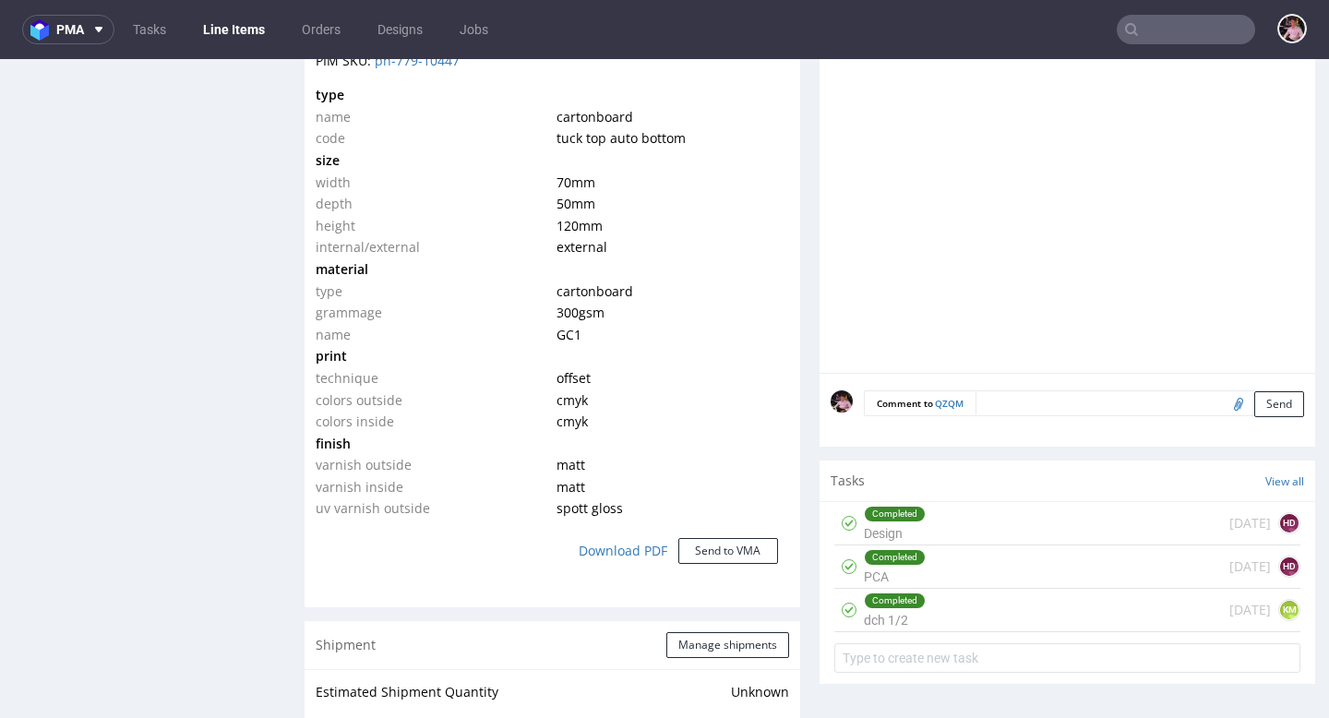
click at [1223, 415] on input "file" at bounding box center [1236, 403] width 26 height 24
type input "C:\fakepath\Luxury Product Box Guidelines 7x5x12 DUSK Cocoa QTY90 OUTLINED_UPDA…"
click at [1255, 417] on button "Send" at bounding box center [1280, 404] width 50 height 26
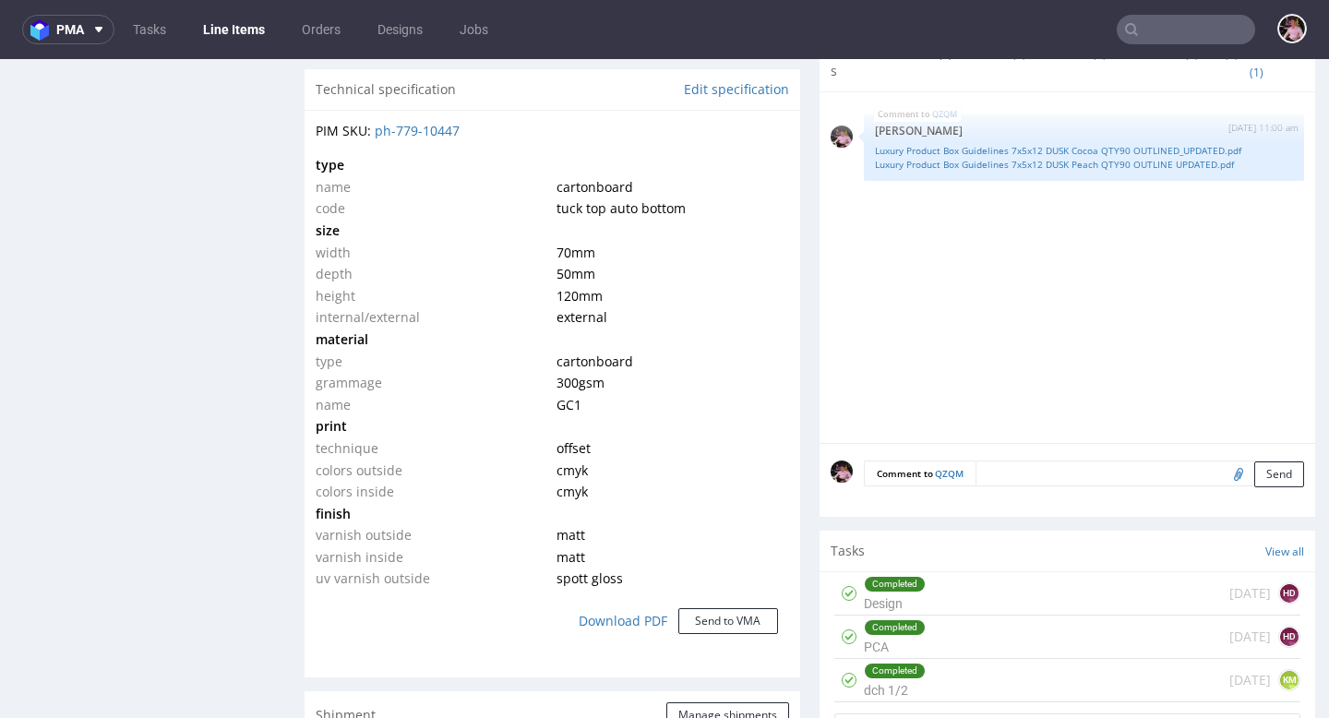
scroll to position [1358, 0]
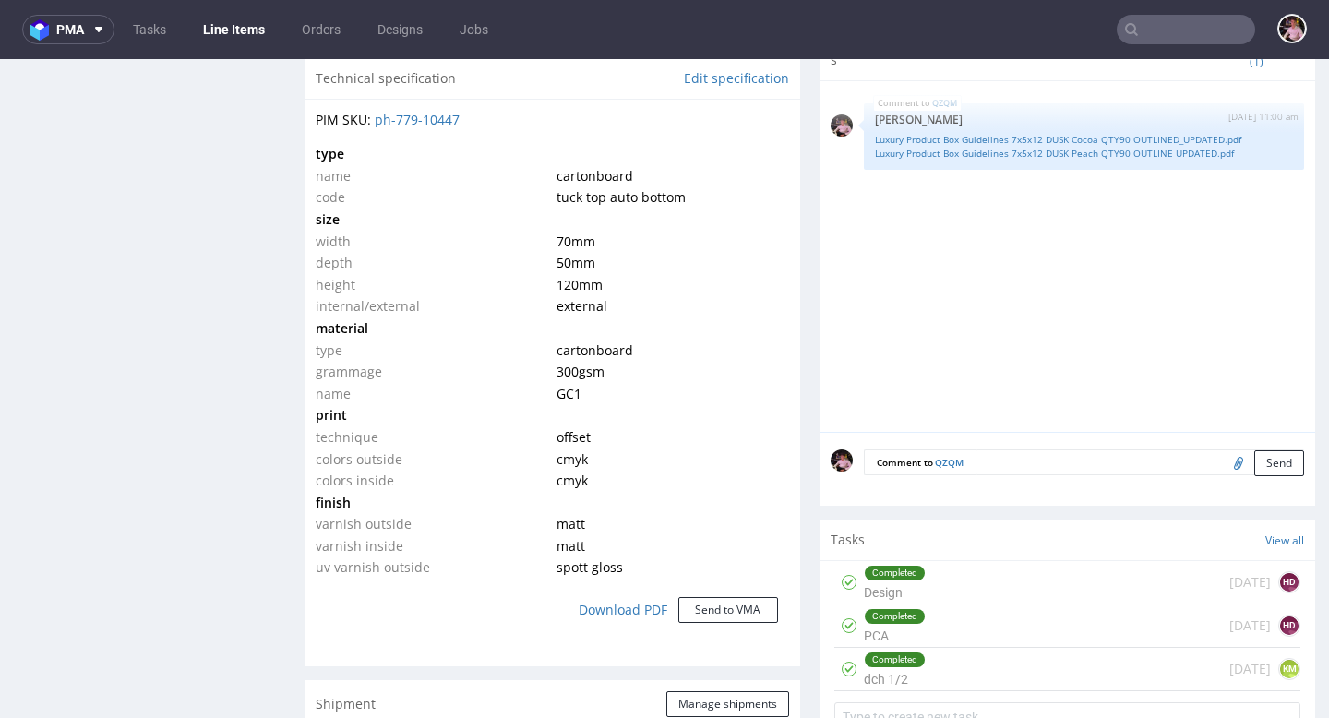
click at [1053, 475] on textarea at bounding box center [1140, 463] width 329 height 26
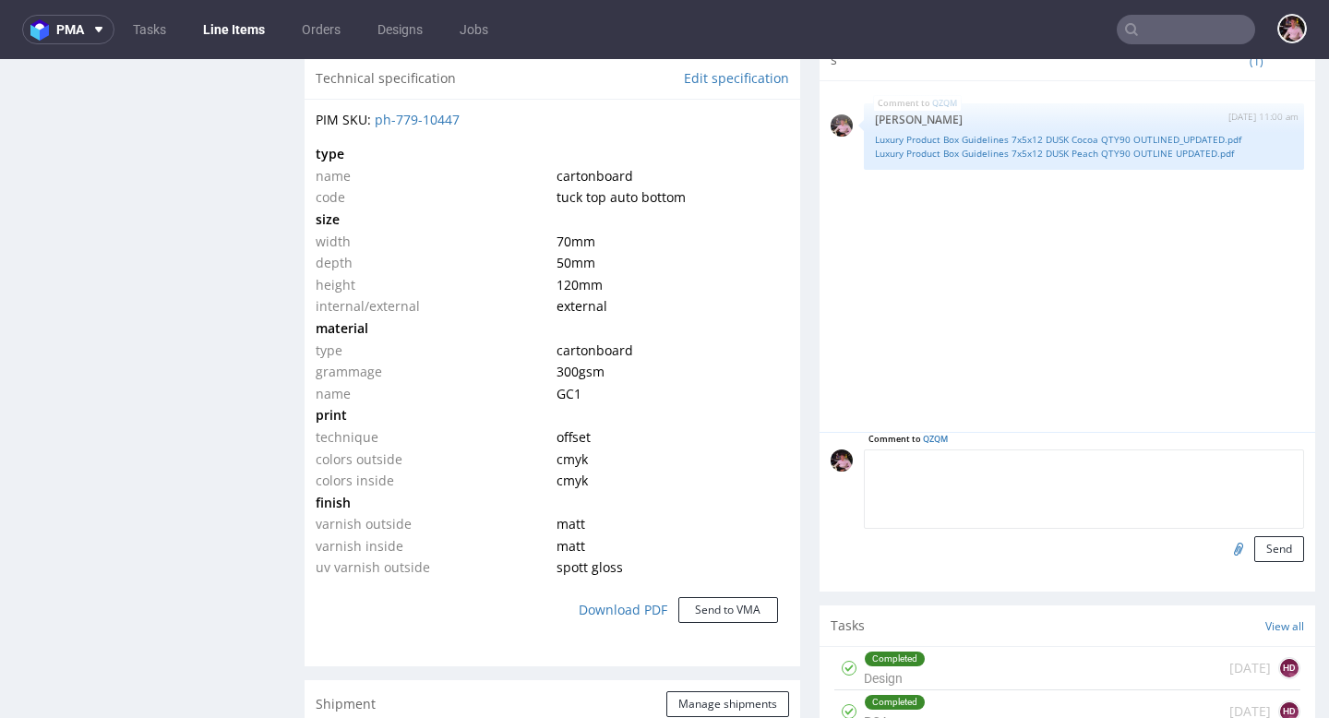
paste textarea "the only adjustment in the design file is the ingredients panel, which needed t…"
type textarea "the only adjustment in the design file is the ingredients panel, which needed t…"
click at [1258, 562] on button "Send" at bounding box center [1280, 549] width 50 height 26
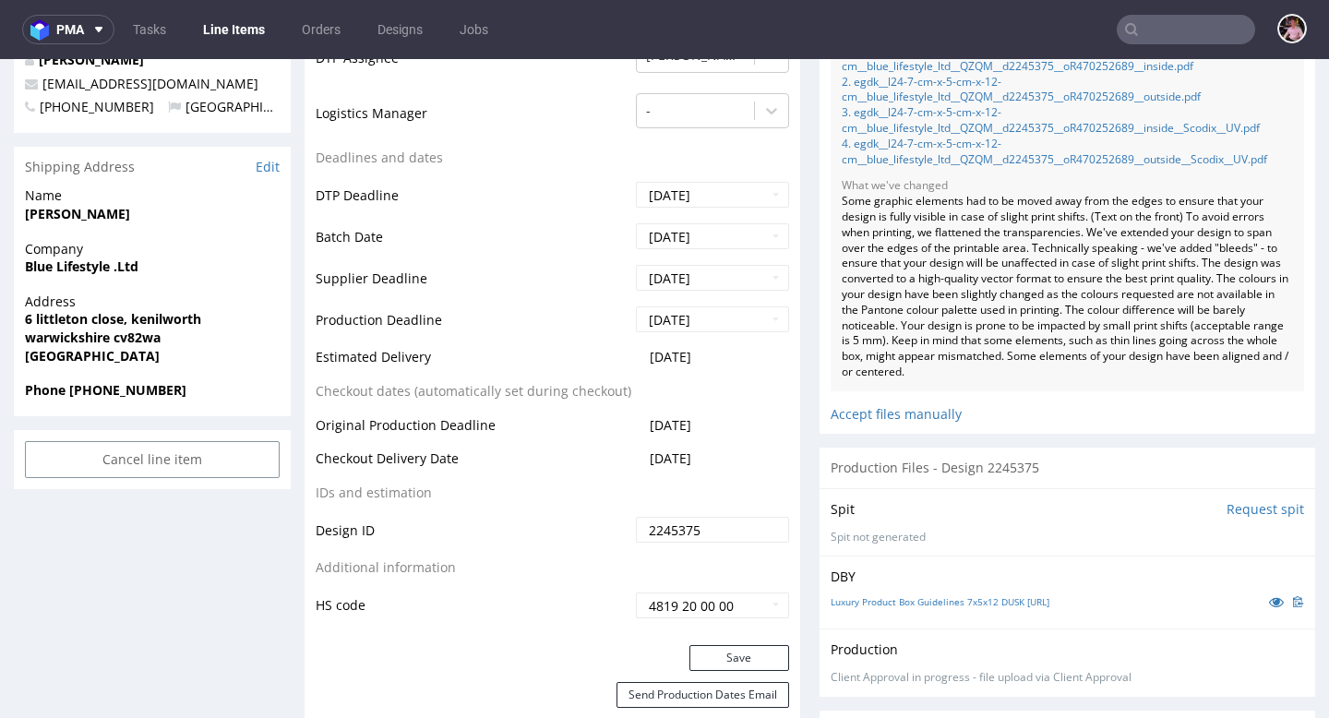
scroll to position [671, 0]
click at [914, 422] on div "Accept files manually" at bounding box center [1068, 406] width 474 height 32
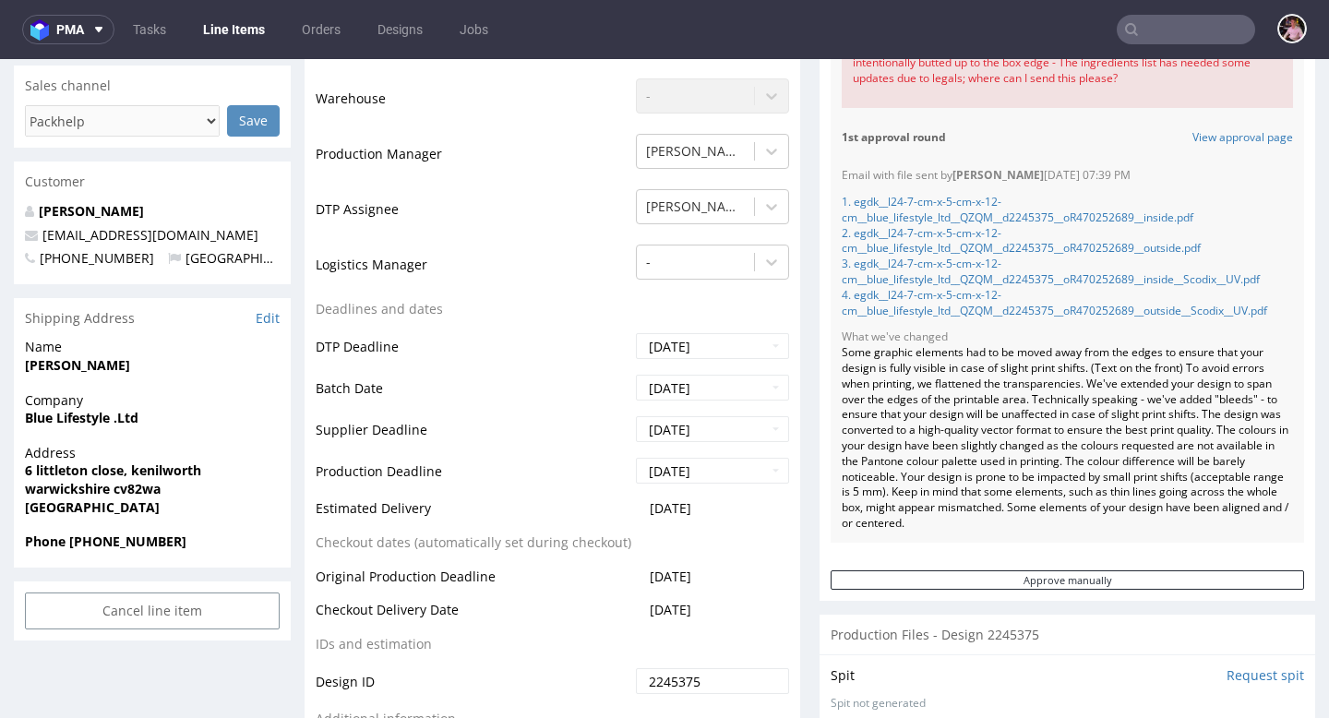
scroll to position [461, 0]
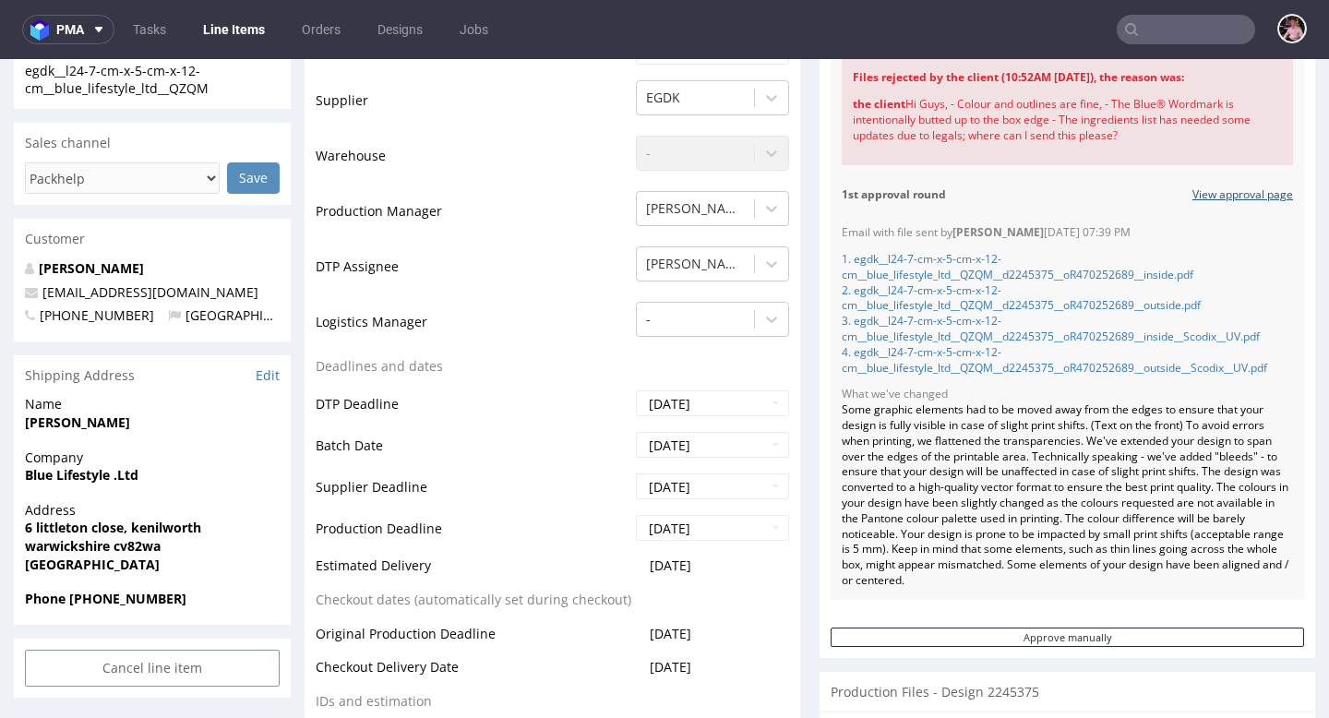
click at [1233, 202] on link "View approval page" at bounding box center [1243, 195] width 101 height 16
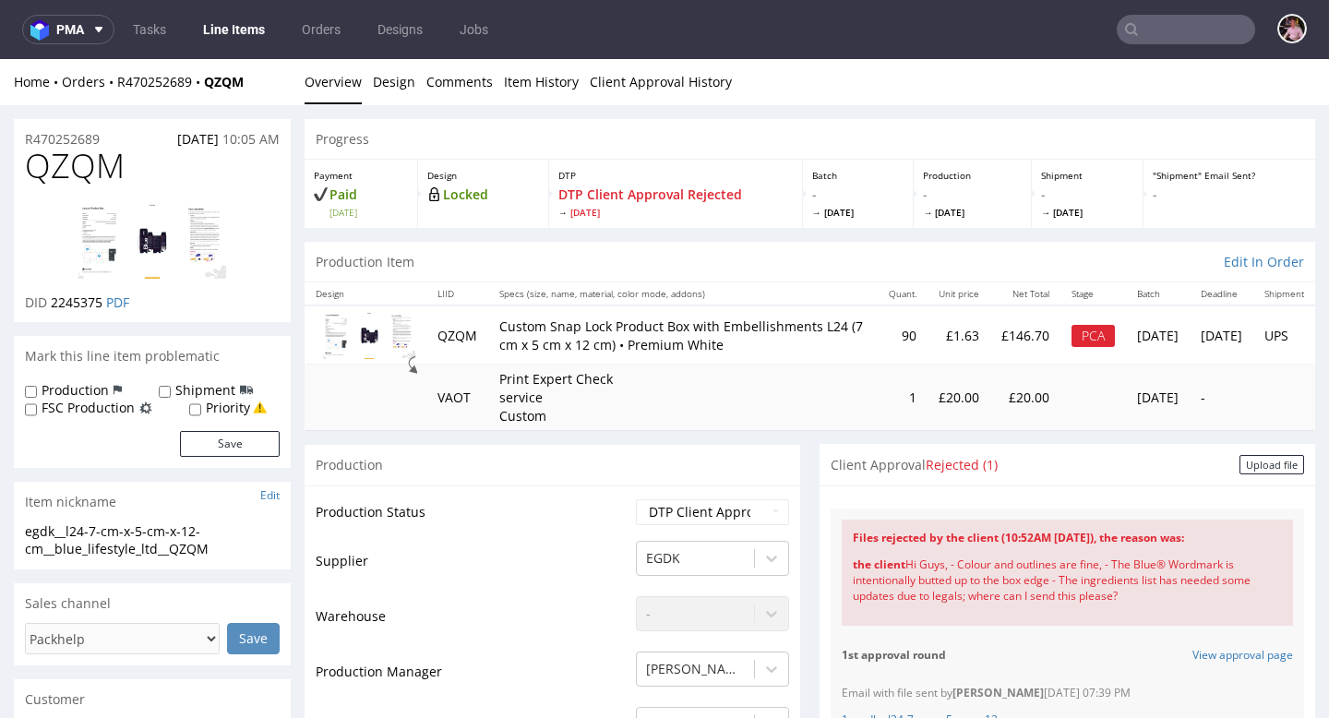
click at [1140, 24] on input "text" at bounding box center [1186, 30] width 138 height 30
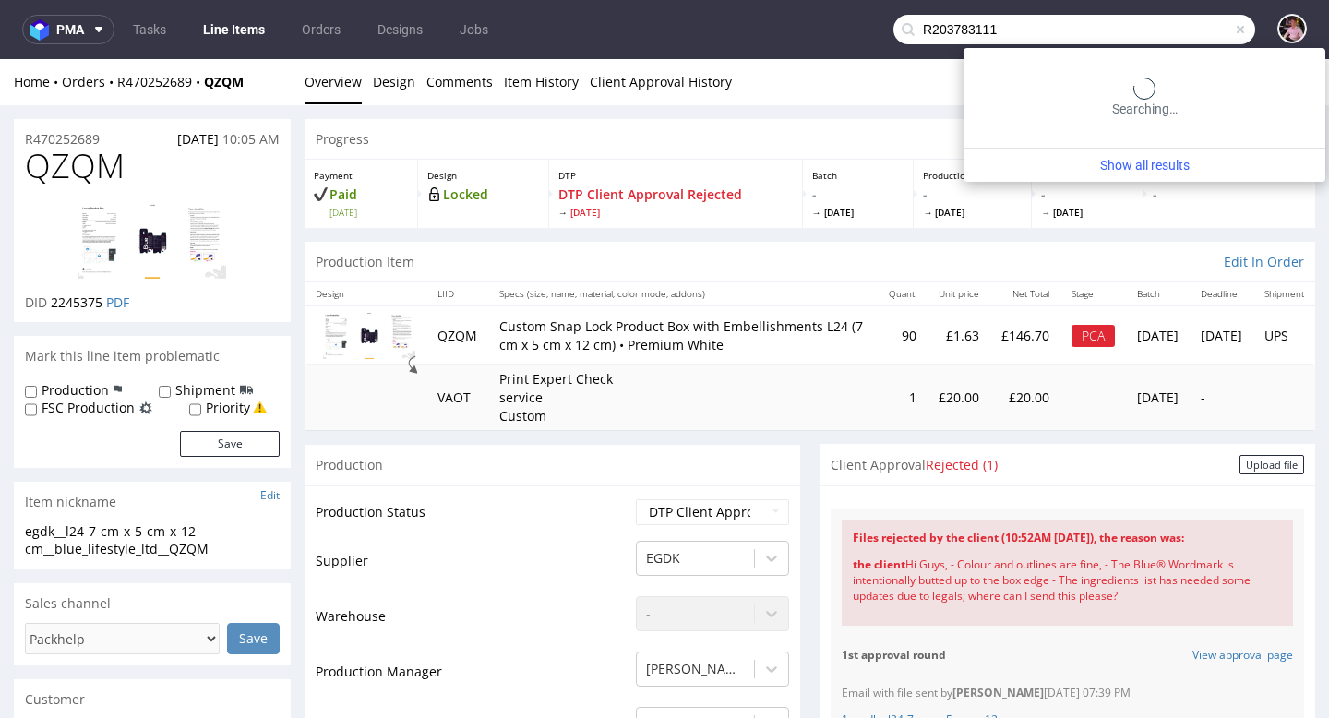
type input "R203783111"
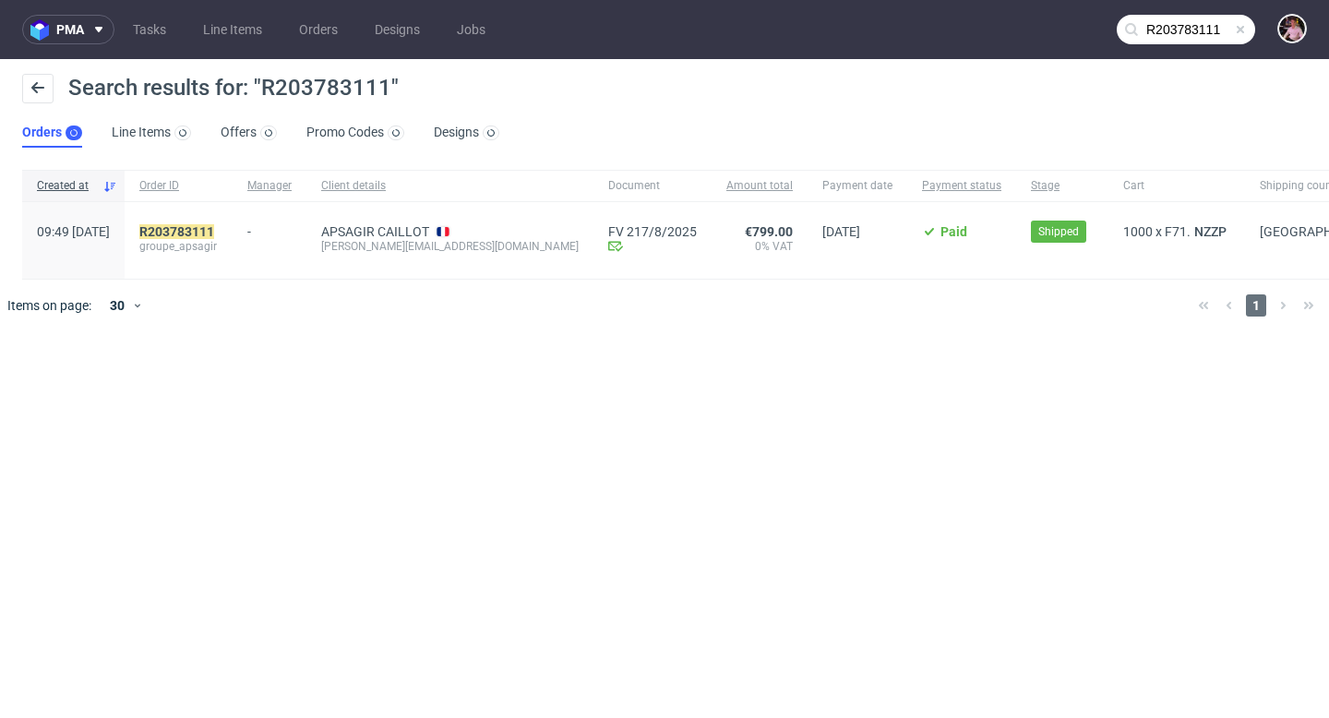
click at [233, 221] on div "R203783111 groupe_apsagir" at bounding box center [179, 240] width 108 height 77
click at [214, 227] on mark "R203783111" at bounding box center [176, 231] width 75 height 15
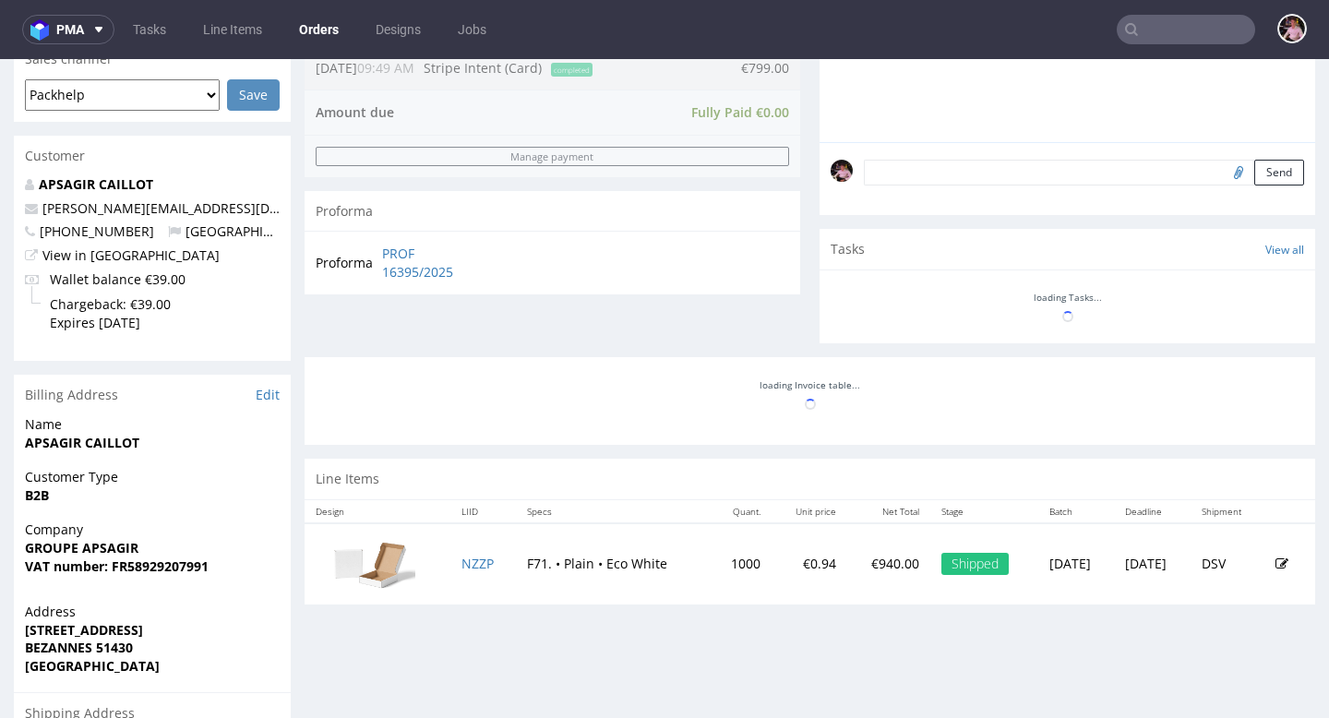
scroll to position [541, 0]
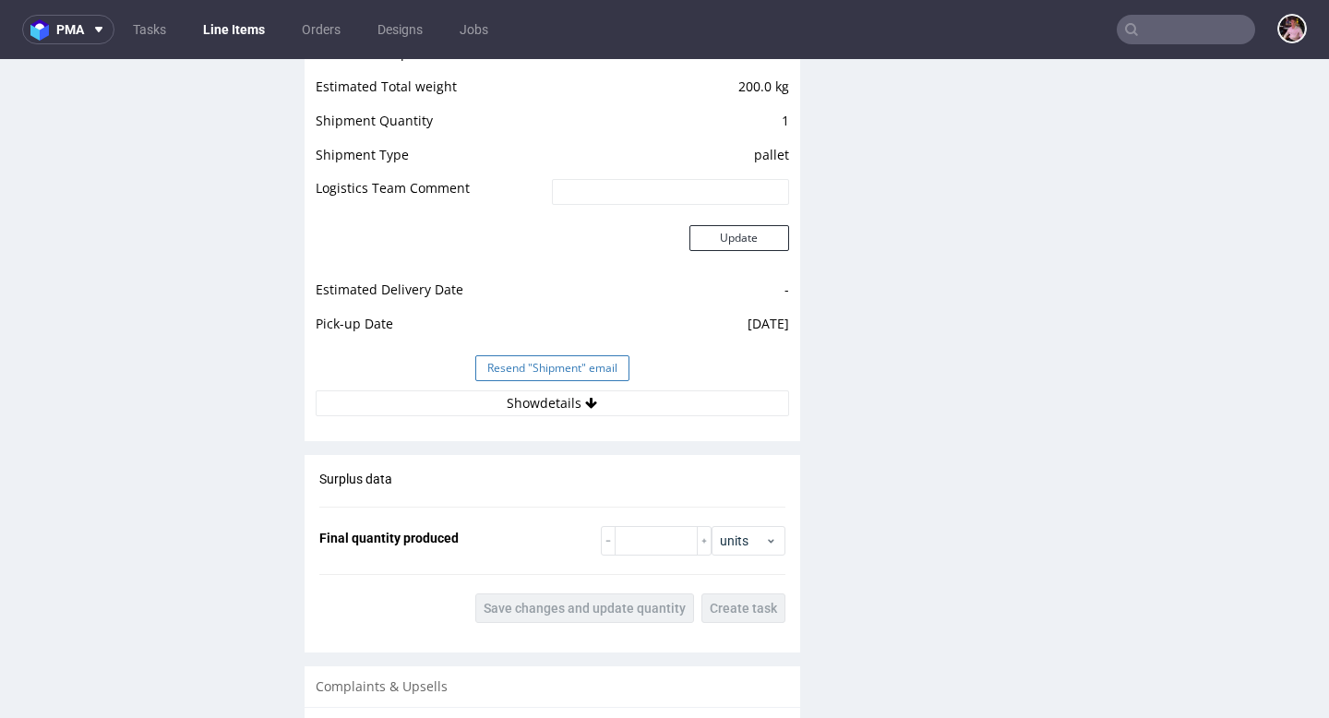
scroll to position [2060, 0]
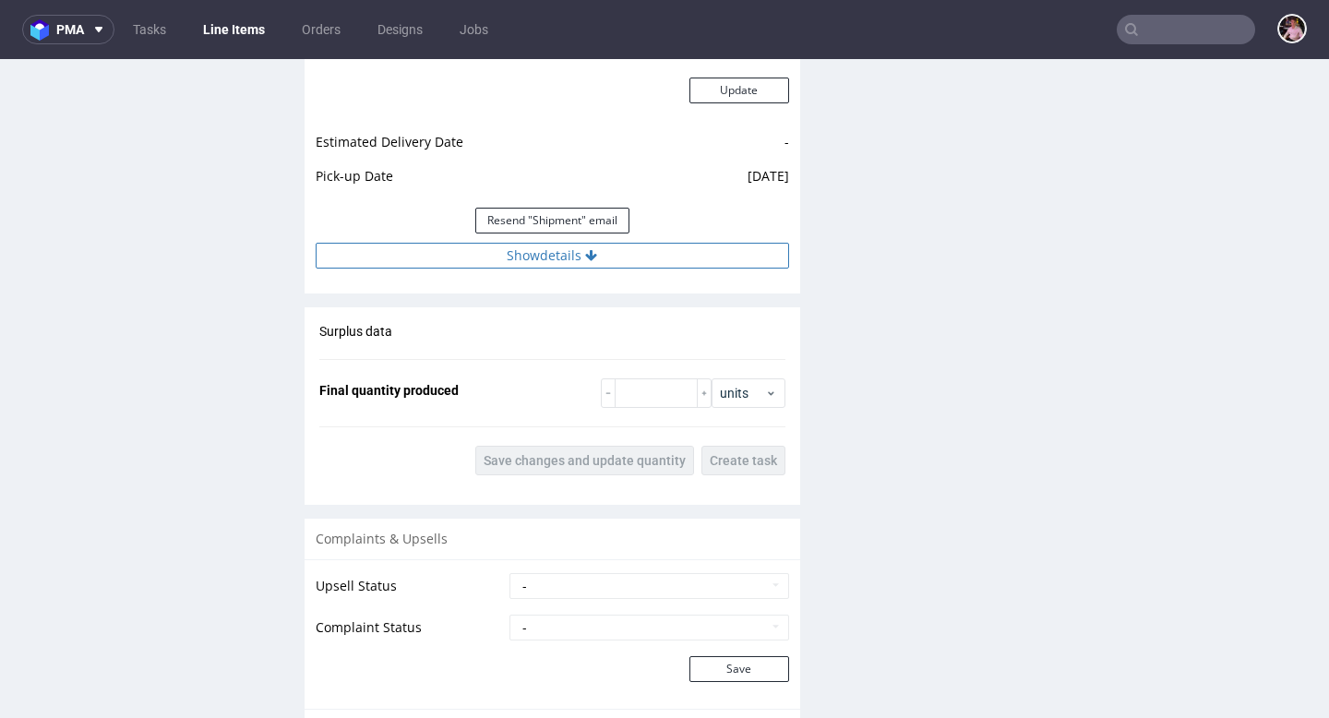
click at [539, 263] on button "Show details" at bounding box center [553, 256] width 474 height 26
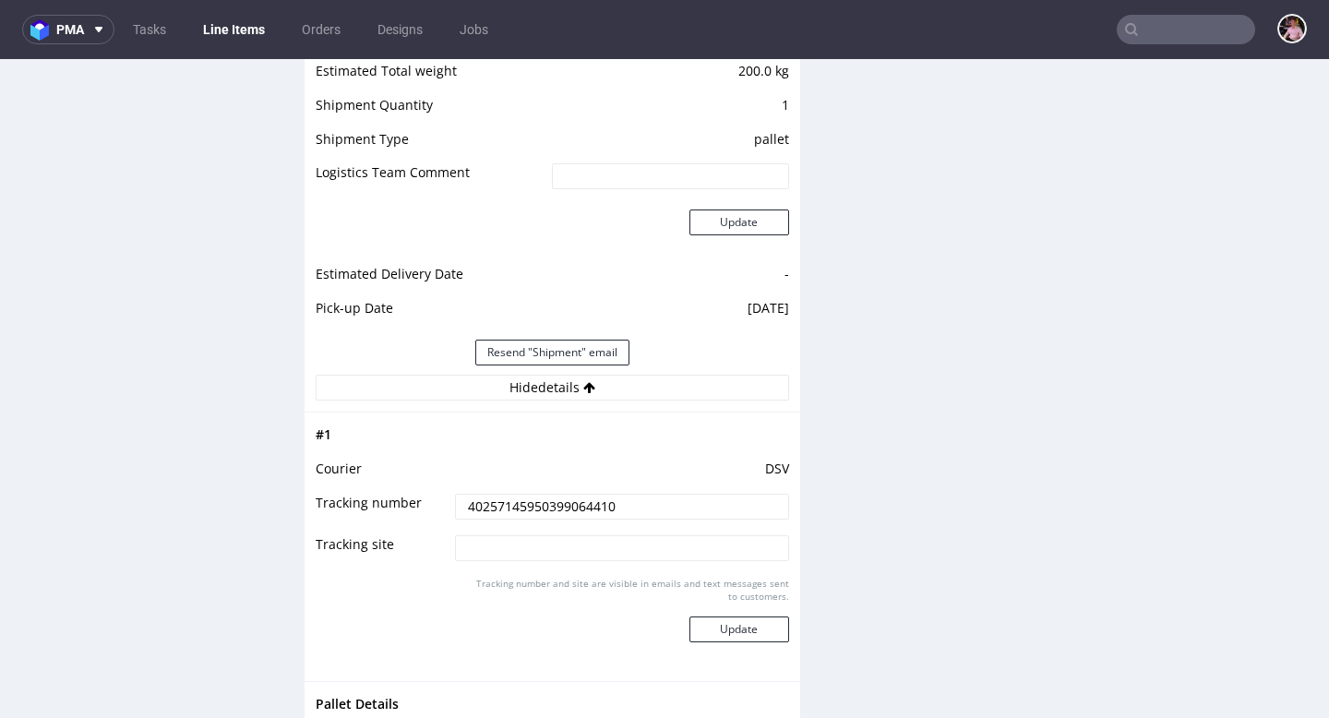
scroll to position [1975, 0]
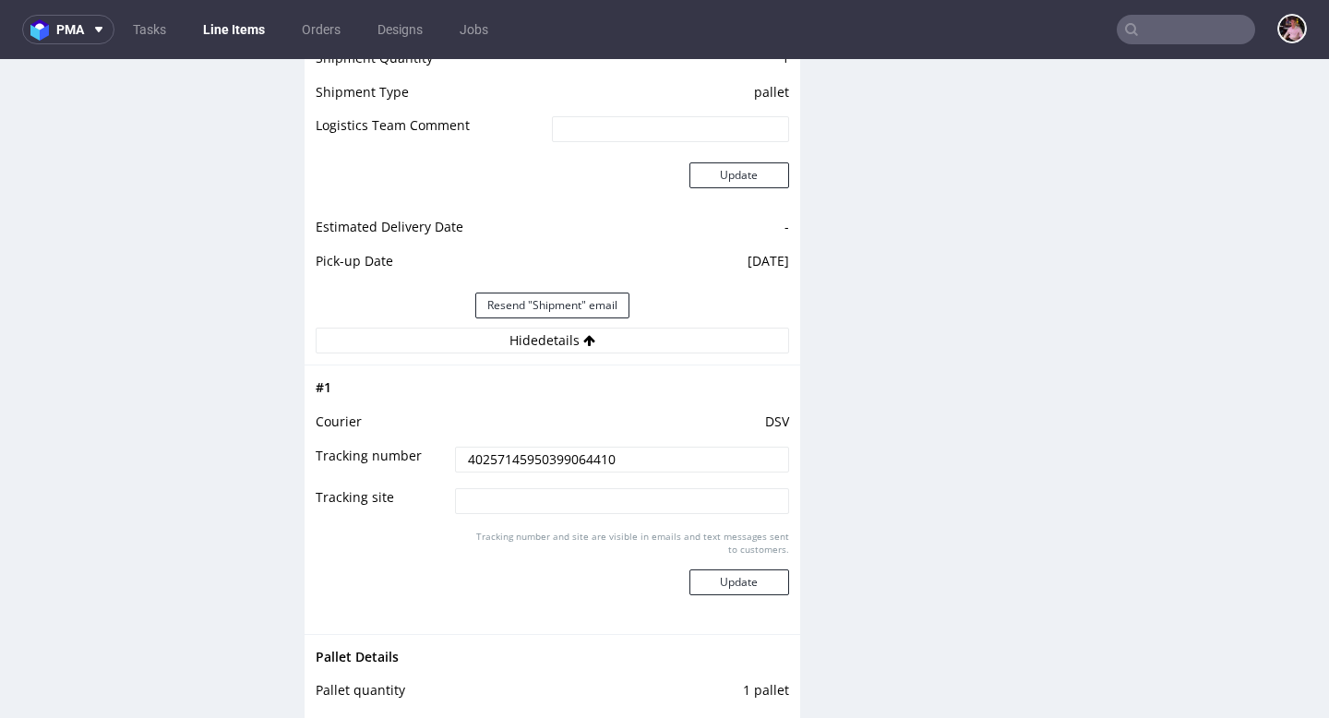
drag, startPoint x: 660, startPoint y: 466, endPoint x: 428, endPoint y: 454, distance: 232.0
click at [428, 454] on tr "Tracking number 40257145950399064410" at bounding box center [553, 466] width 474 height 42
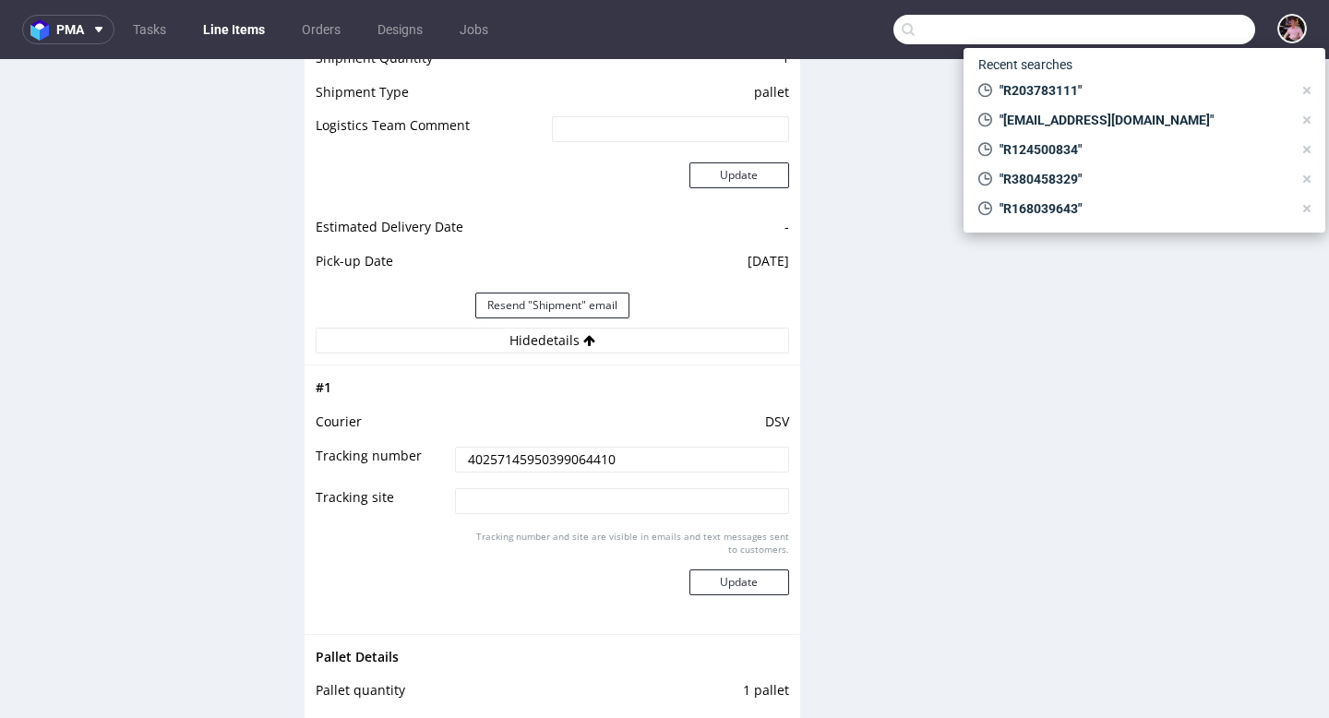
click at [1156, 40] on input "text" at bounding box center [1075, 30] width 362 height 30
paste input "R168039643"
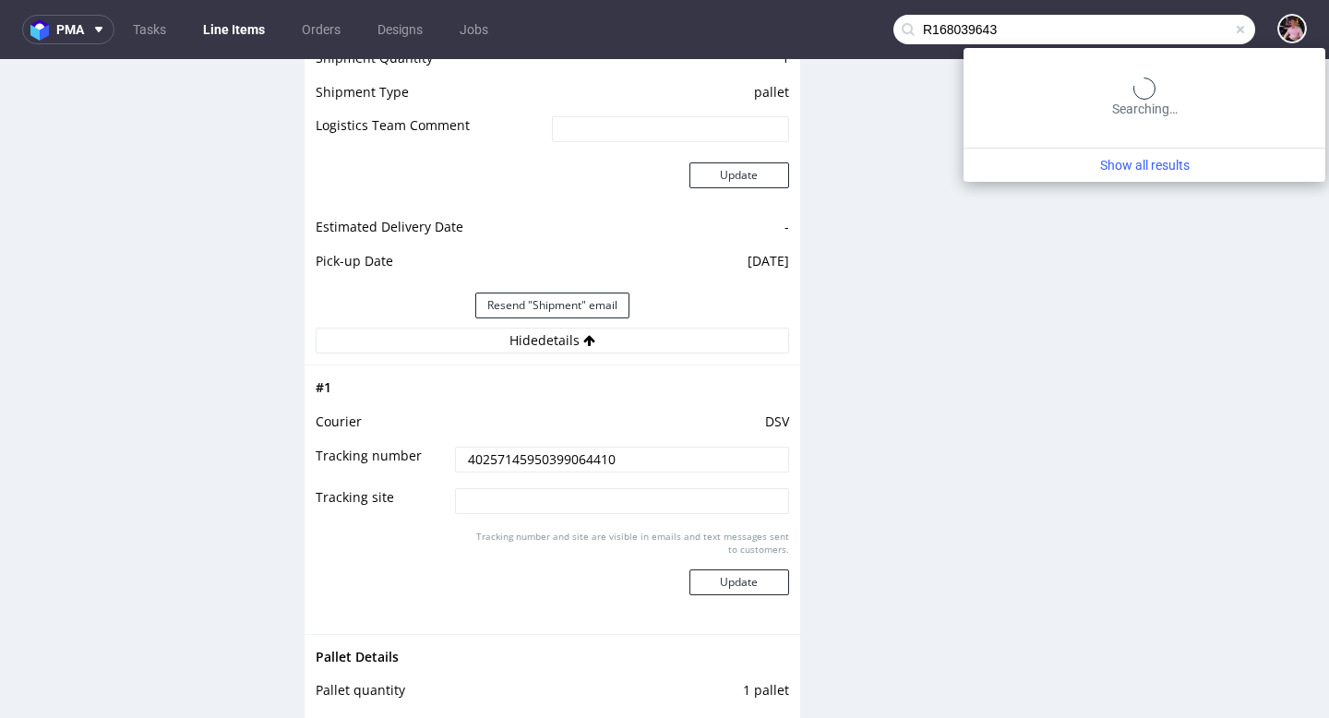
type input "R168039643"
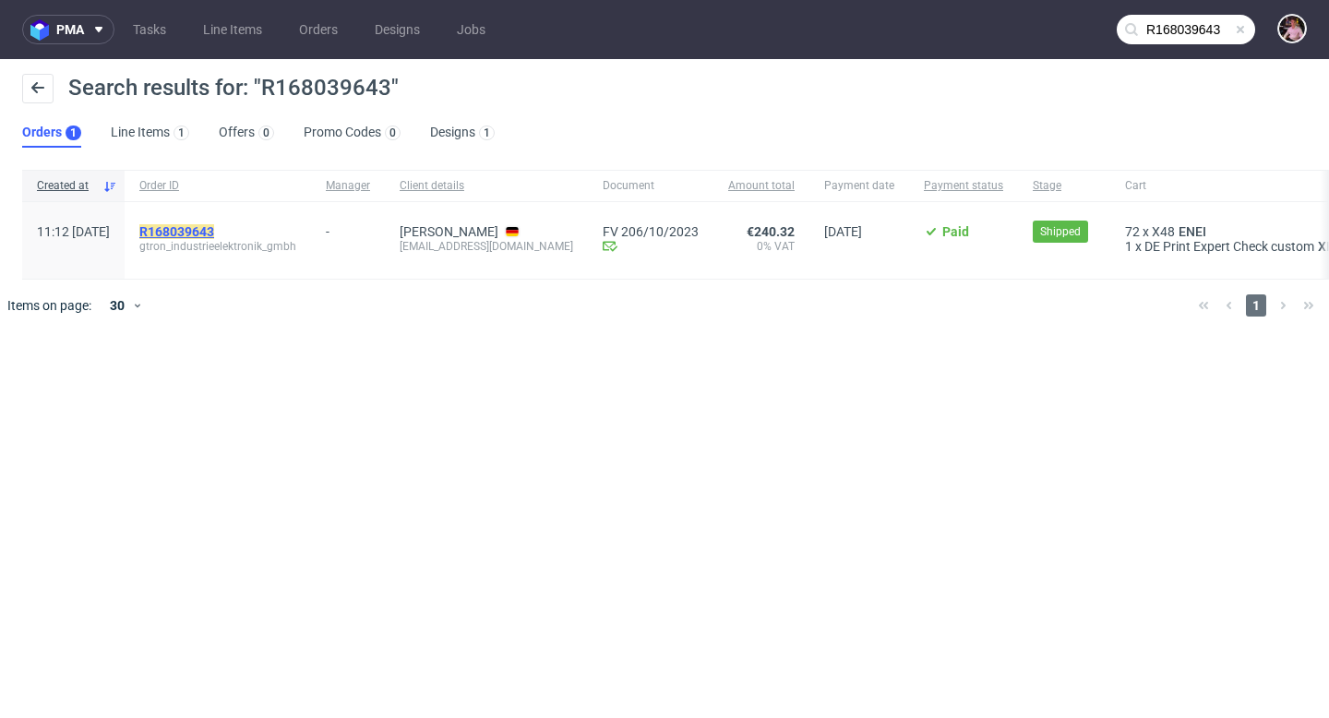
click at [214, 231] on mark "R168039643" at bounding box center [176, 231] width 75 height 15
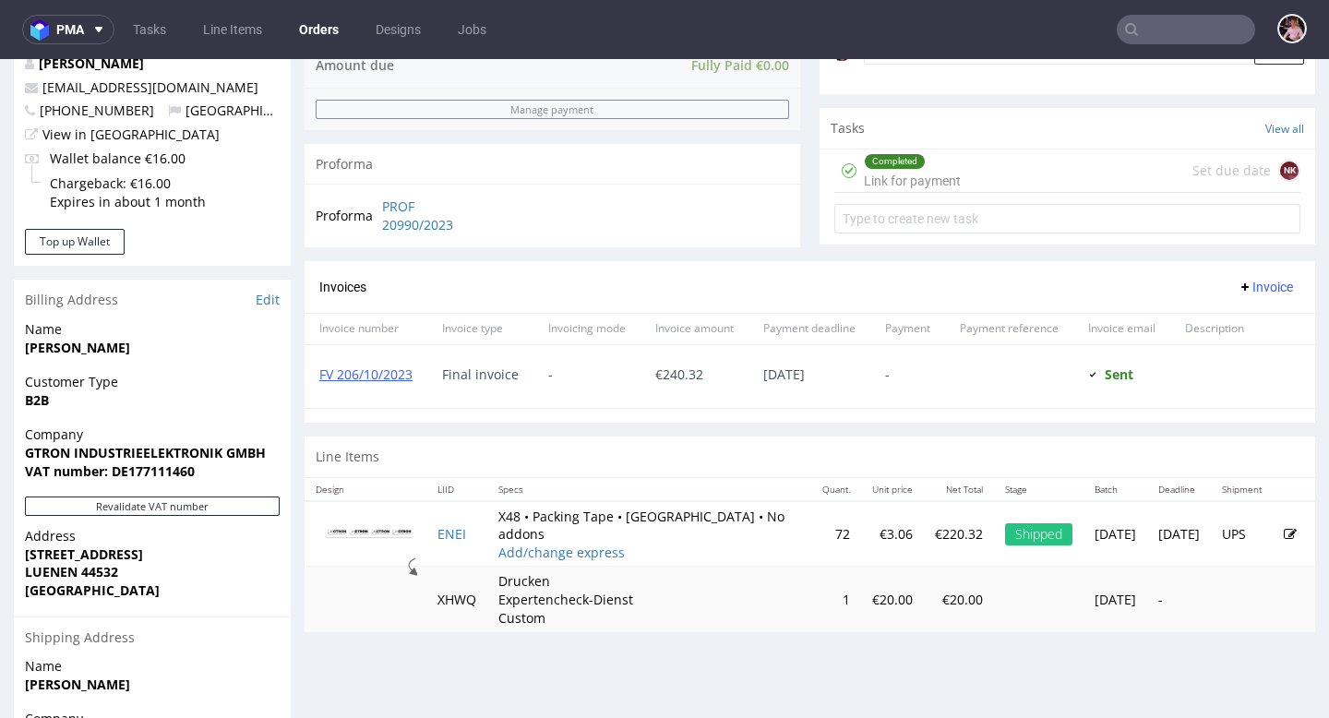
scroll to position [511, 0]
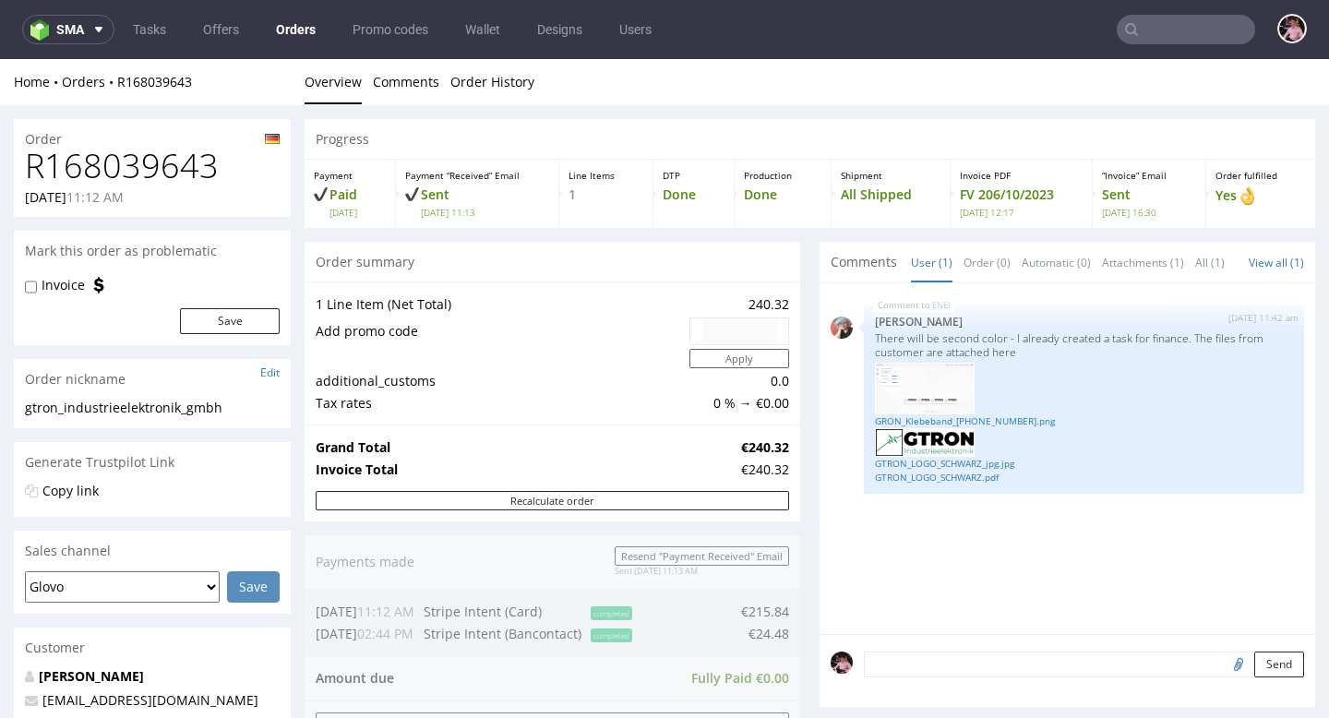
click at [126, 159] on h1 "R168039643" at bounding box center [152, 166] width 255 height 37
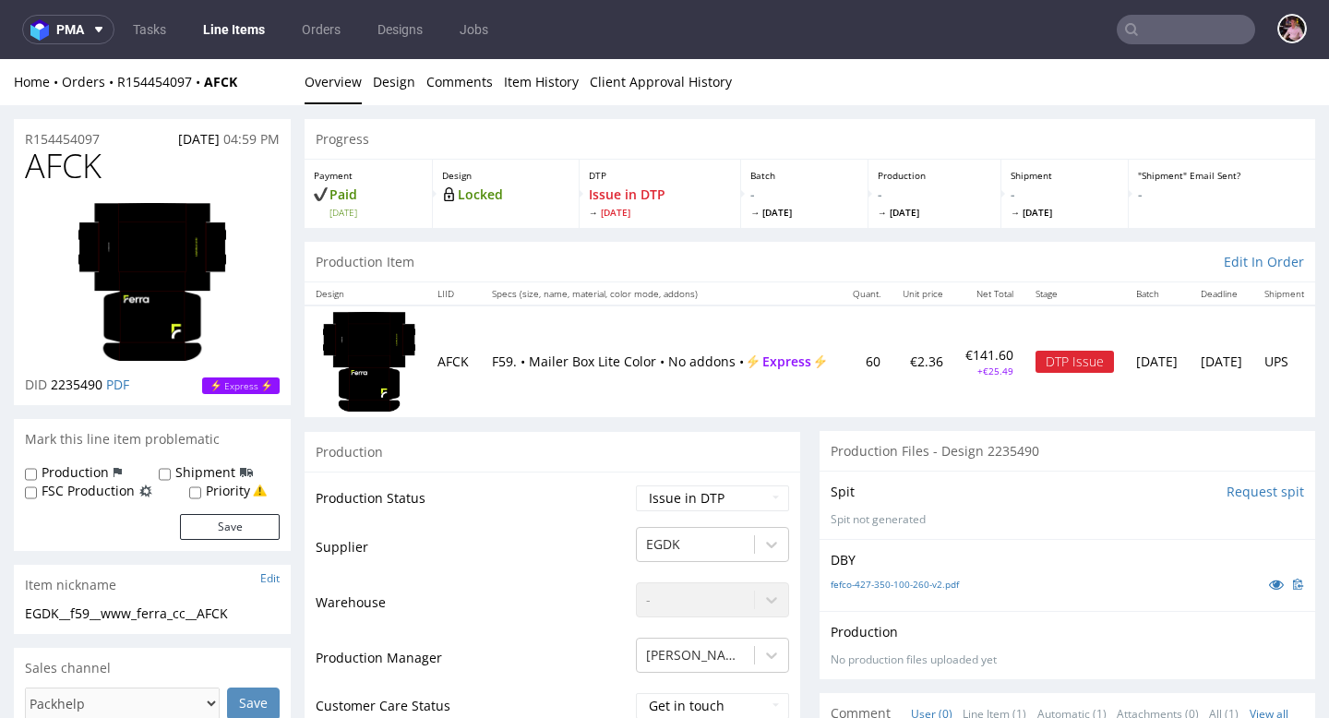
click at [145, 73] on div "Home Orders R154454097 AFCK" at bounding box center [152, 82] width 277 height 18
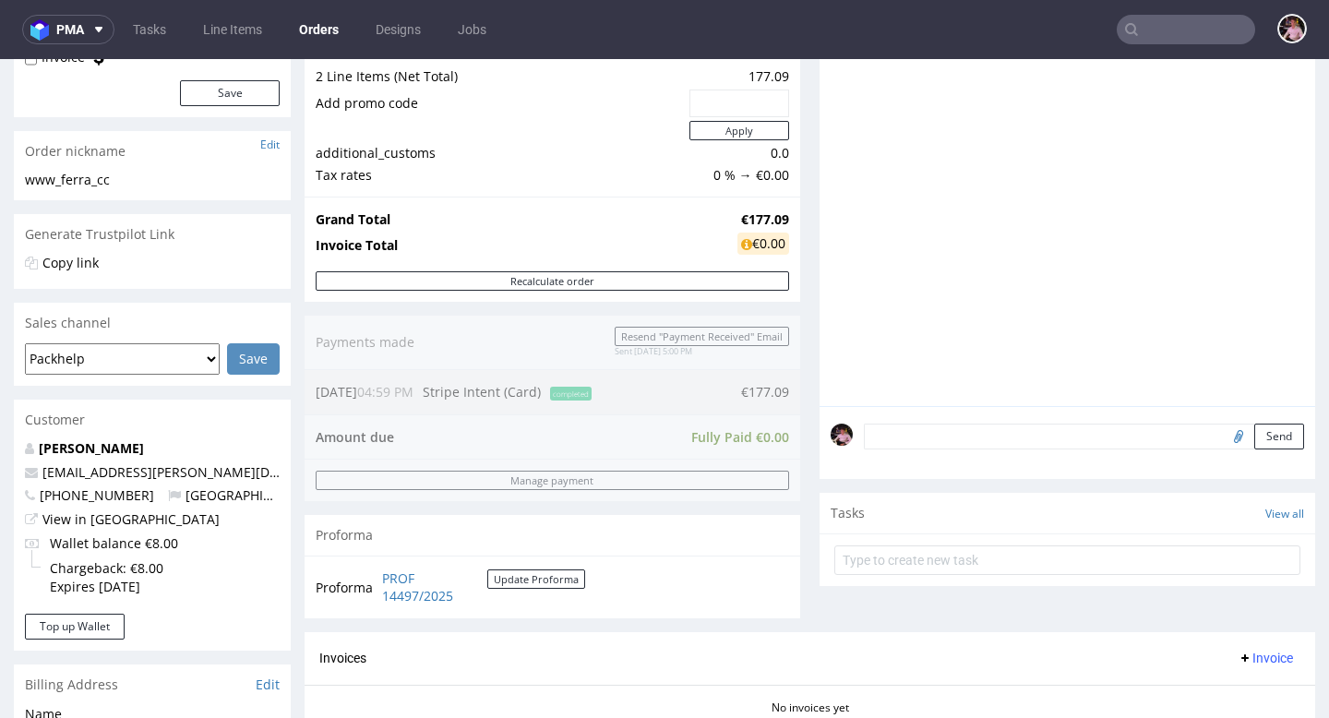
scroll to position [253, 0]
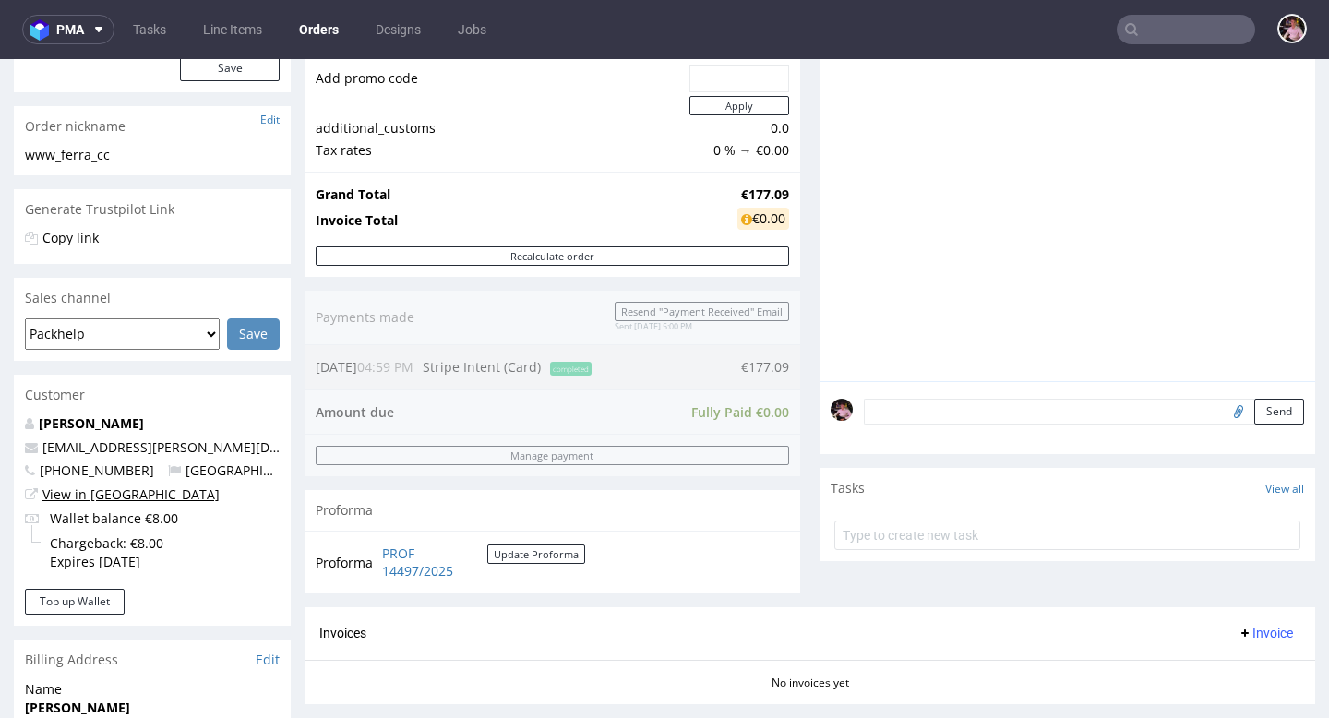
click at [118, 501] on link "View in [GEOGRAPHIC_DATA]" at bounding box center [130, 495] width 177 height 18
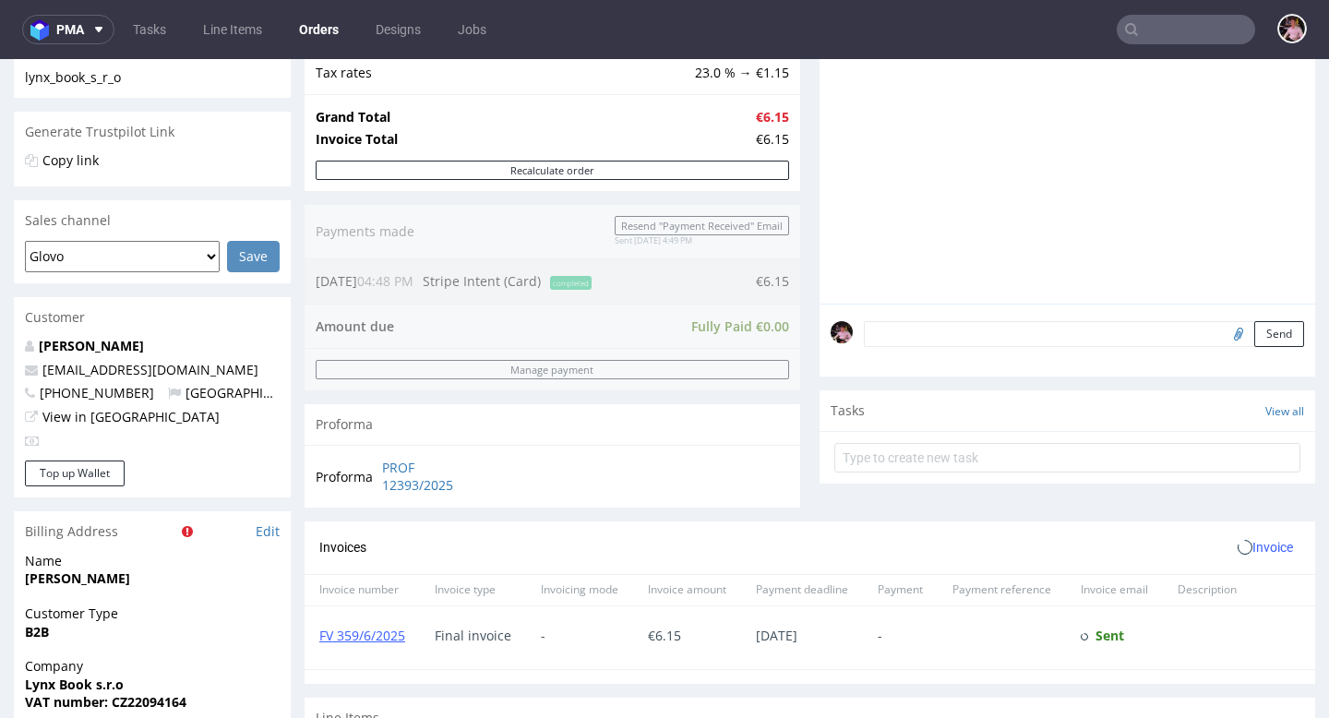
scroll to position [515, 0]
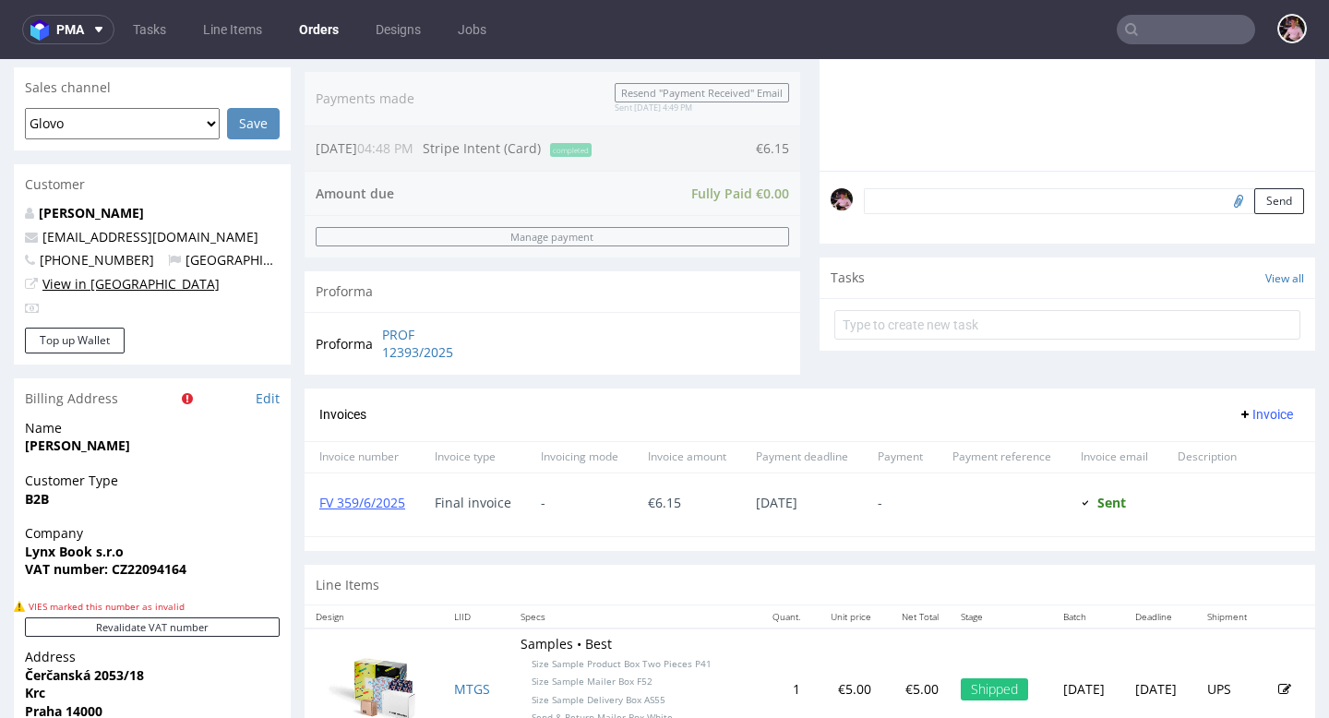
click at [114, 279] on link "View in [GEOGRAPHIC_DATA]" at bounding box center [130, 284] width 177 height 18
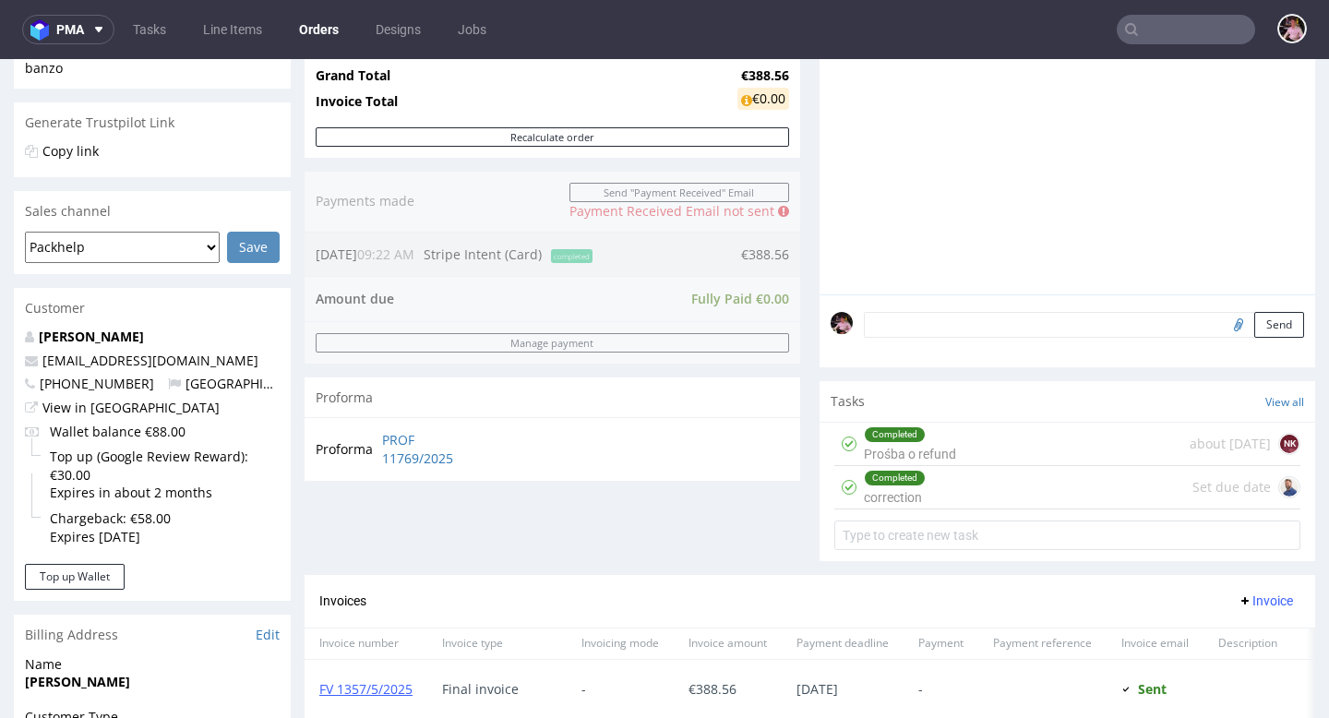
scroll to position [357, 0]
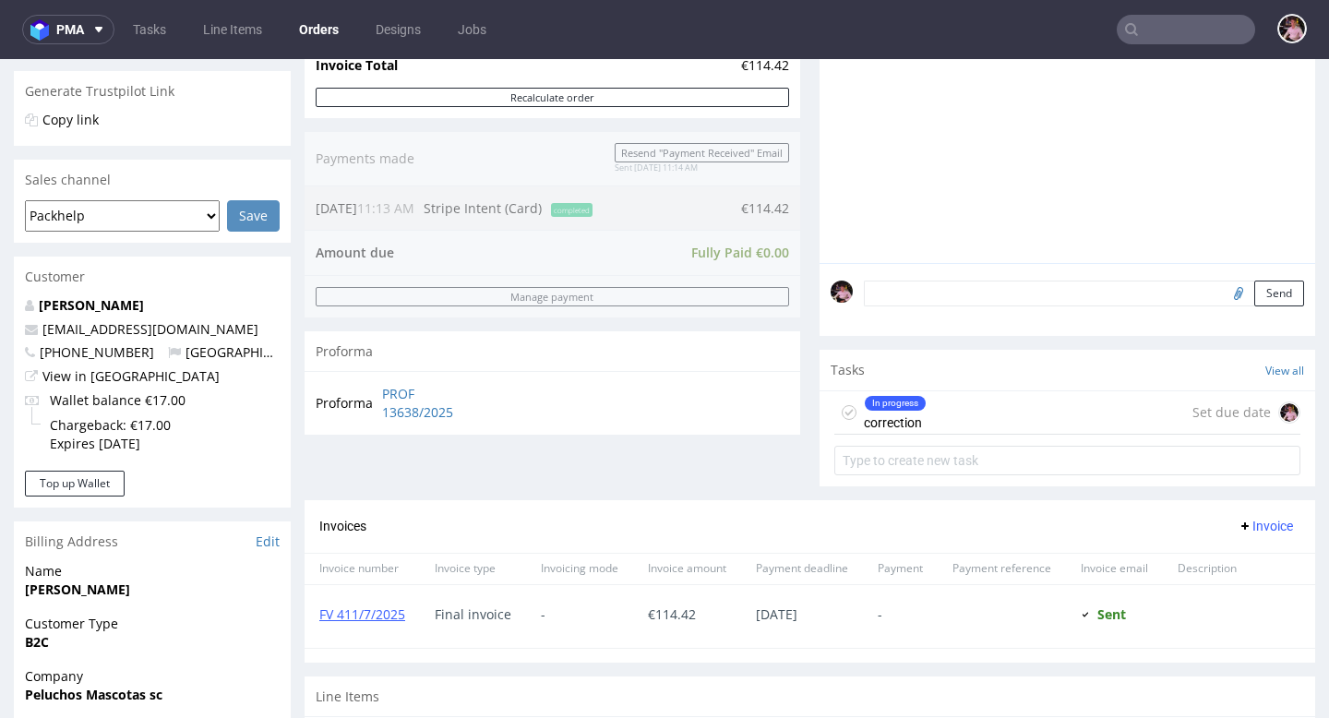
scroll to position [386, 0]
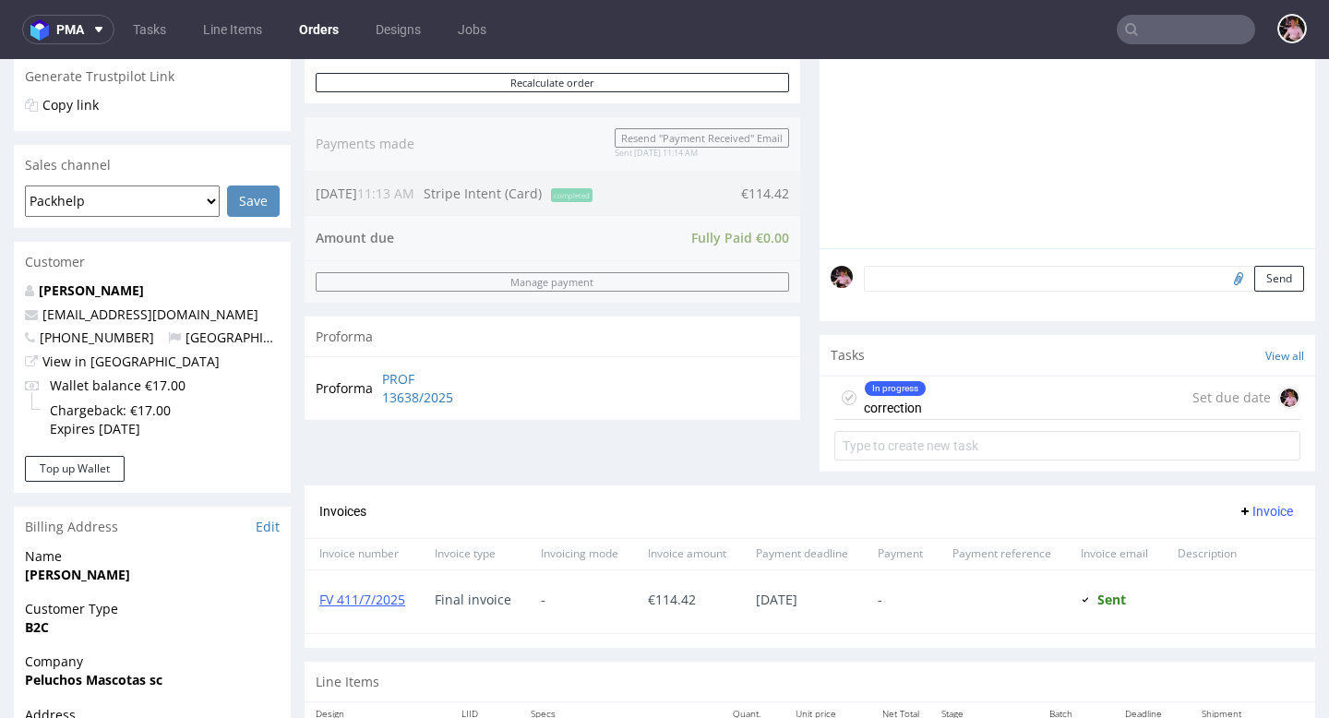
click at [1044, 392] on div "In progress correction Set due date" at bounding box center [1068, 422] width 496 height 92
click at [1021, 410] on div "In progress correction Set due date" at bounding box center [1068, 398] width 466 height 43
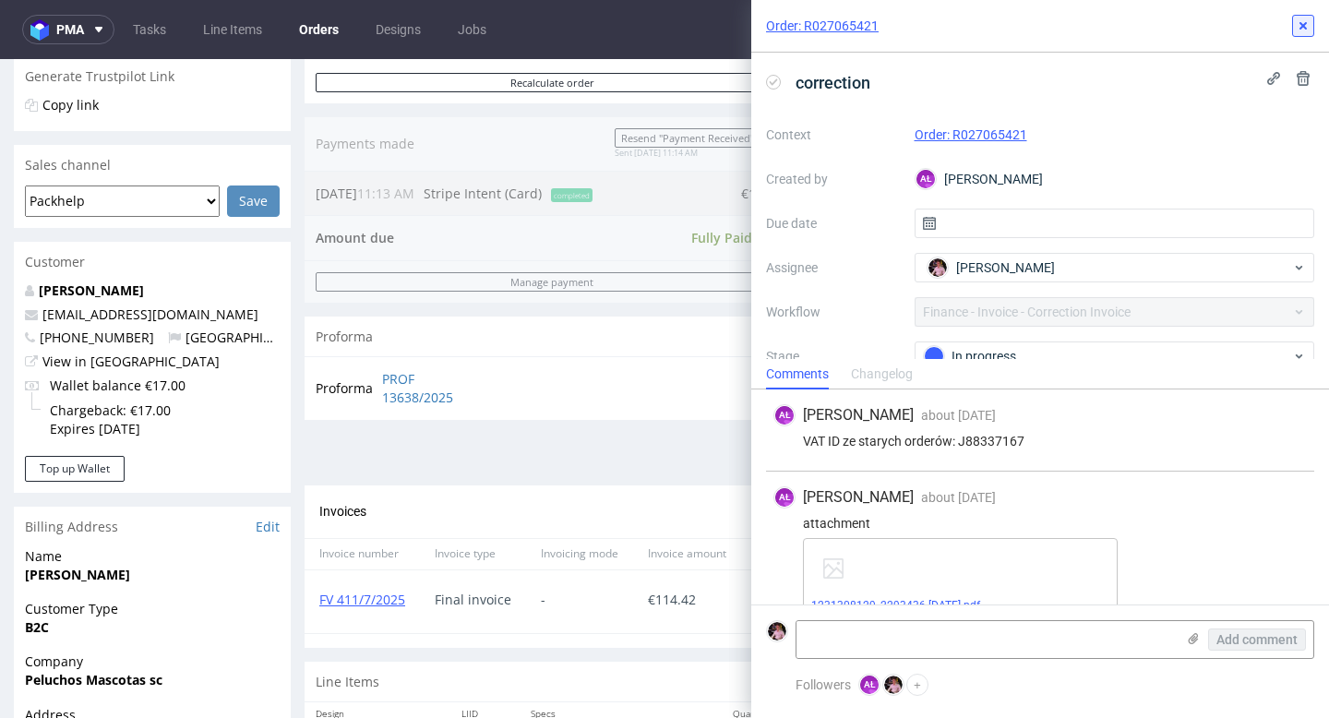
click at [1298, 27] on icon at bounding box center [1303, 25] width 15 height 15
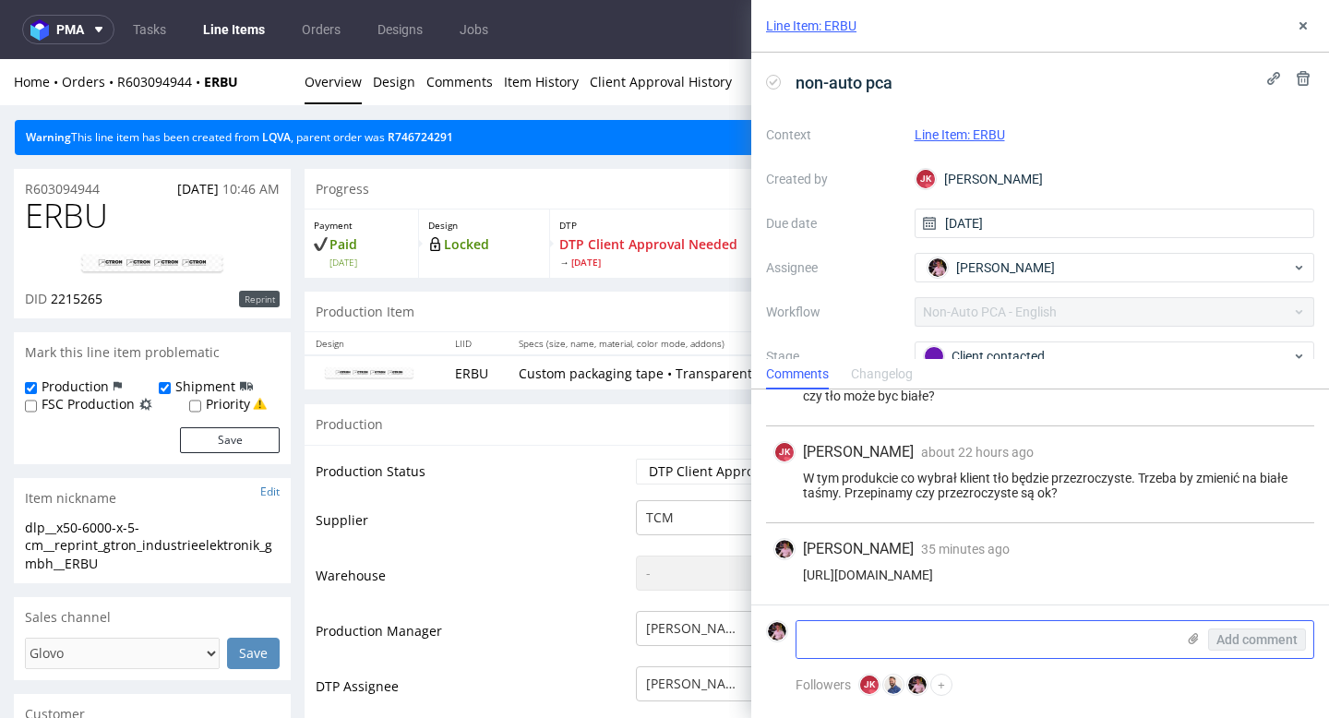
click at [913, 646] on textarea at bounding box center [986, 639] width 379 height 37
paste textarea "R168039643"
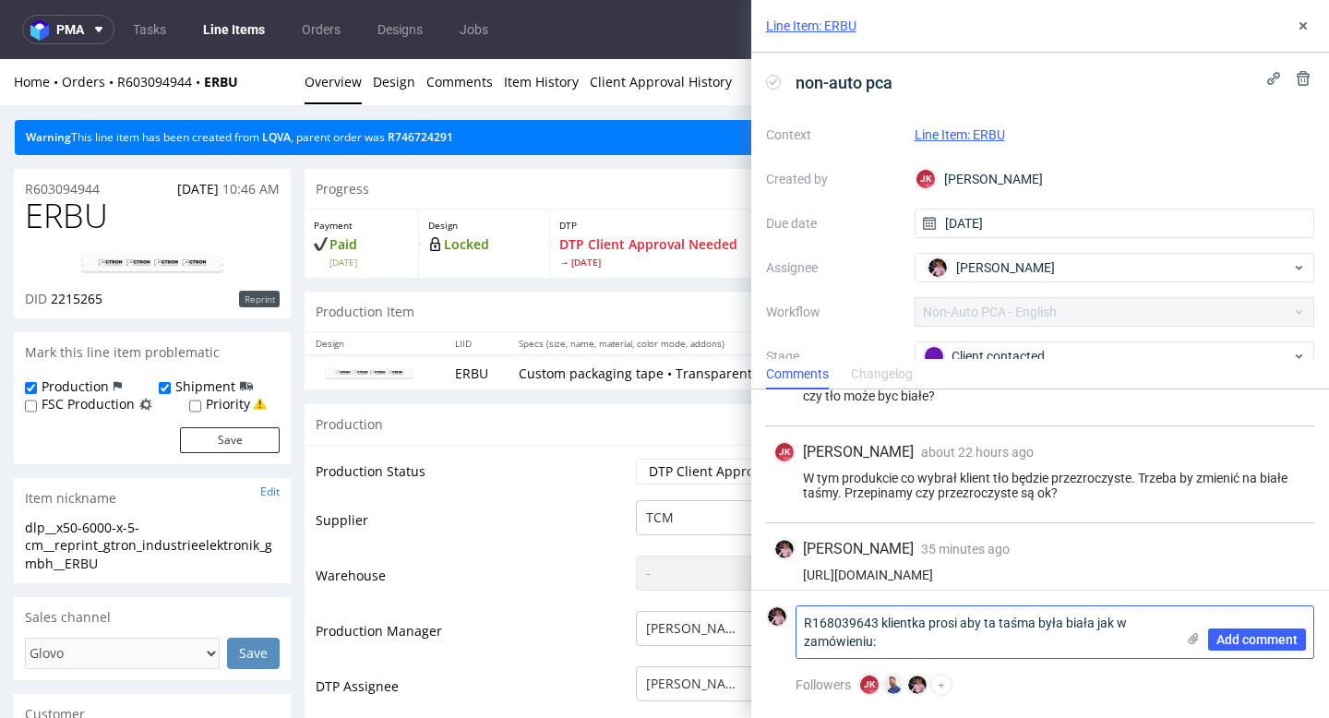
paste textarea "R168039643"
drag, startPoint x: 881, startPoint y: 615, endPoint x: 809, endPoint y: 615, distance: 72.0
click at [809, 615] on textarea "R168039643 klientka prosi aby ta taśma była biała jak w zamówieniu: R168039643" at bounding box center [986, 633] width 379 height 52
type textarea "klientka prosi aby ta taśma była biała jak w zamówieniu: R168039643"
click at [1261, 636] on span "Add comment" at bounding box center [1257, 639] width 81 height 13
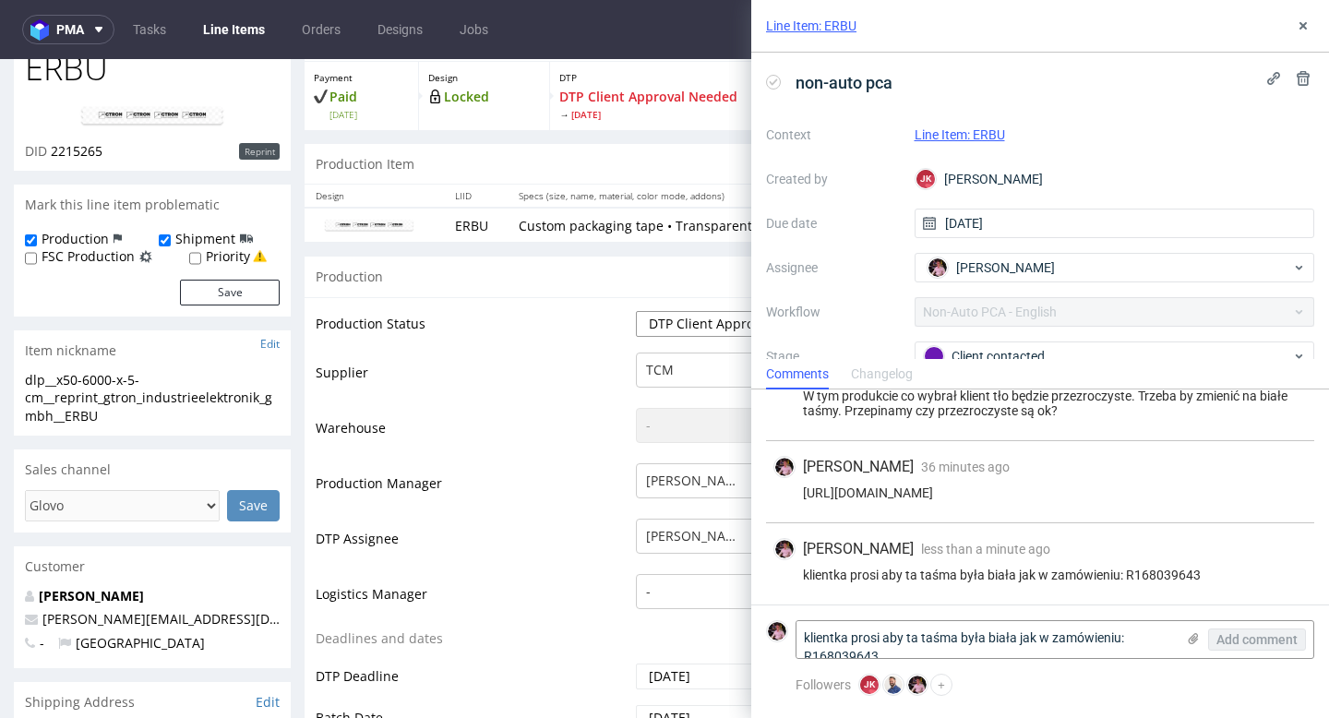
scroll to position [195, 0]
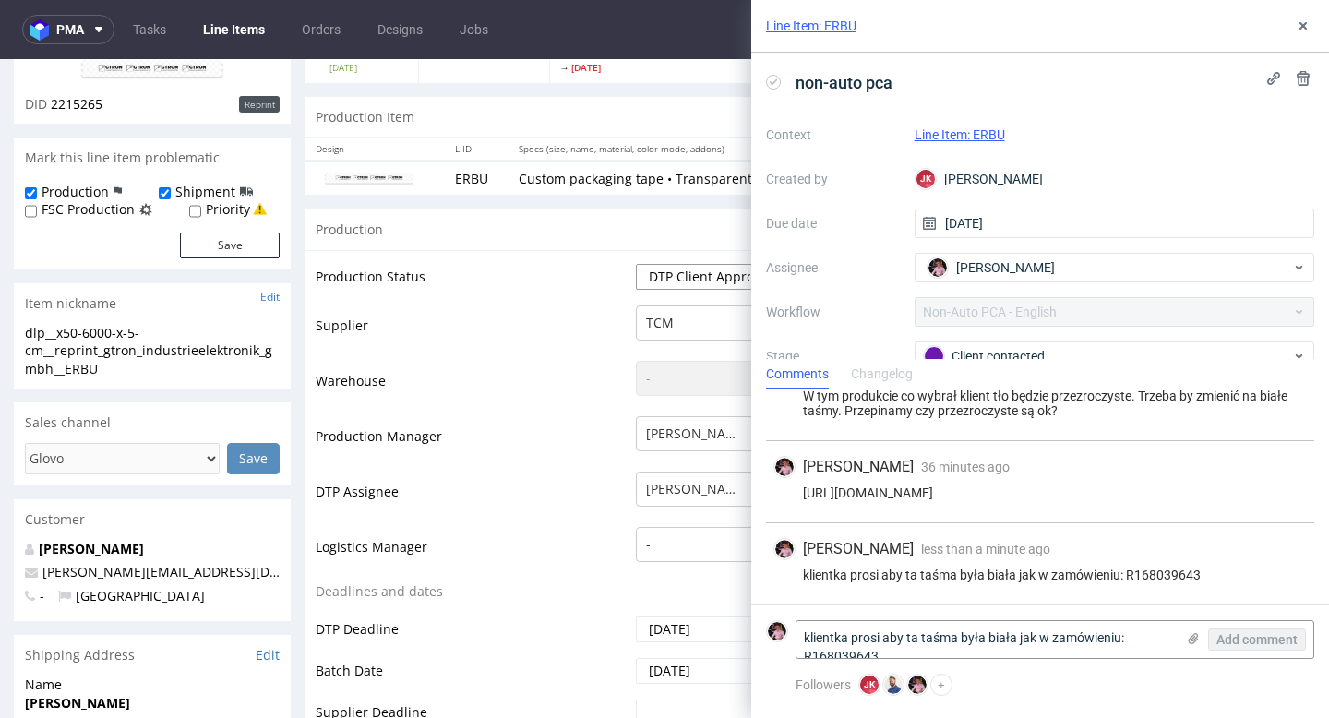
click at [677, 273] on select "Waiting for Artwork Waiting for Diecut Waiting for Mockup Waiting for DTP Waiti…" at bounding box center [712, 277] width 153 height 26
select select "back_for_dtp"
click at [636, 264] on select "Waiting for Artwork Waiting for Diecut Waiting for Mockup Waiting for DTP Waiti…" at bounding box center [712, 277] width 153 height 26
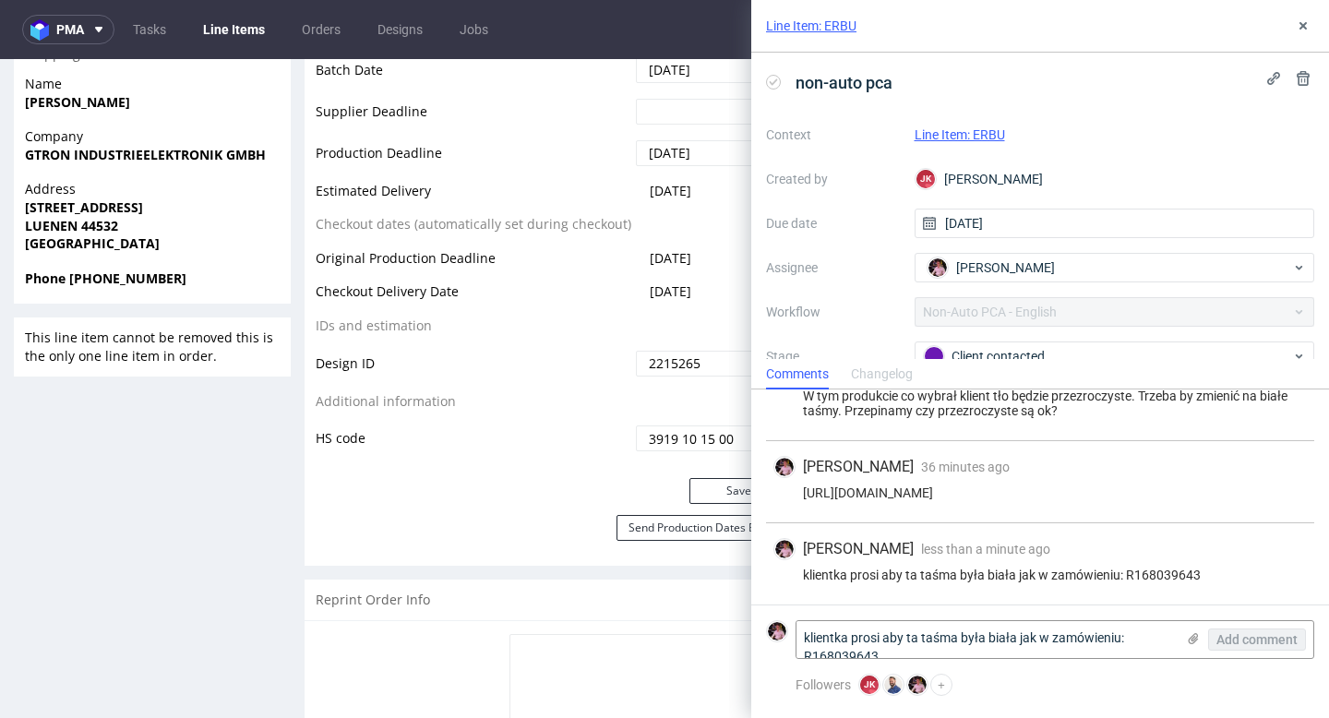
scroll to position [817, 0]
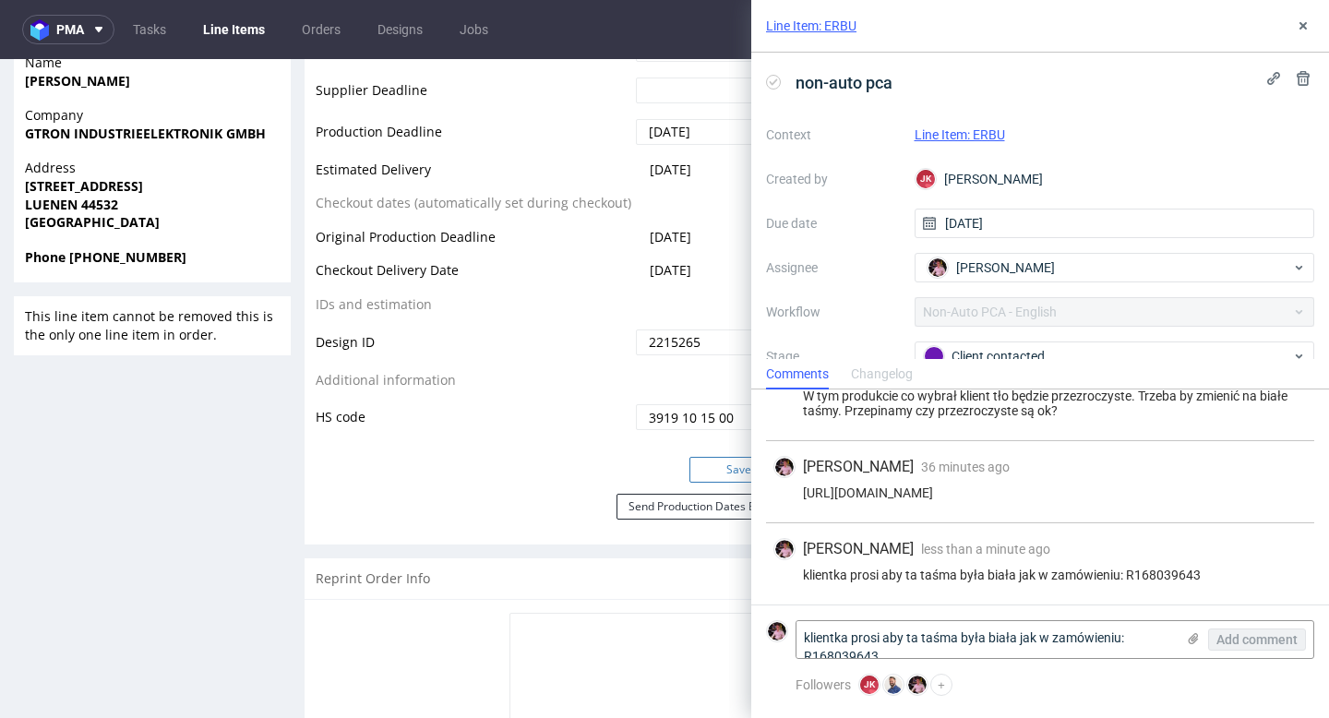
click at [704, 469] on button "Save" at bounding box center [740, 470] width 100 height 26
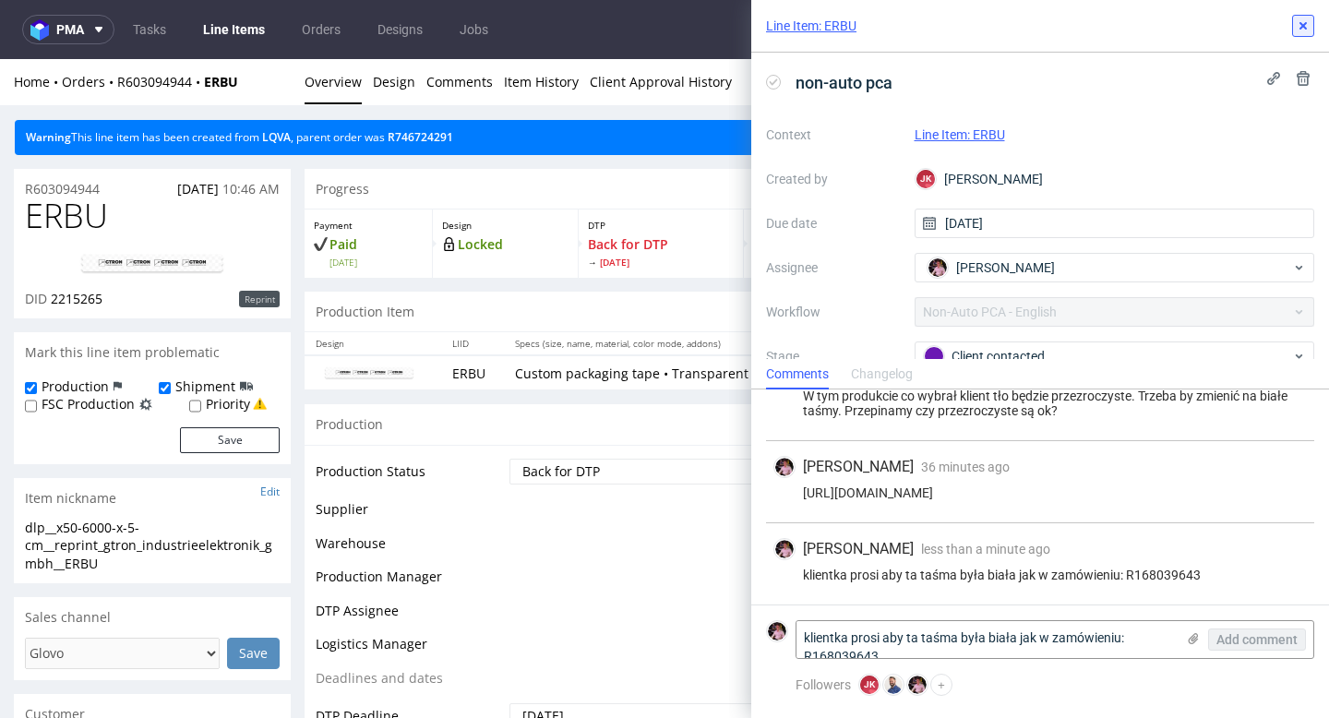
scroll to position [0, 0]
click at [1299, 20] on icon at bounding box center [1303, 25] width 15 height 15
